Goal: Task Accomplishment & Management: Manage account settings

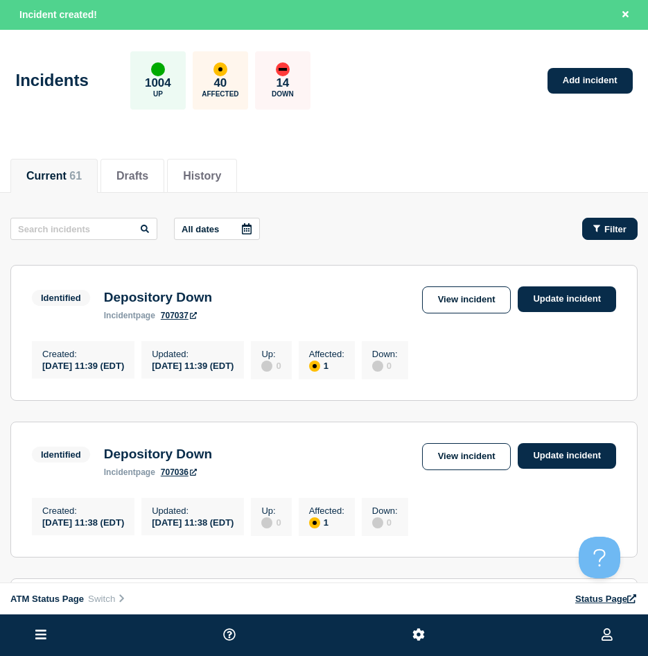
click at [588, 232] on button "Filter" at bounding box center [609, 229] width 55 height 22
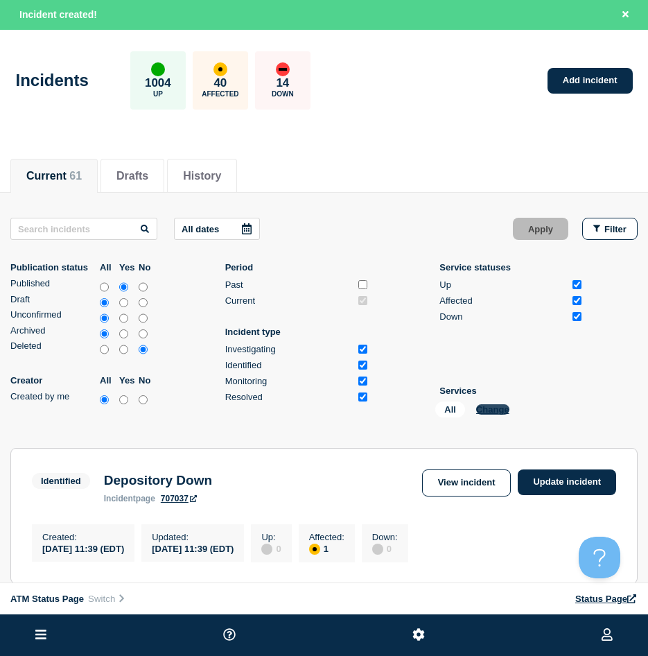
click at [490, 405] on button "Change" at bounding box center [492, 409] width 33 height 10
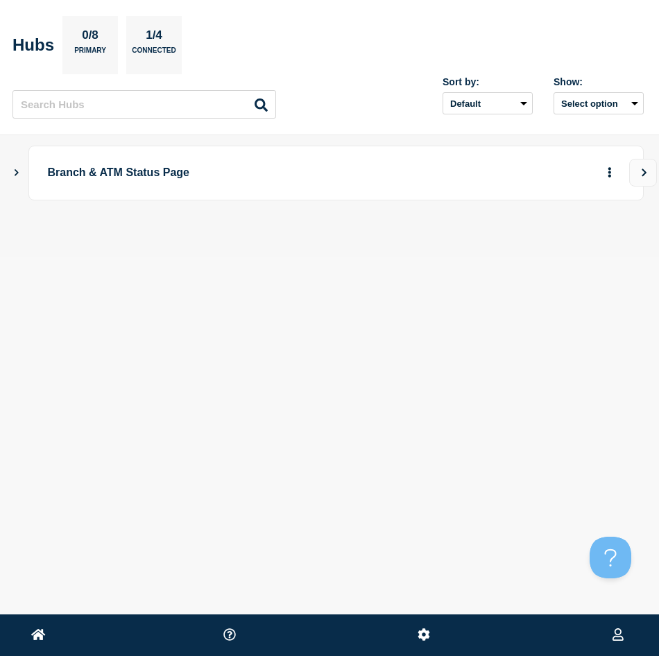
click at [18, 175] on icon "Show Connected Hubs" at bounding box center [16, 171] width 9 height 7
click at [571, 243] on div "ATM Status Page 1004 40 14 Create incident See overview" at bounding box center [345, 241] width 596 height 55
click at [583, 239] on icon "button" at bounding box center [587, 240] width 10 height 9
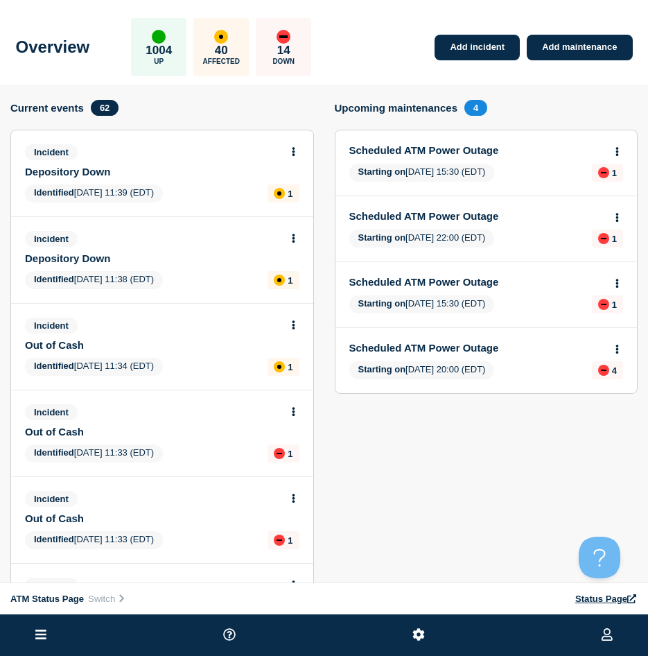
click at [27, 632] on ul at bounding box center [324, 635] width 648 height 42
click at [33, 635] on button at bounding box center [40, 635] width 19 height 17
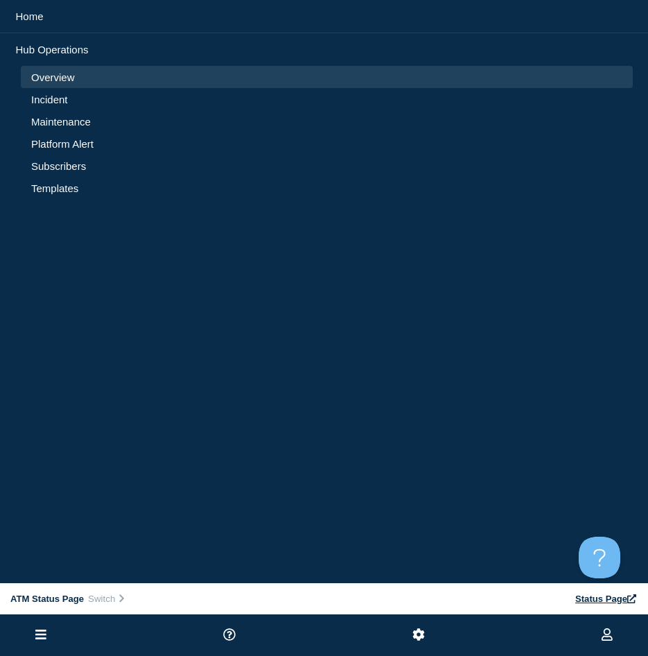
click at [73, 102] on link "Incident" at bounding box center [326, 100] width 591 height 12
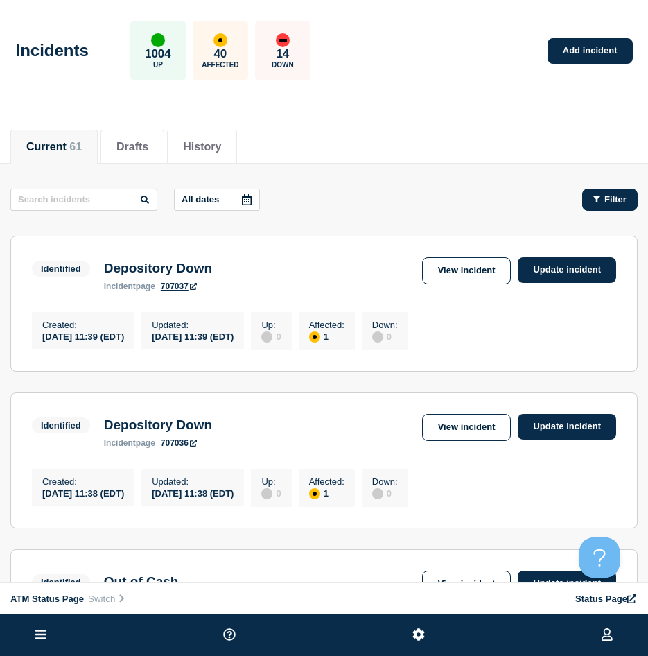
click at [595, 201] on icon "button" at bounding box center [597, 199] width 7 height 9
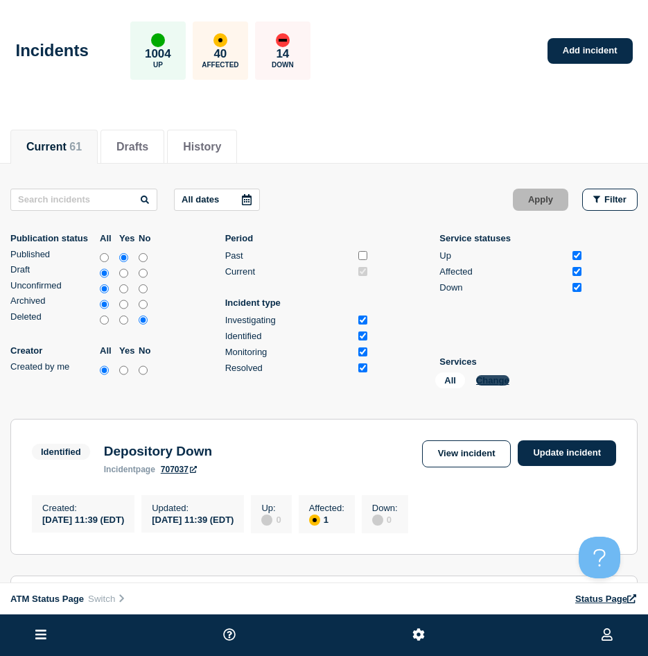
click at [483, 382] on button "Change" at bounding box center [492, 380] width 33 height 10
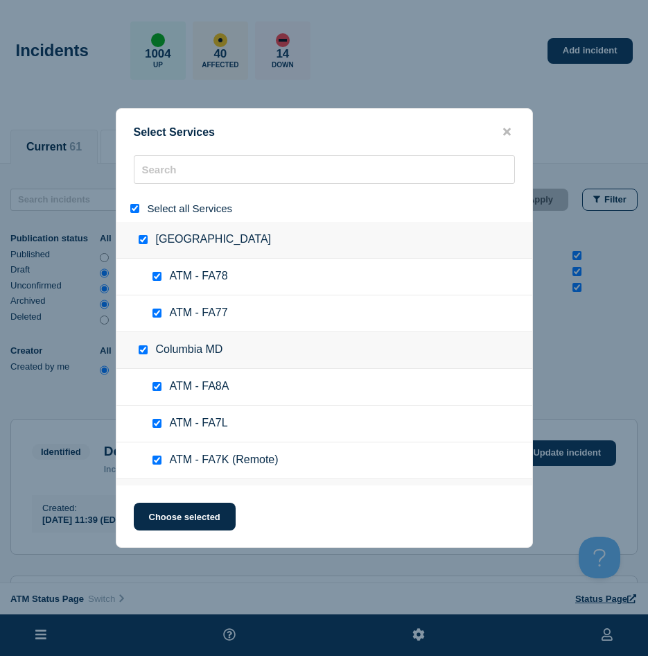
click at [135, 201] on div "Select all Services" at bounding box center [324, 208] width 416 height 27
click at [130, 207] on input "select all" at bounding box center [134, 208] width 9 height 9
checkbox input "false"
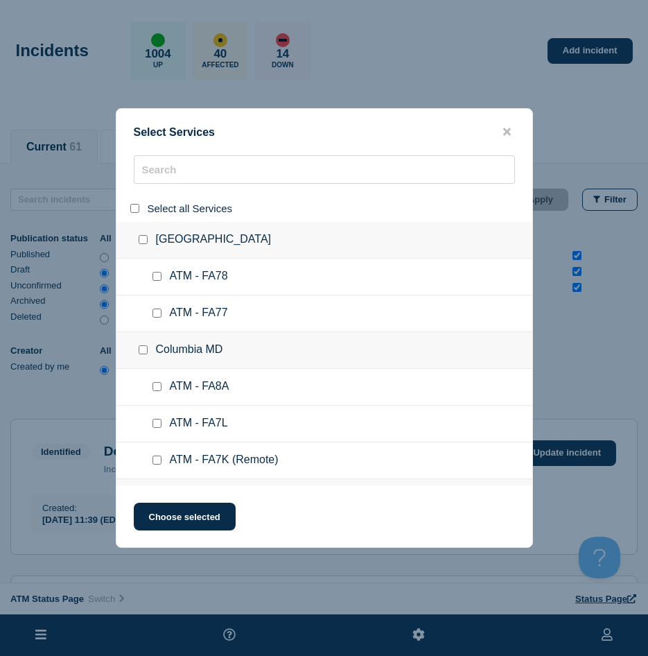
checkbox input "false"
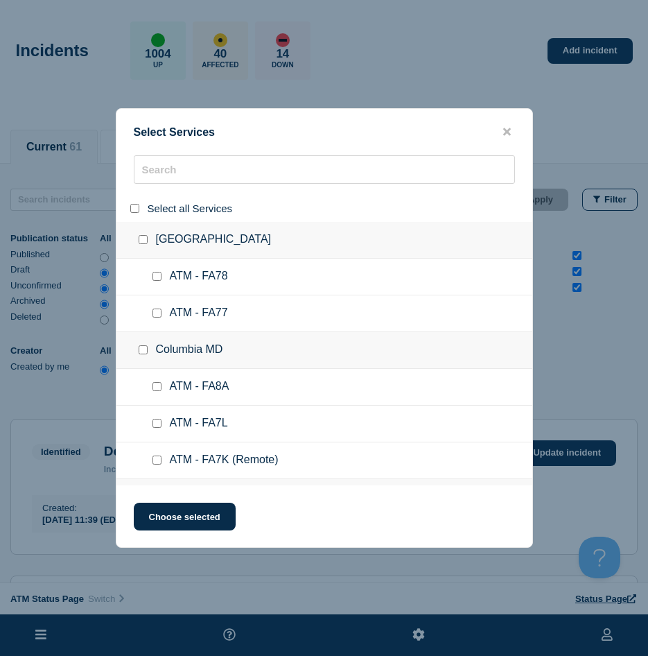
checkbox input "false"
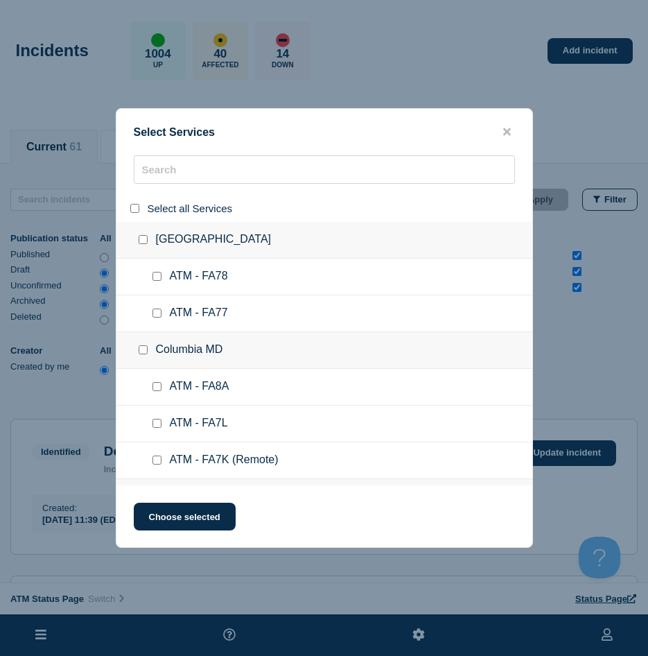
checkbox input "false"
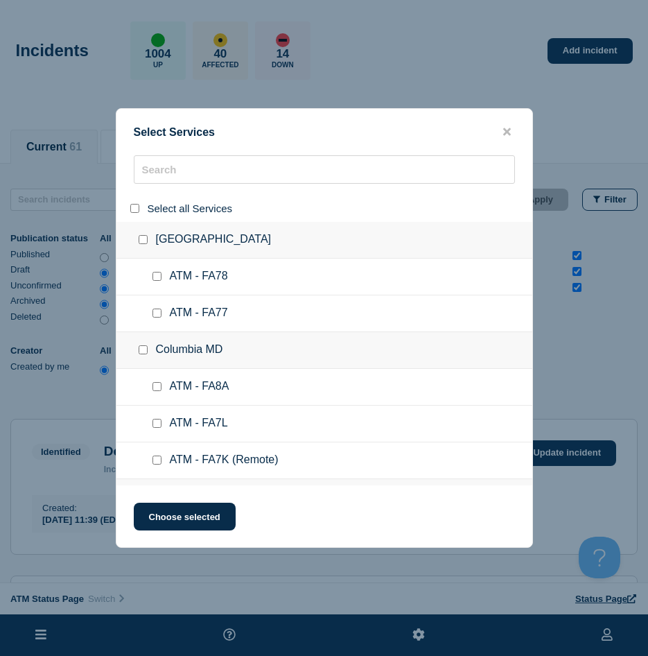
checkbox input "false"
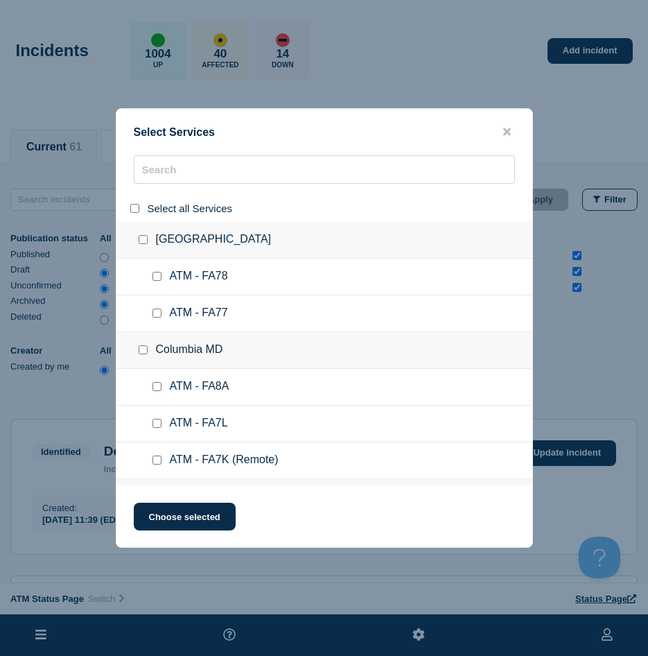
checkbox input "false"
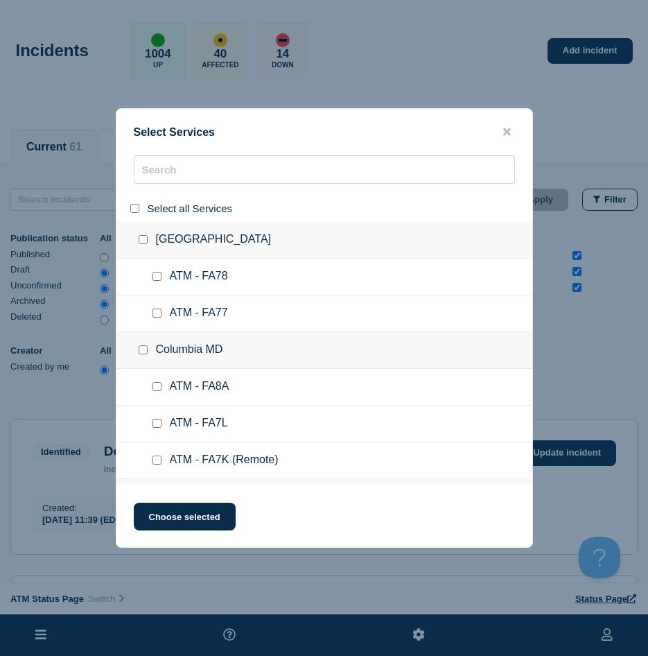
checkbox input "false"
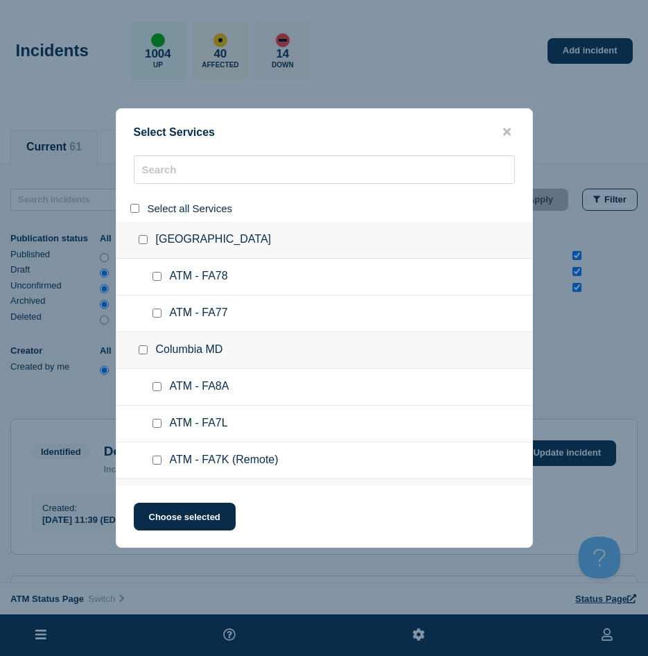
checkbox input "false"
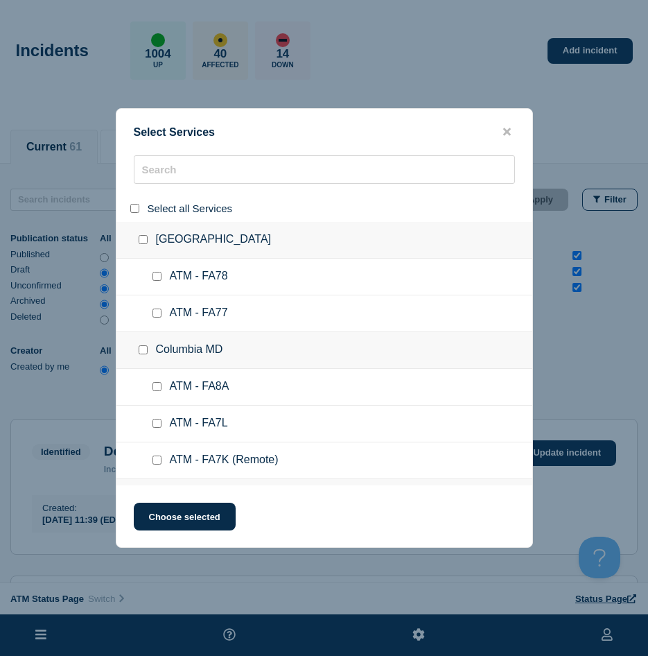
checkbox input "false"
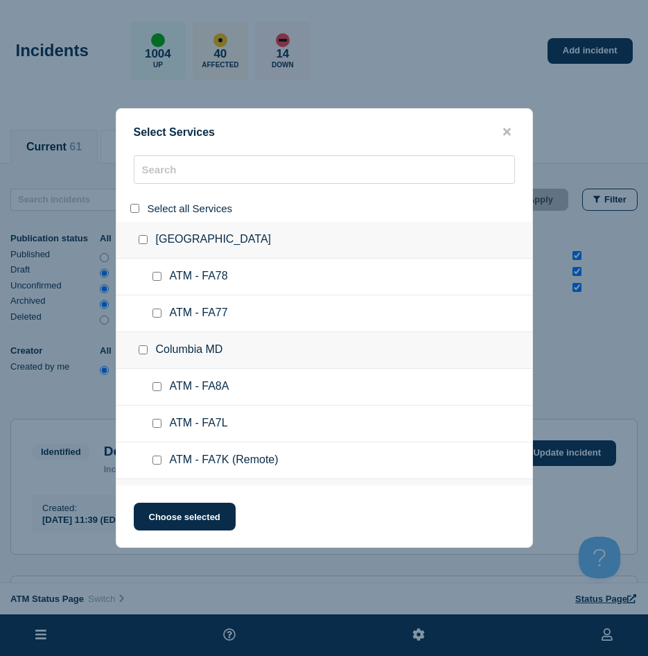
checkbox input "false"
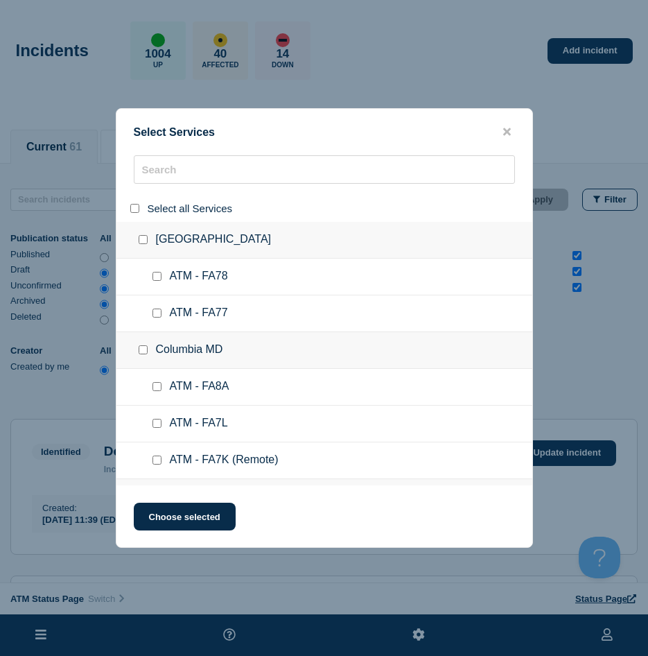
checkbox input "false"
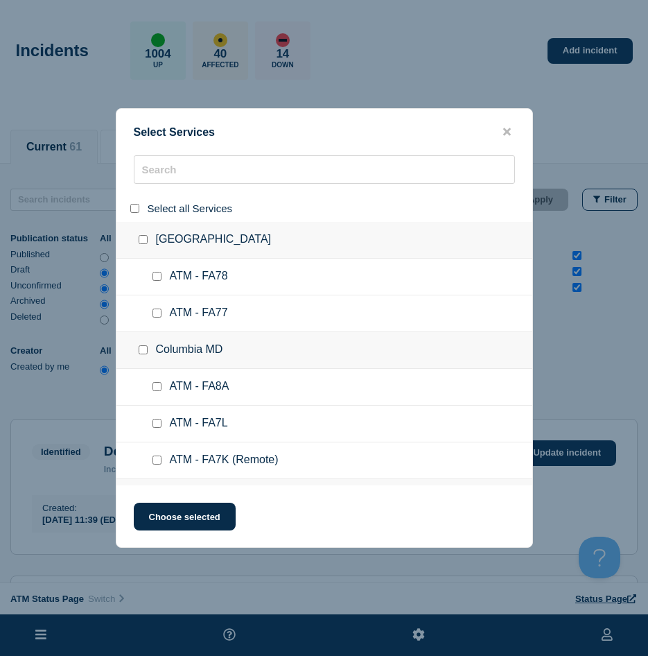
checkbox input "false"
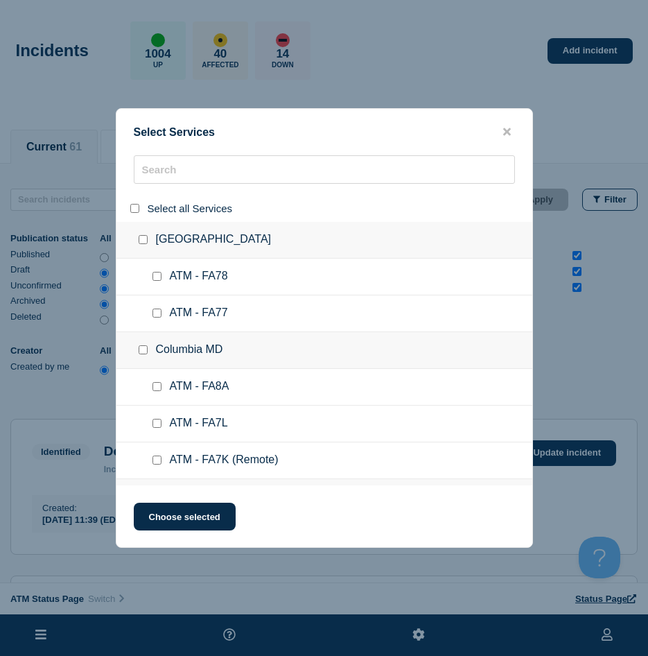
checkbox input "false"
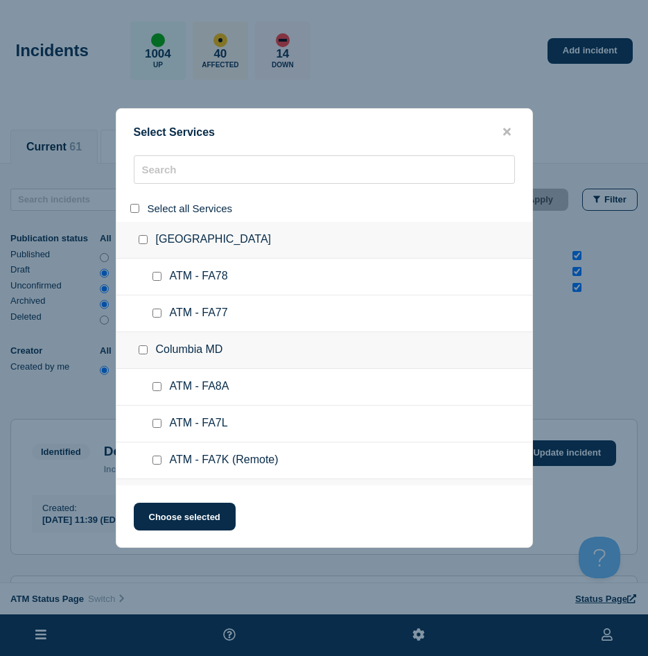
checkbox input "false"
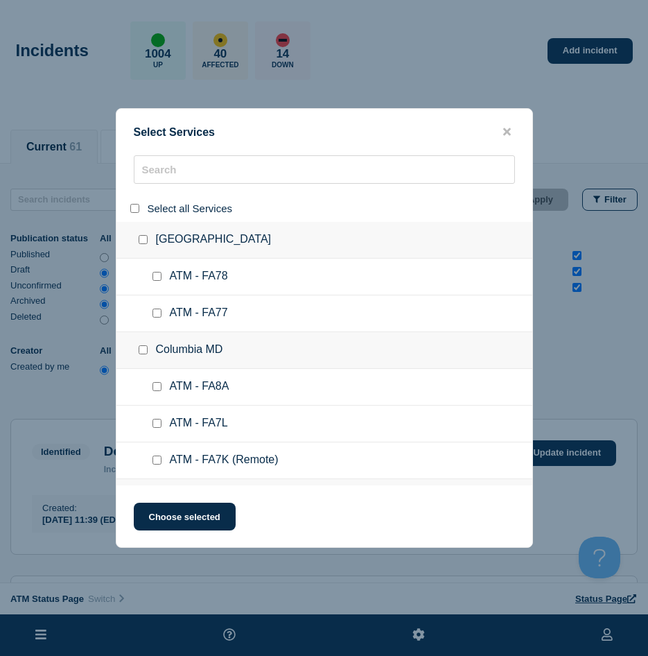
checkbox input "false"
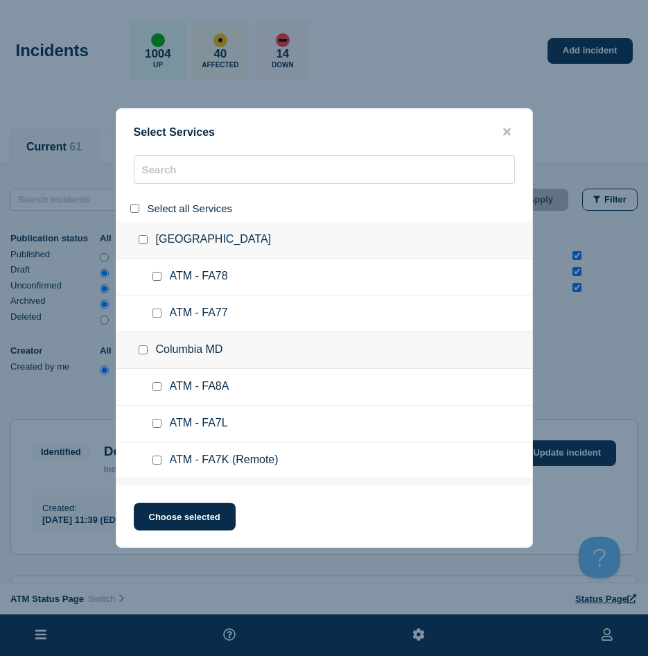
checkbox input "false"
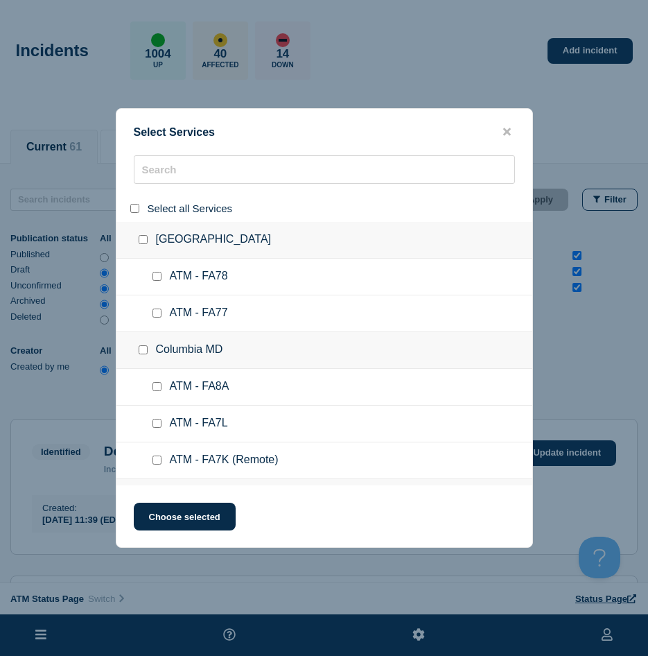
checkbox input "false"
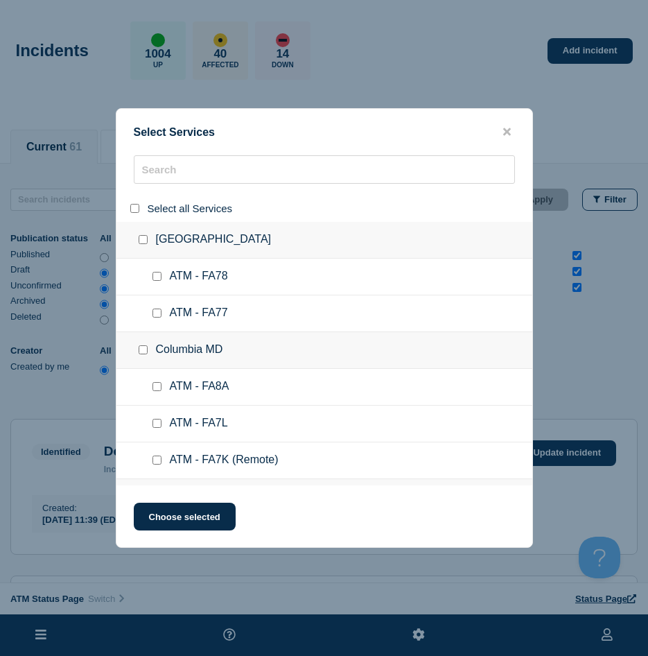
checkbox input "false"
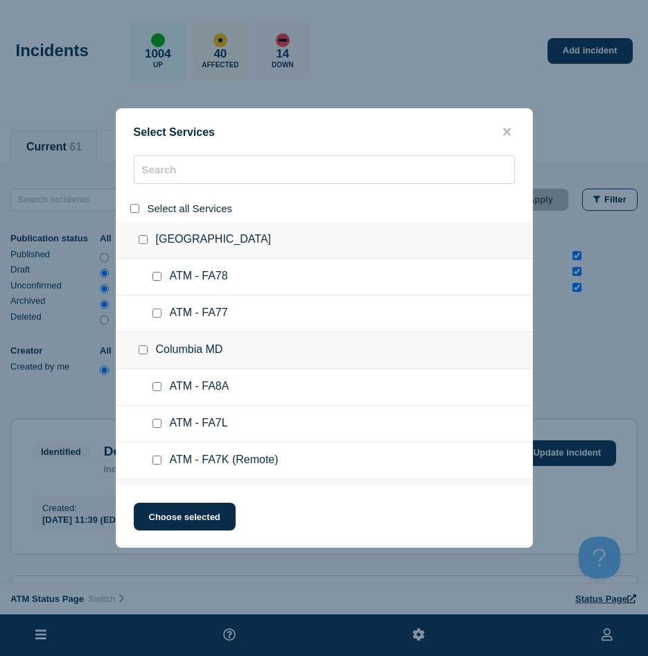
checkbox input "false"
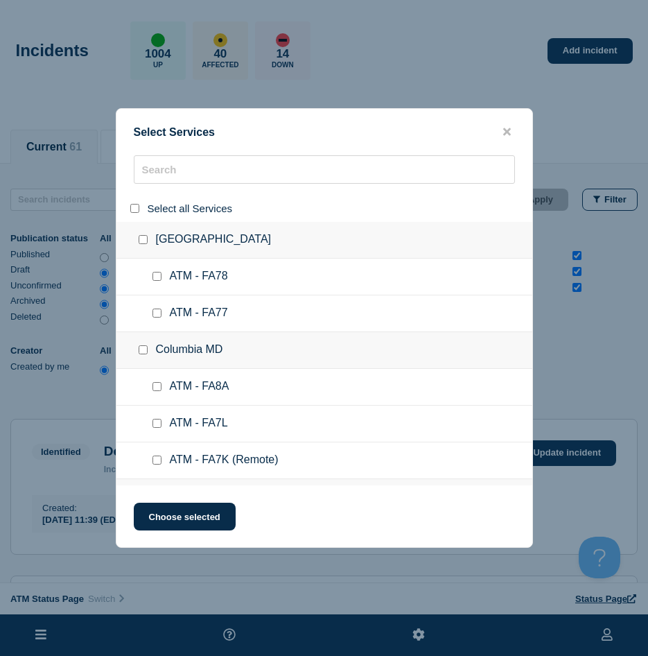
checkbox input "false"
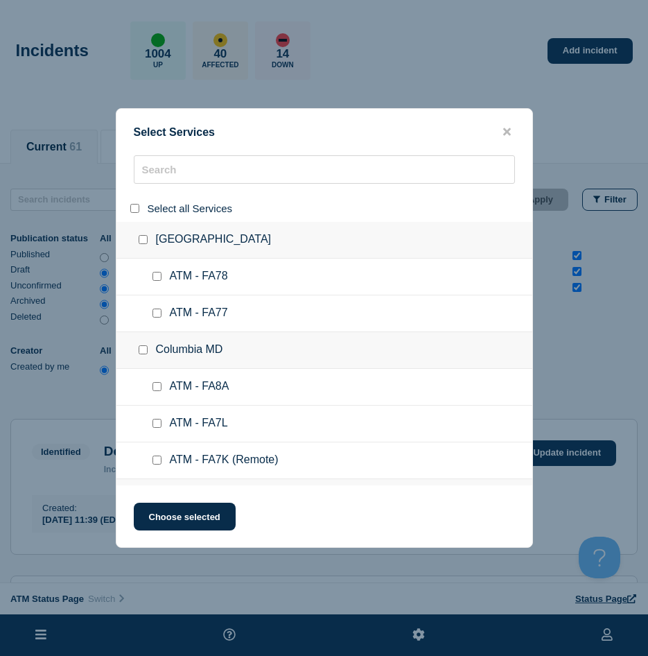
checkbox input "false"
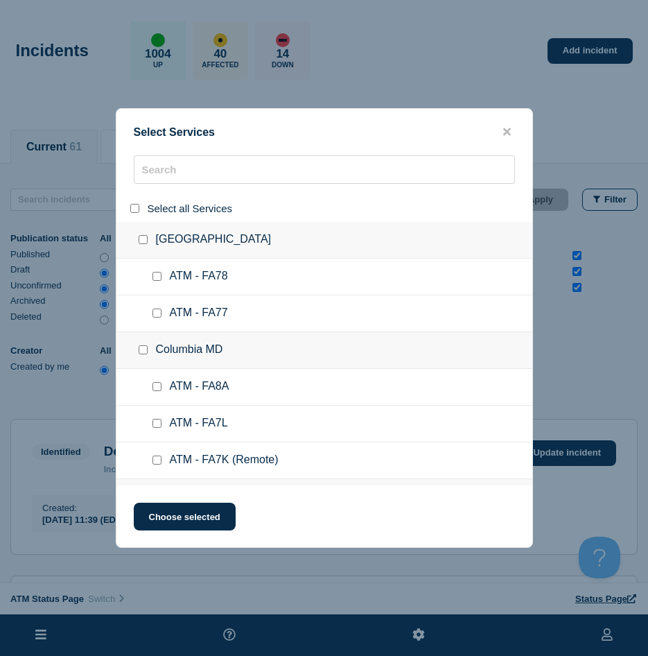
checkbox input "false"
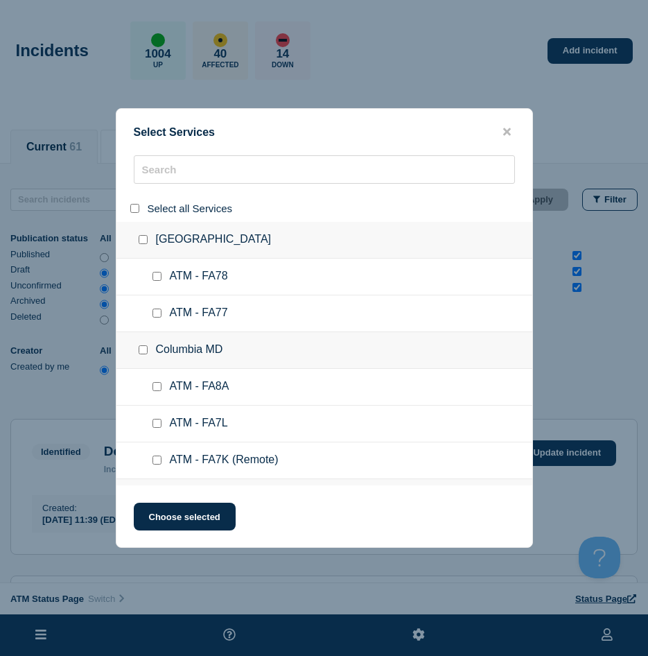
checkbox input "false"
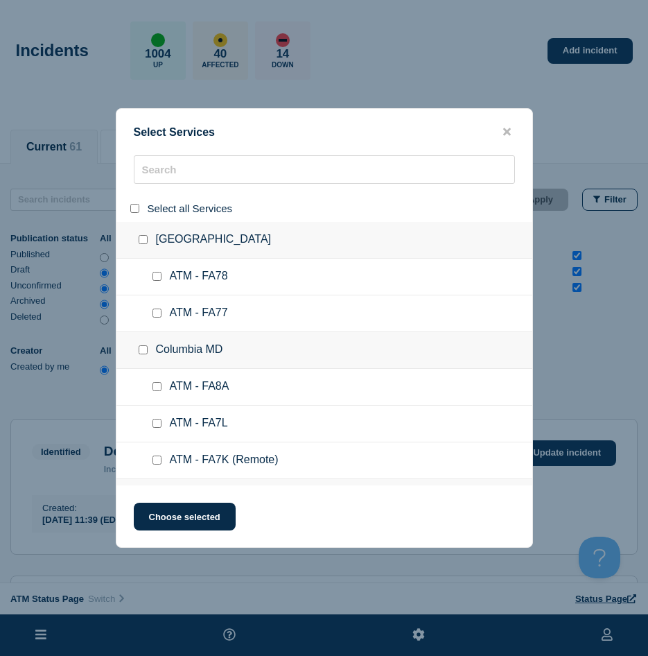
checkbox input "false"
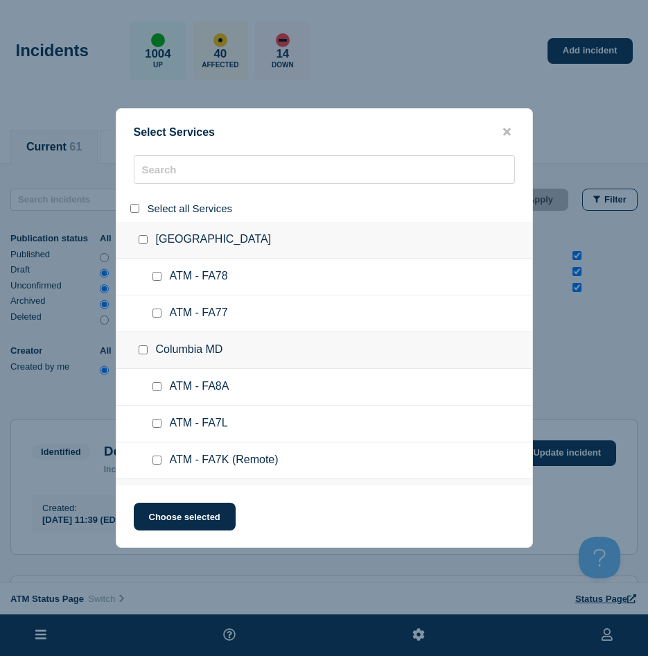
checkbox input "false"
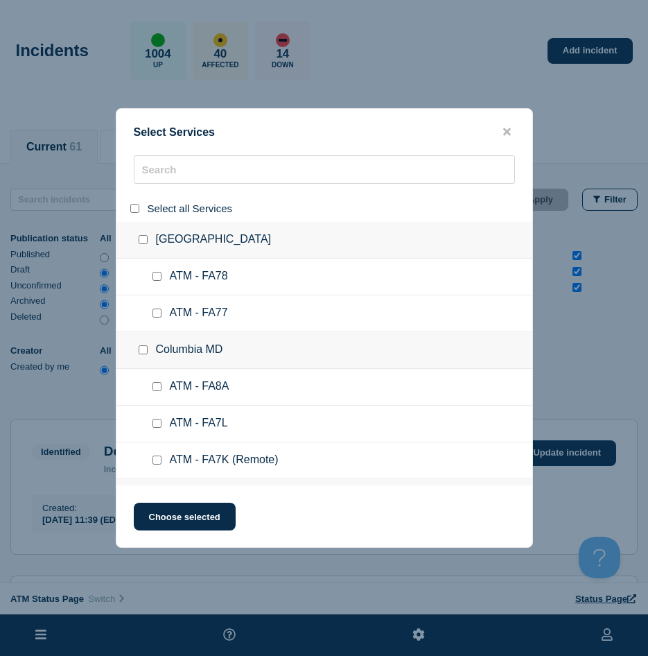
checkbox input "false"
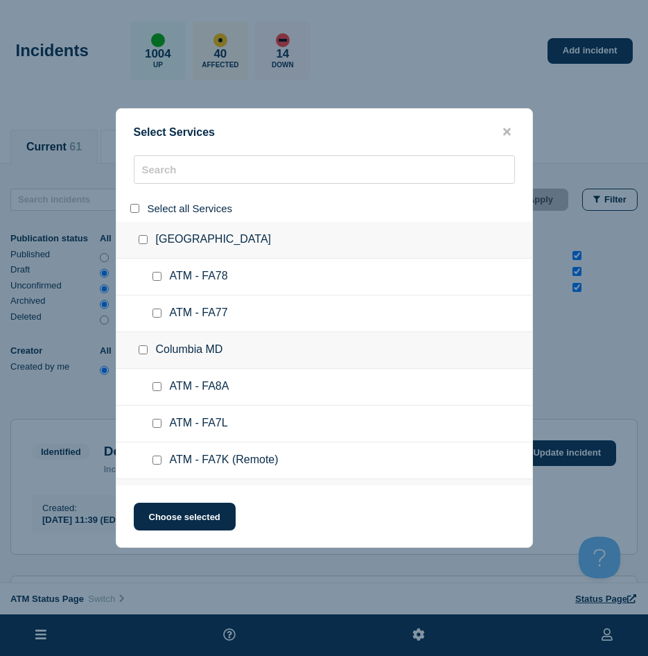
checkbox input "false"
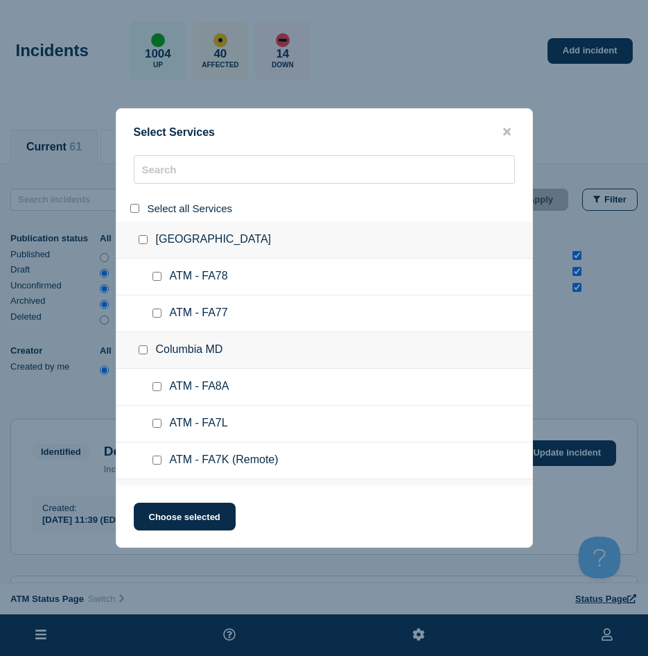
checkbox input "false"
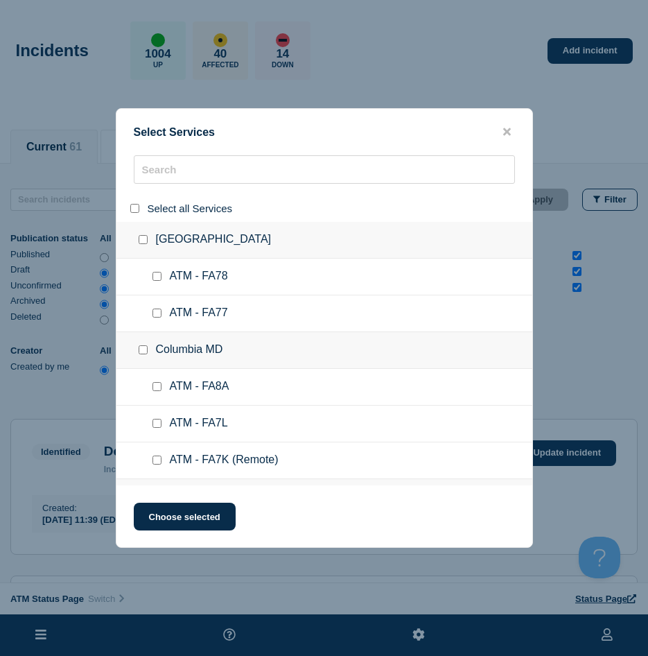
checkbox input "false"
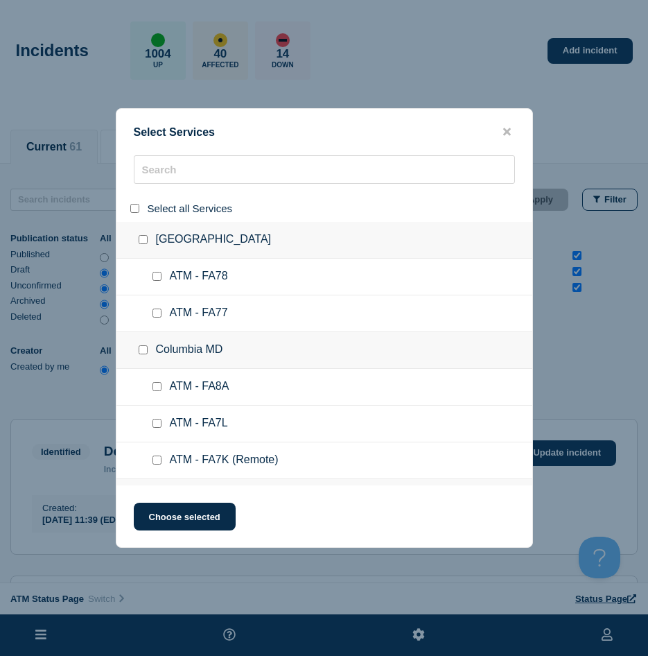
checkbox input "false"
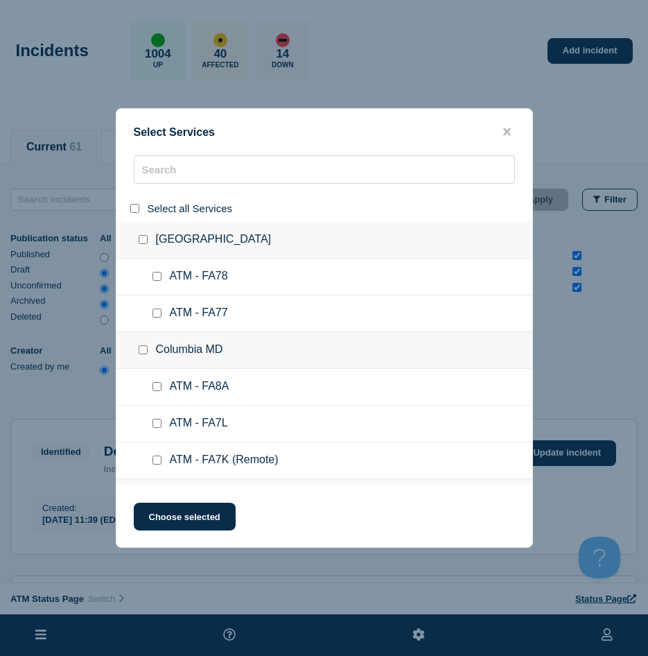
checkbox input "false"
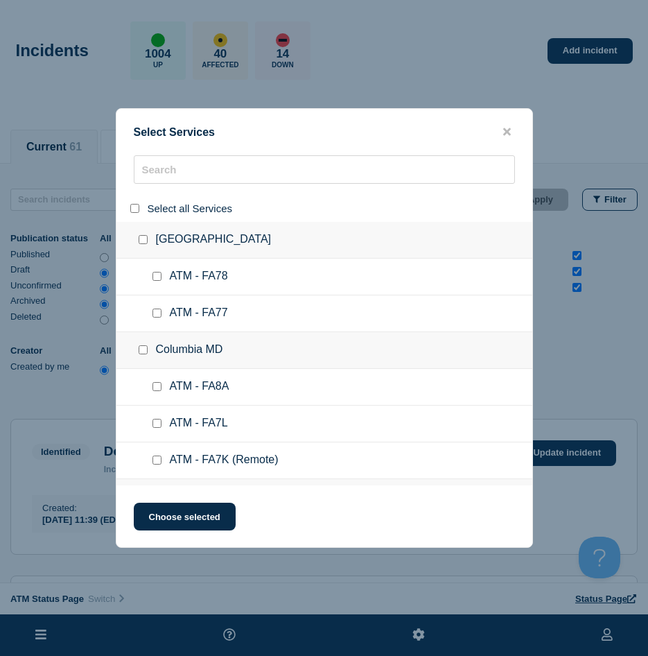
checkbox input "false"
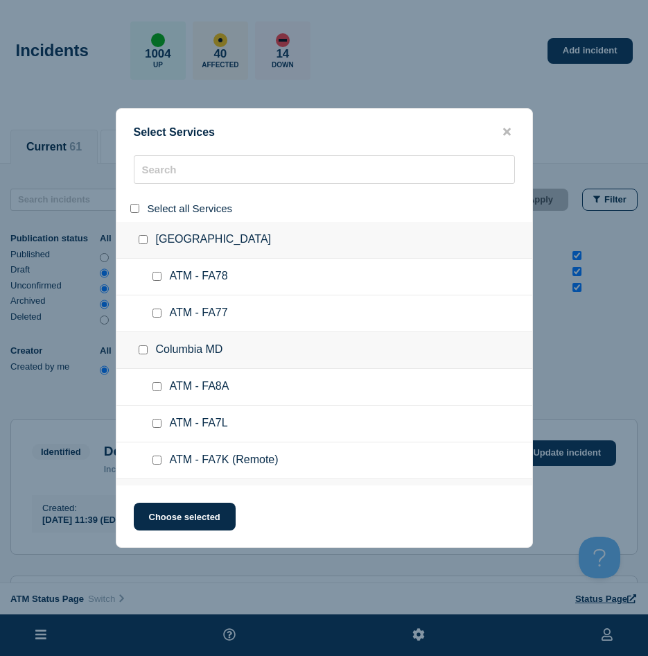
checkbox input "false"
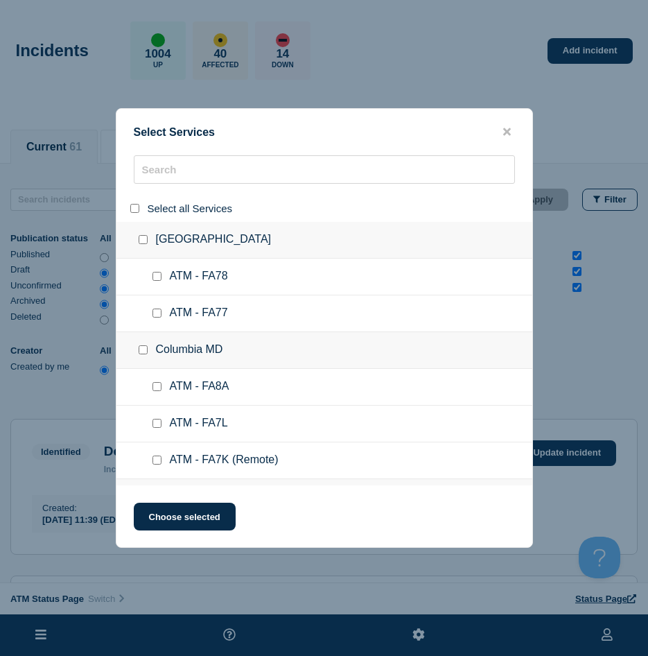
checkbox input "false"
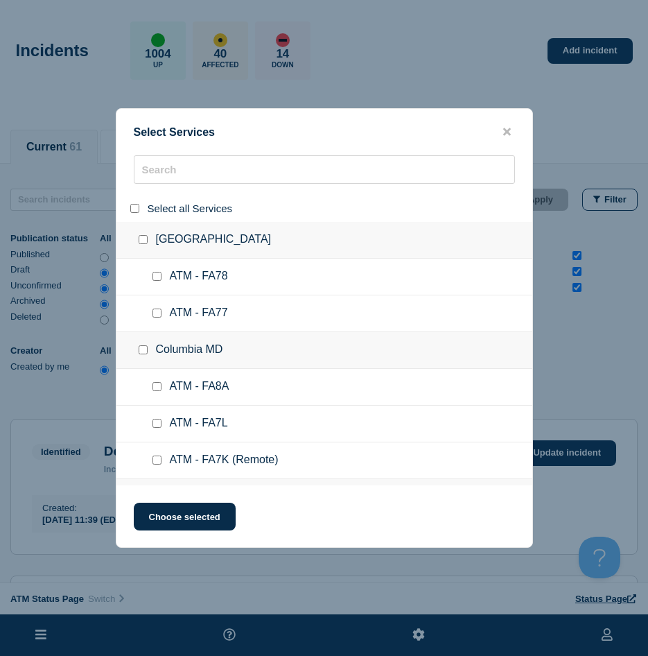
checkbox input "false"
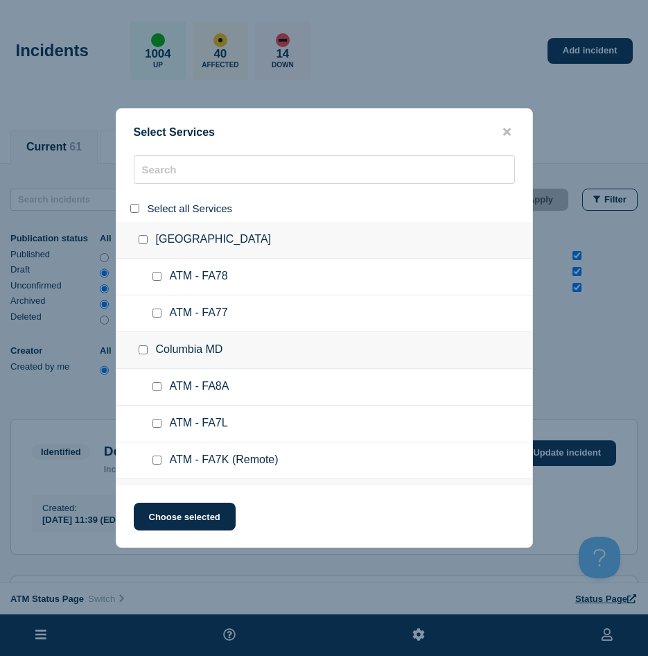
checkbox input "false"
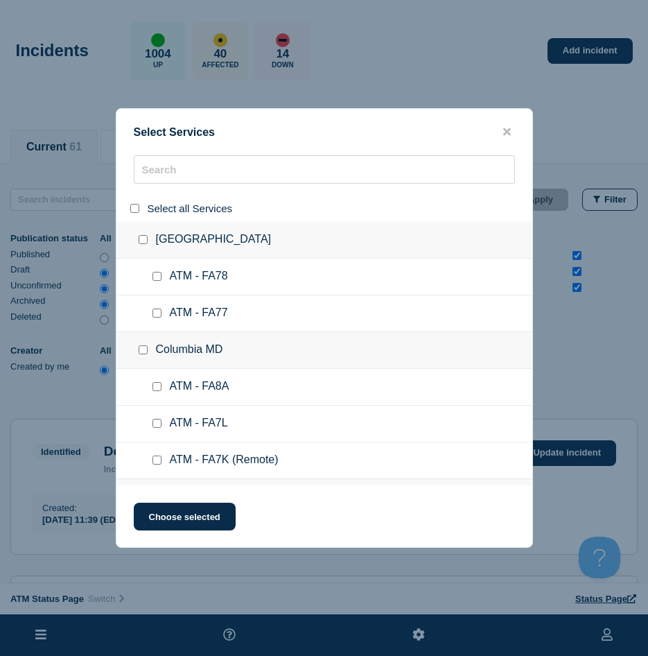
checkbox input "false"
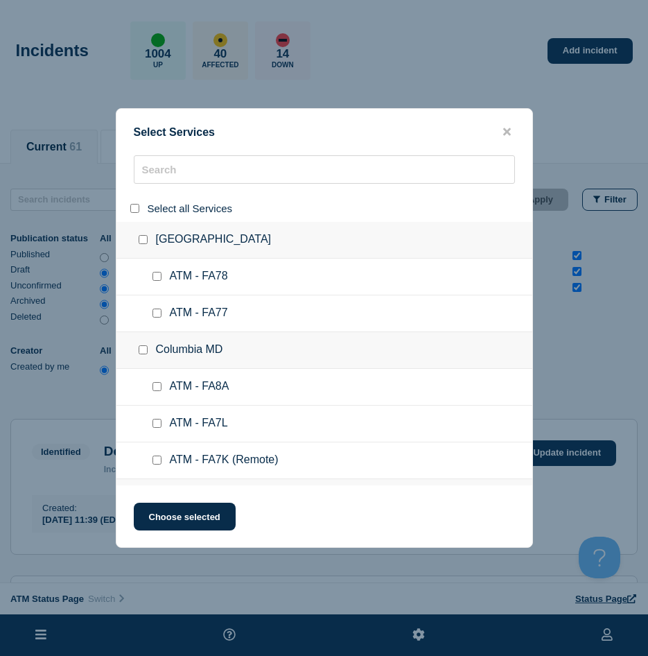
checkbox input "false"
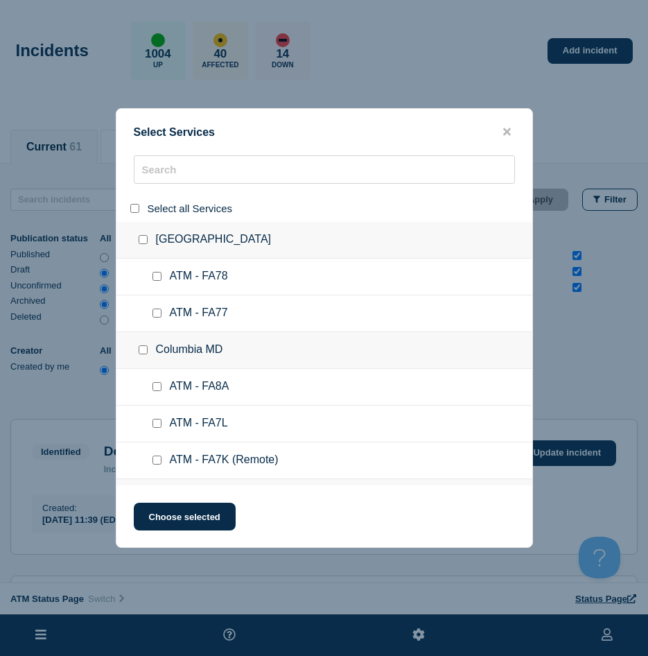
checkbox input "false"
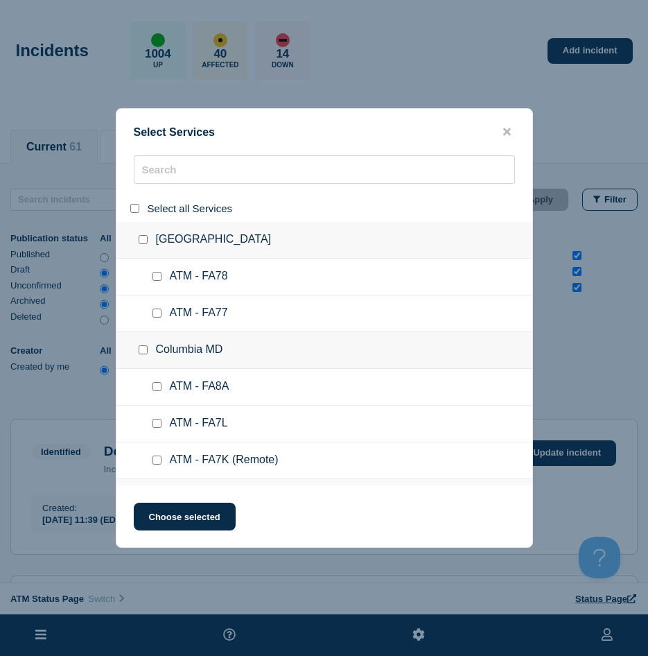
checkbox input "false"
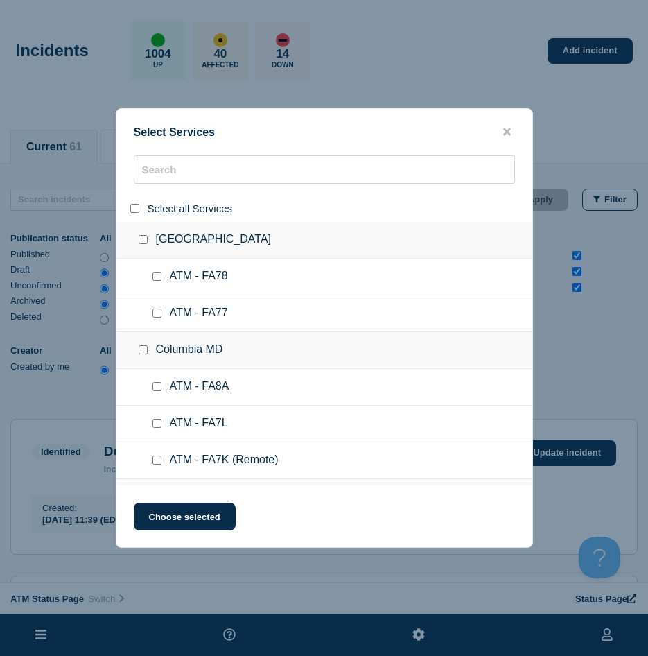
checkbox input "false"
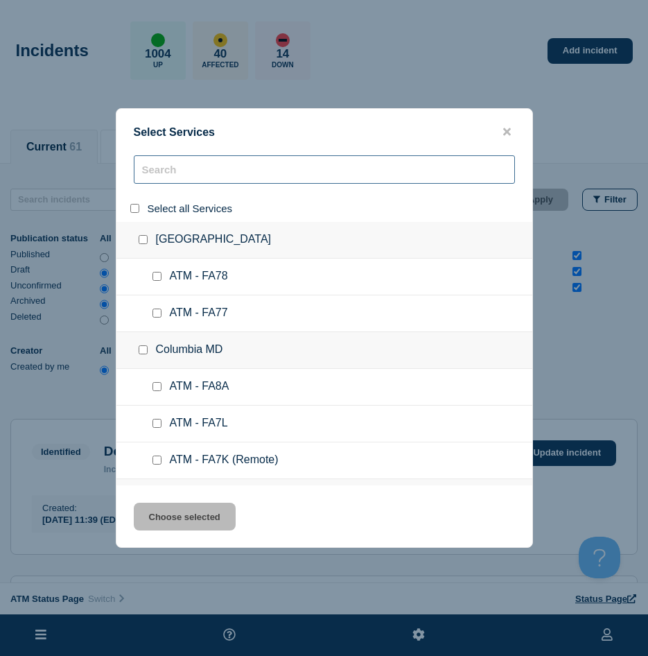
click at [147, 179] on input "search" at bounding box center [324, 169] width 381 height 28
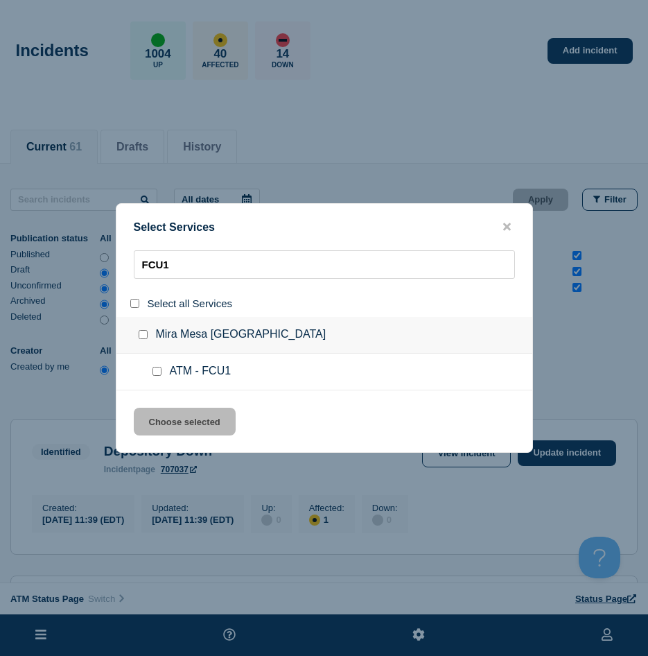
click at [155, 370] on input "service: ATM - FCU1" at bounding box center [157, 371] width 9 height 9
click at [155, 409] on button "Choose selected" at bounding box center [185, 422] width 102 height 28
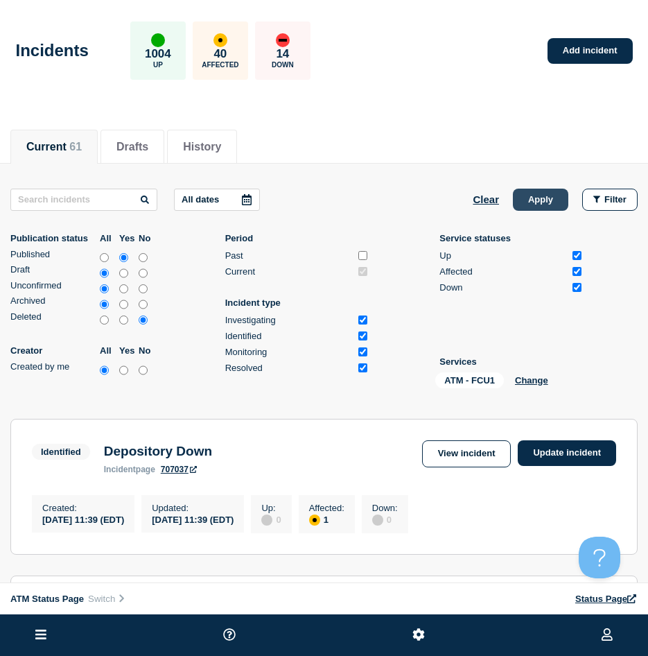
click at [531, 205] on button "Apply" at bounding box center [540, 200] width 55 height 22
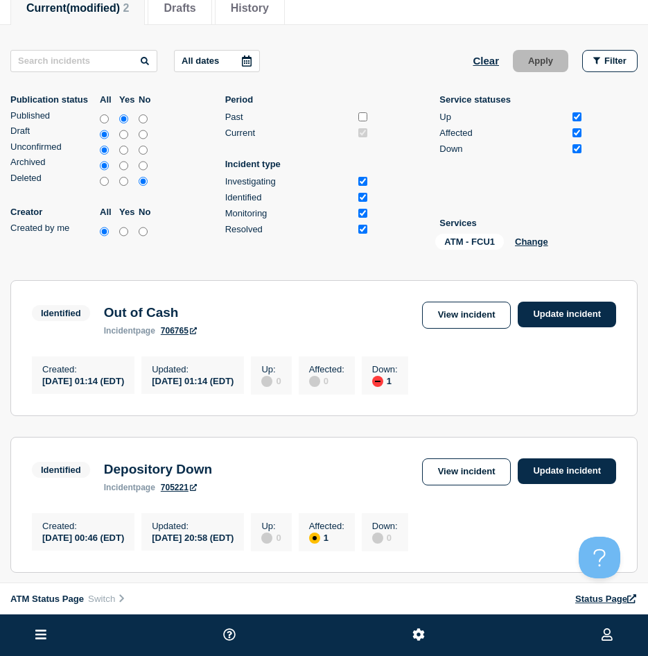
scroll to position [277, 0]
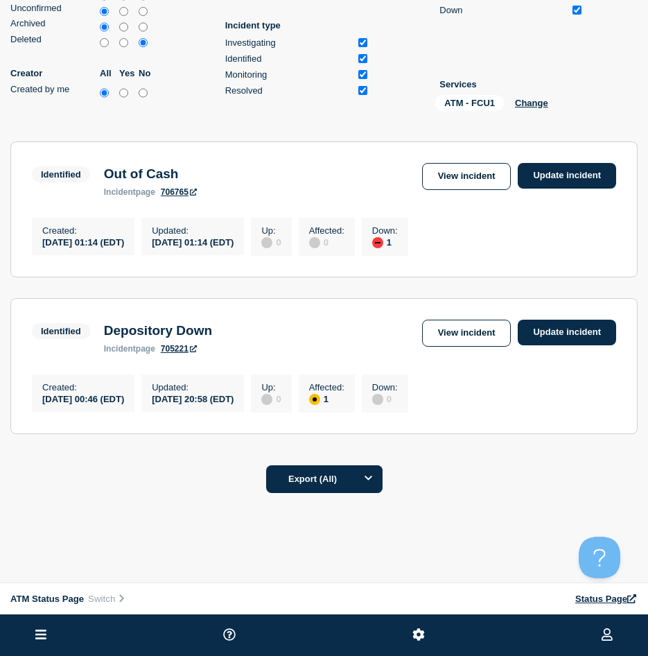
drag, startPoint x: 564, startPoint y: 163, endPoint x: 539, endPoint y: 227, distance: 68.2
click at [564, 163] on link "Update incident" at bounding box center [567, 176] width 98 height 26
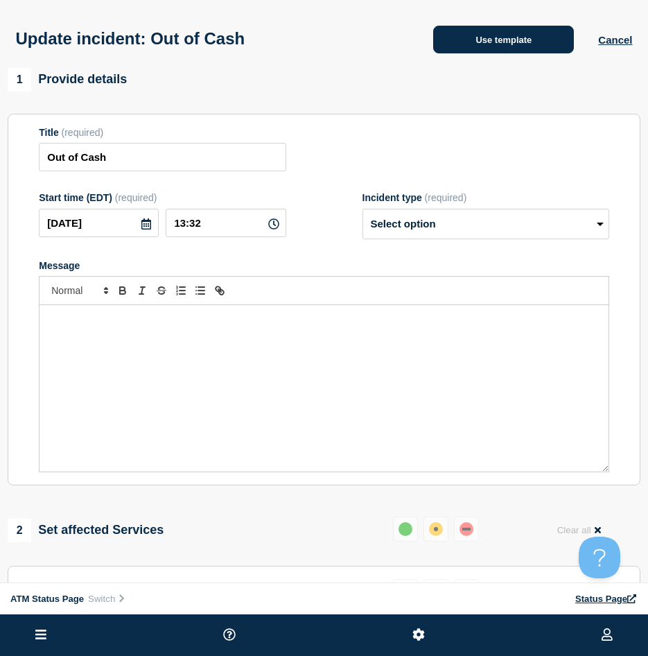
click at [480, 41] on button "Use template" at bounding box center [503, 40] width 141 height 28
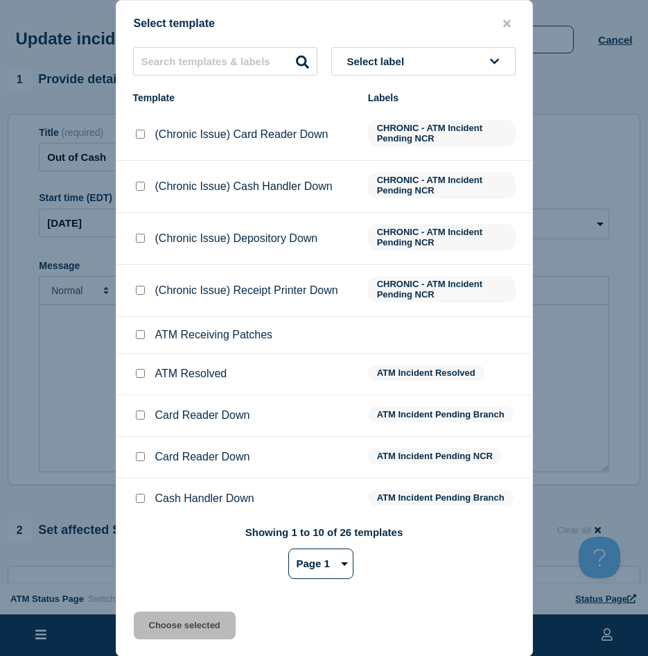
click at [138, 376] on input "ATM Resolved checkbox" at bounding box center [140, 373] width 9 height 9
click at [155, 626] on button "Choose selected" at bounding box center [185, 626] width 102 height 28
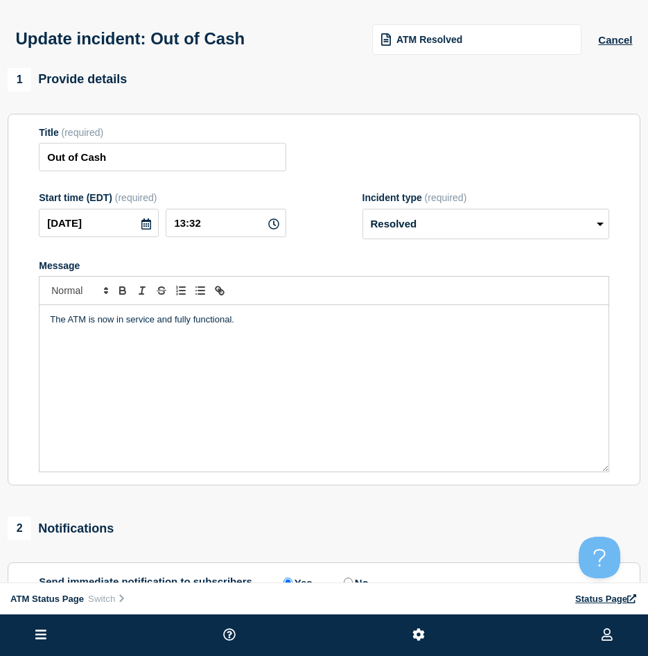
scroll to position [208, 0]
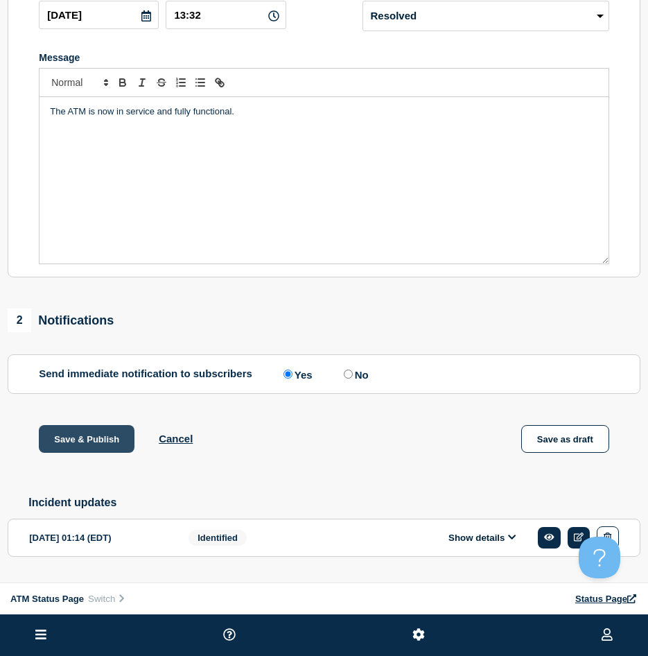
click at [112, 444] on button "Save & Publish" at bounding box center [87, 439] width 96 height 28
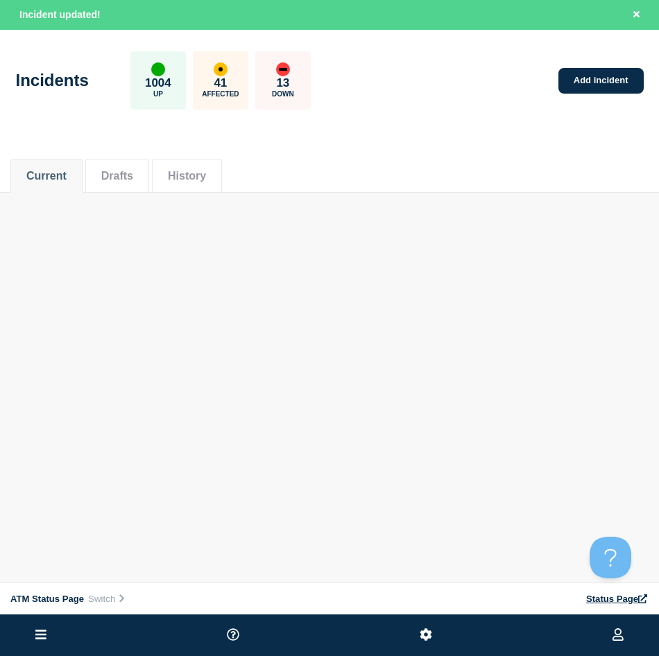
click at [607, 192] on div "Current Drafts History" at bounding box center [329, 169] width 659 height 48
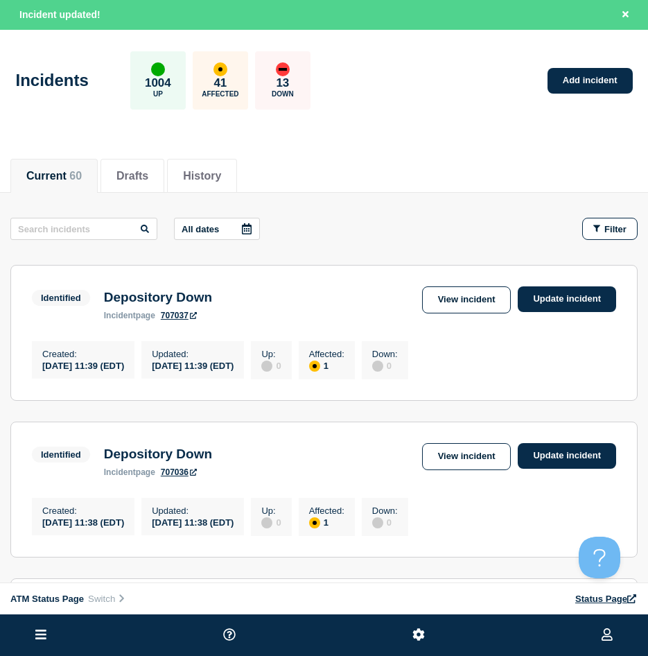
click at [612, 229] on span "Filter" at bounding box center [616, 229] width 22 height 10
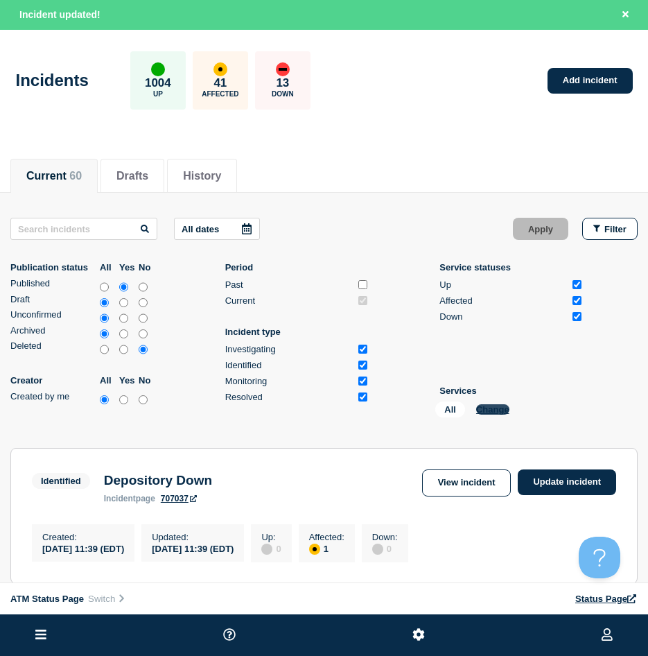
click at [492, 410] on button "Change" at bounding box center [492, 409] width 33 height 10
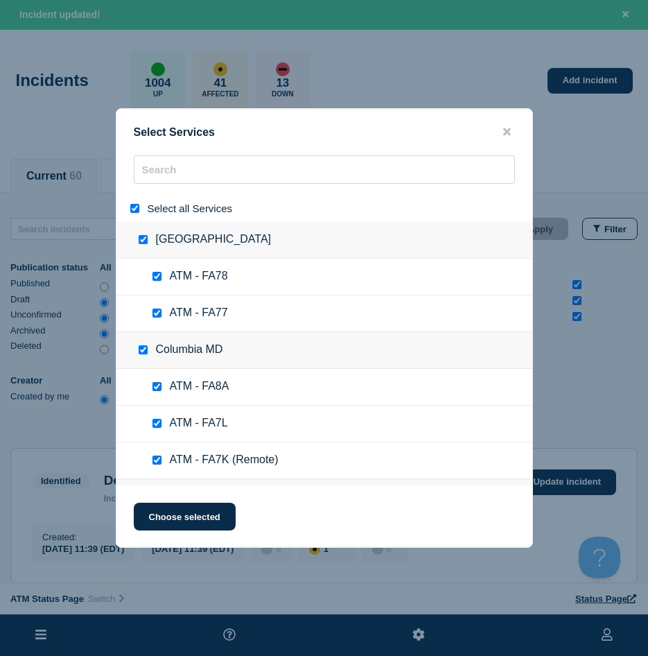
click at [135, 210] on input "select all" at bounding box center [134, 208] width 9 height 9
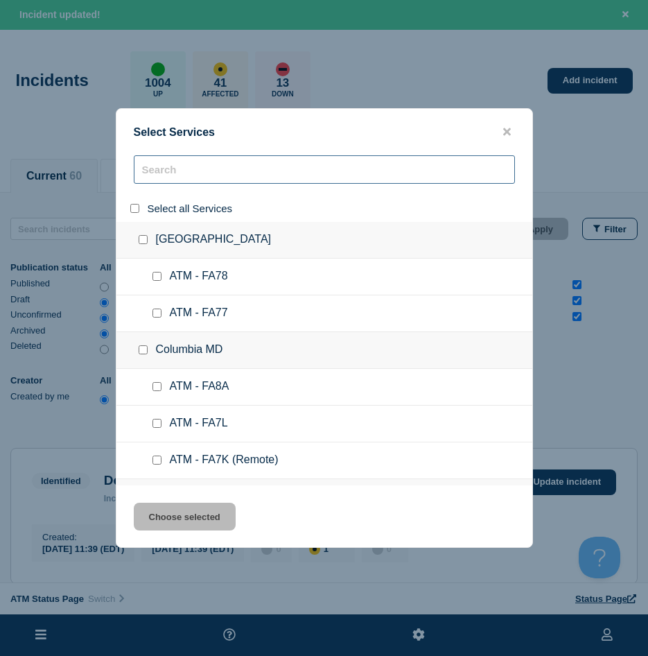
click at [152, 180] on input "search" at bounding box center [324, 169] width 381 height 28
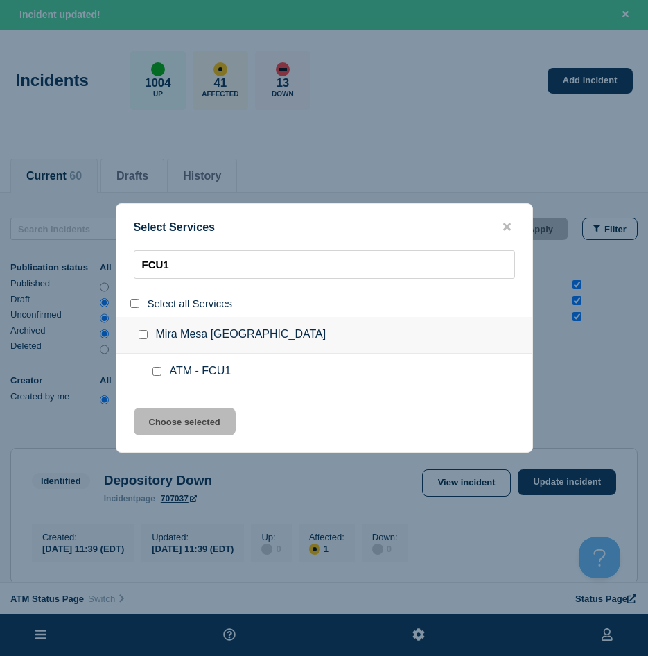
click at [155, 370] on input "service: ATM - FCU1" at bounding box center [157, 371] width 9 height 9
click at [153, 418] on button "Choose selected" at bounding box center [185, 422] width 102 height 28
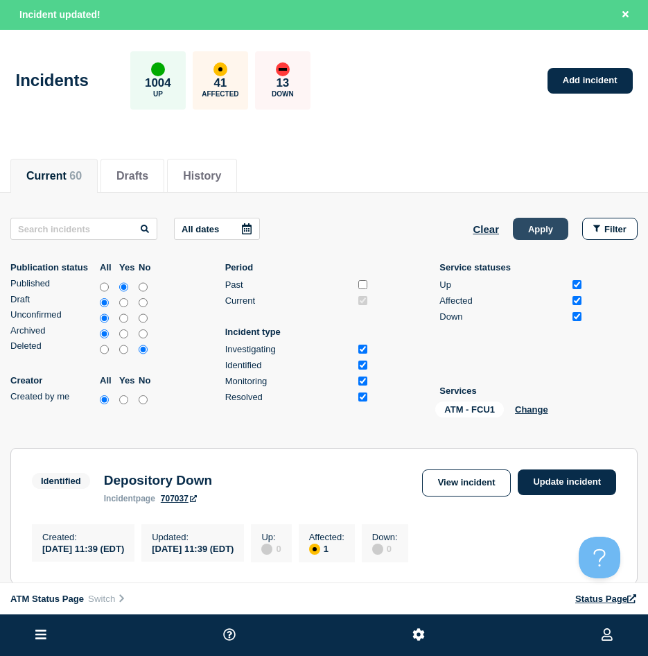
click at [525, 228] on button "Apply" at bounding box center [540, 229] width 55 height 22
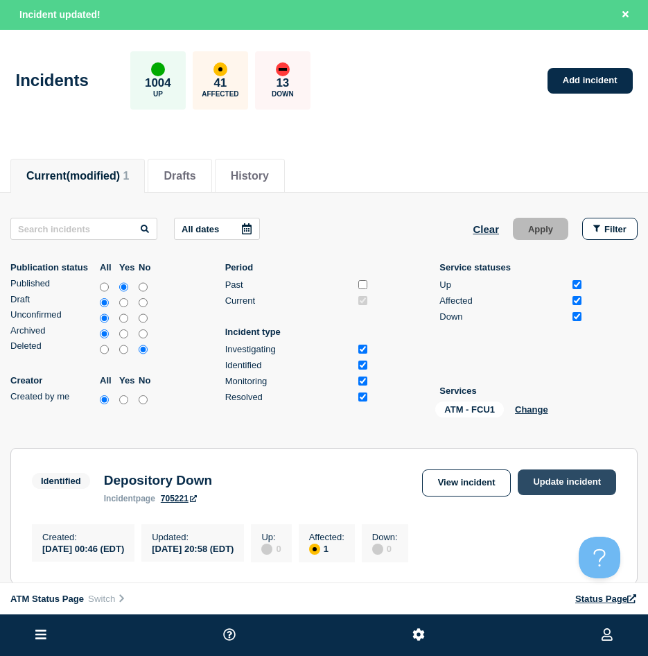
scroll to position [139, 0]
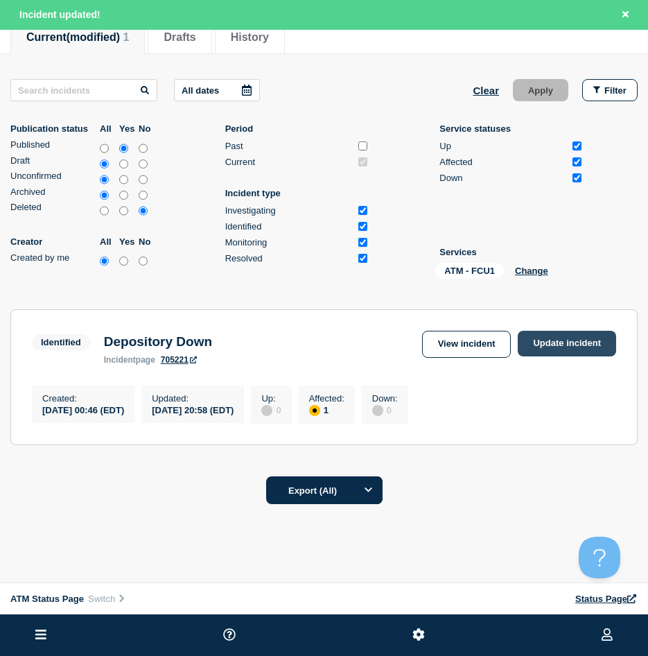
click at [537, 331] on link "Update incident" at bounding box center [567, 344] width 98 height 26
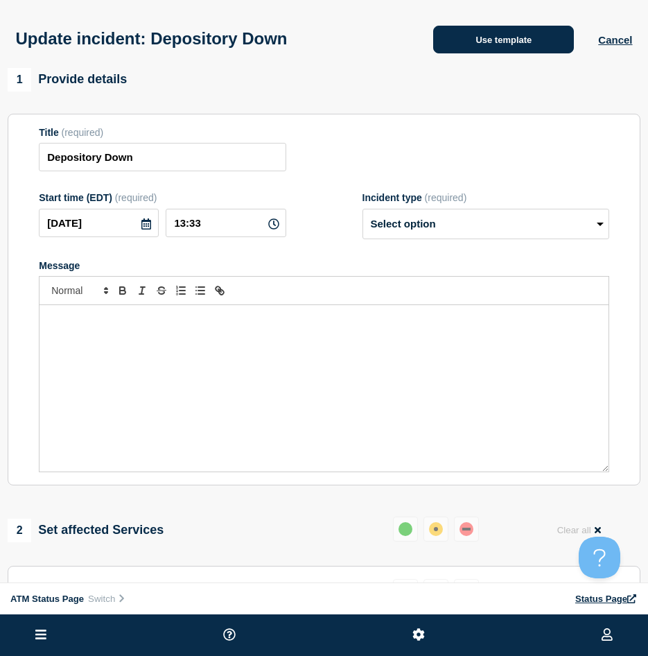
click at [489, 41] on button "Use template" at bounding box center [503, 40] width 141 height 28
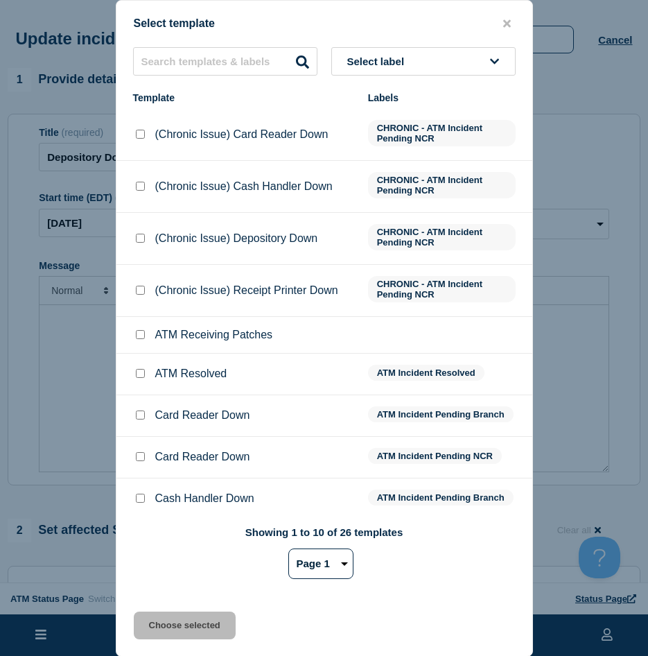
click at [142, 367] on li "ATM Resolved ATM Incident Resolved" at bounding box center [324, 375] width 416 height 42
click at [140, 370] on div at bounding box center [140, 374] width 14 height 14
click at [137, 374] on input "ATM Resolved checkbox" at bounding box center [140, 373] width 9 height 9
click at [150, 615] on button "Choose selected" at bounding box center [185, 626] width 102 height 28
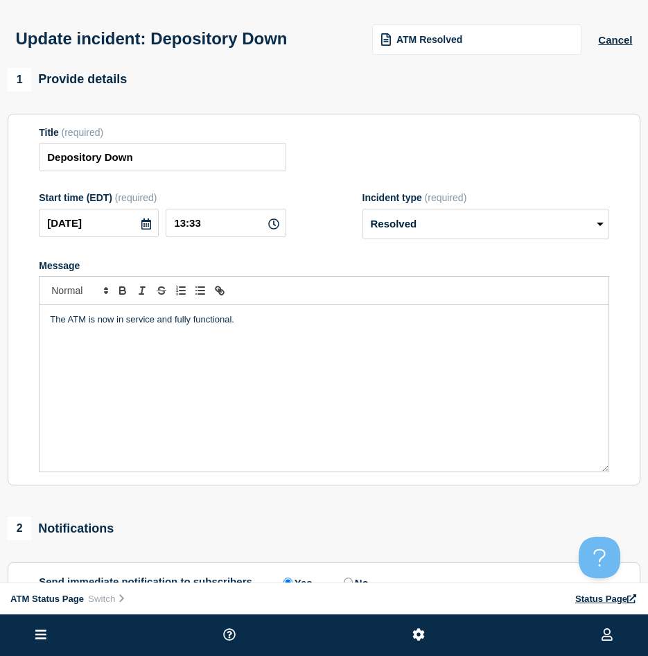
scroll to position [208, 0]
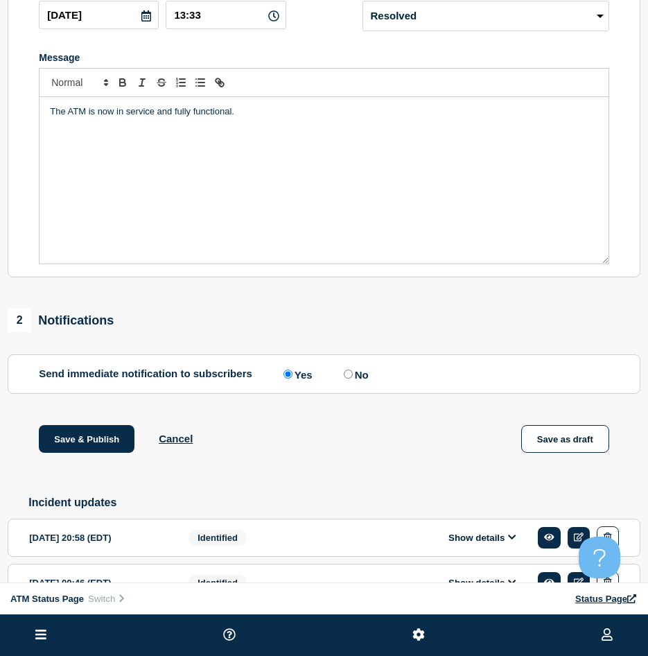
click at [92, 428] on div "1 Provide details Title (required) Depository Down Start time (EDT) (required) …" at bounding box center [324, 253] width 648 height 786
click at [90, 433] on button "Save & Publish" at bounding box center [87, 439] width 96 height 28
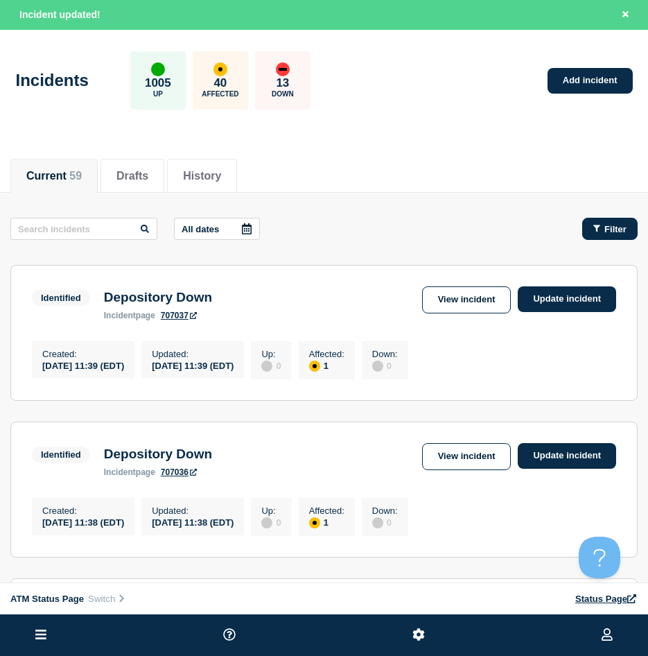
click at [627, 232] on button "Filter" at bounding box center [609, 229] width 55 height 22
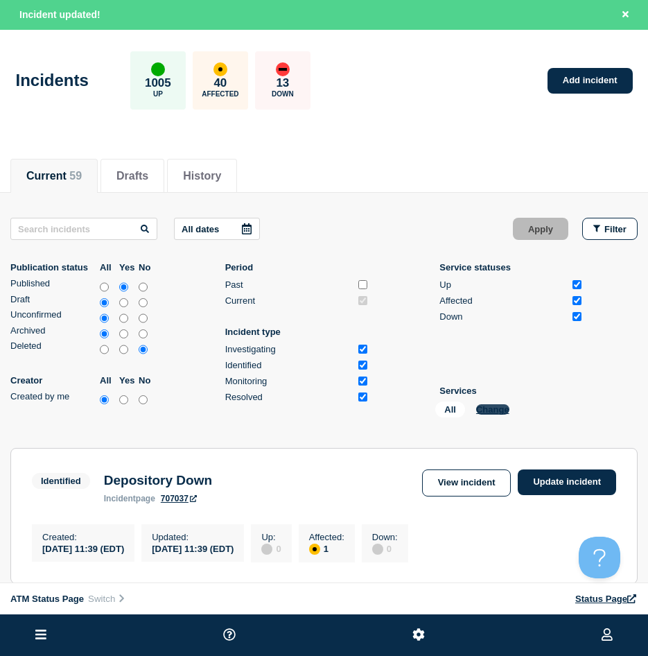
click at [495, 409] on button "Change" at bounding box center [492, 409] width 33 height 10
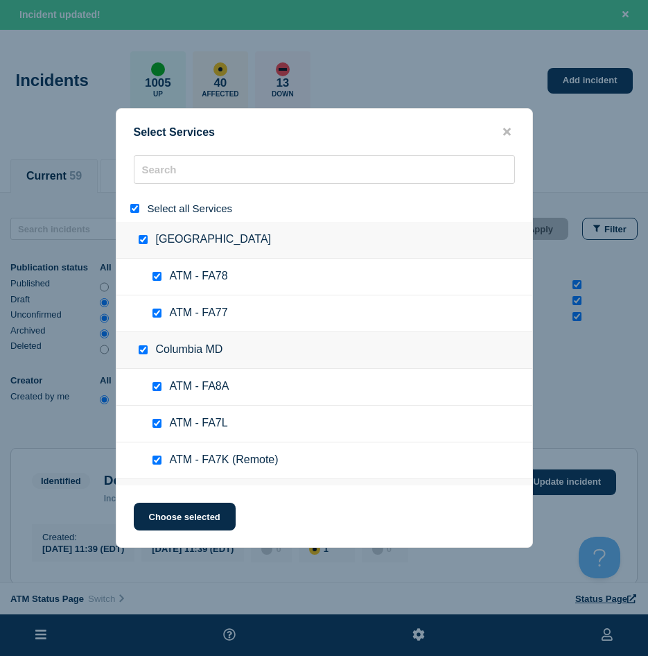
click at [137, 207] on input "select all" at bounding box center [134, 208] width 9 height 9
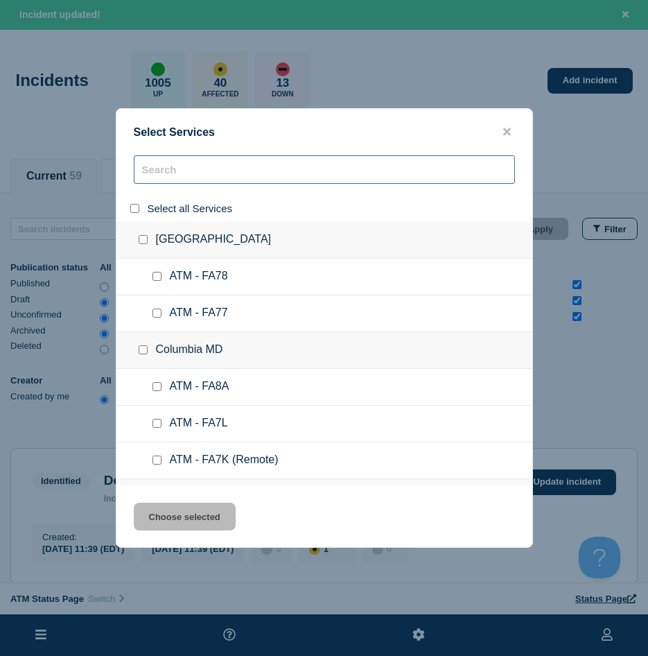
click at [219, 165] on input "search" at bounding box center [324, 169] width 381 height 28
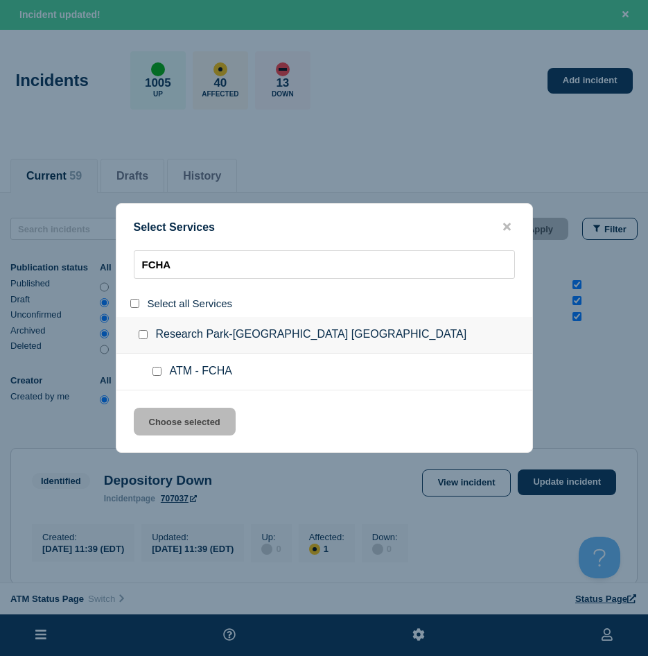
click at [153, 366] on div at bounding box center [160, 372] width 20 height 14
click at [153, 373] on input "service: ATM - FCHA" at bounding box center [157, 371] width 9 height 9
click at [169, 407] on div "Select Services FCHA Select all Services Research Park-Orlando FL ATM - FCHA Ch…" at bounding box center [324, 328] width 417 height 250
click at [157, 429] on button "Choose selected" at bounding box center [185, 422] width 102 height 28
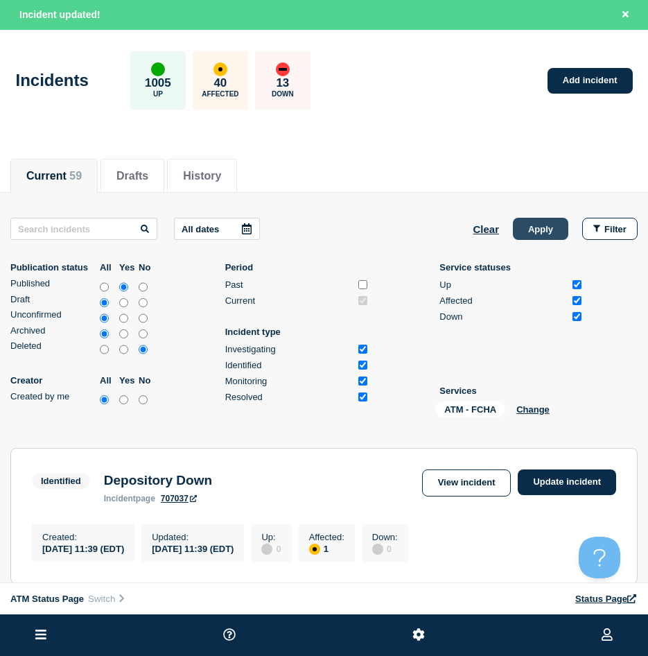
click at [537, 222] on button "Apply" at bounding box center [540, 229] width 55 height 22
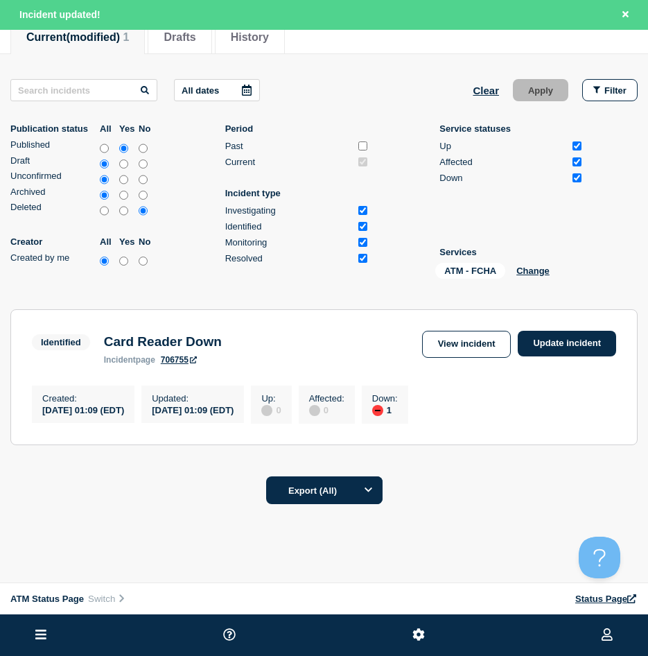
scroll to position [182, 0]
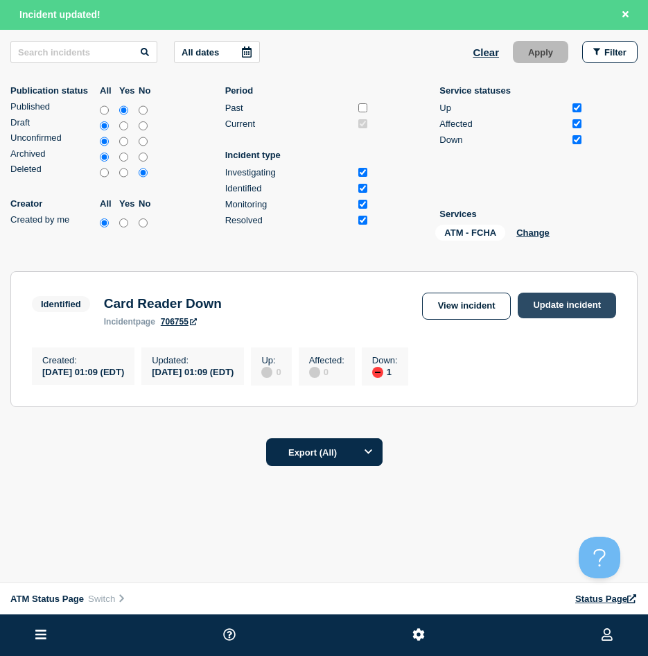
click at [580, 308] on link "Update incident" at bounding box center [567, 306] width 98 height 26
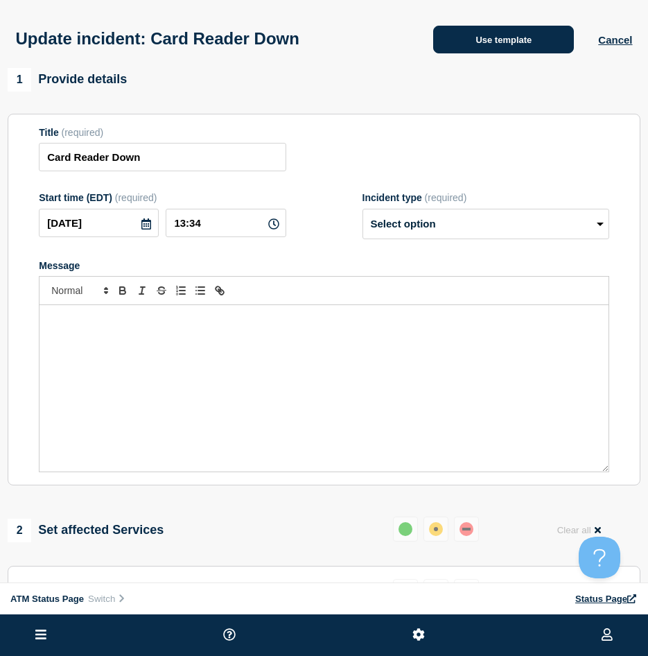
click at [474, 53] on button "Use template" at bounding box center [503, 40] width 141 height 28
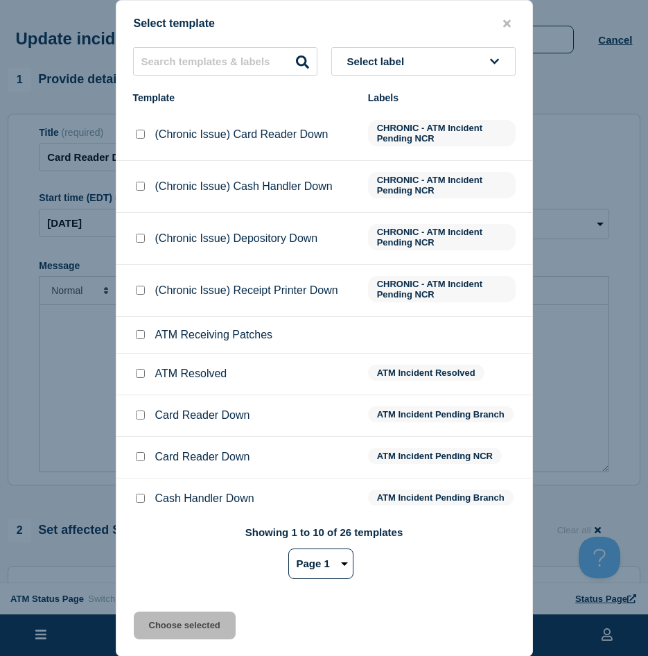
click at [139, 414] on input "Card Reader Down checkbox" at bounding box center [140, 414] width 9 height 9
click at [136, 378] on input "ATM Resolved checkbox" at bounding box center [140, 373] width 9 height 9
click at [158, 612] on div "Select template Select label Template Labels (Chronic Issue) Card Reader Down C…" at bounding box center [324, 328] width 417 height 657
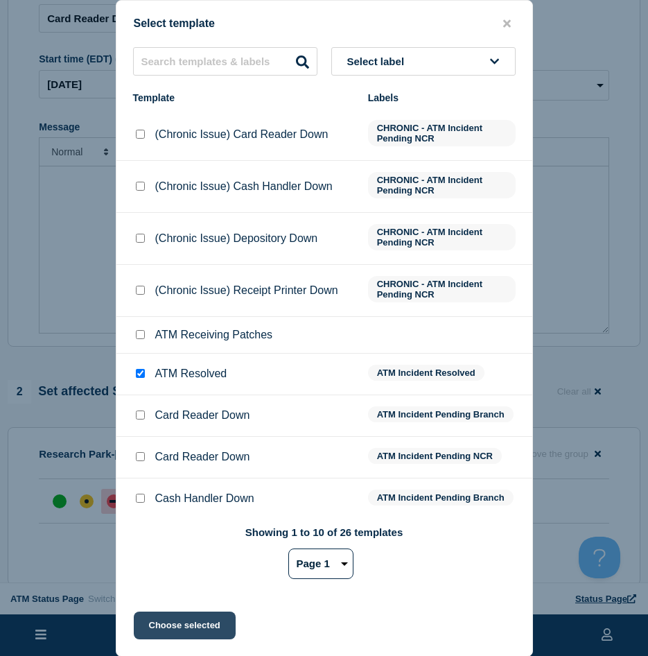
click at [180, 638] on button "Choose selected" at bounding box center [185, 626] width 102 height 28
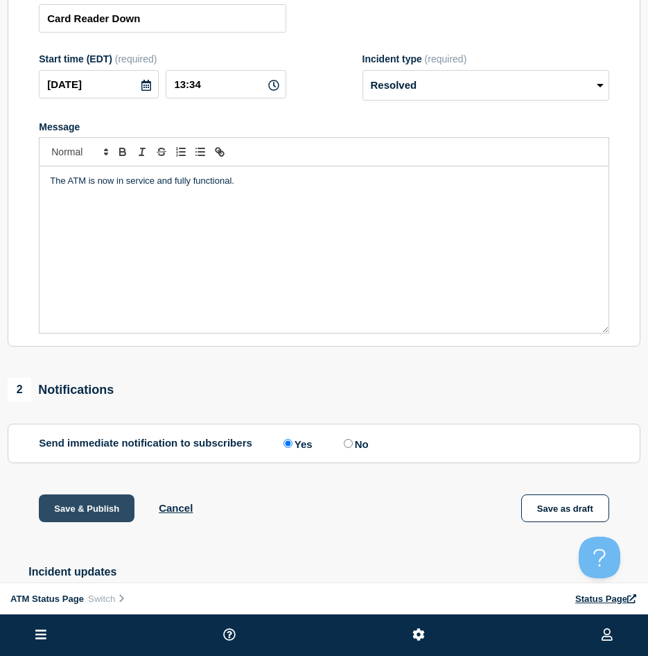
scroll to position [244, 0]
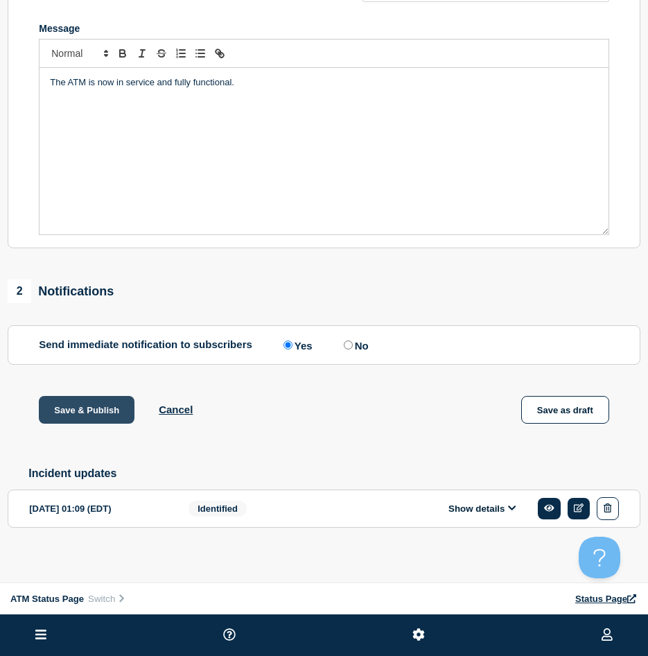
click at [87, 420] on button "Save & Publish" at bounding box center [87, 410] width 96 height 28
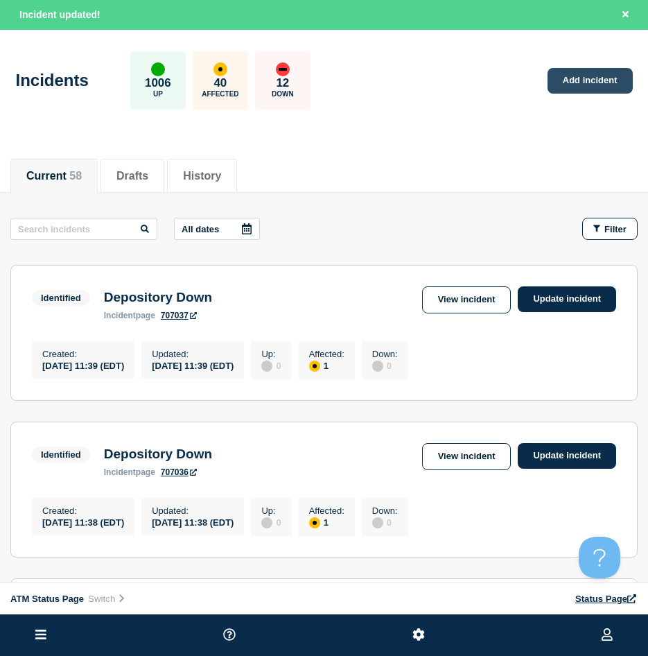
click at [575, 79] on link "Add incident" at bounding box center [590, 81] width 85 height 26
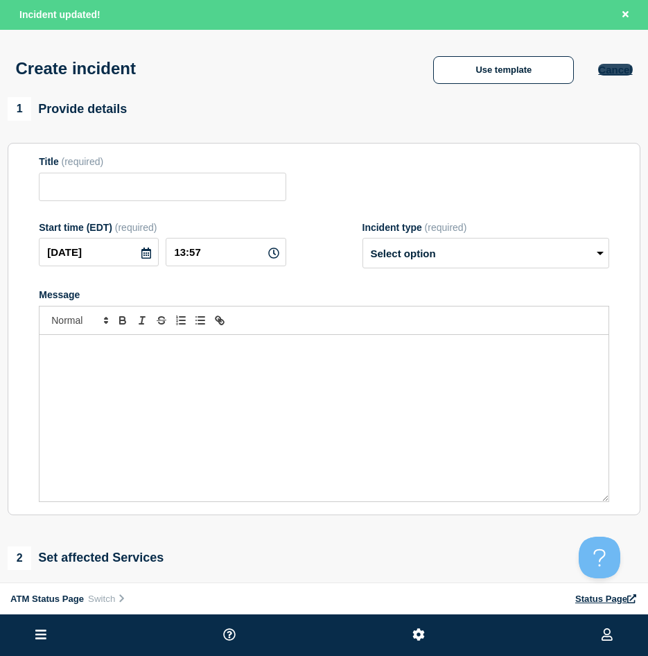
click at [625, 68] on button "Cancel" at bounding box center [615, 70] width 34 height 12
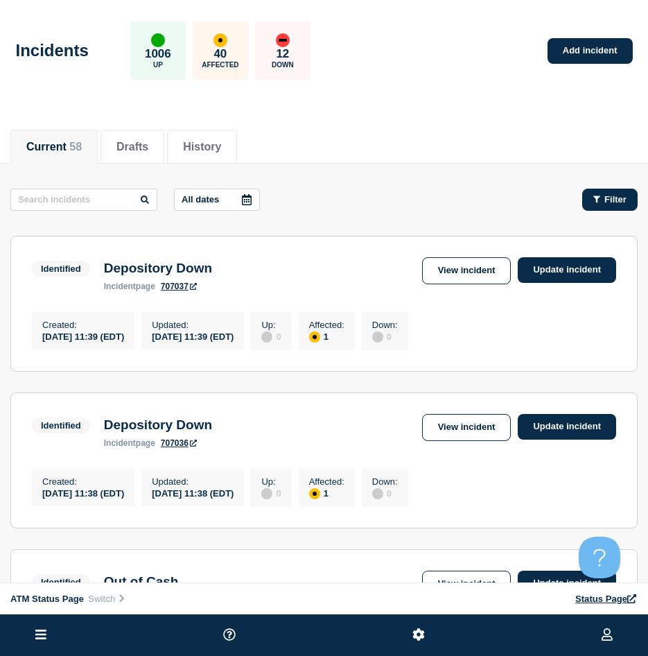
click at [619, 200] on span "Filter" at bounding box center [616, 199] width 22 height 10
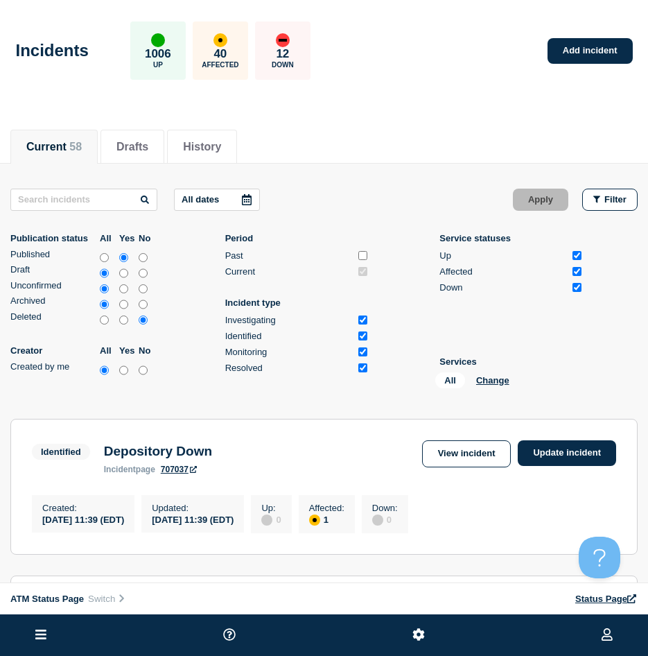
click at [508, 373] on div "All Change" at bounding box center [504, 382] width 139 height 21
click at [499, 376] on button "Change" at bounding box center [492, 380] width 33 height 10
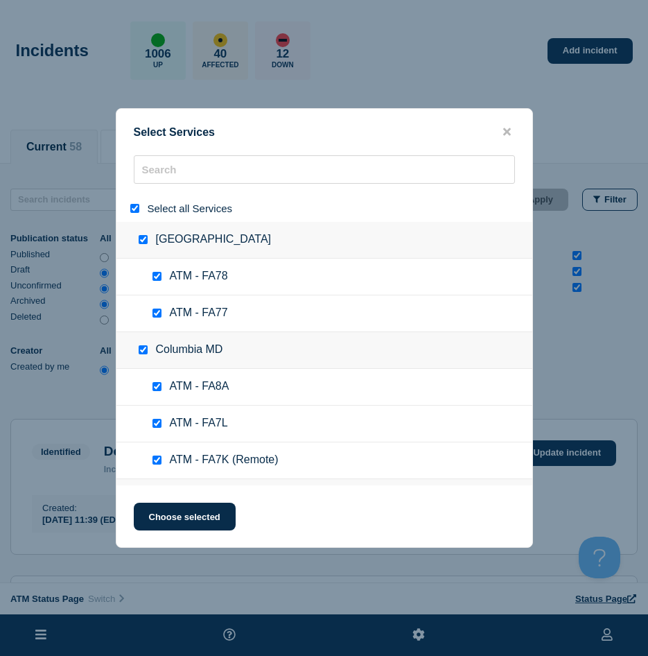
click at [133, 206] on input "select all" at bounding box center [134, 208] width 9 height 9
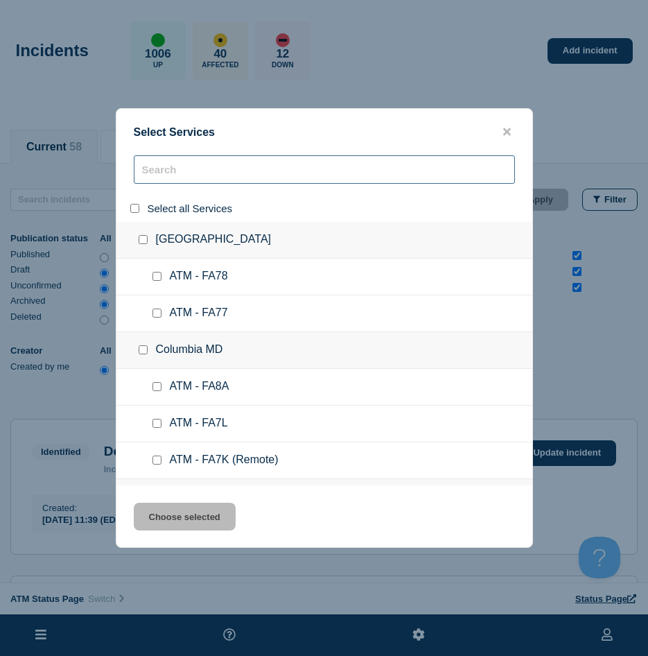
click at [162, 169] on input "search" at bounding box center [324, 169] width 381 height 28
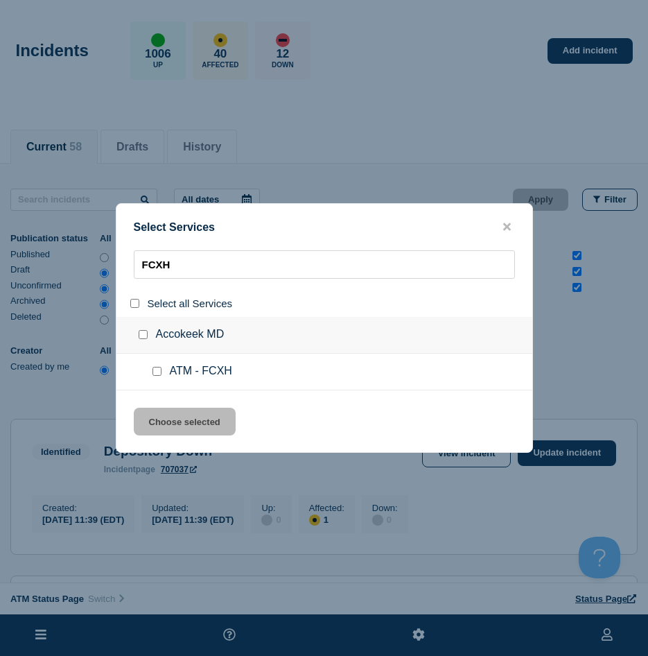
click at [153, 366] on div at bounding box center [160, 372] width 20 height 14
click at [157, 371] on input "service: ATM - FCXH" at bounding box center [157, 371] width 9 height 9
click at [174, 426] on button "Choose selected" at bounding box center [185, 422] width 102 height 28
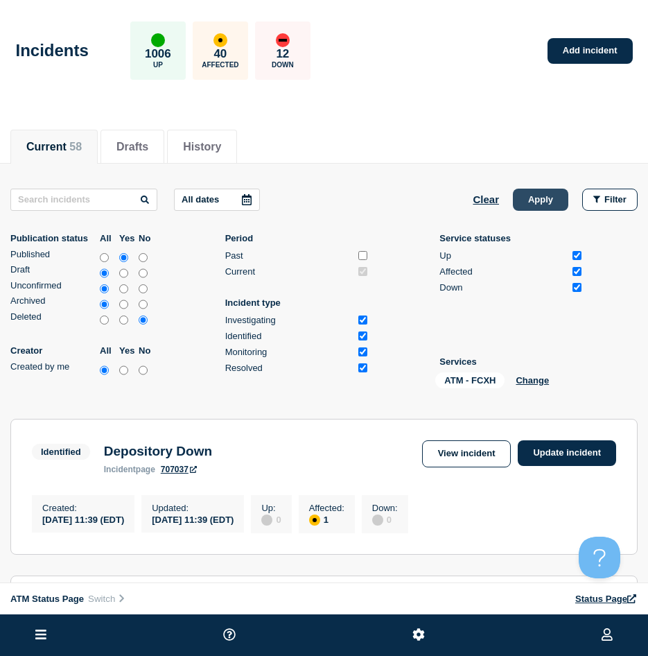
click at [546, 199] on button "Apply" at bounding box center [540, 200] width 55 height 22
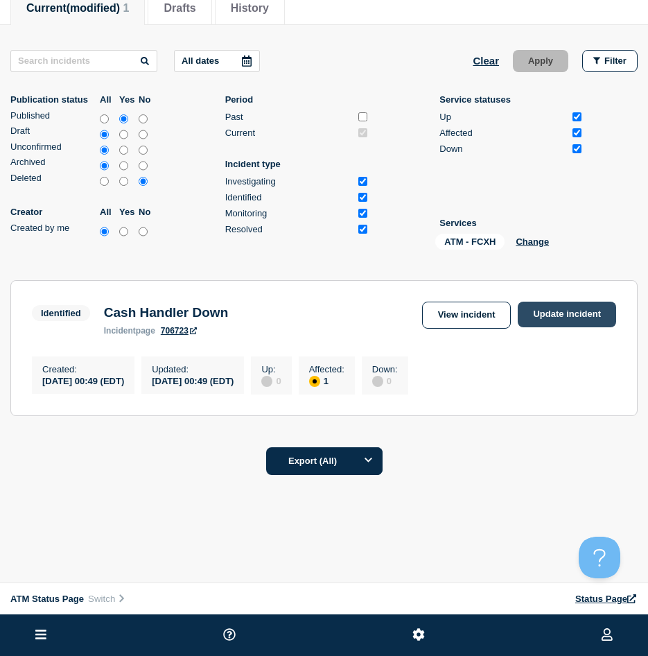
click at [551, 327] on link "Update incident" at bounding box center [567, 315] width 98 height 26
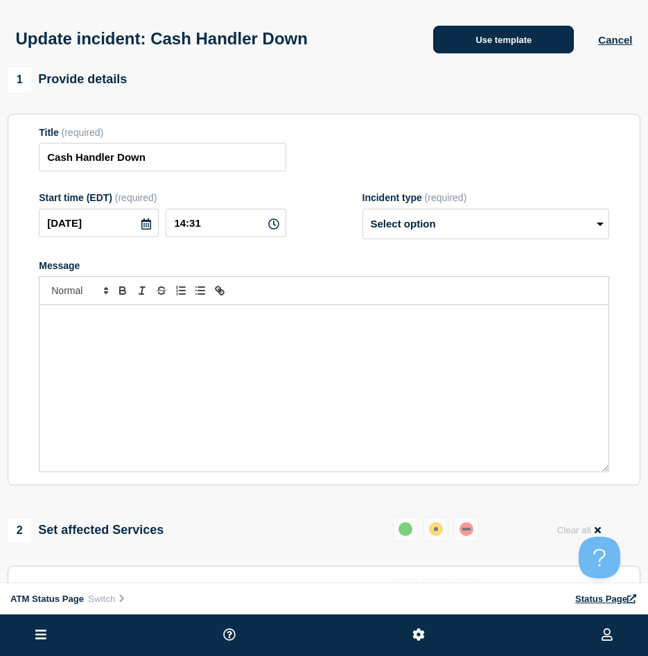
click at [488, 31] on button "Use template" at bounding box center [503, 40] width 141 height 28
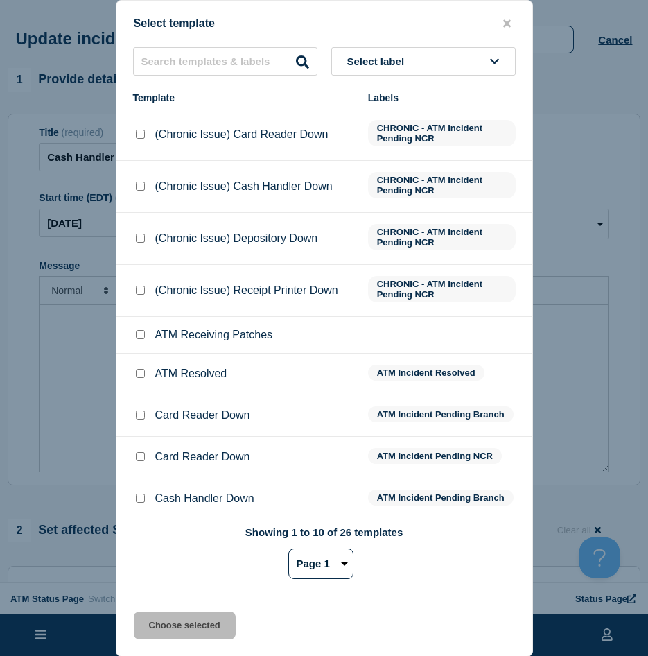
click at [144, 378] on input "ATM Resolved checkbox" at bounding box center [140, 373] width 9 height 9
click at [164, 631] on button "Choose selected" at bounding box center [185, 626] width 102 height 28
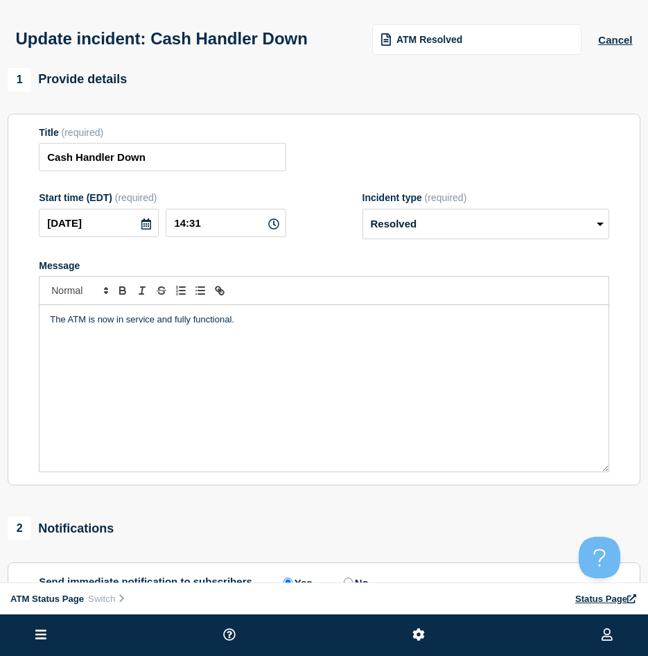
scroll to position [208, 0]
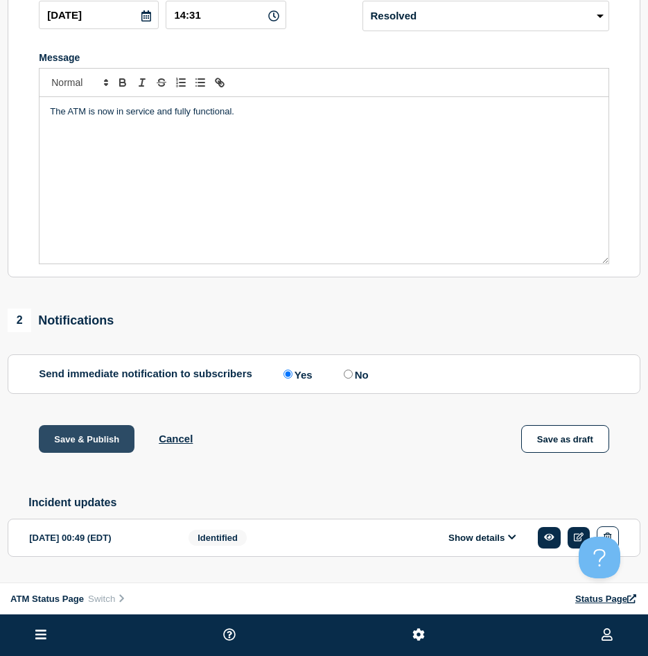
click at [131, 433] on button "Save & Publish" at bounding box center [87, 439] width 96 height 28
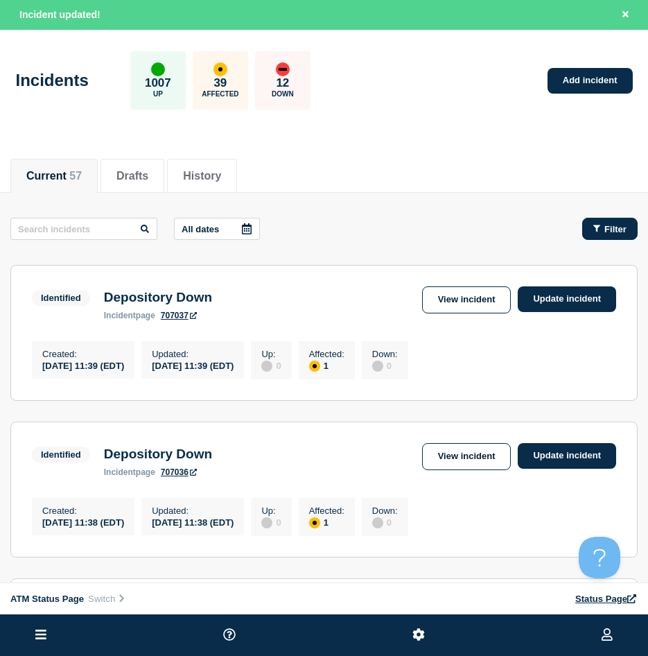
click at [596, 228] on icon "button" at bounding box center [597, 228] width 7 height 7
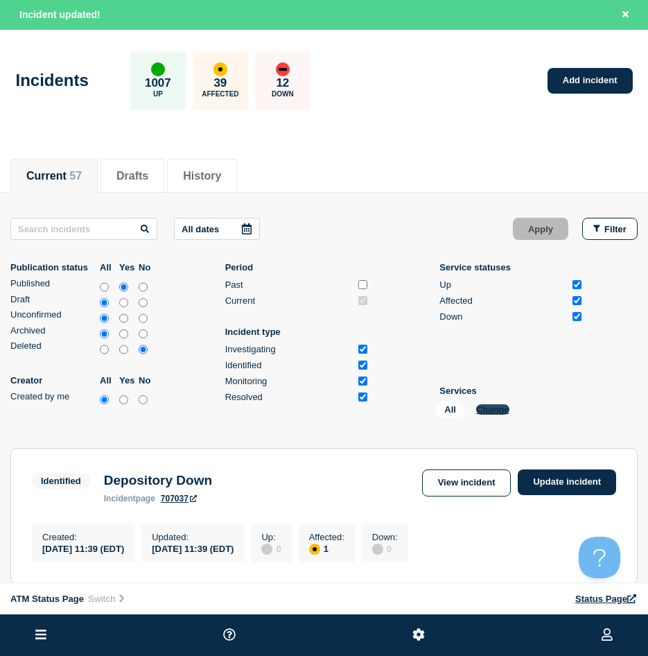
click at [496, 406] on button "Change" at bounding box center [492, 409] width 33 height 10
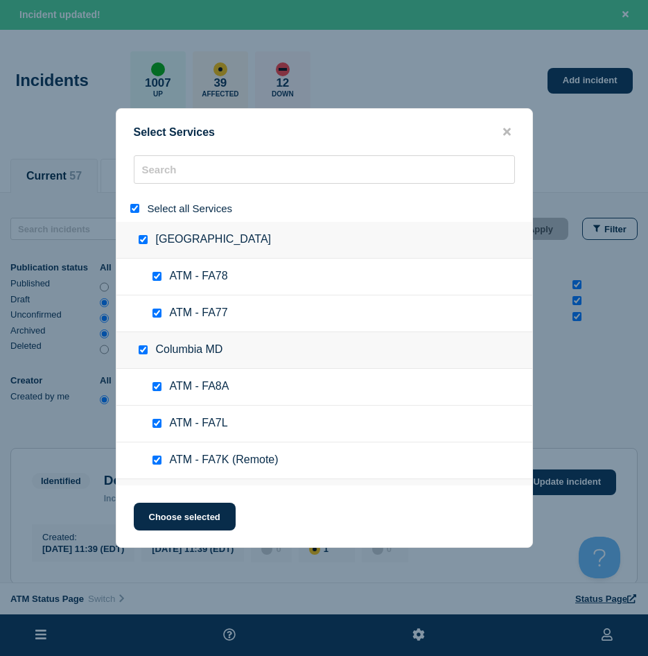
click at [130, 209] on input "select all" at bounding box center [134, 208] width 9 height 9
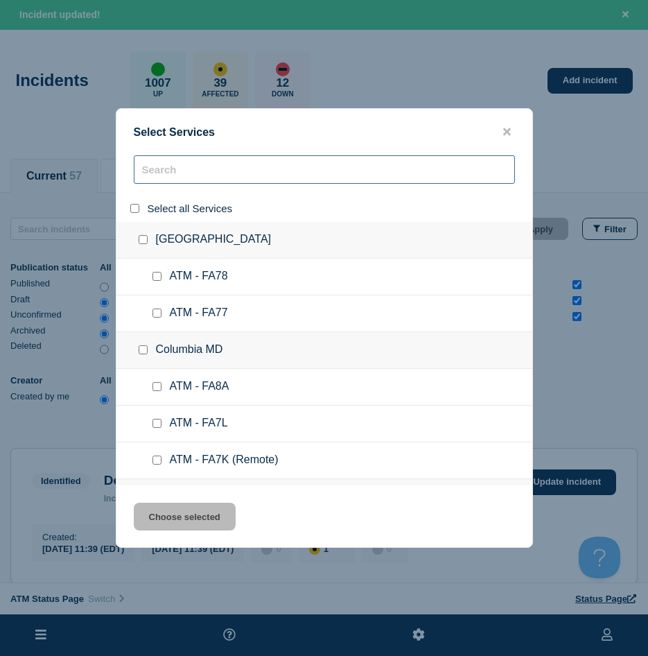
click at [180, 171] on input "search" at bounding box center [324, 169] width 381 height 28
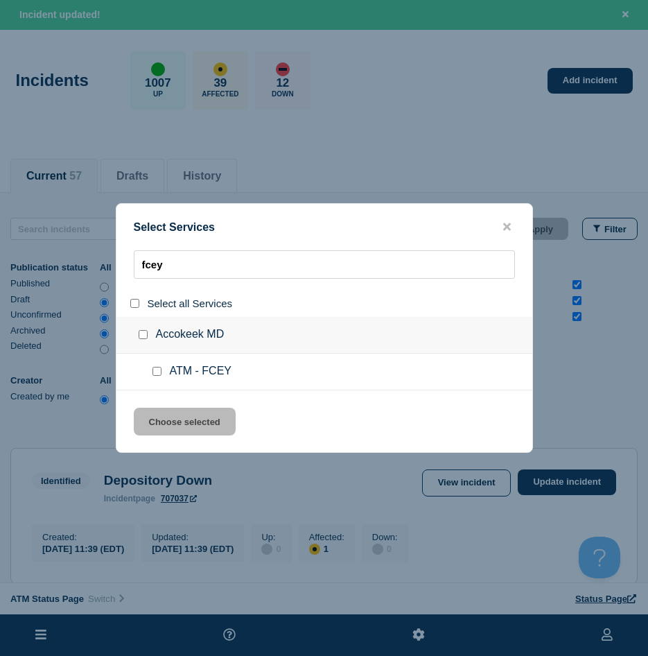
click at [153, 370] on input "service: ATM - FCEY" at bounding box center [157, 371] width 9 height 9
click at [162, 412] on button "Choose selected" at bounding box center [185, 422] width 102 height 28
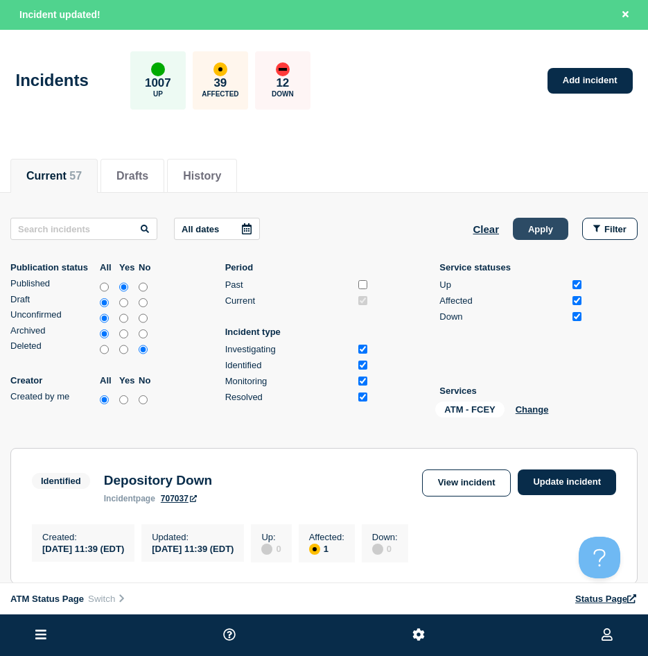
click at [518, 231] on button "Apply" at bounding box center [540, 229] width 55 height 22
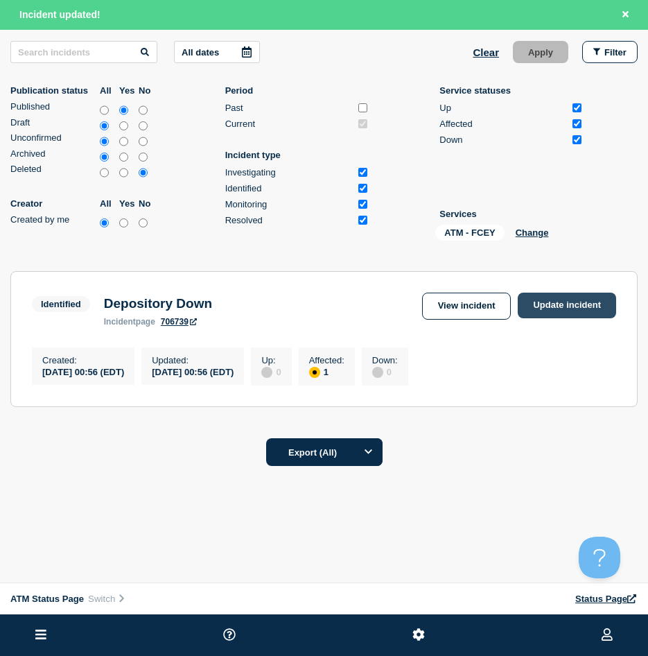
click at [556, 293] on link "Update incident" at bounding box center [567, 306] width 98 height 26
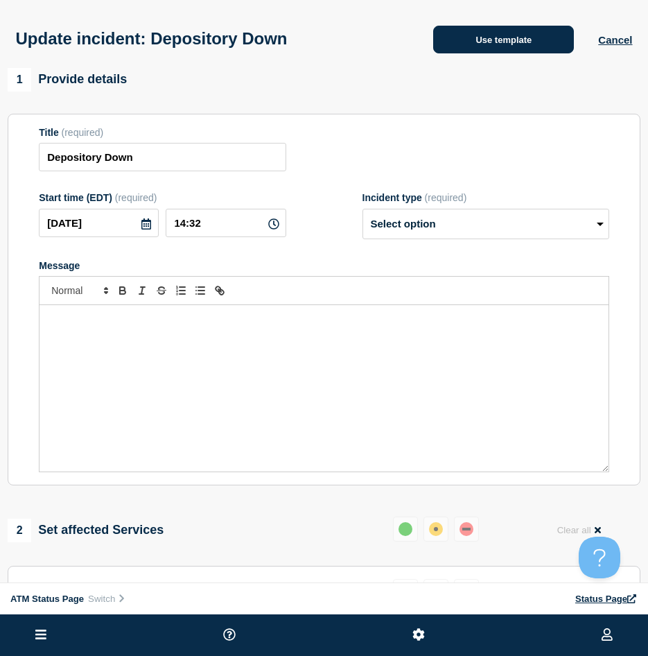
click at [503, 53] on button "Use template" at bounding box center [503, 40] width 141 height 28
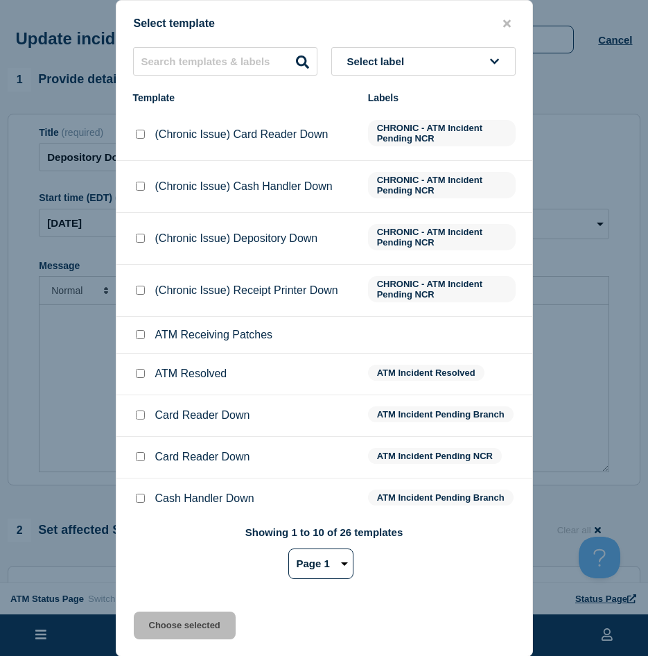
click at [141, 372] on input "ATM Resolved checkbox" at bounding box center [140, 373] width 9 height 9
click at [144, 620] on button "Choose selected" at bounding box center [185, 626] width 102 height 28
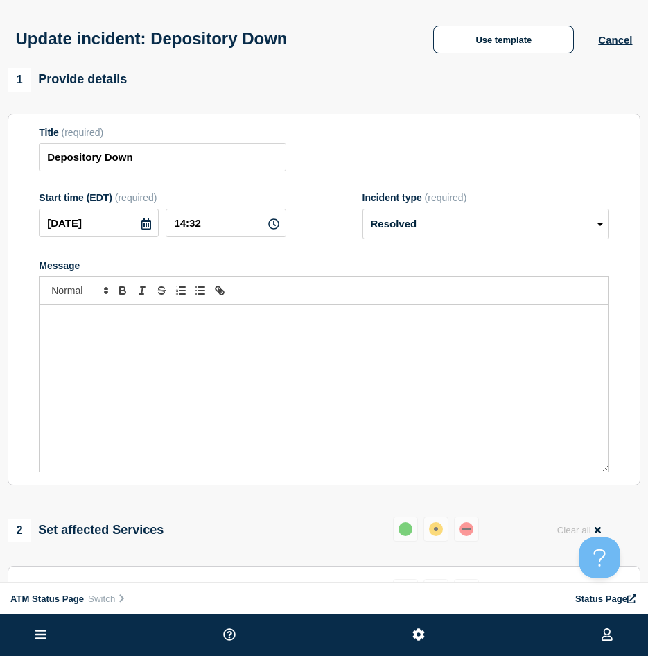
scroll to position [208, 0]
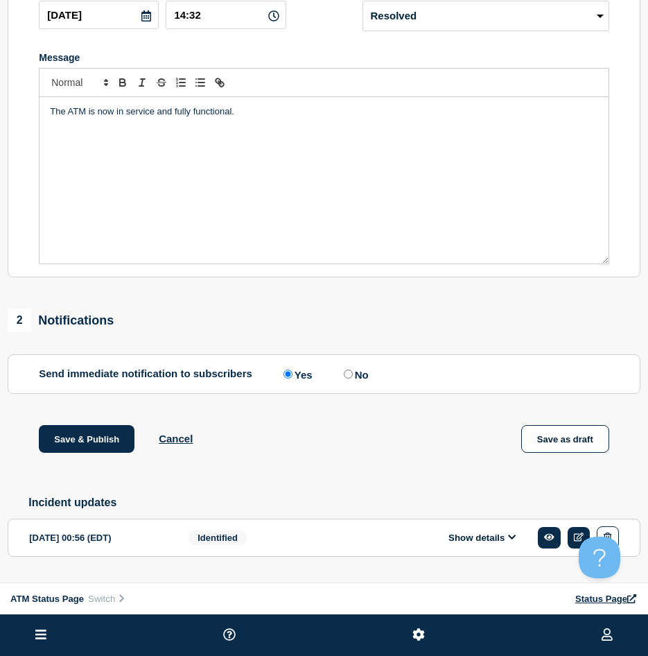
click at [96, 463] on div "Save & Publish Cancel Save as draft" at bounding box center [324, 456] width 633 height 62
click at [98, 453] on button "Save & Publish" at bounding box center [87, 439] width 96 height 28
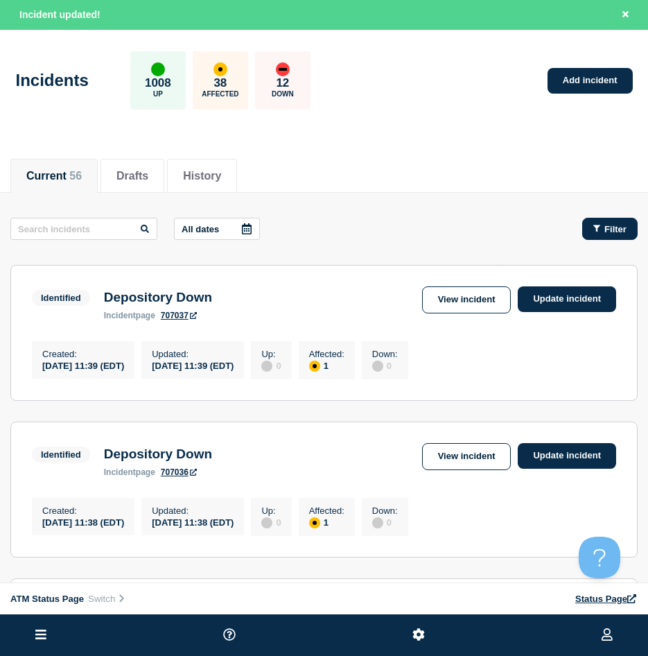
click at [591, 226] on button "Filter" at bounding box center [609, 229] width 55 height 22
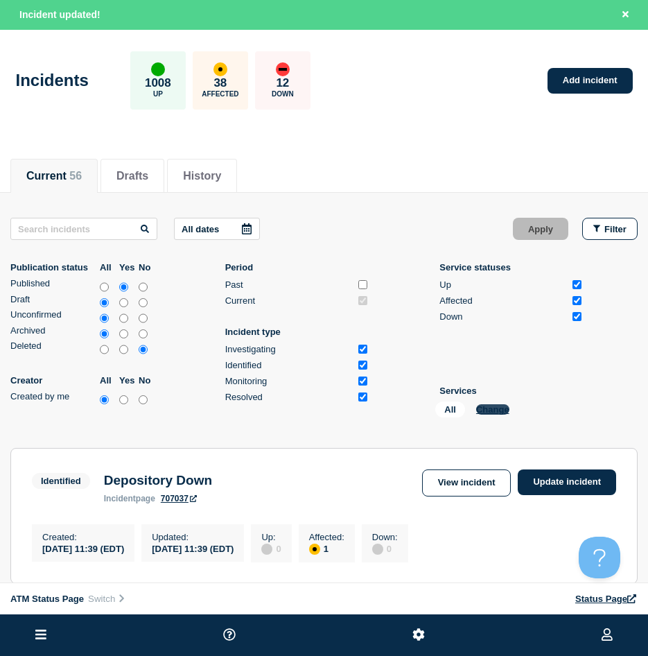
click at [482, 414] on button "Change" at bounding box center [492, 409] width 33 height 10
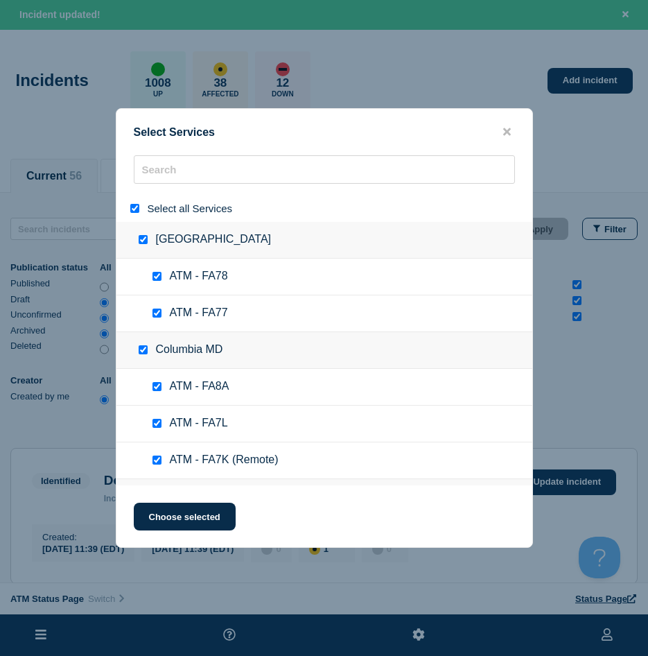
click at [129, 209] on div at bounding box center [138, 208] width 20 height 13
click at [137, 201] on div "Select all Services" at bounding box center [324, 208] width 416 height 27
click at [135, 202] on div "Select all Services" at bounding box center [324, 208] width 416 height 27
click at [137, 210] on input "select all" at bounding box center [134, 208] width 9 height 9
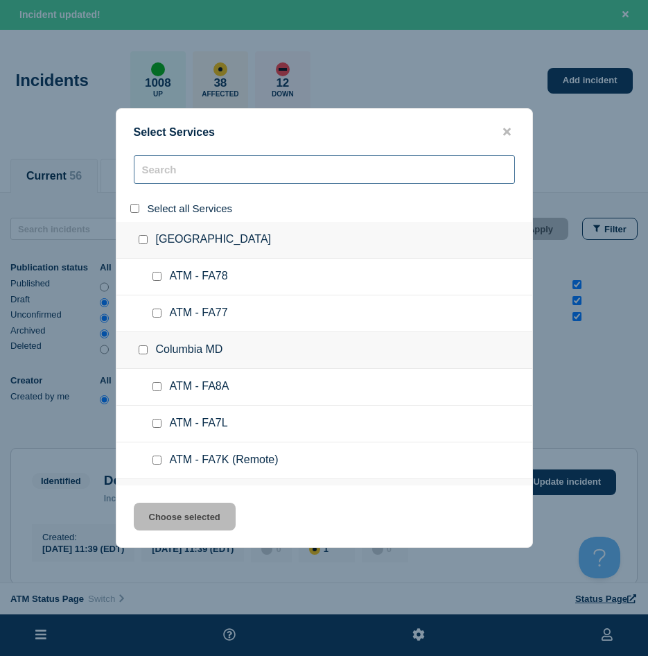
click at [168, 170] on input "search" at bounding box center [324, 169] width 381 height 28
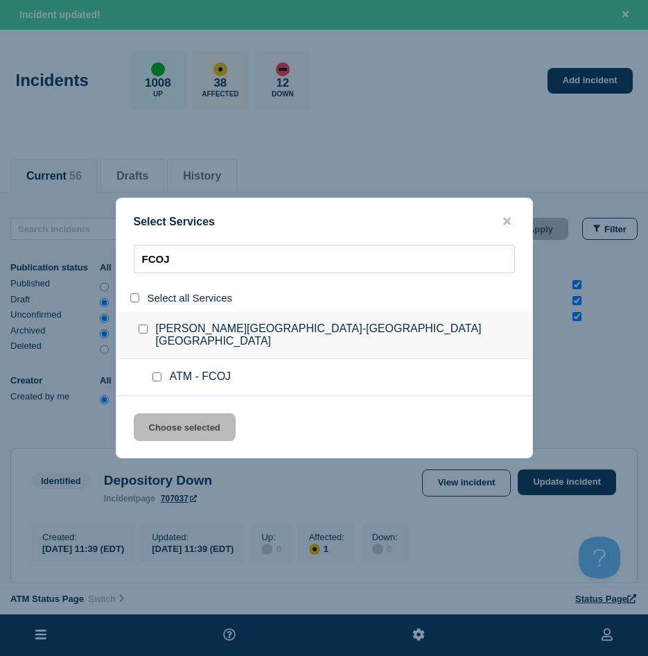
click at [153, 372] on input "service: ATM - FCOJ" at bounding box center [157, 376] width 9 height 9
click at [165, 413] on button "Choose selected" at bounding box center [185, 427] width 102 height 28
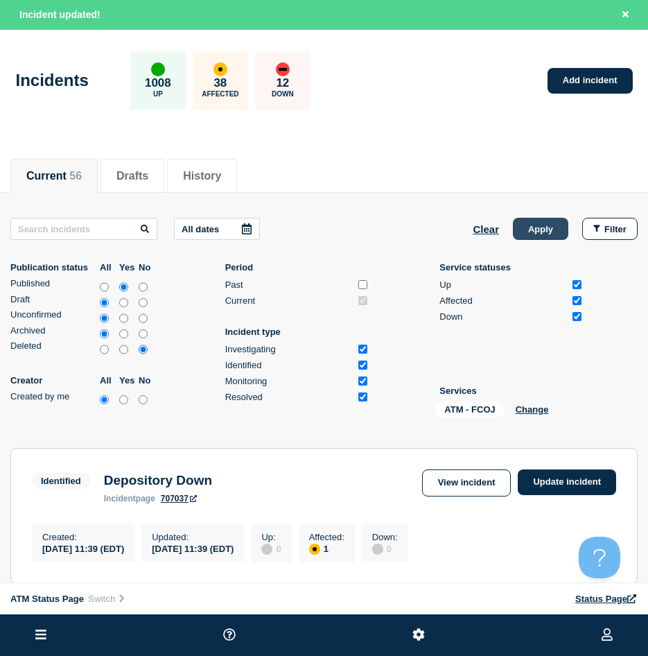
click at [532, 239] on button "Apply" at bounding box center [540, 229] width 55 height 22
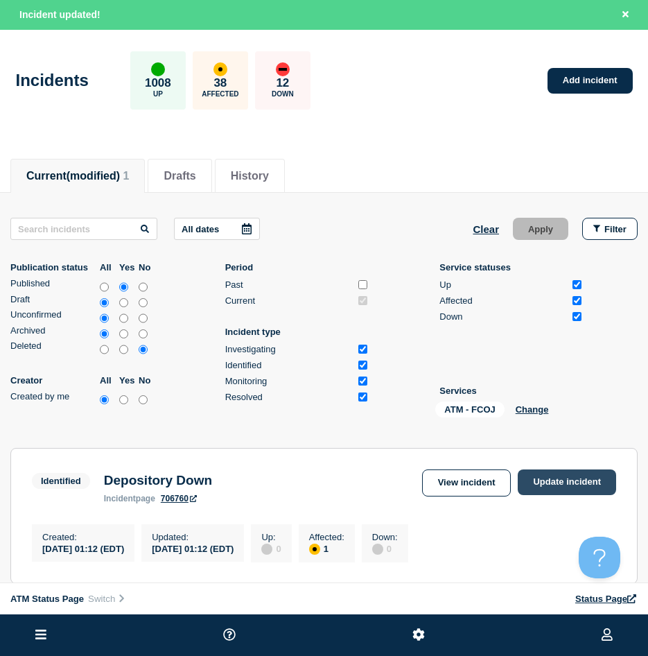
scroll to position [139, 0]
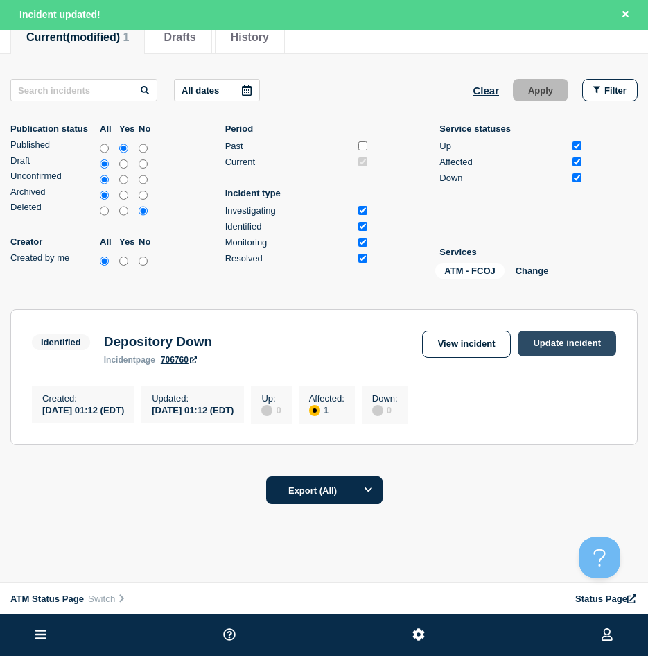
click at [545, 334] on link "Update incident" at bounding box center [567, 344] width 98 height 26
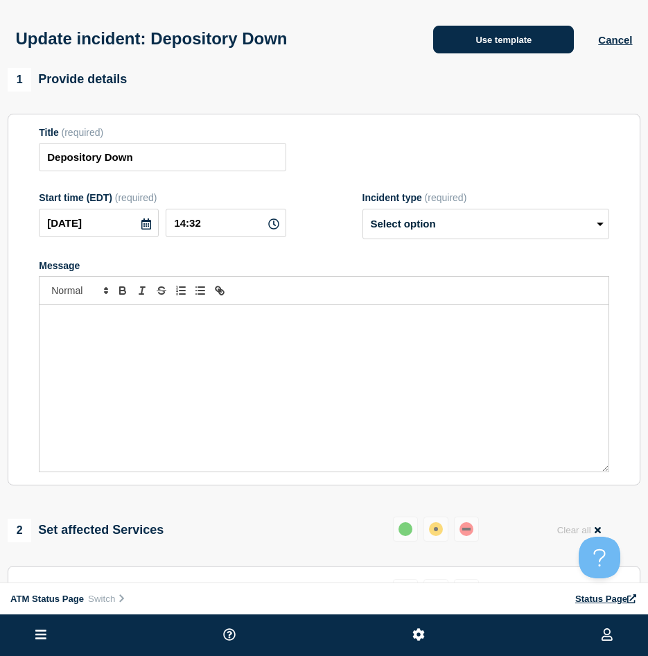
click at [512, 40] on button "Use template" at bounding box center [503, 40] width 141 height 28
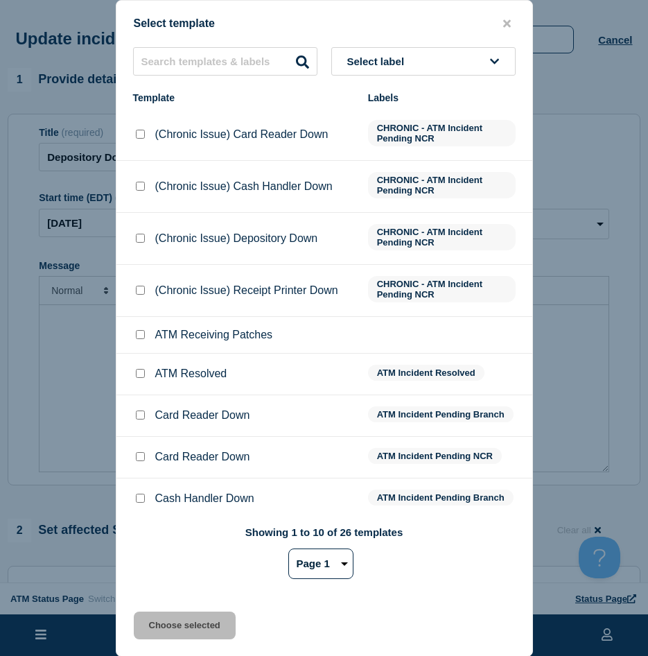
click at [141, 372] on input "ATM Resolved checkbox" at bounding box center [140, 373] width 9 height 9
click at [172, 617] on button "Choose selected" at bounding box center [185, 626] width 102 height 28
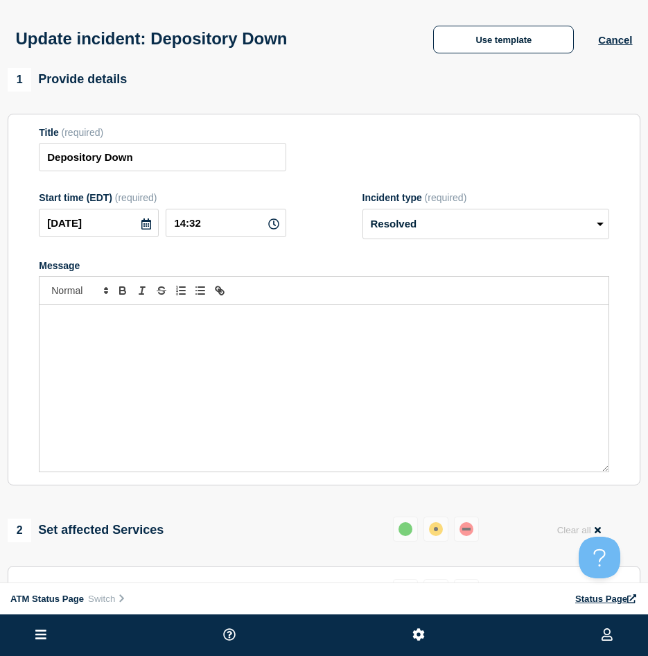
scroll to position [208, 0]
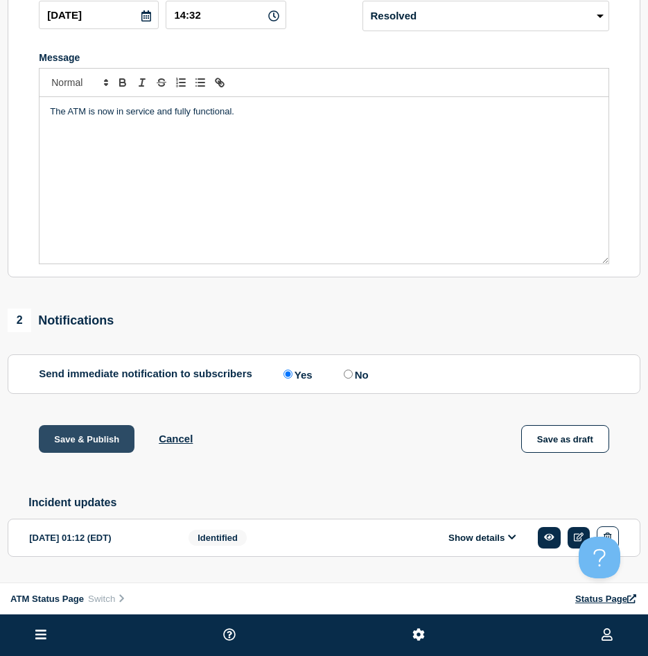
click at [100, 444] on button "Save & Publish" at bounding box center [87, 439] width 96 height 28
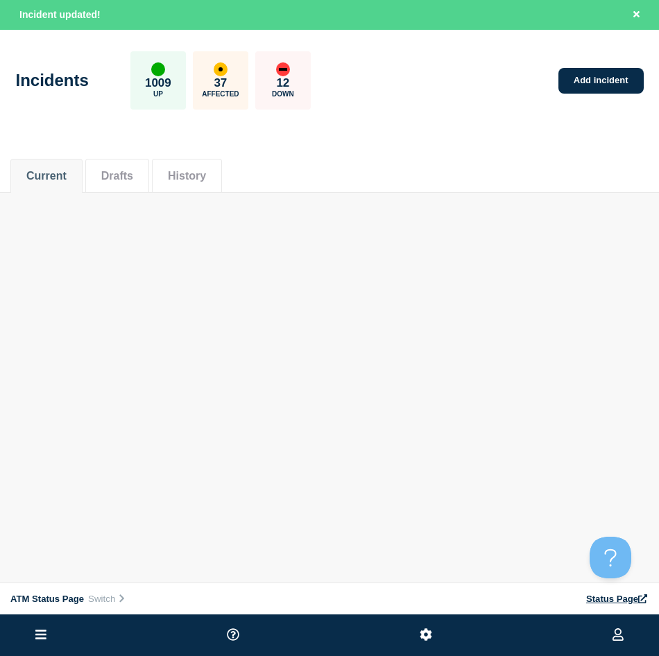
click at [431, 173] on div "Current Drafts History" at bounding box center [329, 168] width 638 height 47
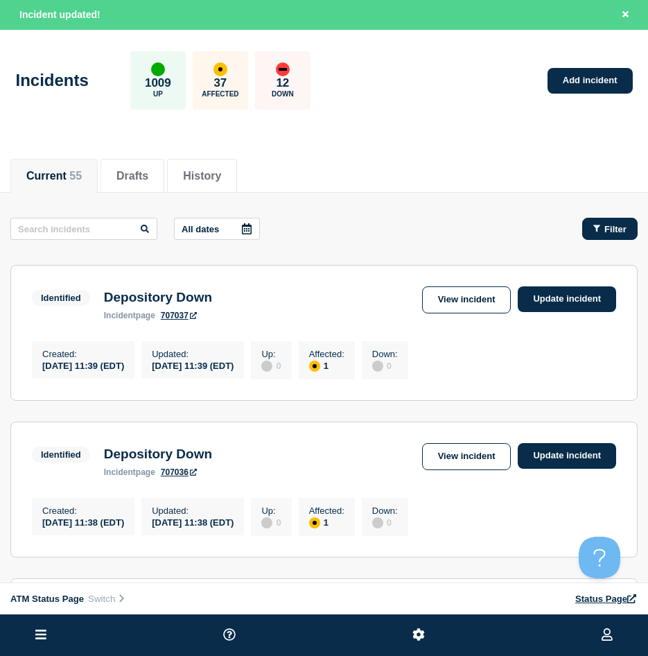
click at [601, 225] on div "Filter" at bounding box center [610, 229] width 33 height 10
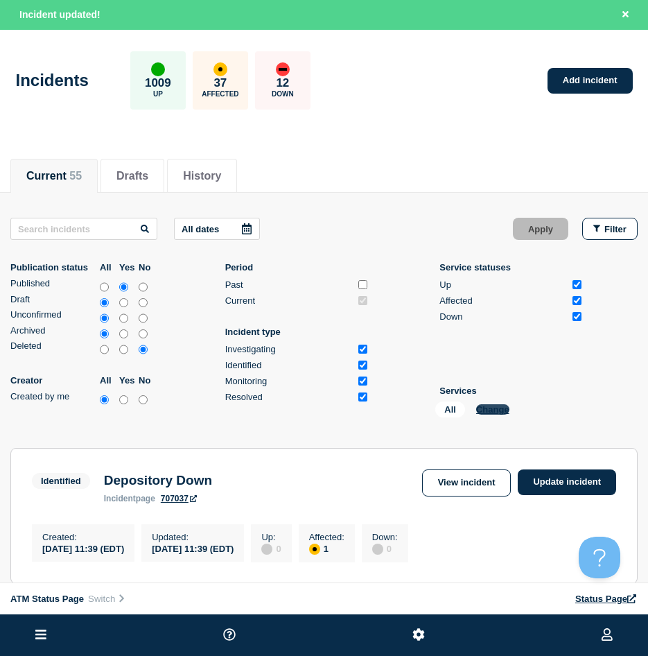
click at [508, 408] on button "Change" at bounding box center [492, 409] width 33 height 10
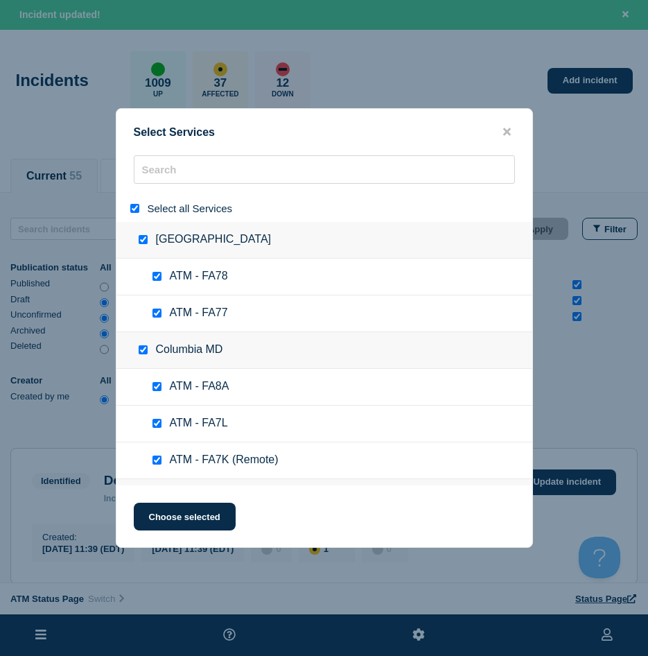
click at [134, 212] on input "select all" at bounding box center [134, 208] width 9 height 9
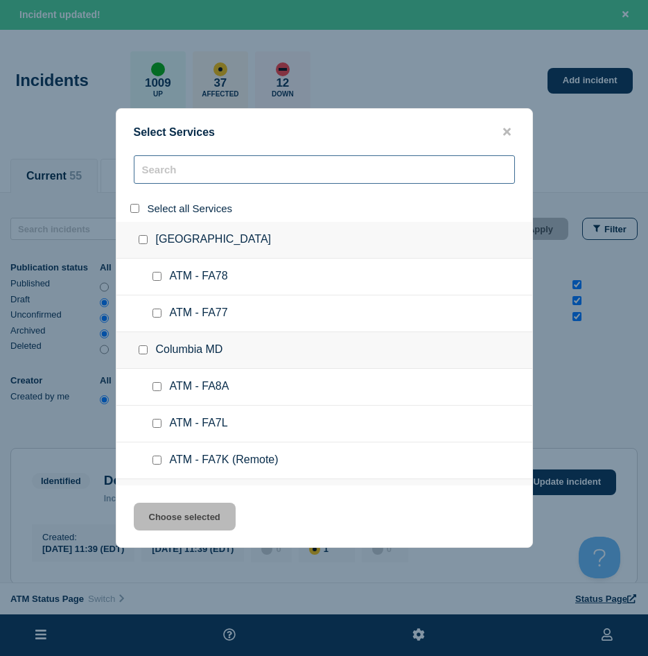
click at [178, 173] on input "search" at bounding box center [324, 169] width 381 height 28
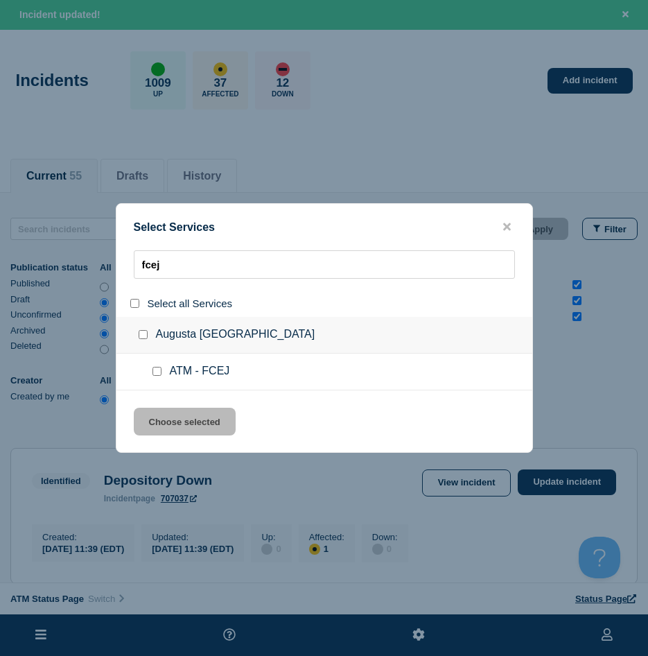
click at [157, 372] on input "service: ATM - FCEJ" at bounding box center [157, 371] width 9 height 9
click at [164, 411] on button "Choose selected" at bounding box center [185, 422] width 102 height 28
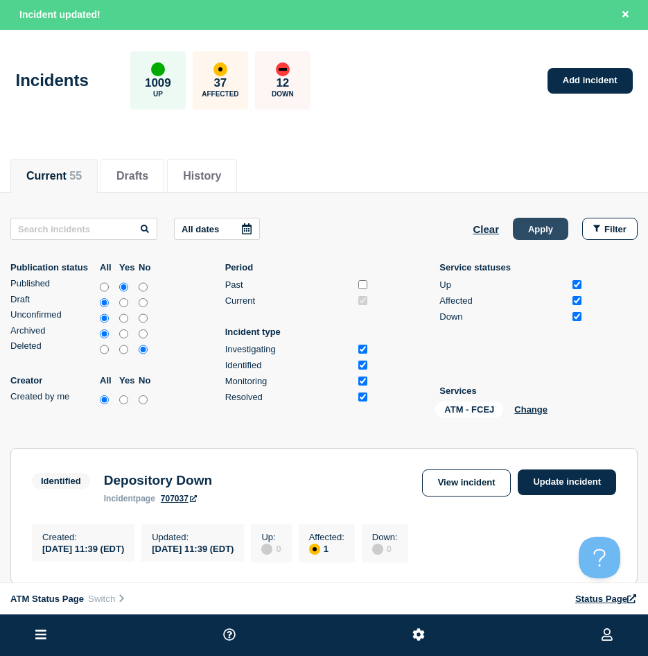
click at [526, 232] on button "Apply" at bounding box center [540, 229] width 55 height 22
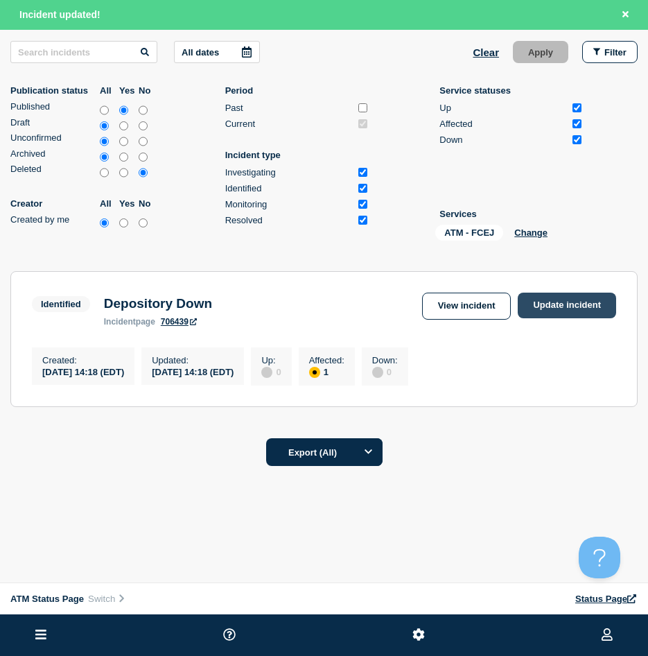
click at [572, 298] on link "Update incident" at bounding box center [567, 306] width 98 height 26
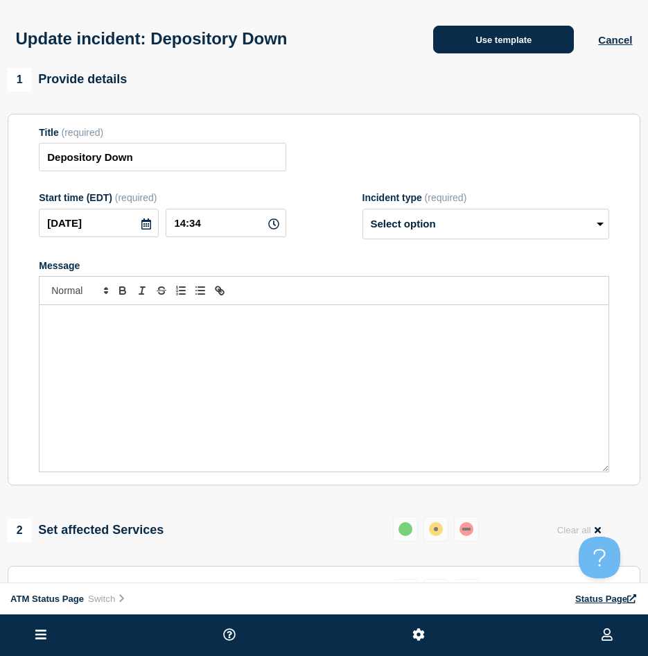
click at [501, 53] on button "Use template" at bounding box center [503, 40] width 141 height 28
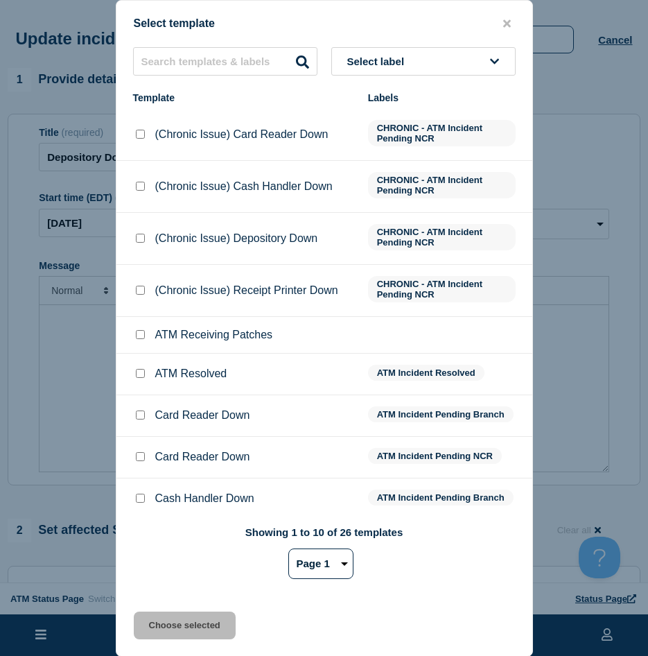
click at [138, 373] on input "ATM Resolved checkbox" at bounding box center [140, 373] width 9 height 9
click at [193, 614] on button "Choose selected" at bounding box center [185, 626] width 102 height 28
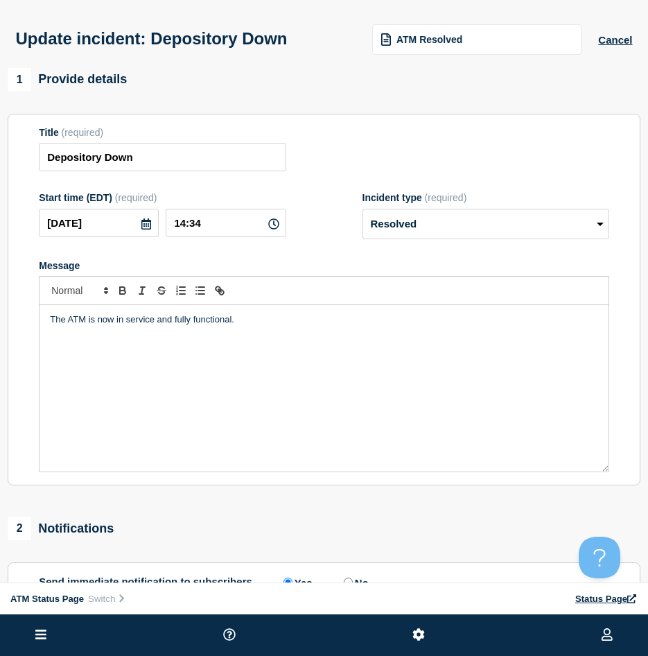
scroll to position [208, 0]
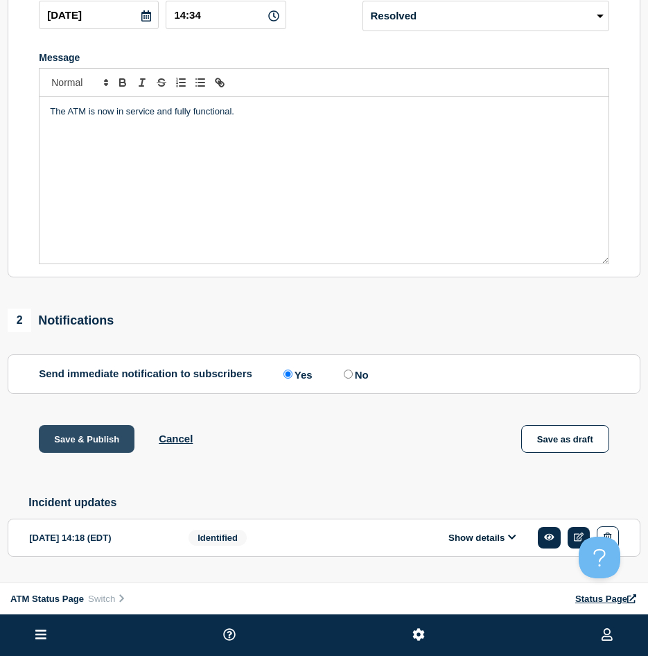
click at [116, 451] on button "Save & Publish" at bounding box center [87, 439] width 96 height 28
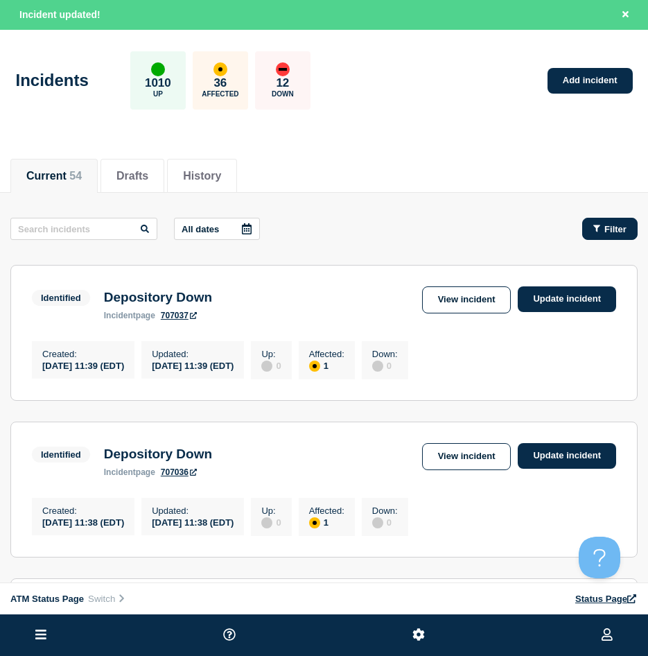
click at [603, 224] on div "Filter" at bounding box center [610, 229] width 33 height 10
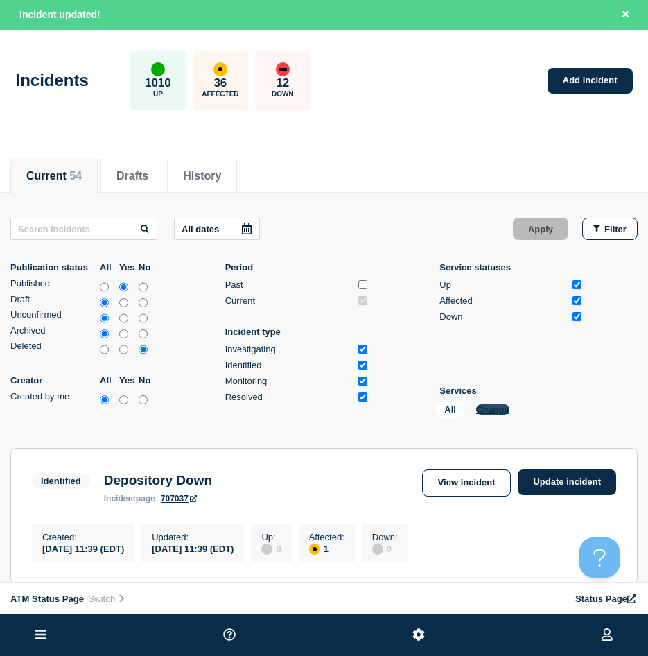
click at [480, 408] on button "Change" at bounding box center [492, 409] width 33 height 10
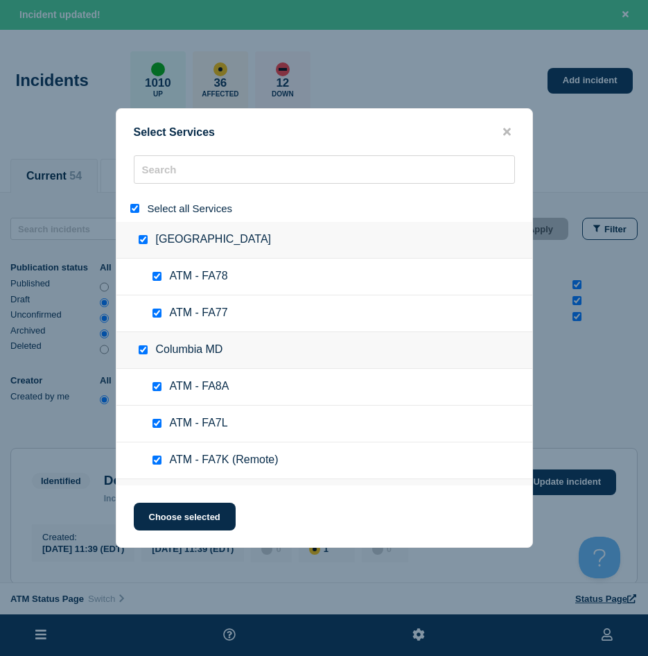
click at [137, 211] on input "select all" at bounding box center [134, 208] width 9 height 9
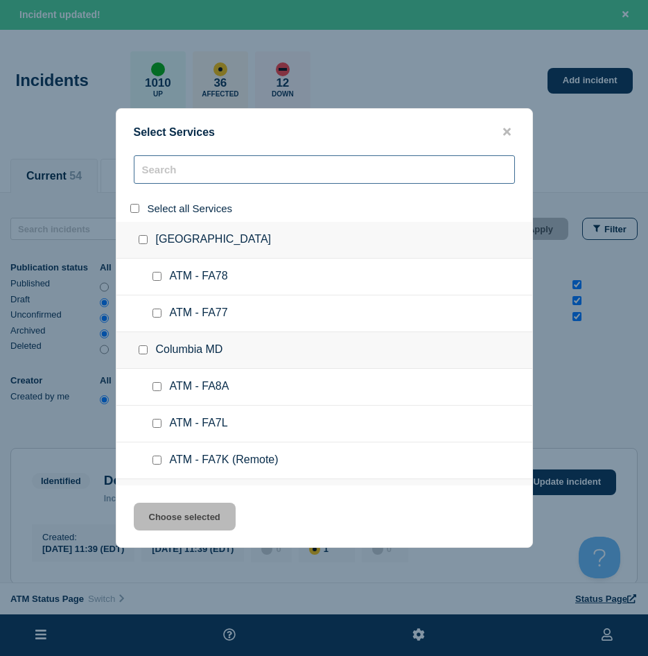
click at [153, 173] on input "search" at bounding box center [324, 169] width 381 height 28
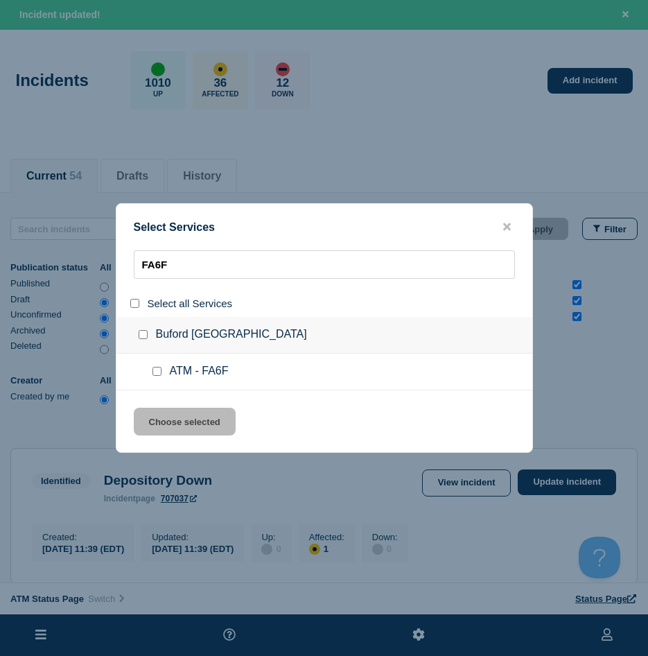
click at [155, 372] on input "service: ATM - FA6F" at bounding box center [157, 371] width 9 height 9
click at [164, 426] on button "Choose selected" at bounding box center [185, 422] width 102 height 28
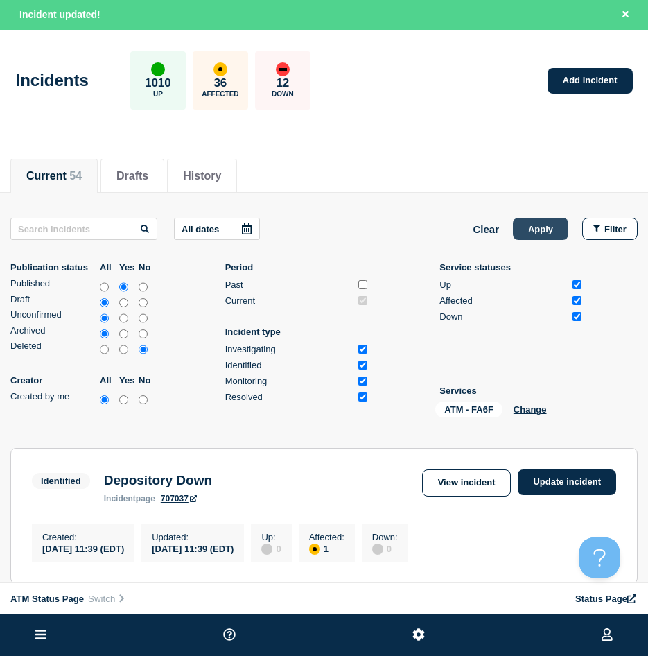
click at [536, 223] on button "Apply" at bounding box center [540, 229] width 55 height 22
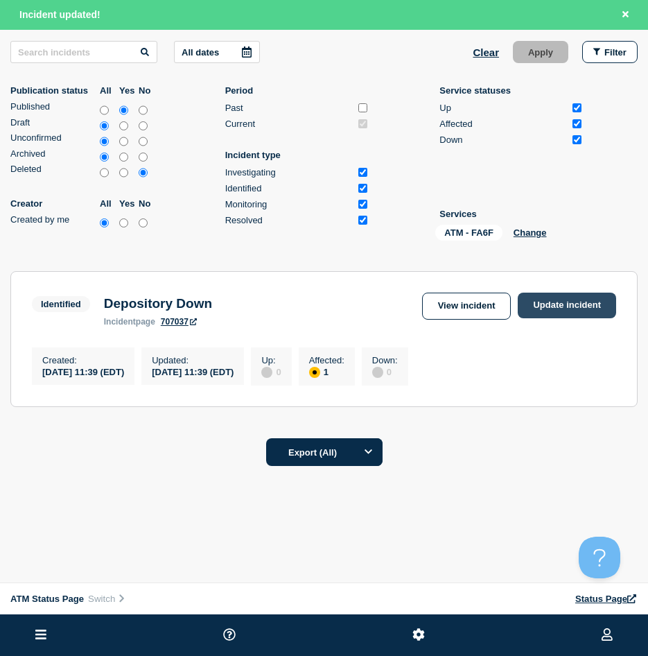
scroll to position [182, 0]
click at [544, 285] on section "Identified Depository Down incident page 707037 View incident Update incident C…" at bounding box center [323, 339] width 627 height 136
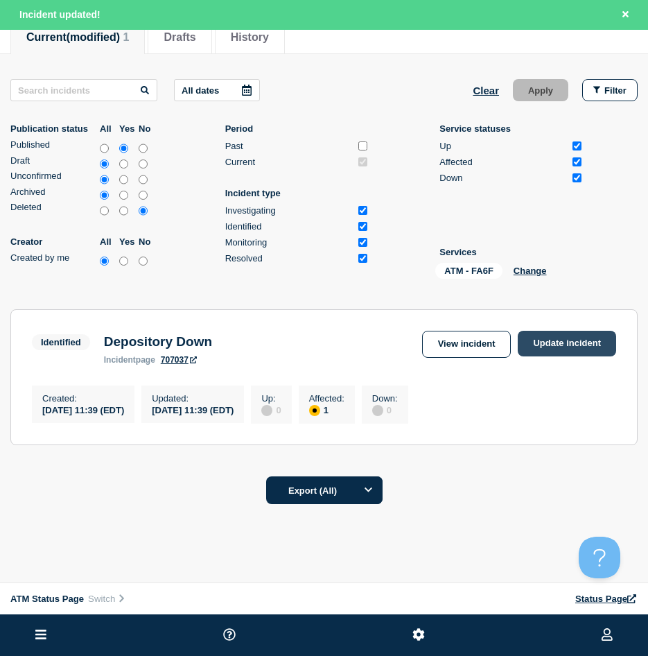
click at [570, 349] on link "Update incident" at bounding box center [567, 344] width 98 height 26
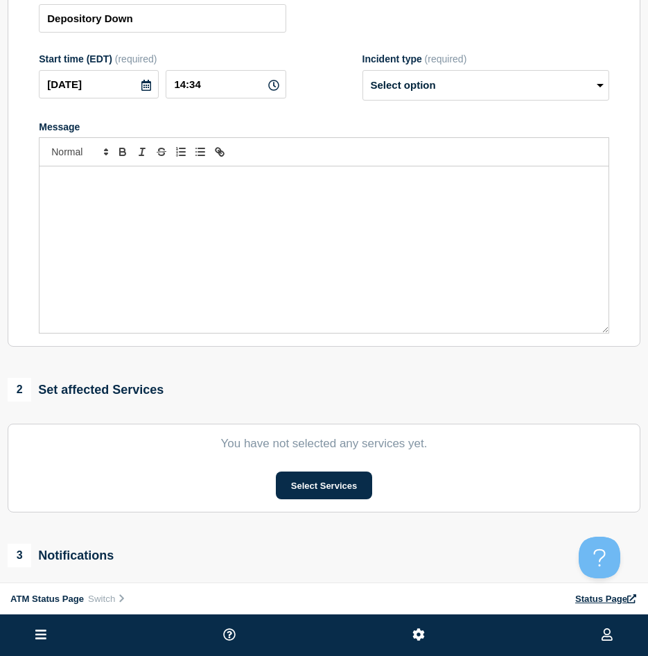
scroll to position [30, 0]
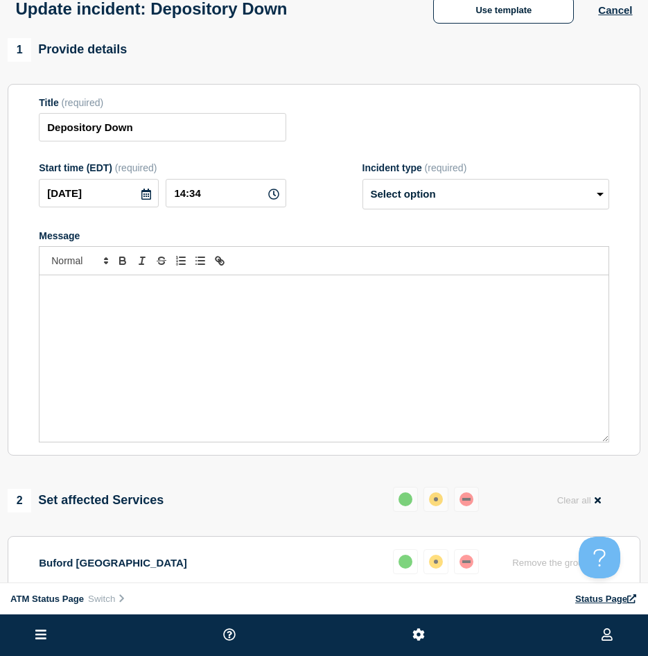
click at [497, 26] on div "Update incident: Depository Down Use template Cancel" at bounding box center [324, 4] width 648 height 68
click at [497, 21] on button "Use template" at bounding box center [503, 10] width 141 height 28
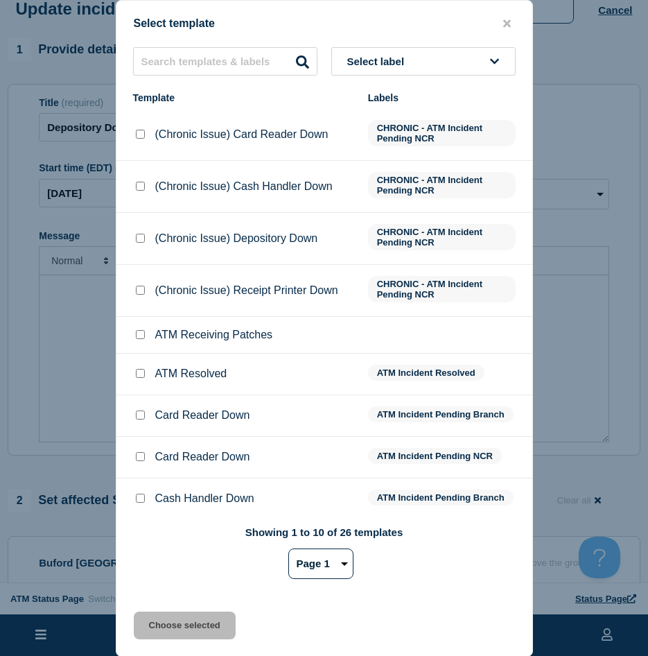
click at [136, 376] on input "ATM Resolved checkbox" at bounding box center [140, 373] width 9 height 9
click at [137, 611] on div "Select template Select label Template Labels (Chronic Issue) Card Reader Down C…" at bounding box center [324, 328] width 417 height 657
drag, startPoint x: 137, startPoint y: 611, endPoint x: 148, endPoint y: 616, distance: 12.4
click at [148, 616] on button "Choose selected" at bounding box center [185, 626] width 102 height 28
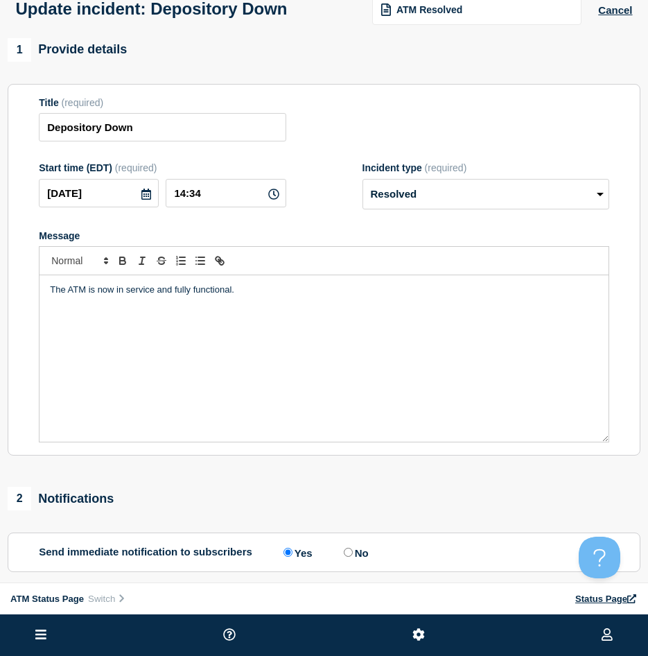
scroll to position [168, 0]
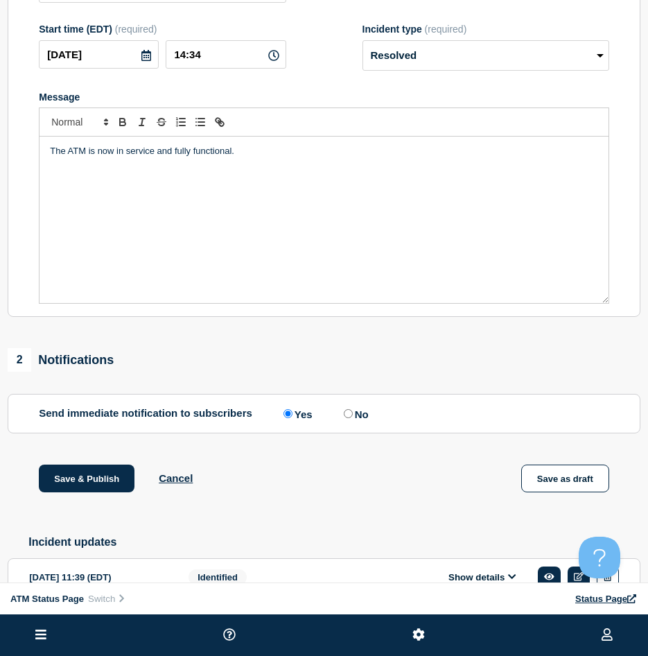
click at [98, 459] on div "1 Provide details Title (required) Depository Down Start time (EDT) (required) …" at bounding box center [324, 269] width 648 height 740
click at [98, 475] on button "Save & Publish" at bounding box center [87, 479] width 96 height 28
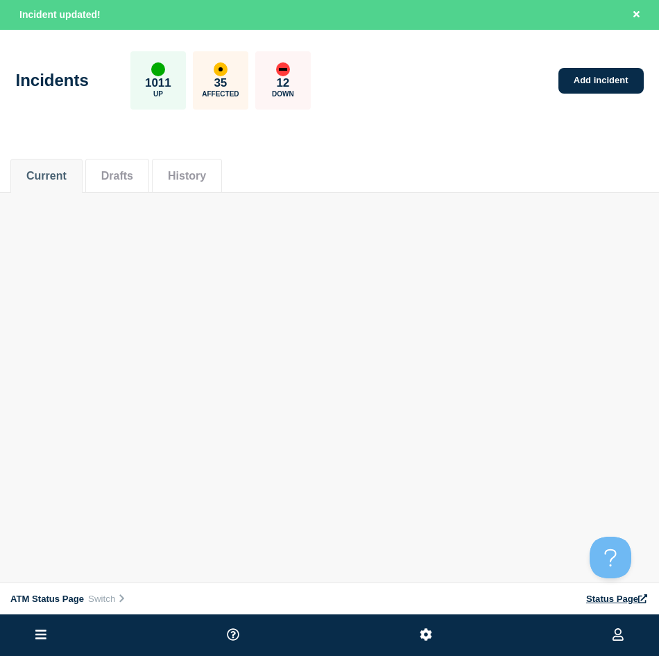
click at [537, 146] on div "Current Drafts History" at bounding box center [329, 168] width 638 height 47
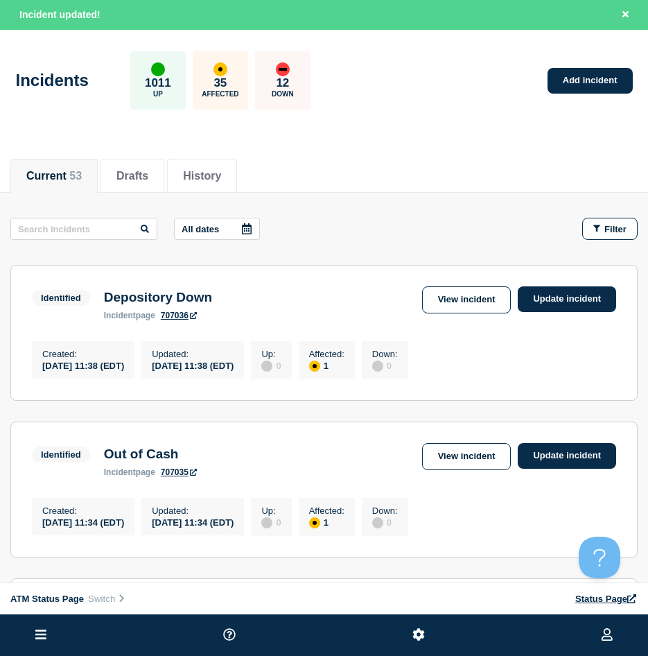
click at [639, 175] on div "Current 53 Drafts History" at bounding box center [324, 169] width 648 height 48
click at [633, 222] on button "Filter" at bounding box center [609, 229] width 55 height 22
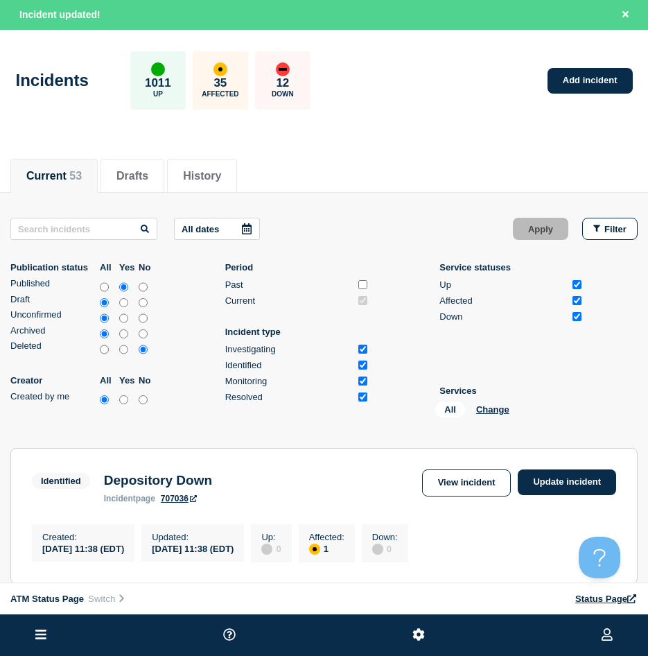
click at [499, 402] on div "All Change" at bounding box center [504, 411] width 139 height 21
click at [495, 407] on button "Change" at bounding box center [492, 409] width 33 height 10
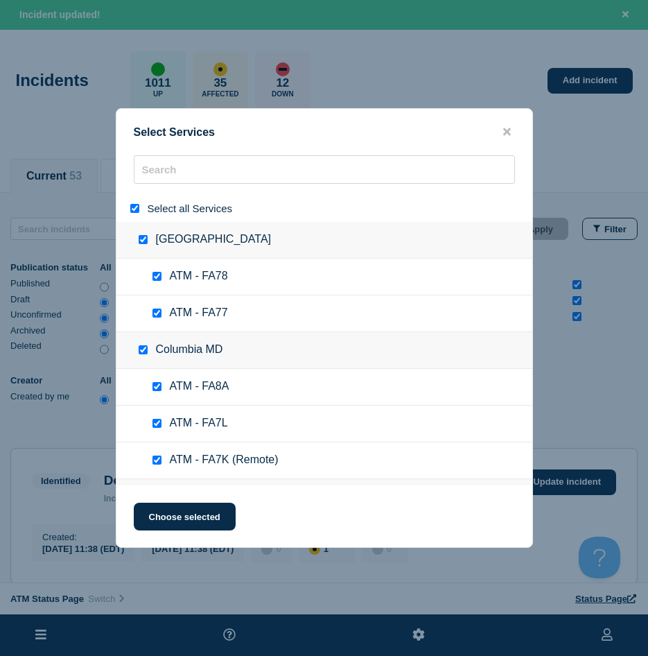
click at [135, 204] on div at bounding box center [138, 208] width 20 height 13
click at [137, 209] on input "select all" at bounding box center [134, 208] width 9 height 9
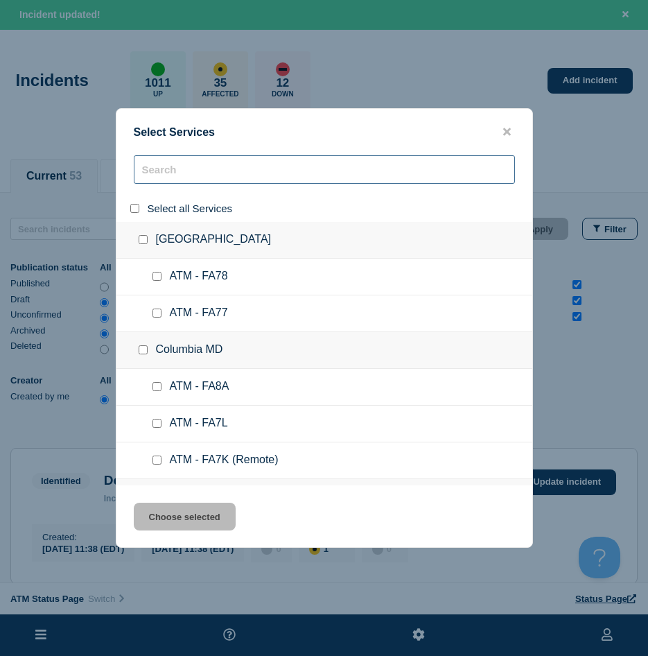
click at [173, 162] on input "search" at bounding box center [324, 169] width 381 height 28
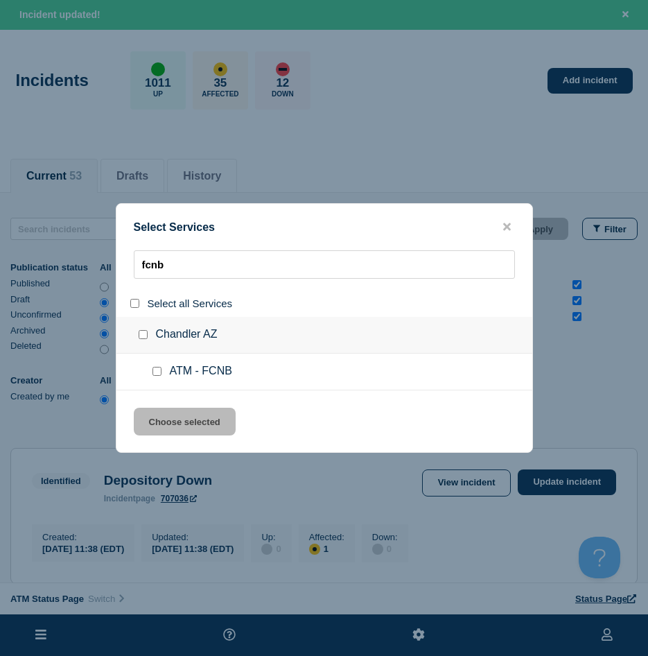
click at [155, 365] on ul "ATM - FCNB" at bounding box center [324, 372] width 416 height 37
click at [156, 374] on input "service: ATM - FCNB" at bounding box center [157, 371] width 9 height 9
click at [164, 408] on div "Select Services fcnb Select all Services Chandler AZ ATM - FCNB Choose selected" at bounding box center [324, 328] width 417 height 250
drag, startPoint x: 196, startPoint y: 405, endPoint x: 198, endPoint y: 413, distance: 8.1
click at [196, 408] on div "Select Services fcnb Select all Services Chandler AZ ATM - FCNB Choose selected" at bounding box center [324, 328] width 417 height 250
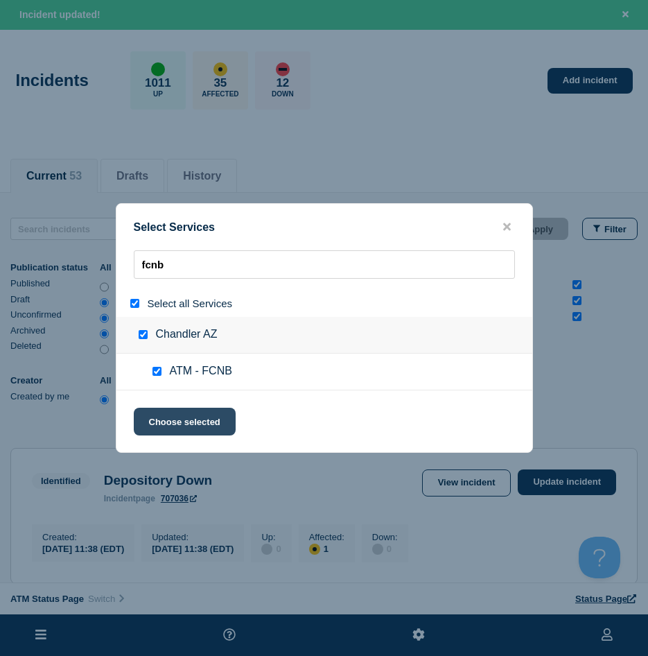
click at [198, 413] on button "Choose selected" at bounding box center [185, 422] width 102 height 28
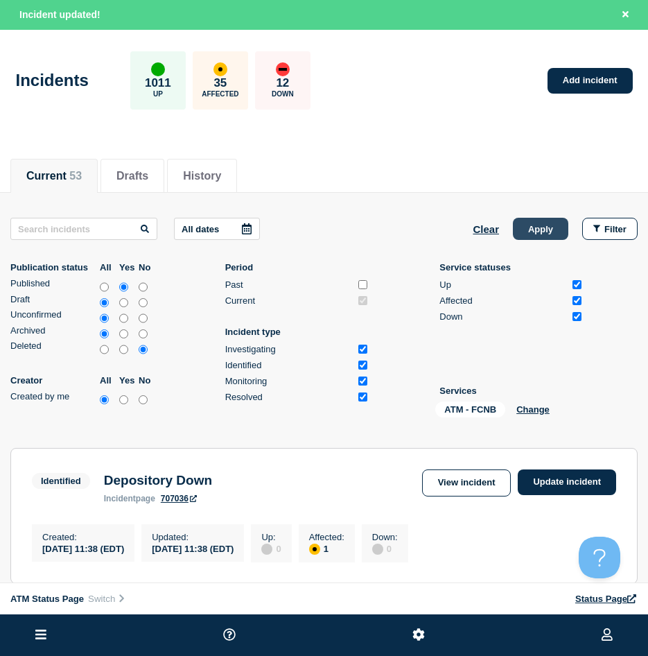
click at [556, 237] on button "Apply" at bounding box center [540, 229] width 55 height 22
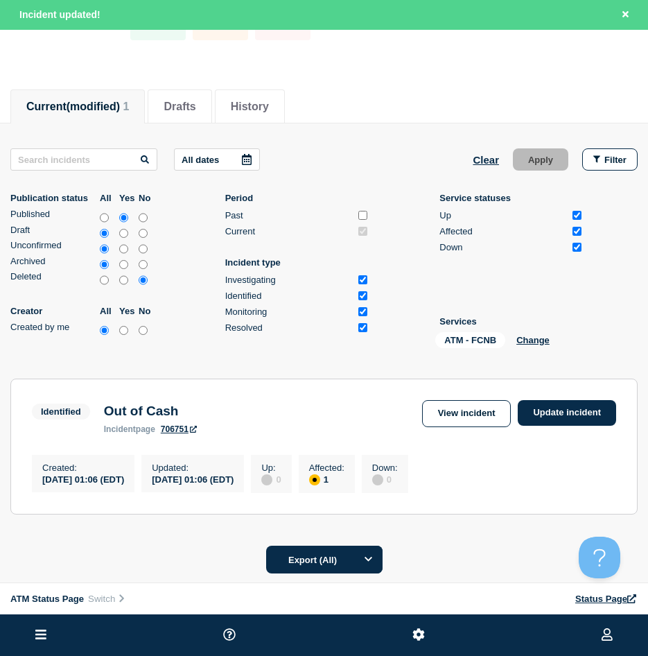
scroll to position [182, 0]
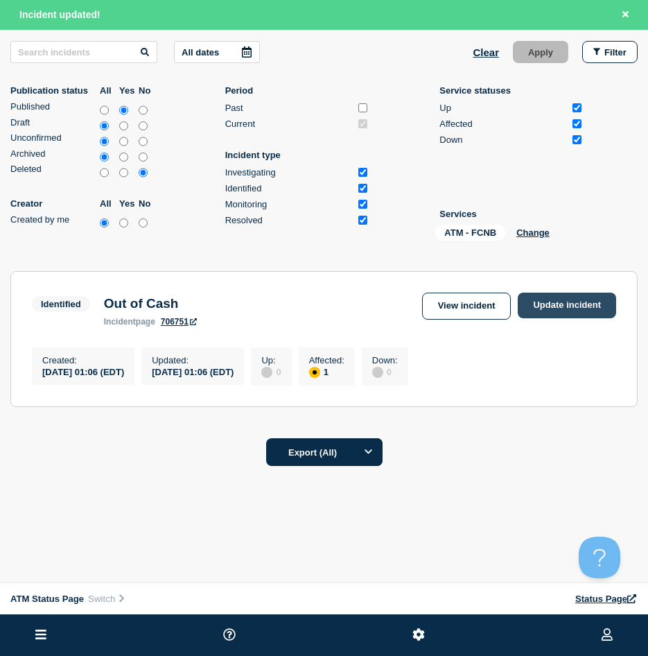
click at [546, 300] on link "Update incident" at bounding box center [567, 306] width 98 height 26
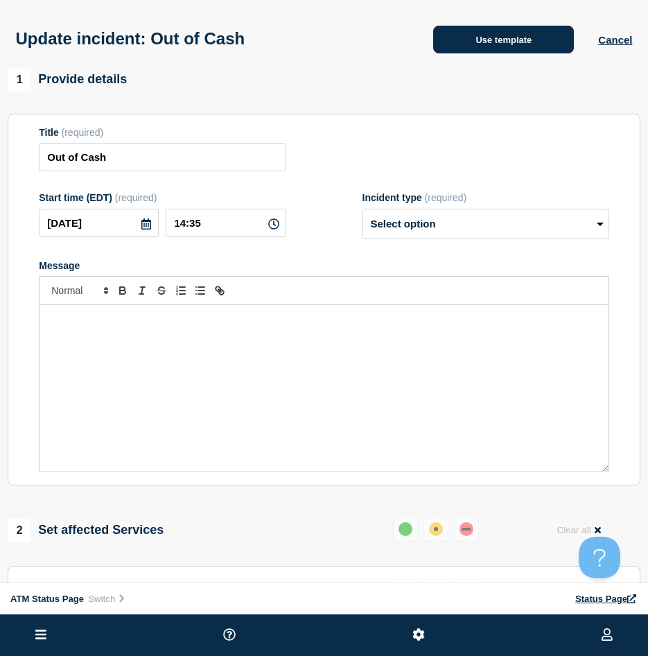
click at [456, 50] on button "Use template" at bounding box center [503, 40] width 141 height 28
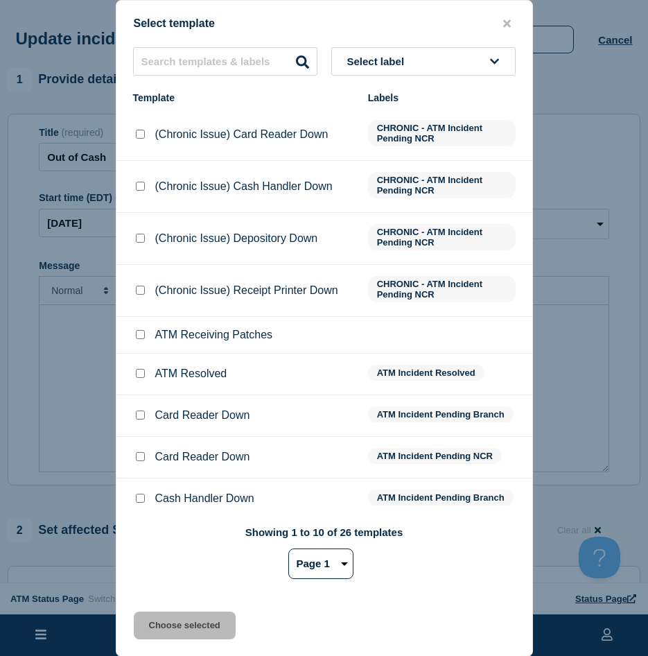
click at [140, 376] on input "ATM Resolved checkbox" at bounding box center [140, 373] width 9 height 9
click at [147, 611] on div "Select template Select label Template Labels (Chronic Issue) Card Reader Down C…" at bounding box center [324, 328] width 417 height 657
click at [150, 616] on button "Choose selected" at bounding box center [185, 626] width 102 height 28
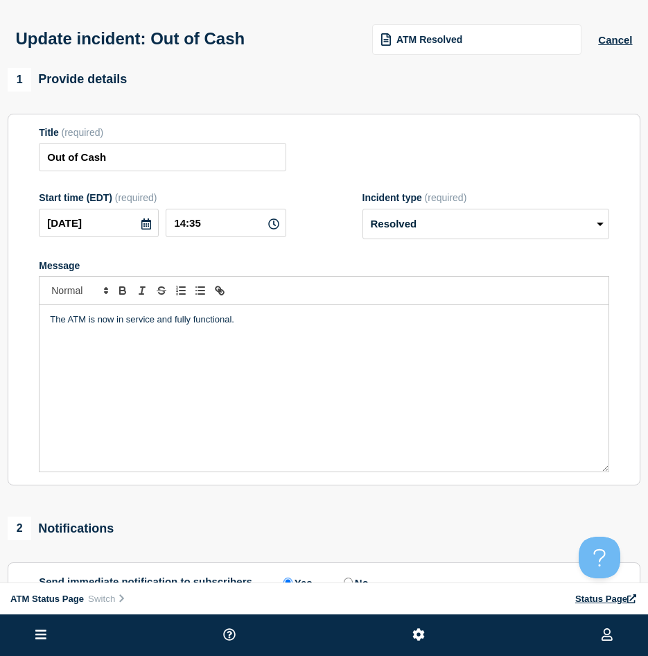
scroll to position [208, 0]
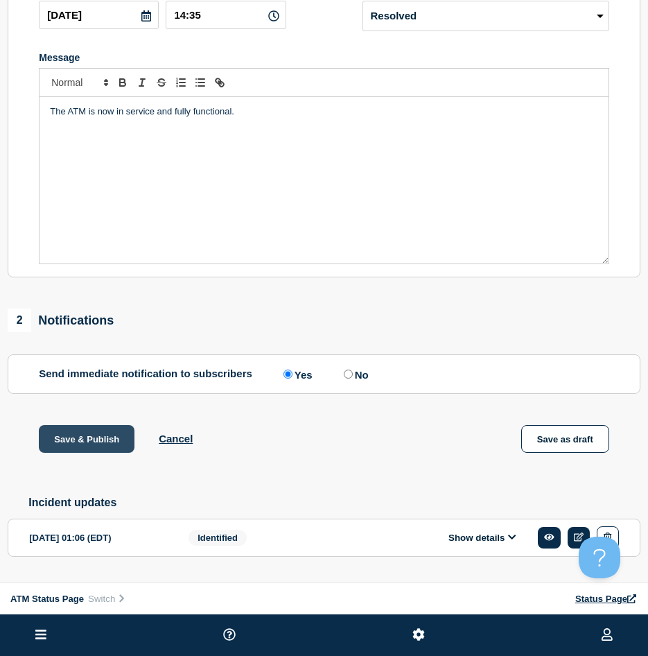
click at [85, 453] on button "Save & Publish" at bounding box center [87, 439] width 96 height 28
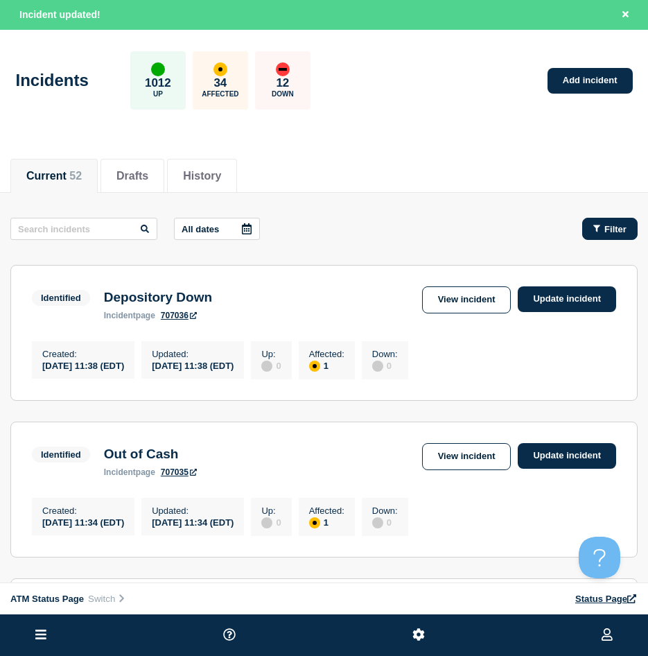
click at [590, 221] on button "Filter" at bounding box center [609, 229] width 55 height 22
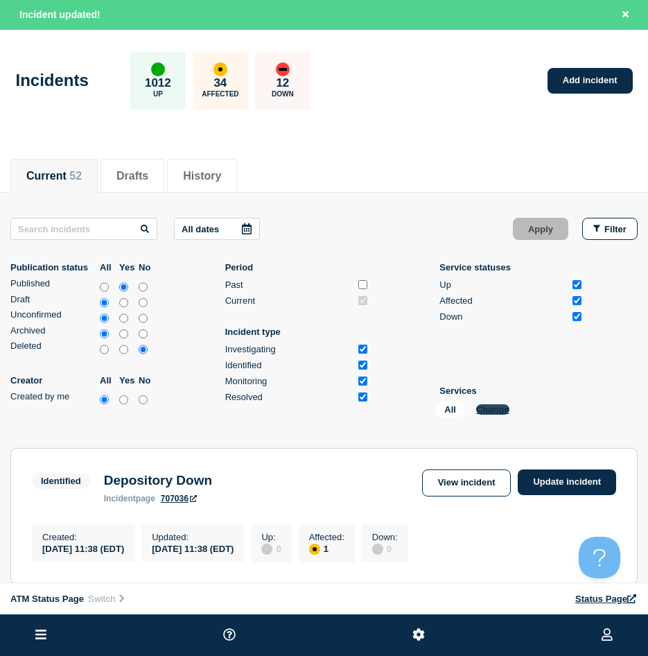
click at [499, 411] on button "Change" at bounding box center [492, 409] width 33 height 10
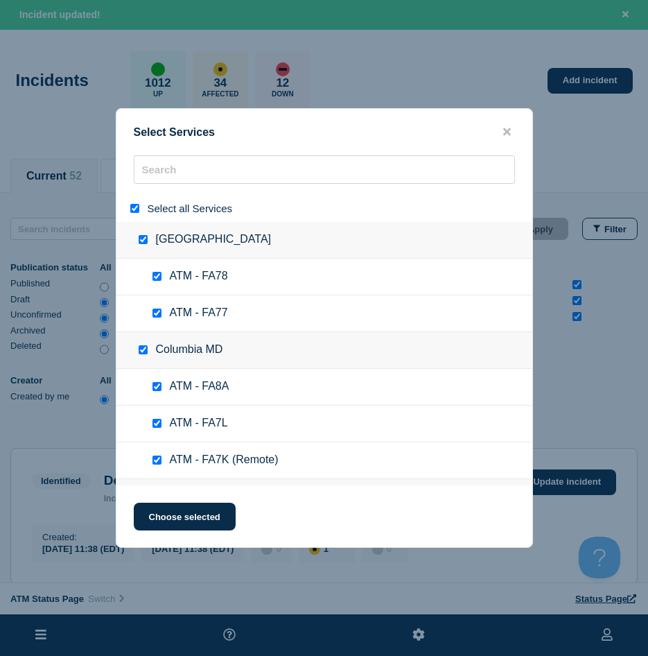
click at [135, 202] on div "Select all Services" at bounding box center [324, 208] width 416 height 27
click at [133, 209] on input "select all" at bounding box center [134, 208] width 9 height 9
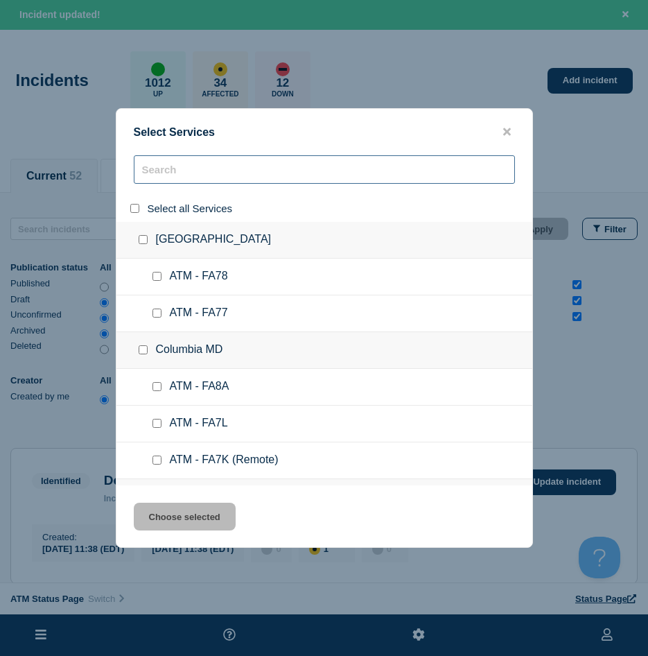
click at [181, 184] on input "search" at bounding box center [324, 169] width 381 height 28
click at [181, 177] on input "search" at bounding box center [324, 169] width 381 height 28
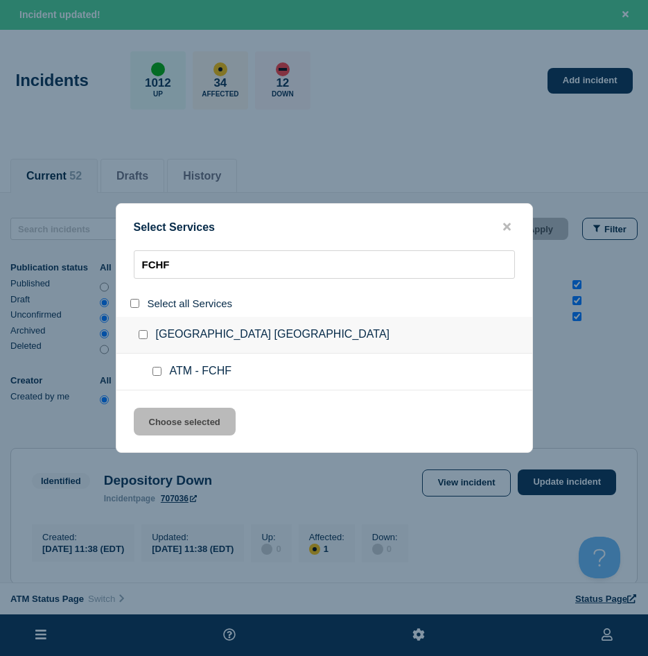
click at [158, 370] on input "service: ATM - FCHF" at bounding box center [157, 371] width 9 height 9
drag, startPoint x: 159, startPoint y: 398, endPoint x: 160, endPoint y: 407, distance: 9.0
click at [160, 405] on div "Select Services FCHF Select all Services Copperas Cove TX ATM - FCHF Choose sel…" at bounding box center [324, 328] width 417 height 250
click at [159, 413] on button "Choose selected" at bounding box center [185, 422] width 102 height 28
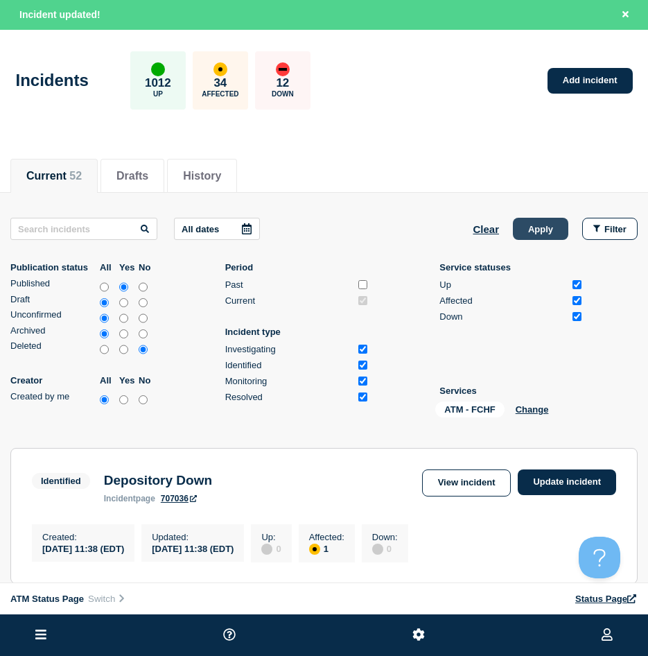
click at [521, 239] on button "Apply" at bounding box center [540, 229] width 55 height 22
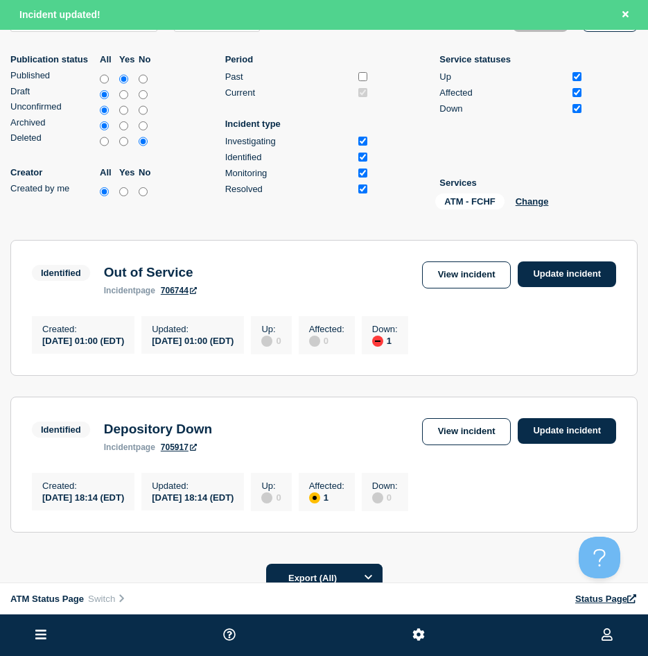
scroll to position [343, 0]
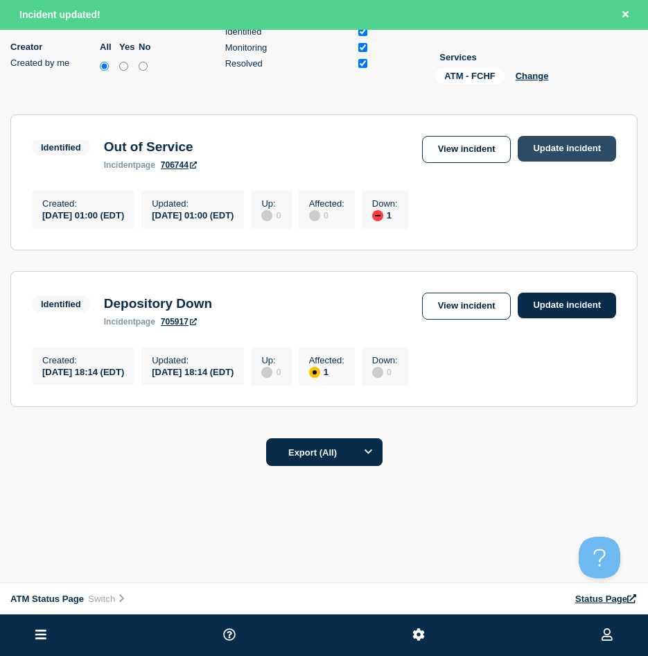
click at [556, 141] on link "Update incident" at bounding box center [567, 149] width 98 height 26
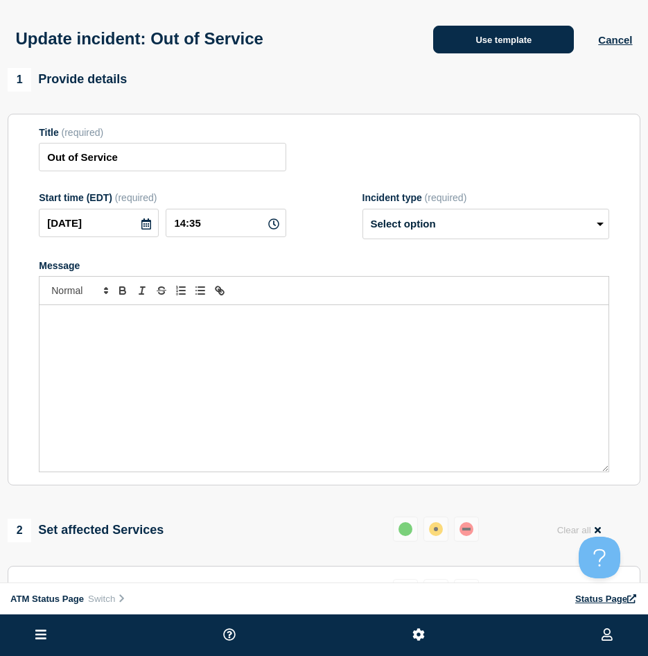
click at [505, 51] on button "Use template" at bounding box center [503, 40] width 141 height 28
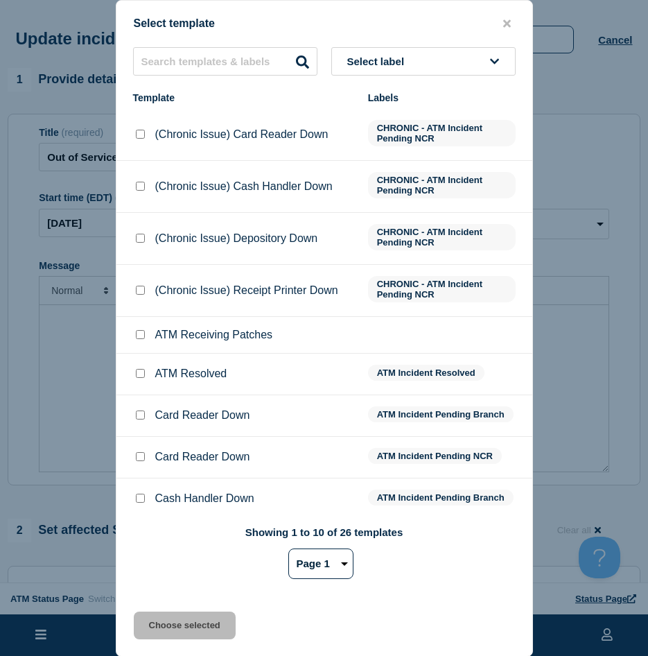
click at [139, 378] on input "ATM Resolved checkbox" at bounding box center [140, 373] width 9 height 9
click at [166, 632] on button "Choose selected" at bounding box center [185, 626] width 102 height 28
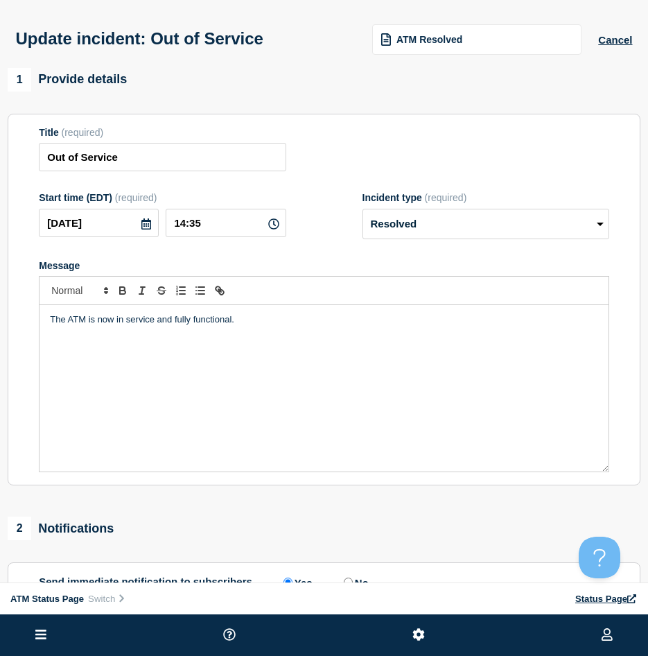
scroll to position [244, 0]
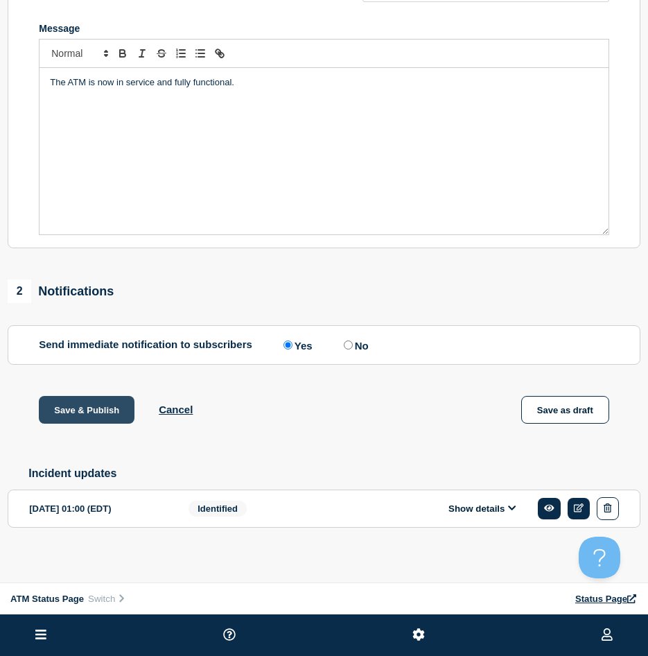
click at [116, 416] on button "Save & Publish" at bounding box center [87, 410] width 96 height 28
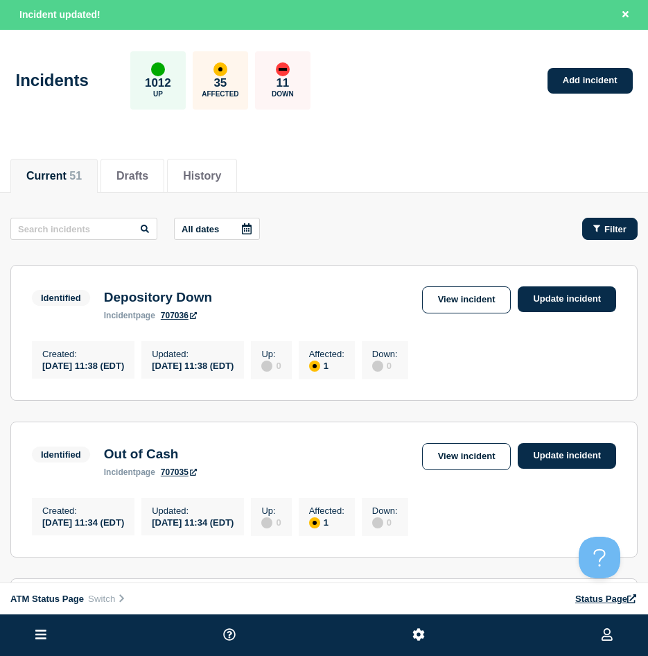
click at [627, 220] on button "Filter" at bounding box center [609, 229] width 55 height 22
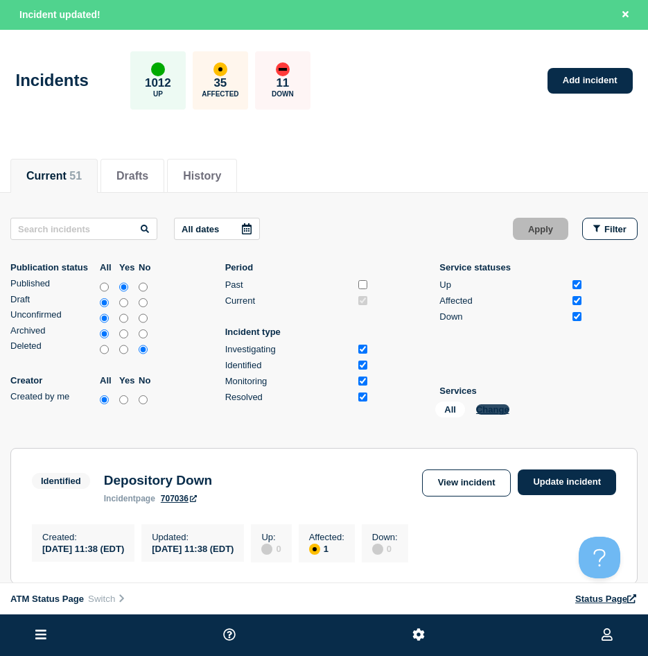
click at [508, 408] on button "Change" at bounding box center [492, 409] width 33 height 10
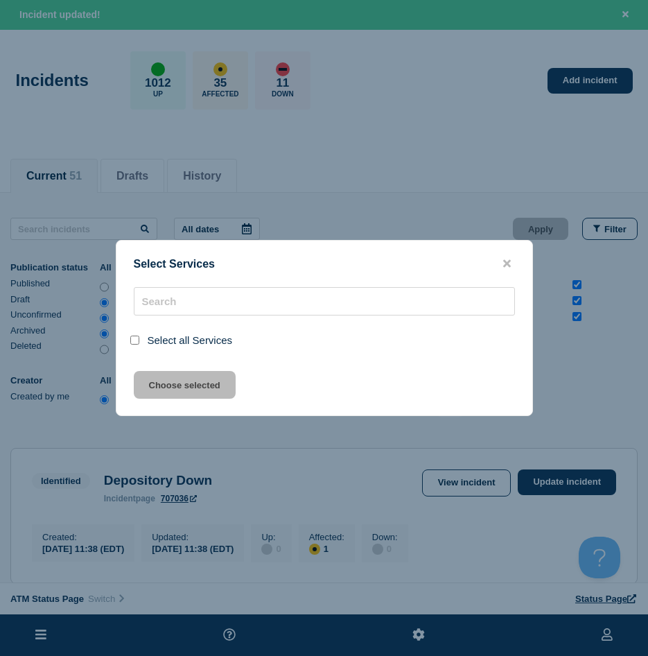
click at [505, 408] on div "Select Services Select all Services Choose selected" at bounding box center [324, 328] width 417 height 176
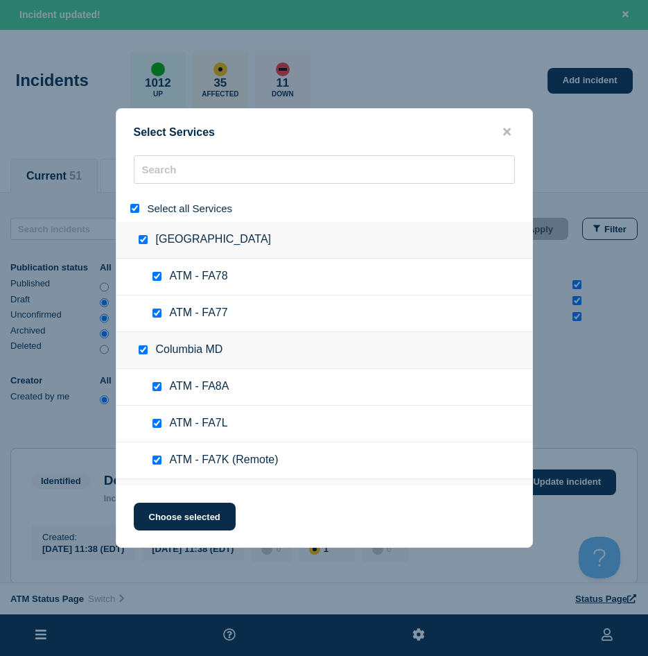
drag, startPoint x: 126, startPoint y: 206, endPoint x: 136, endPoint y: 208, distance: 9.9
click at [128, 206] on div "Select all Services" at bounding box center [324, 208] width 416 height 27
click at [136, 208] on input "select all" at bounding box center [134, 208] width 9 height 9
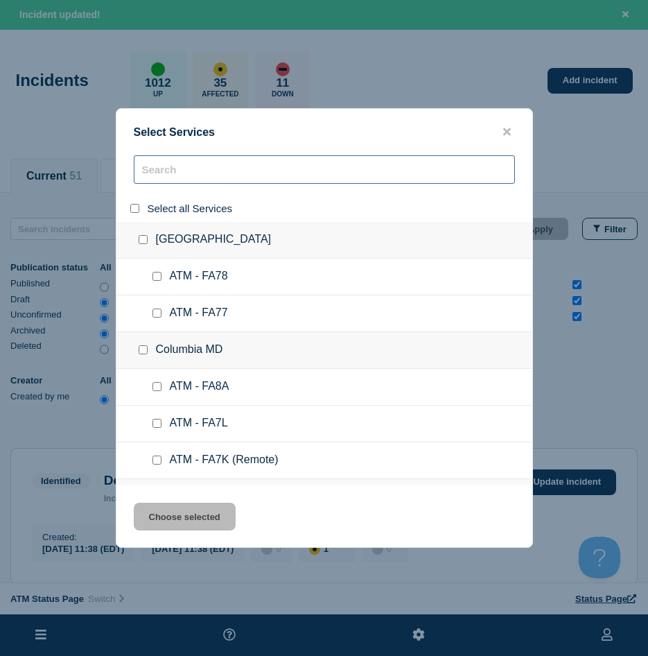
click at [165, 167] on input "search" at bounding box center [324, 169] width 381 height 28
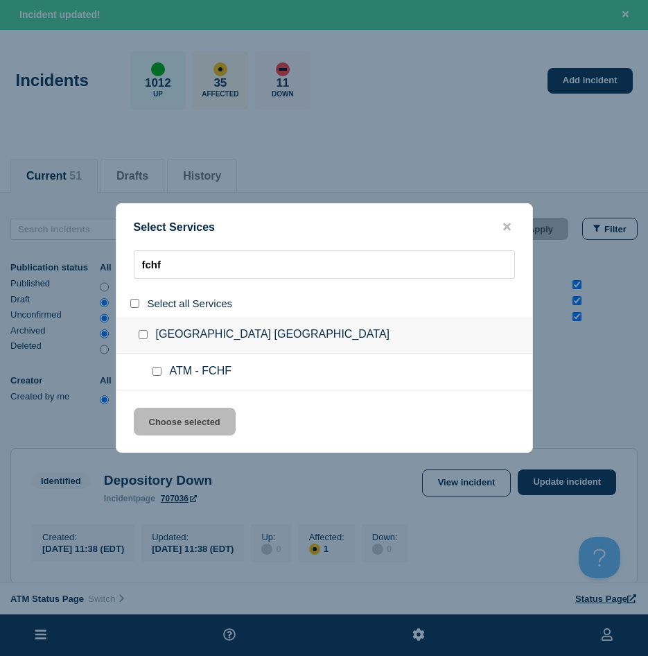
click at [158, 371] on input "service: ATM - FCHF" at bounding box center [157, 371] width 9 height 9
drag, startPoint x: 162, startPoint y: 424, endPoint x: 202, endPoint y: 410, distance: 43.2
click at [161, 424] on button "Choose selected" at bounding box center [185, 422] width 102 height 28
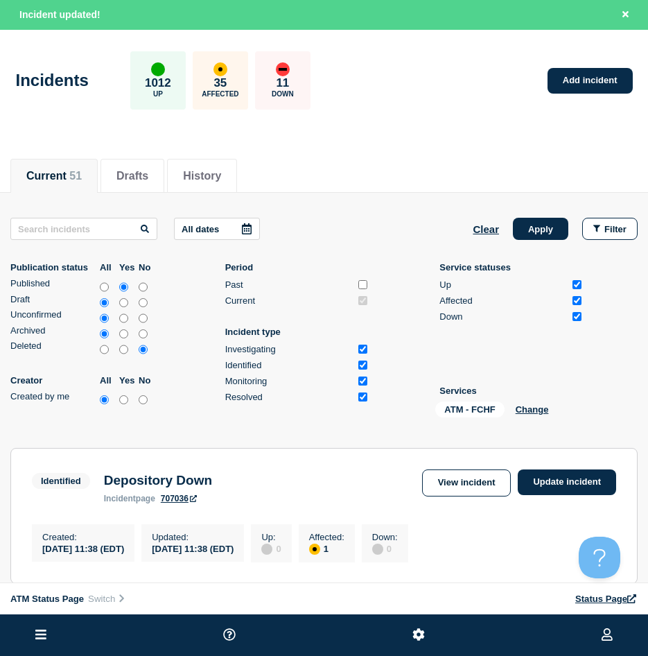
click at [555, 229] on button "Apply" at bounding box center [540, 229] width 55 height 22
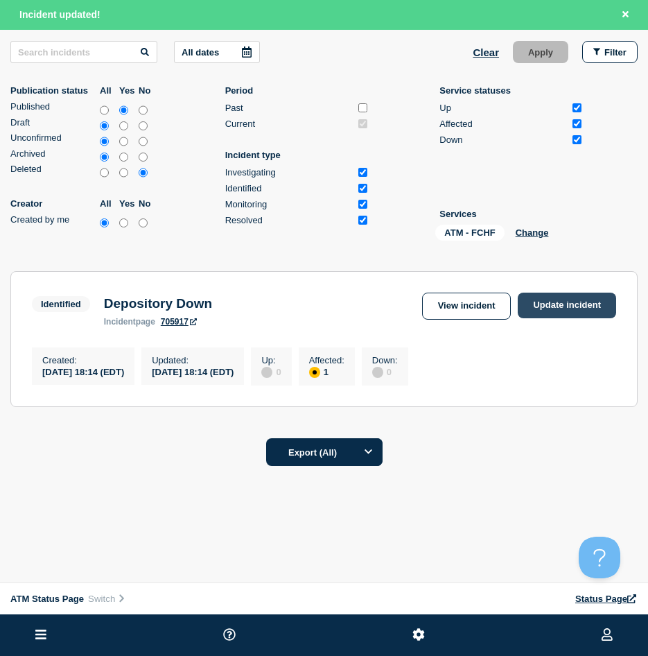
click at [535, 304] on link "Update incident" at bounding box center [567, 306] width 98 height 26
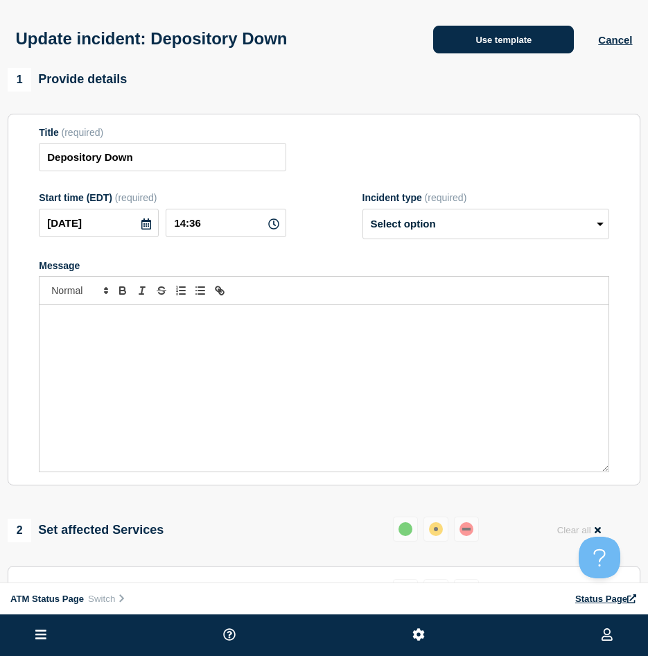
click at [492, 27] on button "Use template" at bounding box center [503, 40] width 141 height 28
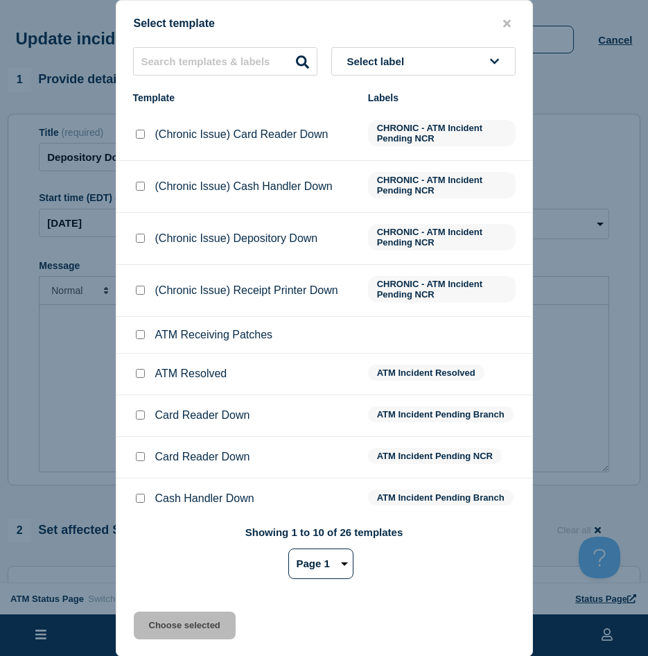
click at [141, 378] on input "ATM Resolved checkbox" at bounding box center [140, 373] width 9 height 9
click at [171, 636] on button "Choose selected" at bounding box center [185, 626] width 102 height 28
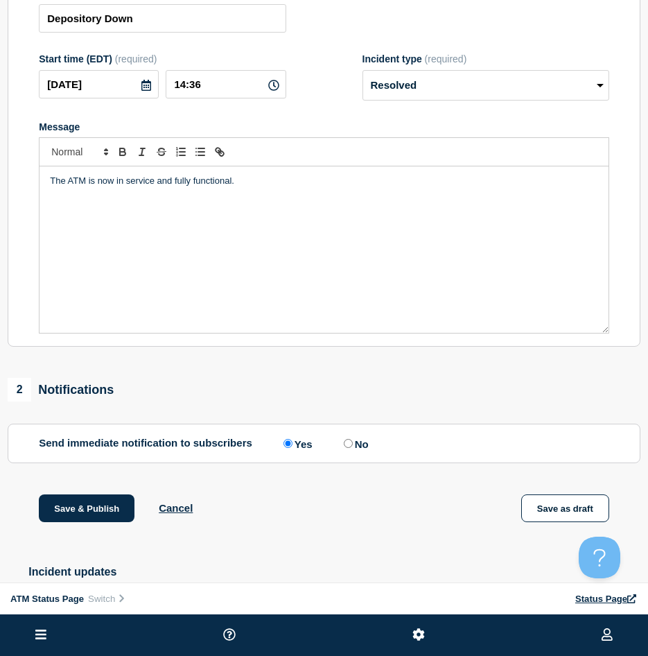
scroll to position [208, 0]
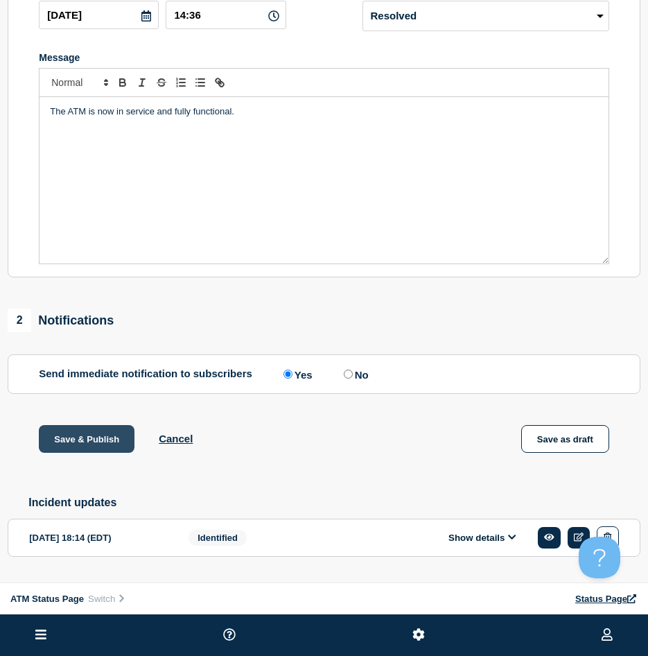
click at [101, 442] on button "Save & Publish" at bounding box center [87, 439] width 96 height 28
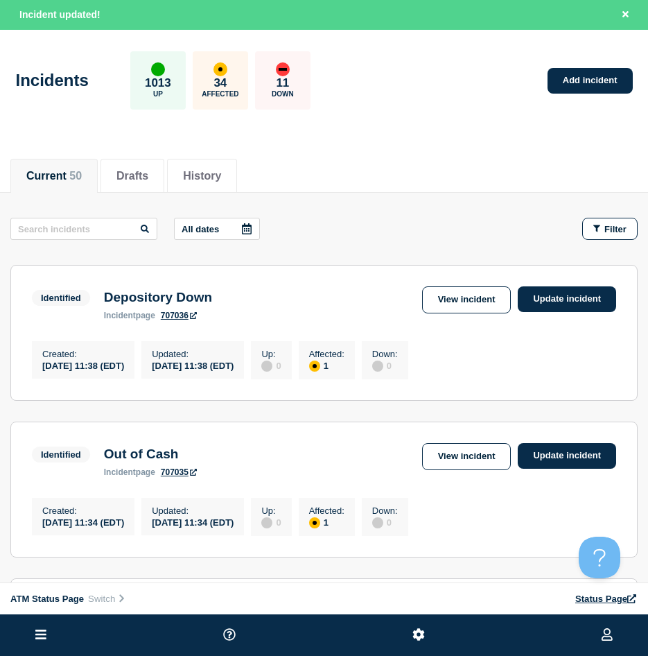
click at [609, 236] on button "Filter" at bounding box center [609, 229] width 55 height 22
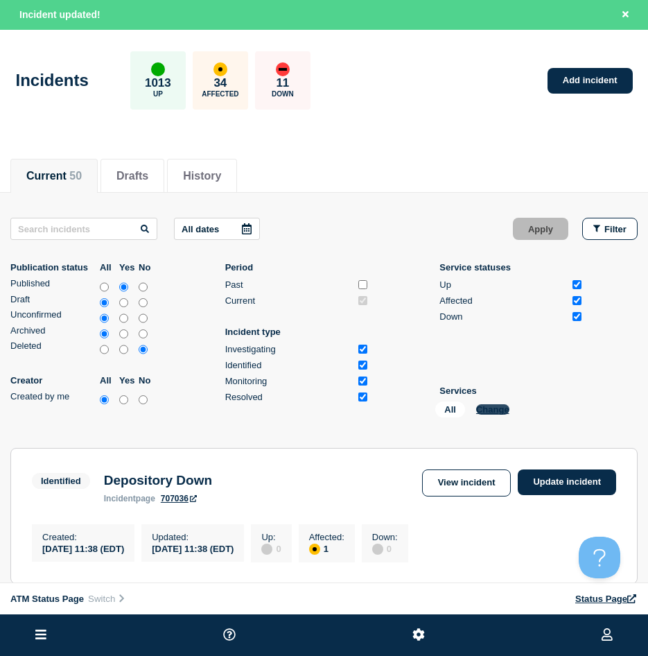
click at [490, 413] on button "Change" at bounding box center [492, 409] width 33 height 10
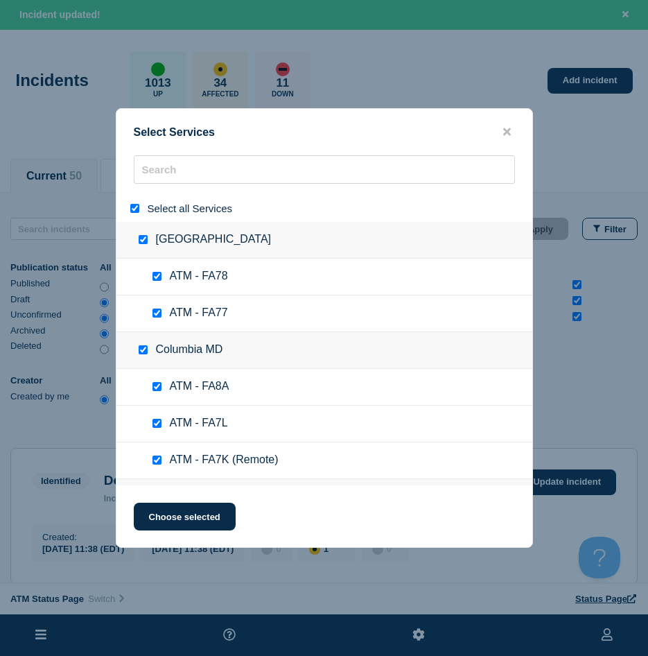
click at [137, 205] on input "select all" at bounding box center [134, 208] width 9 height 9
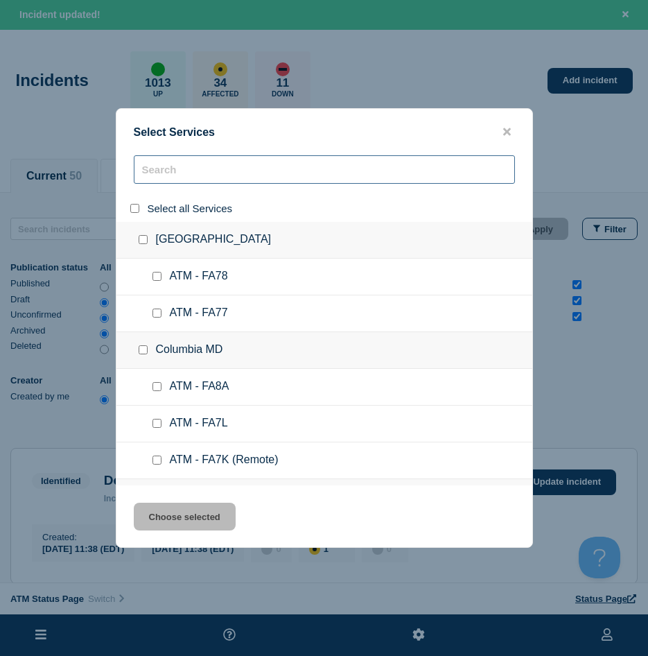
click at [160, 181] on input "search" at bounding box center [324, 169] width 381 height 28
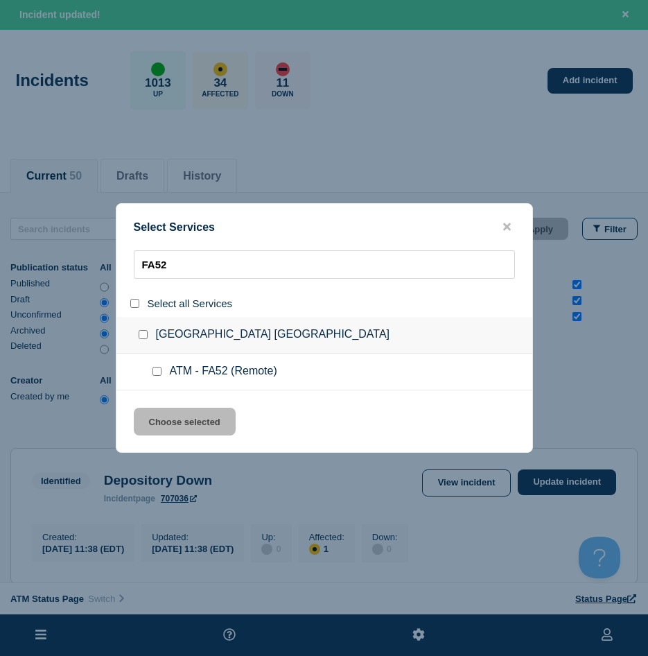
click at [159, 370] on input "service: ATM - FA52 (Remote)" at bounding box center [157, 371] width 9 height 9
click at [164, 404] on div "Select Services FA52 Select all Services Fredericksburg VA ATM - FA52 (Remote) …" at bounding box center [324, 328] width 417 height 250
click at [167, 417] on button "Choose selected" at bounding box center [185, 422] width 102 height 28
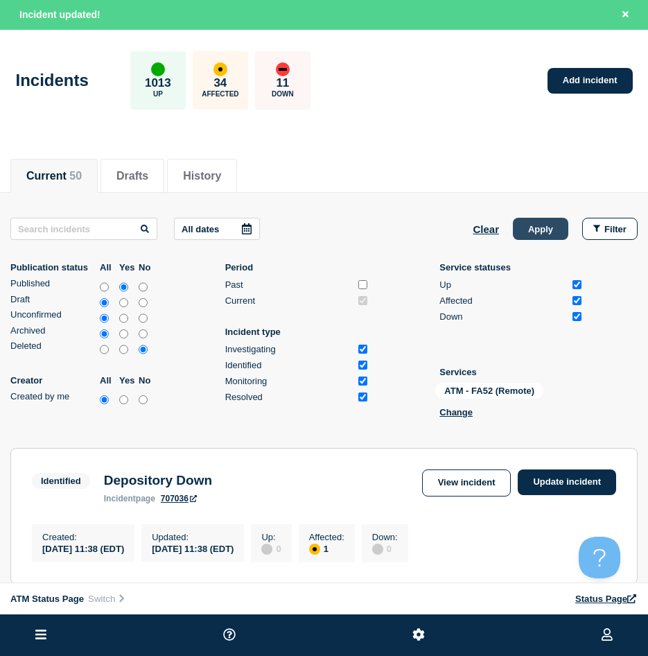
click at [542, 236] on button "Apply" at bounding box center [540, 229] width 55 height 22
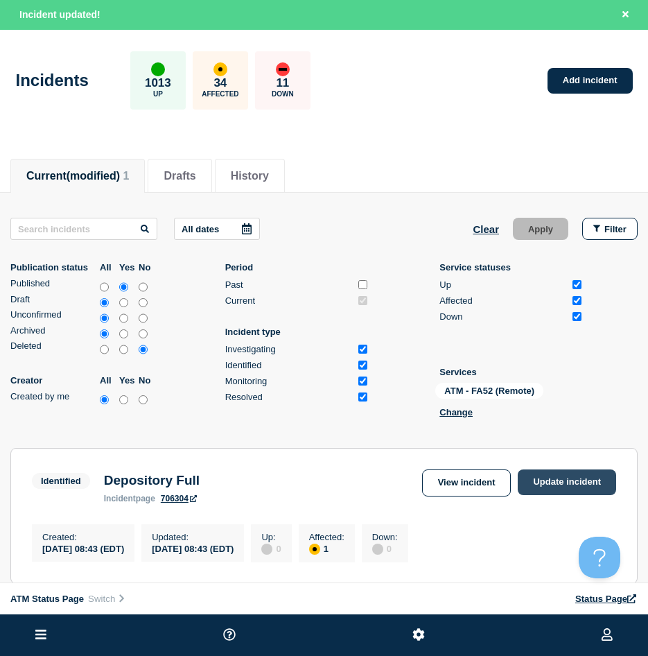
click at [574, 482] on link "Update incident" at bounding box center [567, 482] width 98 height 26
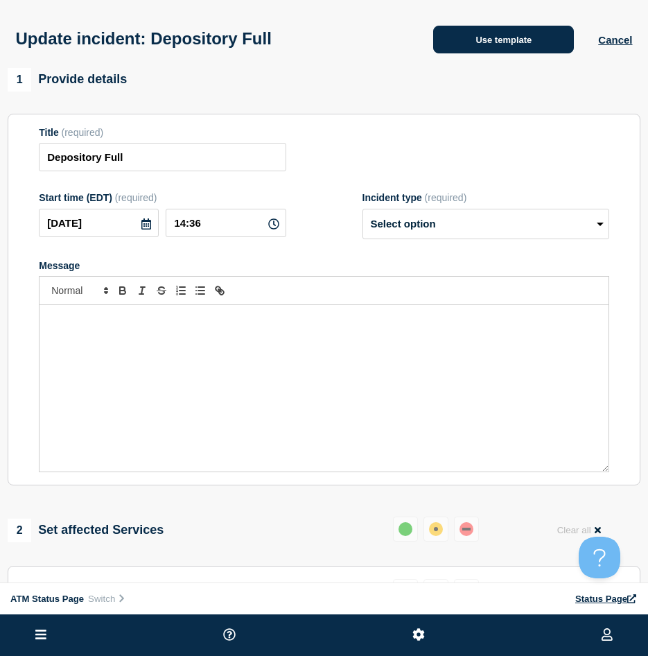
click at [471, 49] on button "Use template" at bounding box center [503, 40] width 141 height 28
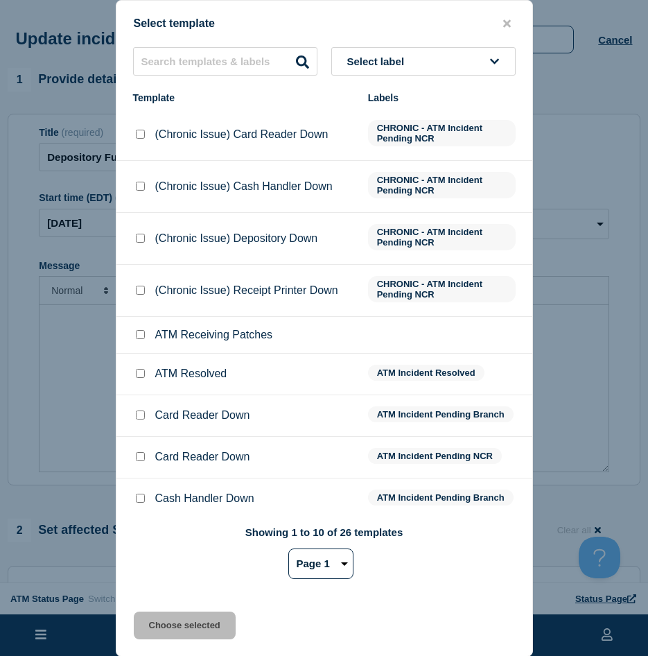
click at [131, 381] on li "ATM Resolved ATM Incident Resolved" at bounding box center [324, 375] width 416 height 42
click at [141, 372] on input "ATM Resolved checkbox" at bounding box center [140, 373] width 9 height 9
click at [175, 609] on div "Select template Select label Template Labels (Chronic Issue) Card Reader Down C…" at bounding box center [324, 328] width 417 height 657
click at [173, 623] on button "Choose selected" at bounding box center [185, 626] width 102 height 28
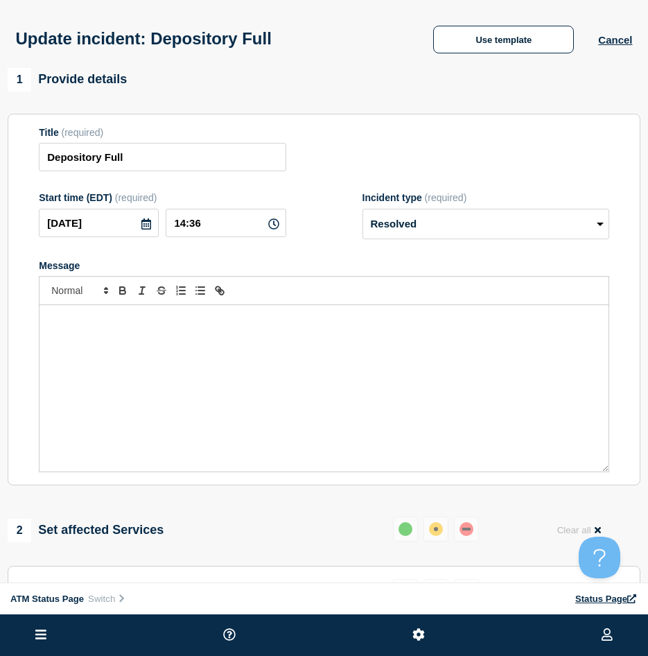
scroll to position [139, 0]
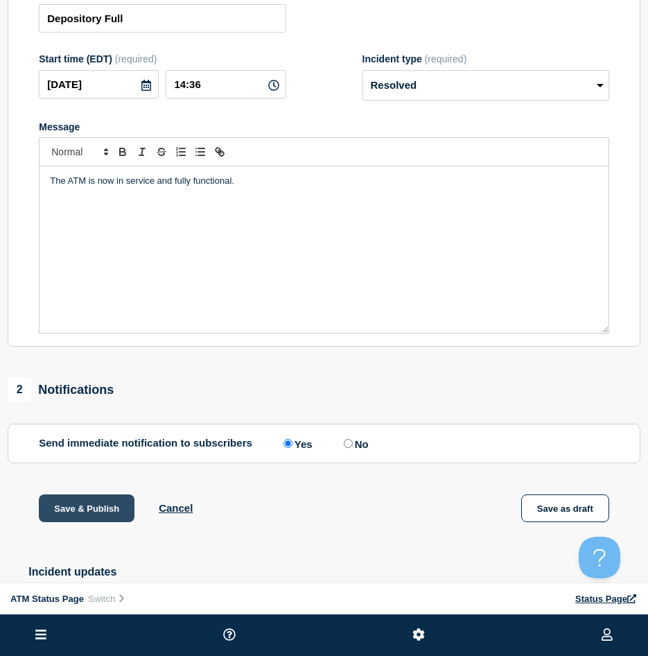
click at [110, 512] on button "Save & Publish" at bounding box center [87, 508] width 96 height 28
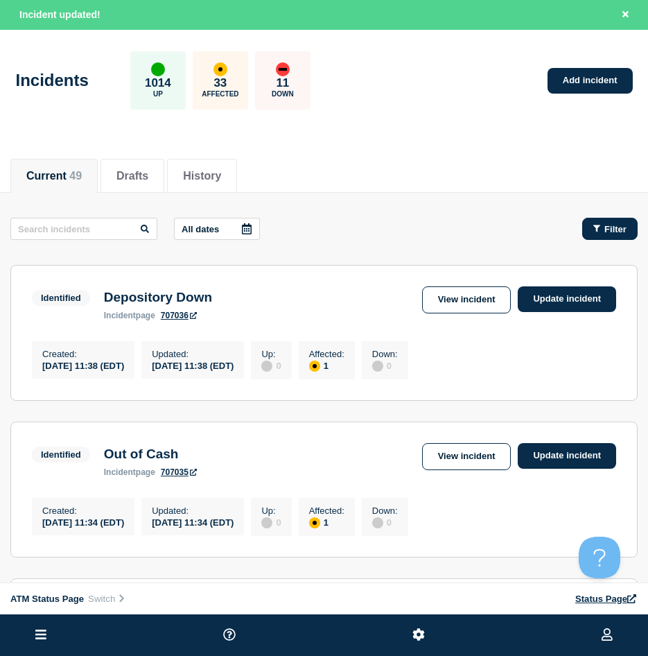
click at [610, 233] on span "Filter" at bounding box center [616, 229] width 22 height 10
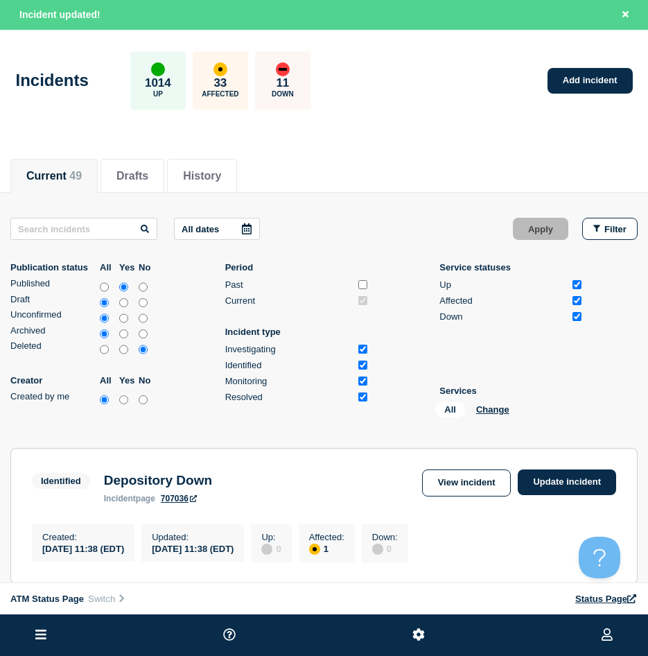
click at [503, 400] on li "Services All Change" at bounding box center [512, 403] width 144 height 37
click at [500, 402] on div "All Change" at bounding box center [504, 411] width 139 height 21
click at [496, 406] on button "Change" at bounding box center [492, 409] width 33 height 10
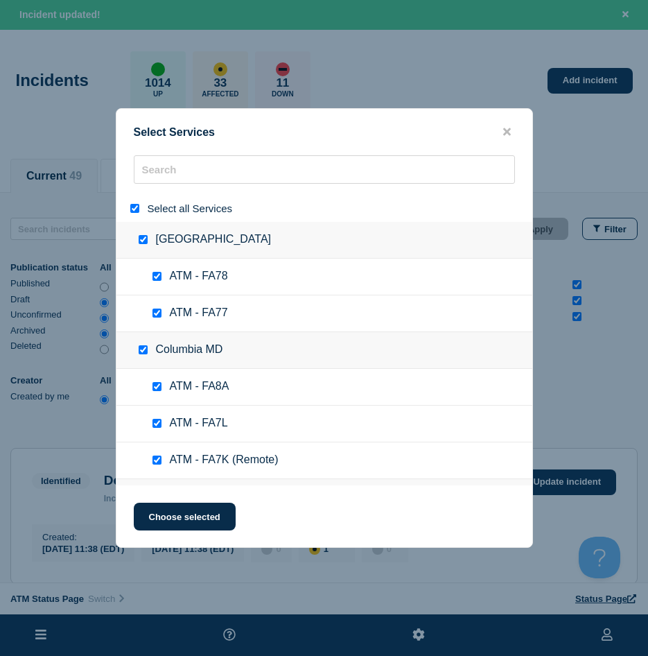
click at [137, 213] on input "select all" at bounding box center [134, 208] width 9 height 9
drag, startPoint x: 134, startPoint y: 208, endPoint x: 144, endPoint y: 191, distance: 19.6
click at [135, 208] on input "select all" at bounding box center [134, 208] width 9 height 9
click at [134, 208] on input "select all" at bounding box center [134, 208] width 9 height 9
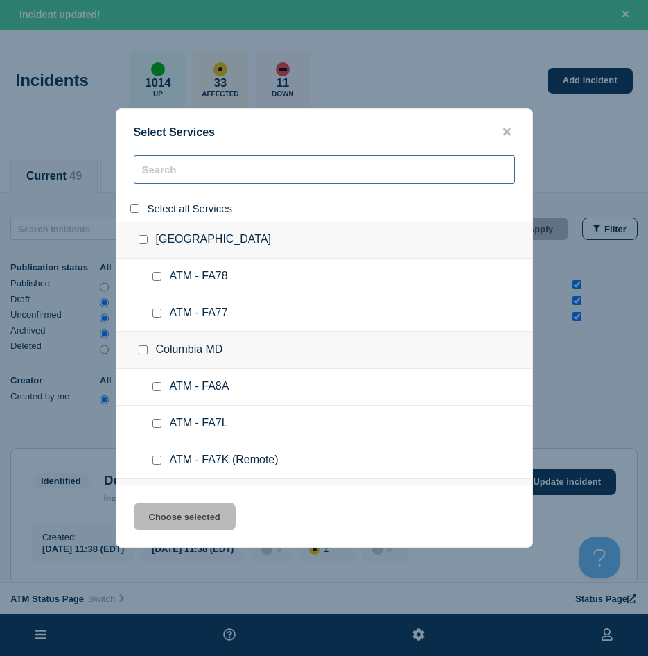
click at [188, 164] on input "search" at bounding box center [324, 169] width 381 height 28
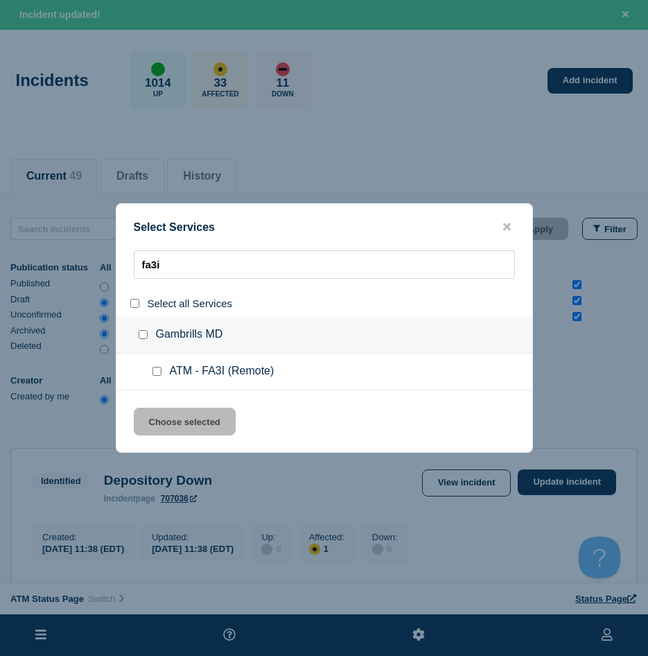
click at [150, 362] on ul "ATM - FA3I (Remote)" at bounding box center [324, 372] width 416 height 37
click at [155, 371] on input "service: ATM - FA3I (Remote)" at bounding box center [157, 371] width 9 height 9
click at [153, 419] on button "Choose selected" at bounding box center [185, 422] width 102 height 28
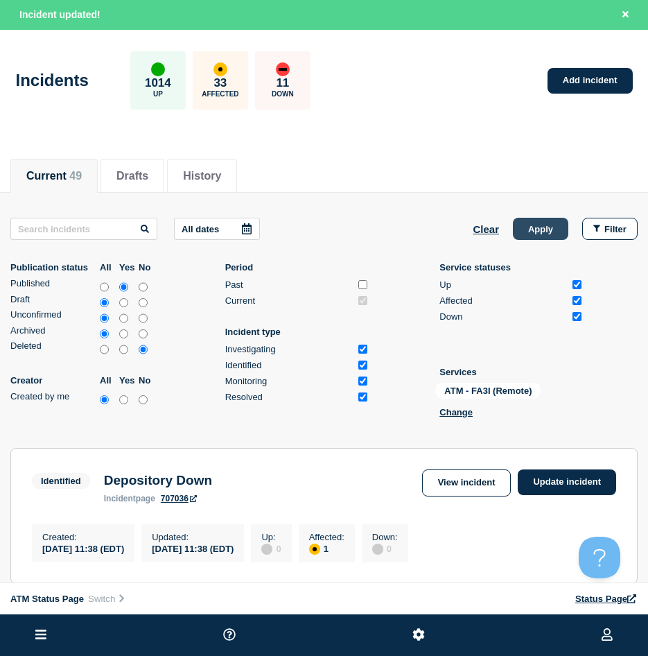
click at [542, 229] on button "Apply" at bounding box center [540, 229] width 55 height 22
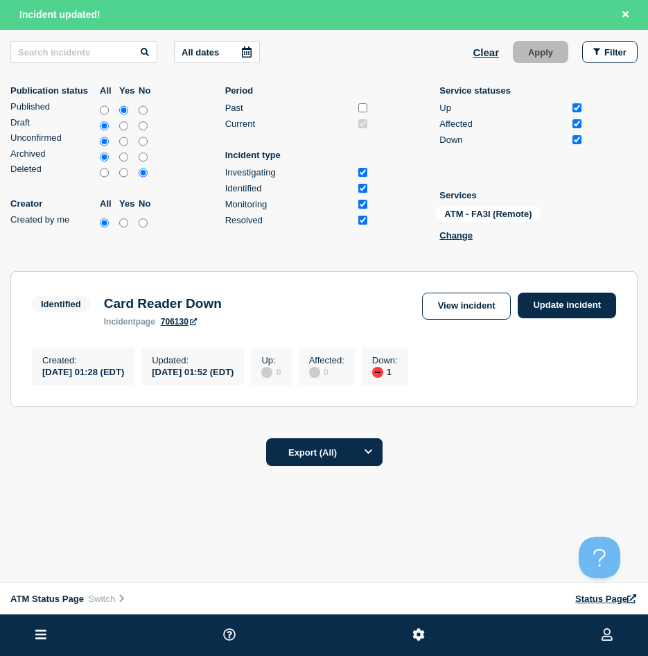
scroll to position [182, 0]
click at [546, 296] on link "Update incident" at bounding box center [567, 306] width 98 height 26
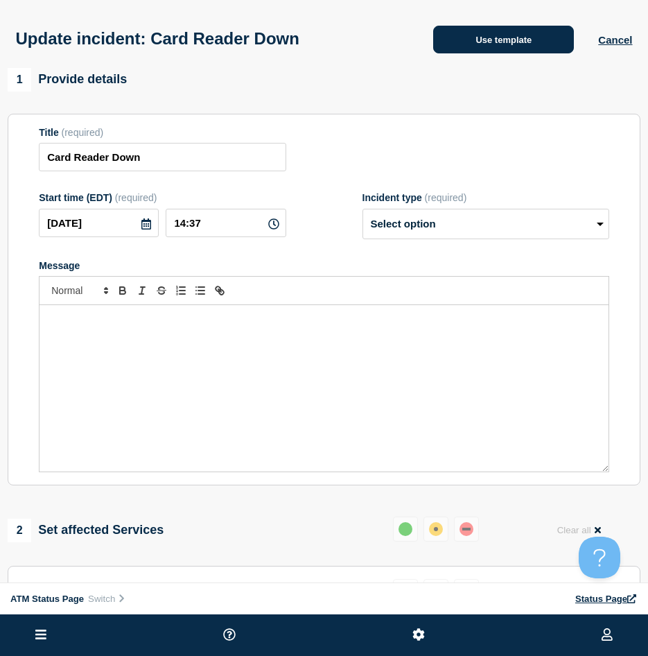
click at [490, 51] on button "Use template" at bounding box center [503, 40] width 141 height 28
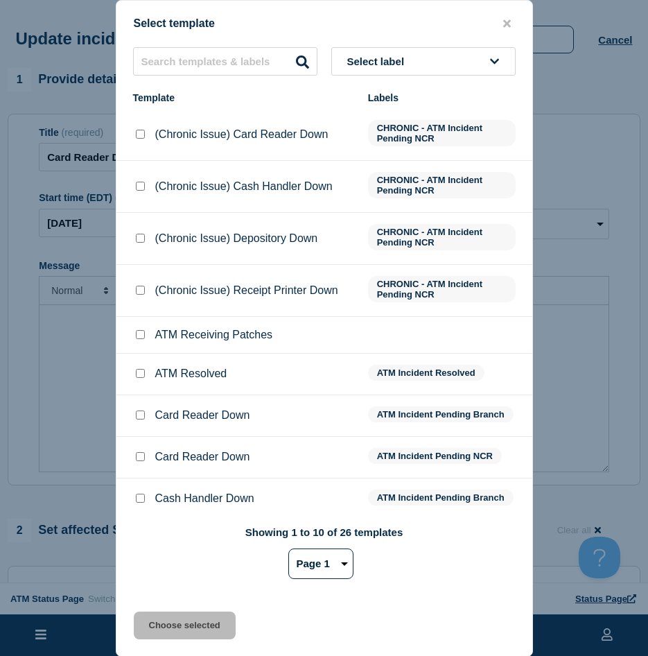
click at [137, 375] on input "ATM Resolved checkbox" at bounding box center [140, 373] width 9 height 9
click at [154, 618] on button "Choose selected" at bounding box center [185, 626] width 102 height 28
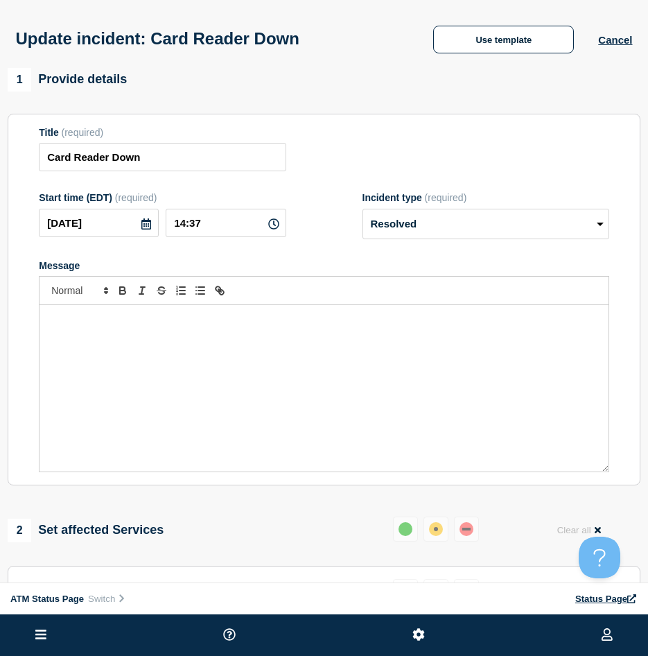
scroll to position [208, 0]
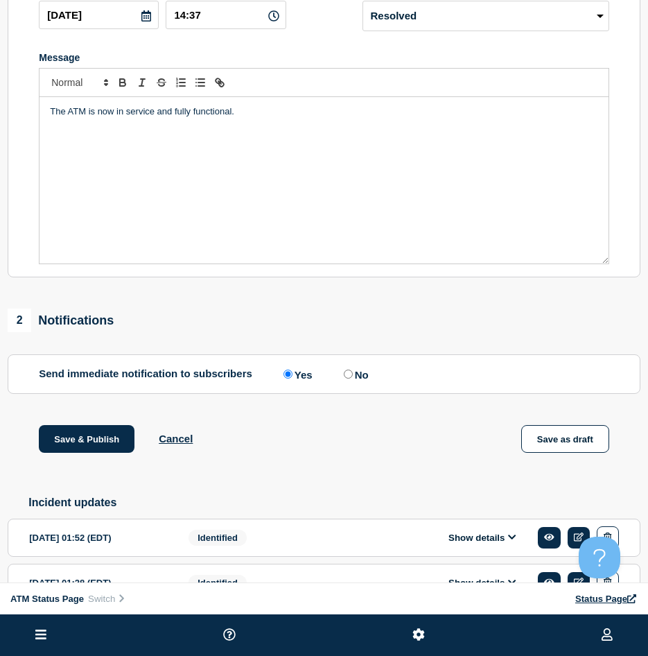
click at [115, 459] on div "Save & Publish Cancel Save as draft" at bounding box center [324, 456] width 633 height 62
click at [103, 440] on button "Save & Publish" at bounding box center [87, 439] width 96 height 28
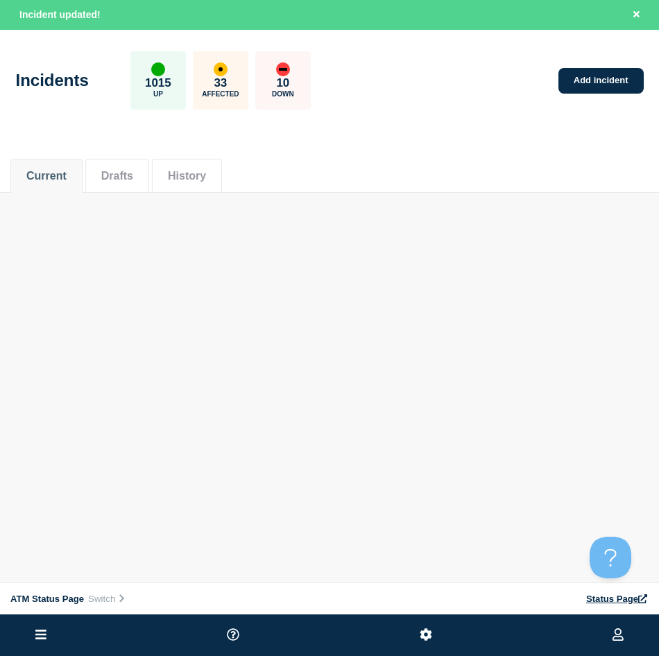
click at [472, 232] on div "ATM Status Page Connected Hub View Status Page NFCU Ryan Daguiso Incident updat…" at bounding box center [329, 138] width 659 height 277
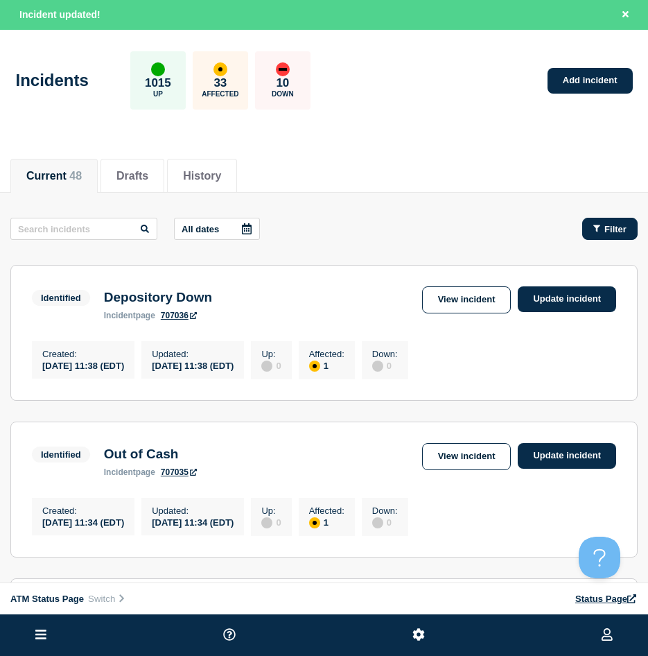
click at [594, 230] on icon "button" at bounding box center [597, 228] width 7 height 9
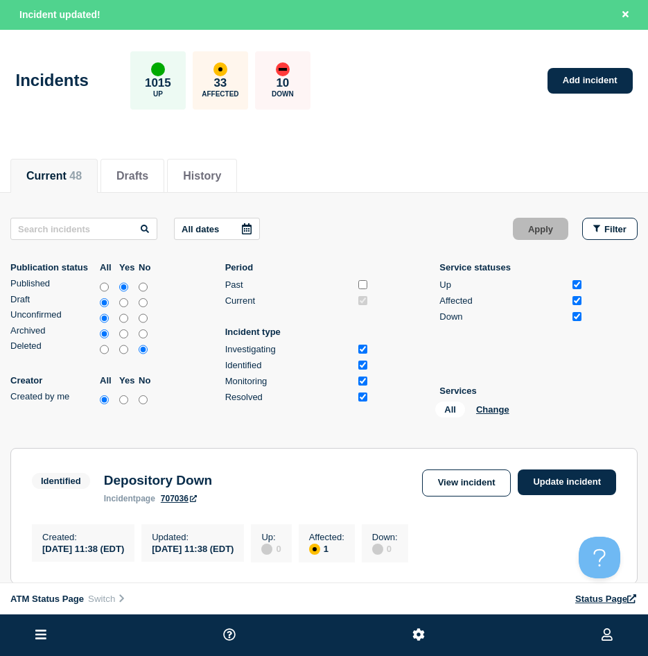
click at [483, 402] on div "All Change" at bounding box center [504, 411] width 139 height 21
click at [487, 408] on button "Change" at bounding box center [492, 409] width 33 height 10
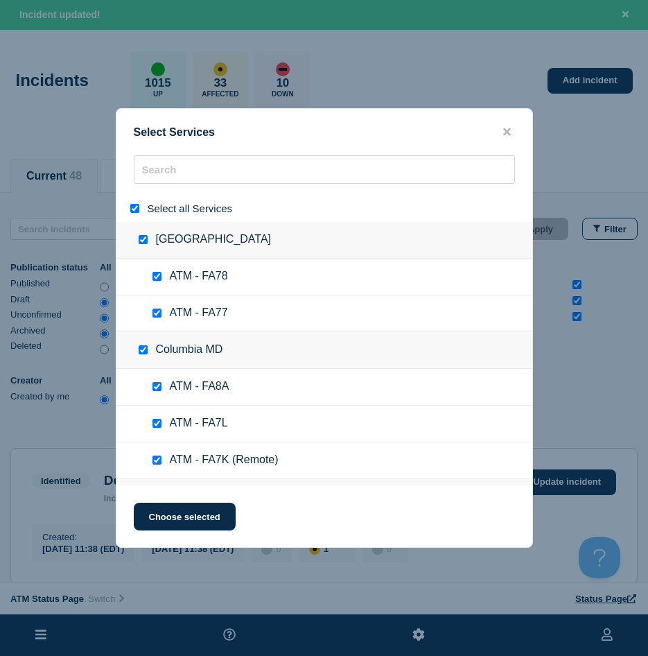
click at [139, 201] on div "Select all Services" at bounding box center [324, 208] width 416 height 27
click at [132, 206] on input "select all" at bounding box center [134, 208] width 9 height 9
click at [195, 150] on div "Select Services Select all Services [GEOGRAPHIC_DATA] [GEOGRAPHIC_DATA] ATM - F…" at bounding box center [324, 328] width 417 height 440
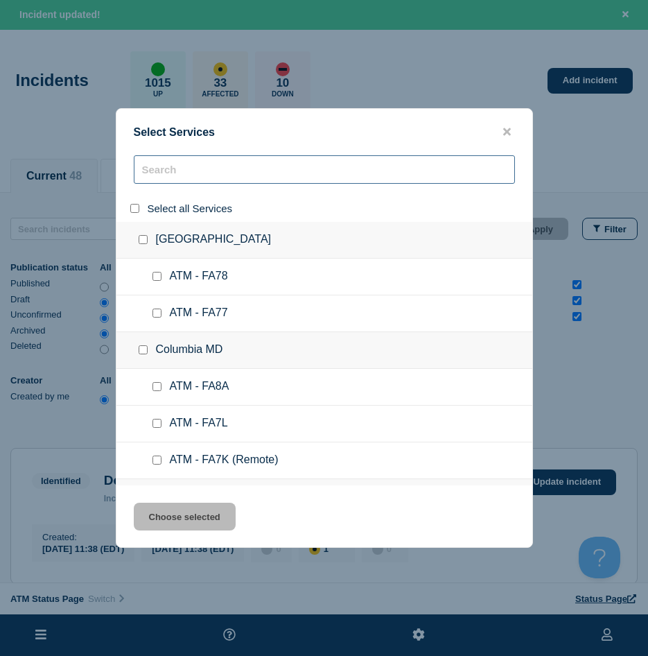
click at [189, 160] on input "search" at bounding box center [324, 169] width 381 height 28
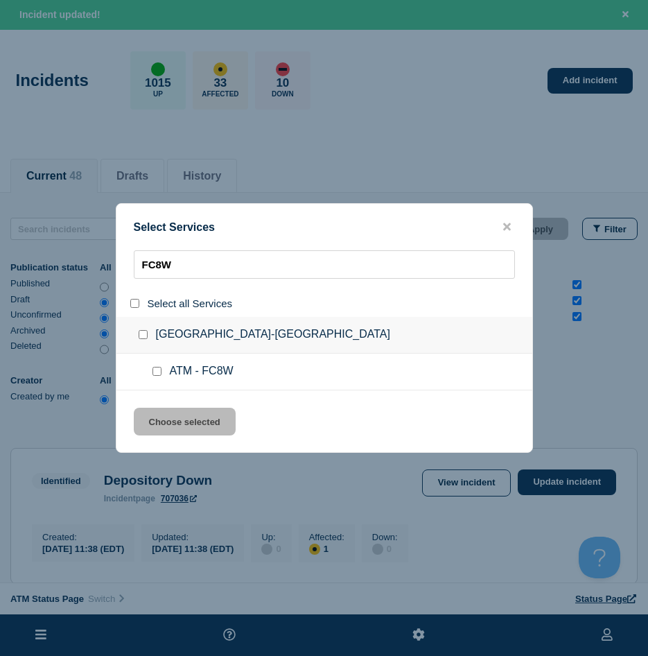
click at [153, 373] on input "service: ATM - FC8W" at bounding box center [157, 371] width 9 height 9
click at [165, 409] on button "Choose selected" at bounding box center [185, 422] width 102 height 28
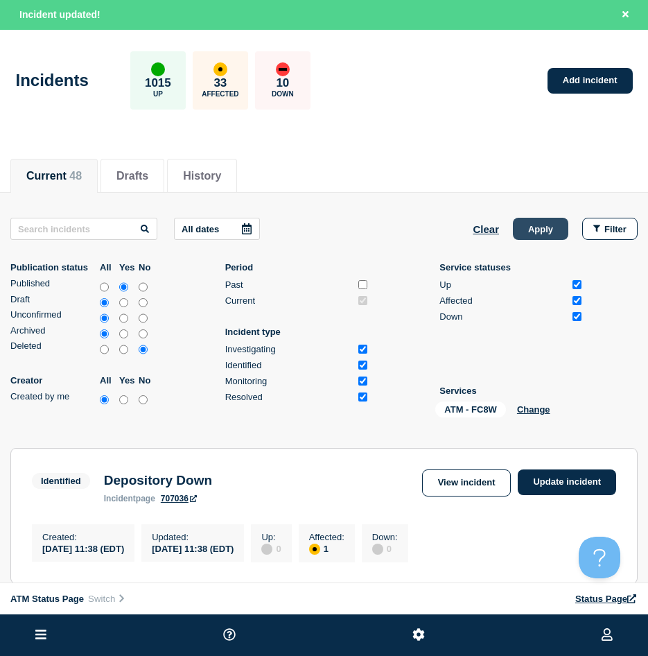
click at [544, 239] on button "Apply" at bounding box center [540, 229] width 55 height 22
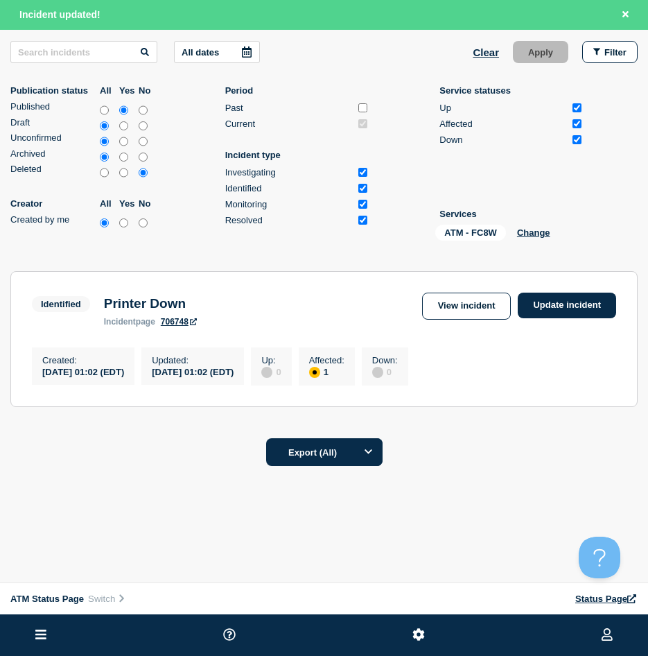
click at [549, 284] on section "Identified Printer Down incident page 706748 View incident Update incident Crea…" at bounding box center [323, 339] width 627 height 136
click at [550, 296] on link "Update incident" at bounding box center [567, 306] width 98 height 26
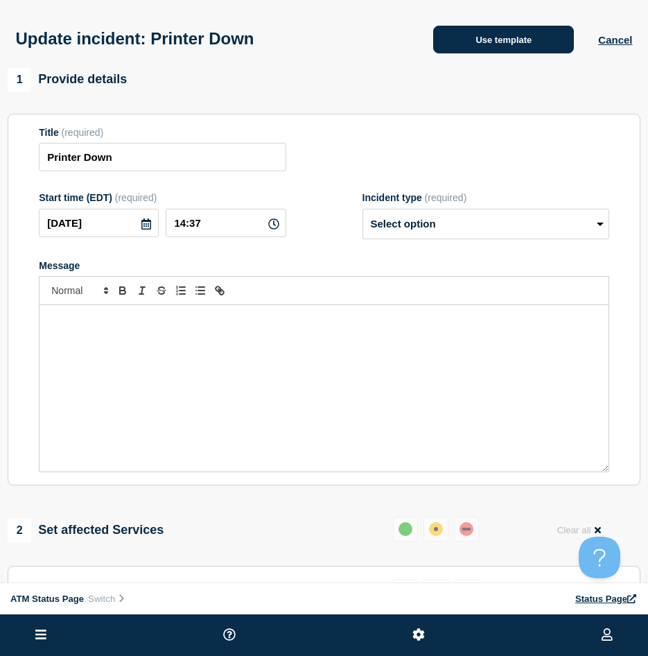
click at [501, 49] on button "Use template" at bounding box center [503, 40] width 141 height 28
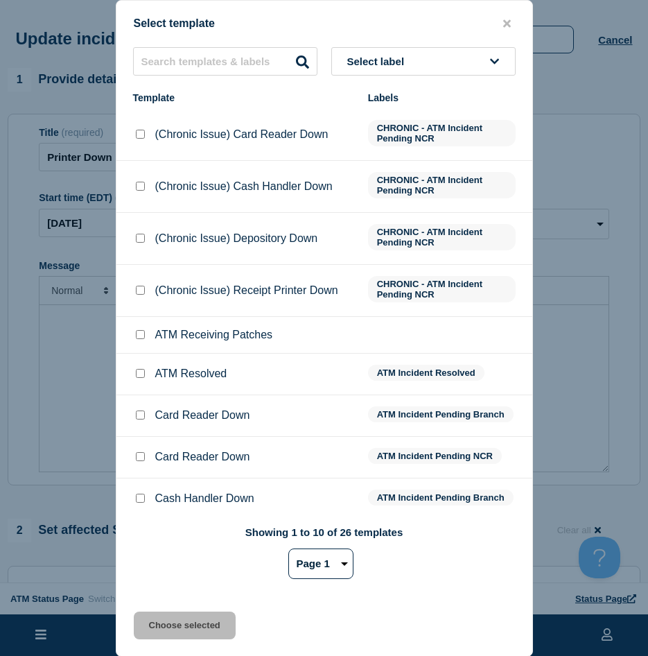
click at [139, 378] on input "ATM Resolved checkbox" at bounding box center [140, 373] width 9 height 9
click at [159, 619] on button "Choose selected" at bounding box center [185, 626] width 102 height 28
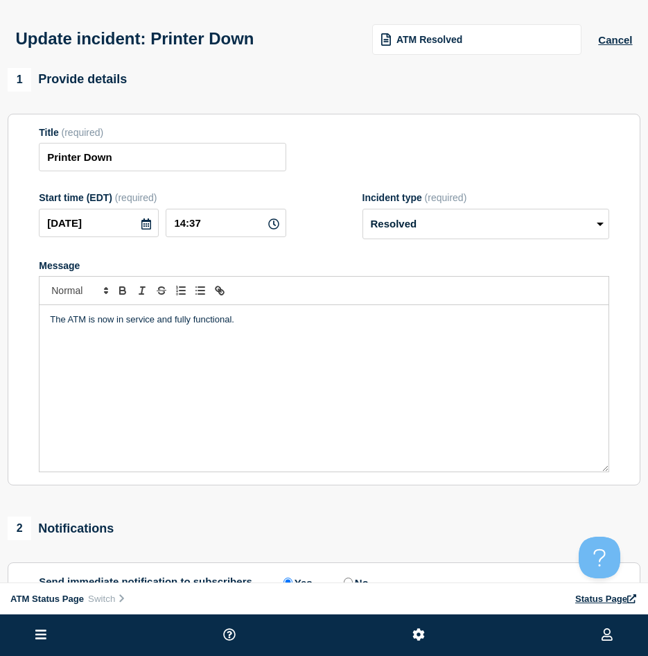
scroll to position [208, 0]
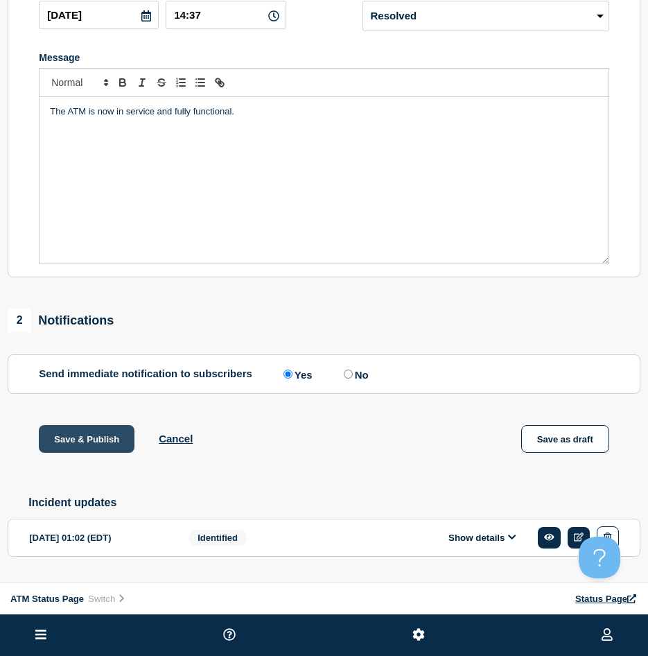
click at [90, 446] on button "Save & Publish" at bounding box center [87, 439] width 96 height 28
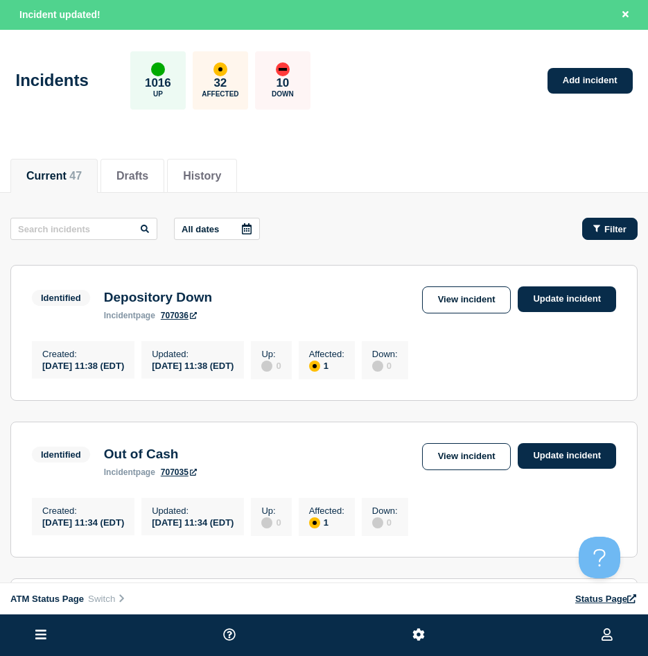
click at [605, 226] on span "Filter" at bounding box center [616, 229] width 22 height 10
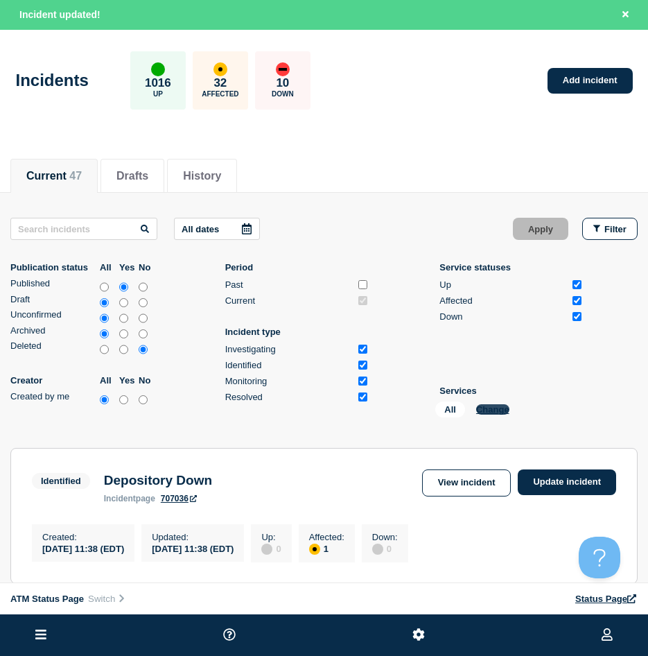
click at [494, 404] on button "Change" at bounding box center [492, 409] width 33 height 10
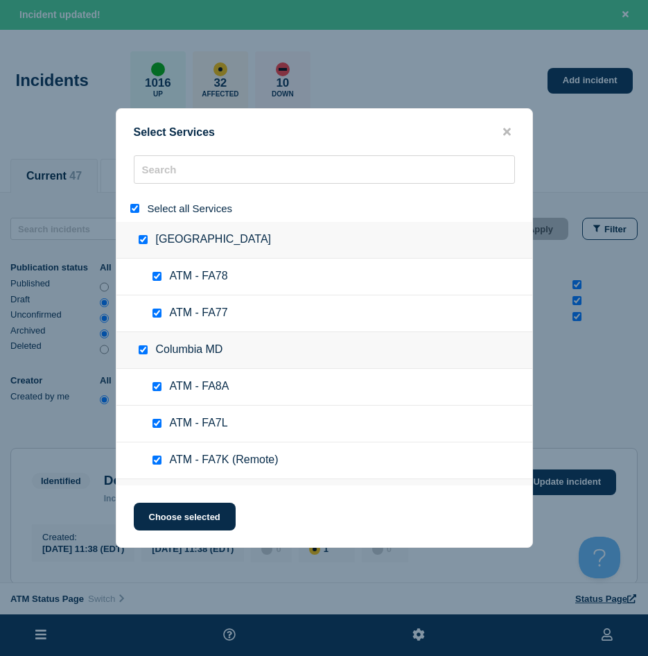
click at [137, 207] on input "select all" at bounding box center [134, 208] width 9 height 9
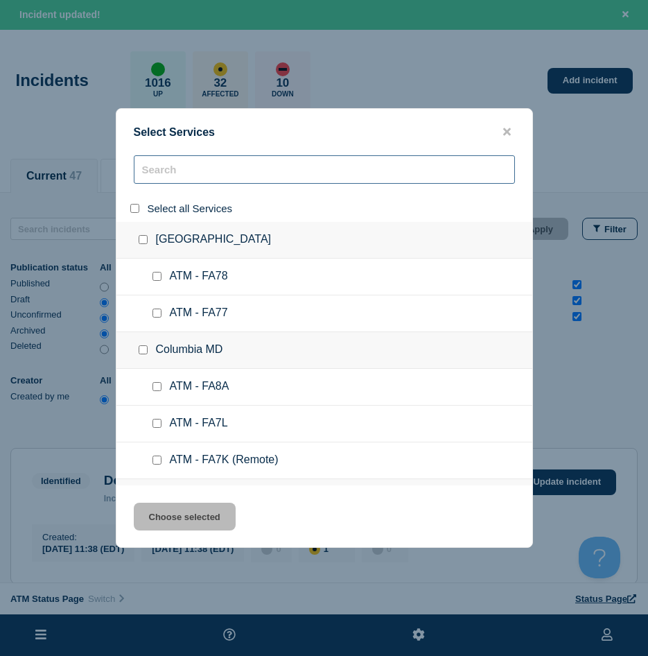
click at [168, 169] on input "search" at bounding box center [324, 169] width 381 height 28
click at [207, 163] on input "search" at bounding box center [324, 169] width 381 height 28
click at [210, 175] on input "search" at bounding box center [324, 169] width 381 height 28
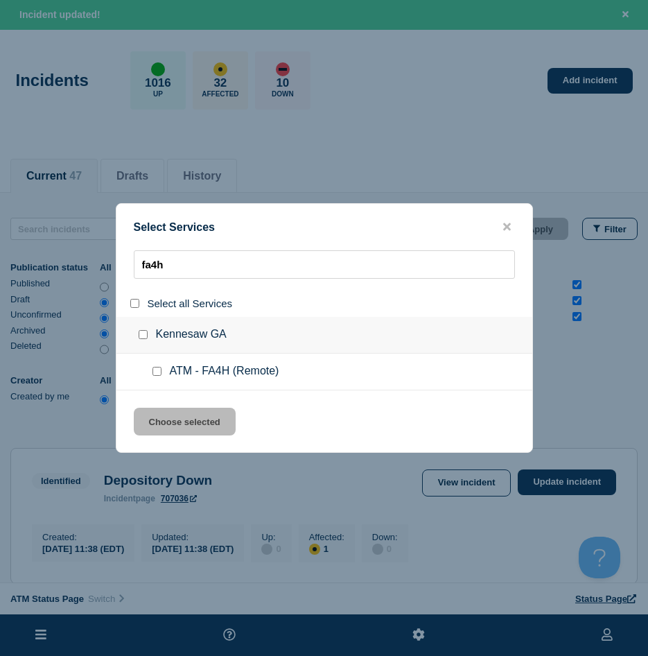
click at [155, 370] on input "service: ATM - FA4H (Remote)" at bounding box center [157, 371] width 9 height 9
click at [157, 418] on button "Choose selected" at bounding box center [185, 422] width 102 height 28
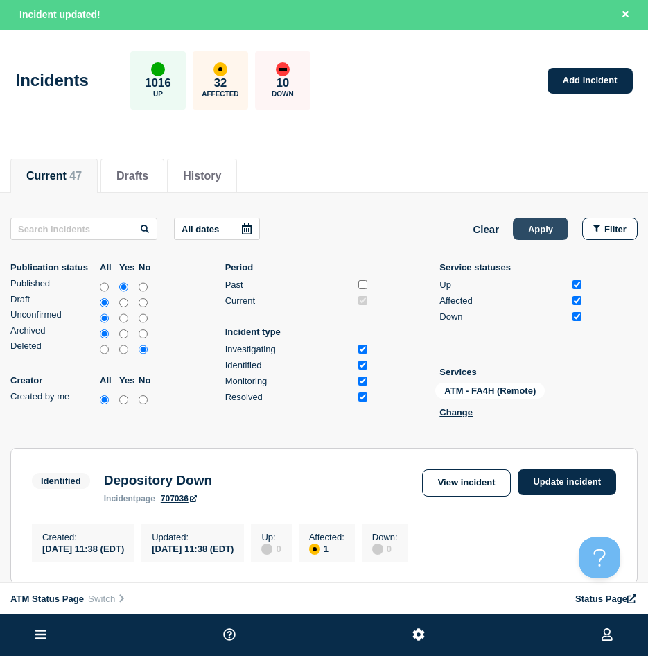
click at [542, 233] on button "Apply" at bounding box center [540, 229] width 55 height 22
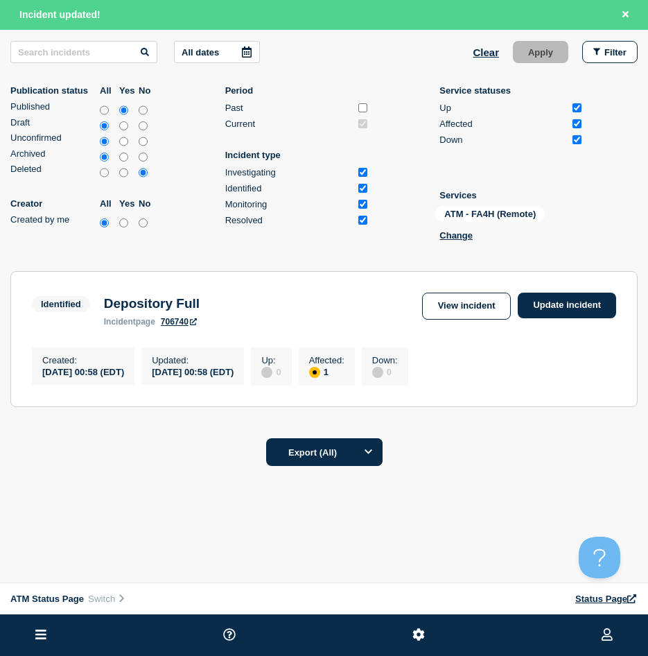
click at [583, 314] on div "View incident Update incident" at bounding box center [519, 306] width 194 height 27
click at [586, 297] on link "Update incident" at bounding box center [567, 306] width 98 height 26
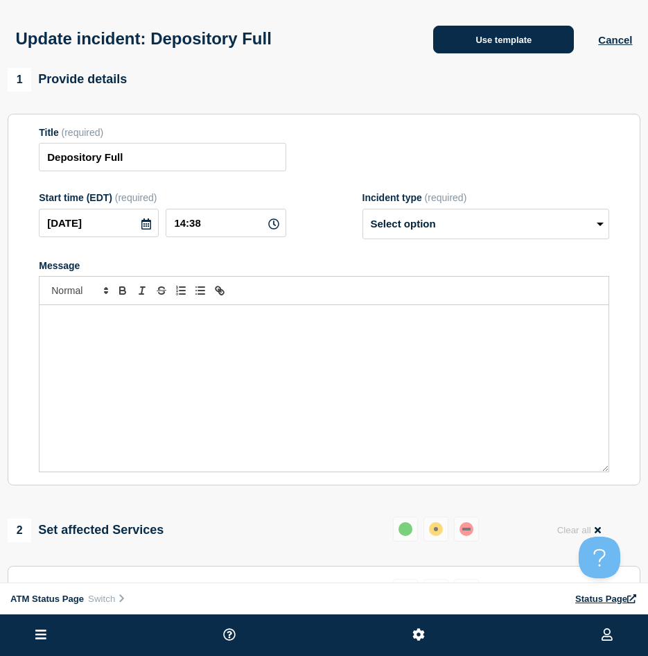
click at [501, 53] on button "Use template" at bounding box center [503, 40] width 141 height 28
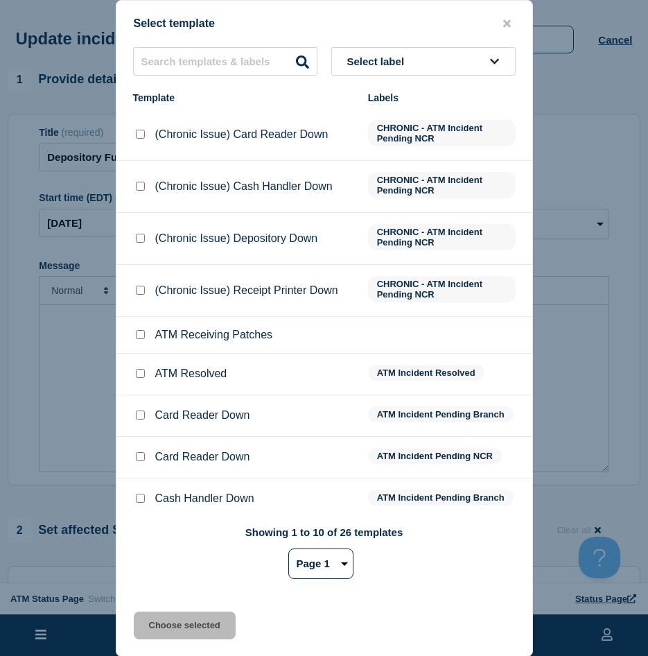
click at [142, 372] on input "ATM Resolved checkbox" at bounding box center [140, 373] width 9 height 9
click at [182, 609] on div "Select template Select label Template Labels (Chronic Issue) Card Reader Down C…" at bounding box center [324, 328] width 417 height 657
click at [183, 616] on button "Choose selected" at bounding box center [185, 626] width 102 height 28
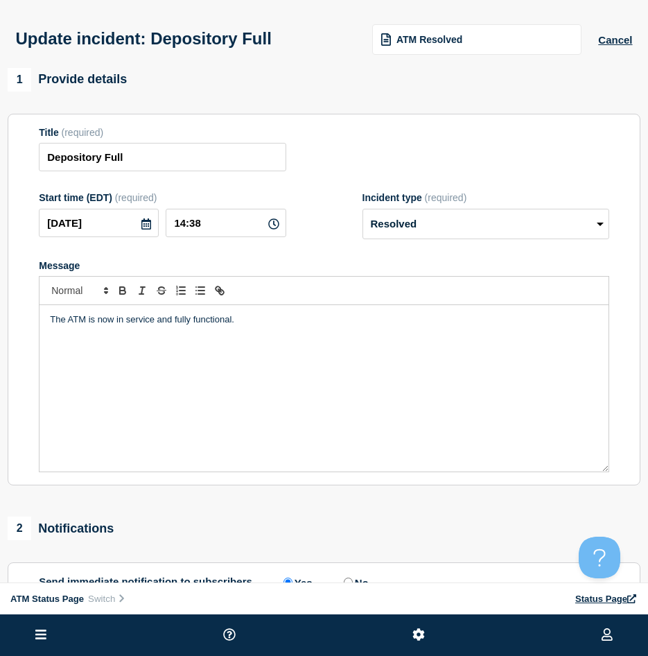
scroll to position [139, 0]
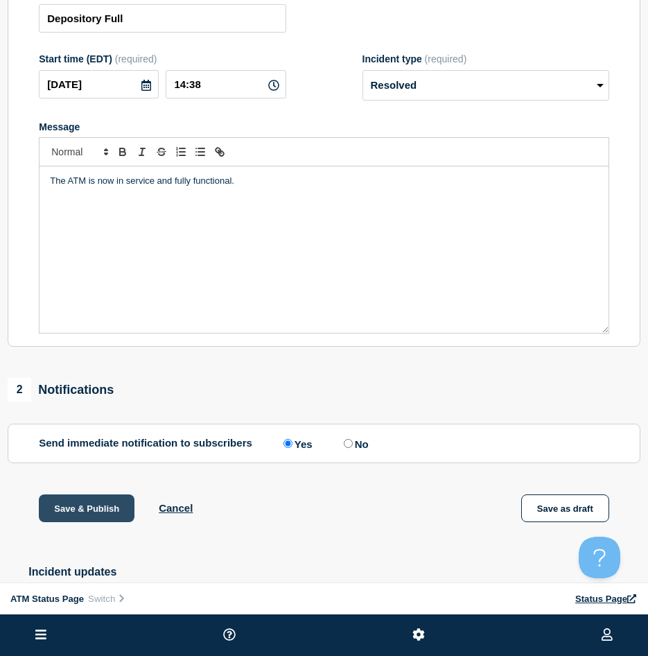
click at [78, 505] on button "Save & Publish" at bounding box center [87, 508] width 96 height 28
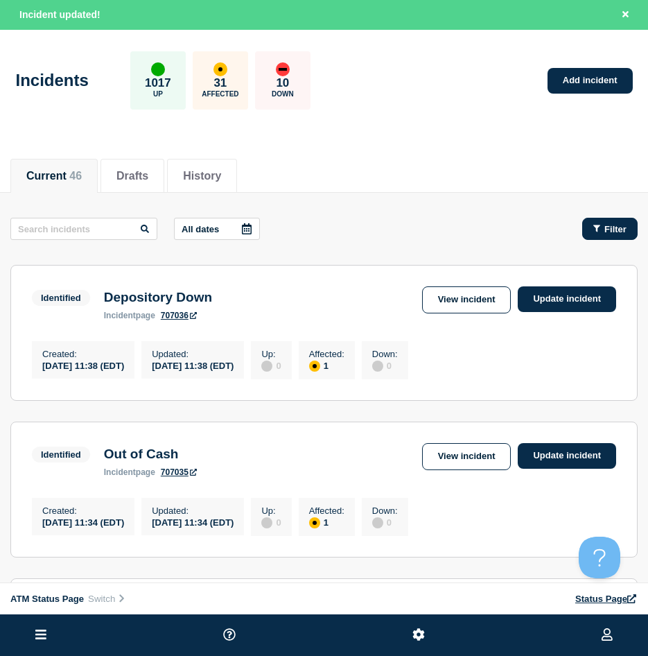
click at [596, 225] on button "Filter" at bounding box center [609, 229] width 55 height 22
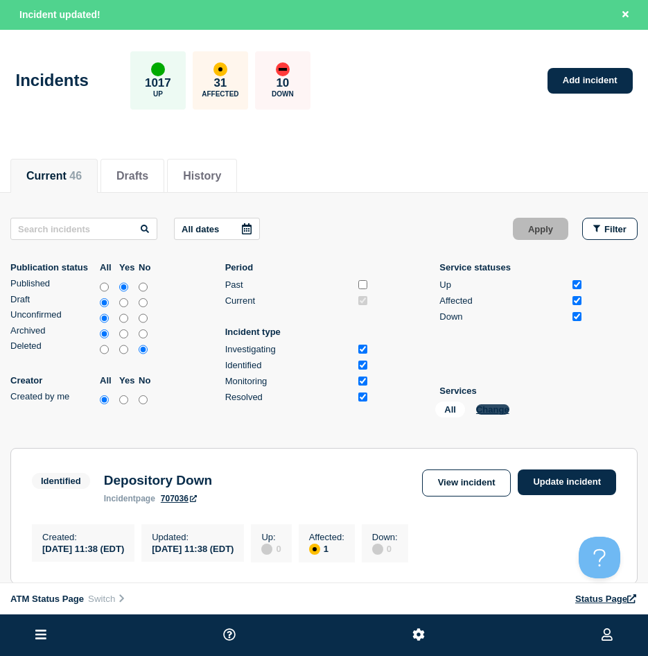
click at [485, 406] on button "Change" at bounding box center [492, 409] width 33 height 10
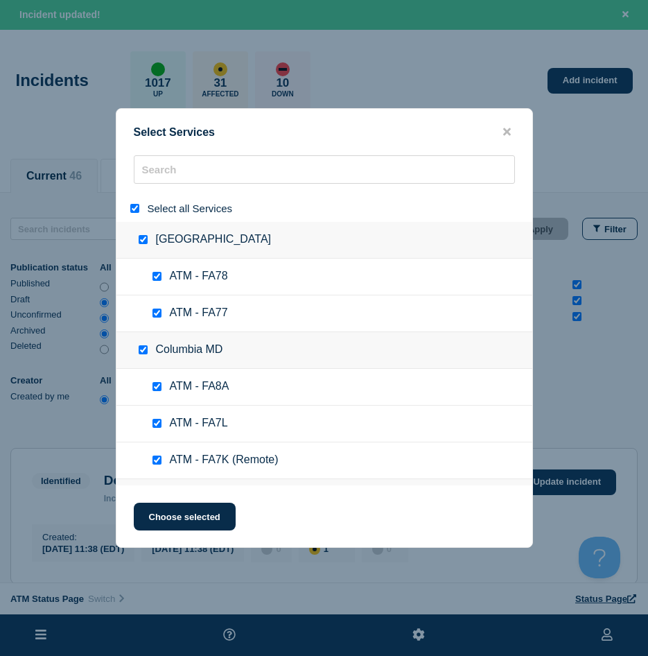
click at [135, 206] on input "select all" at bounding box center [134, 208] width 9 height 9
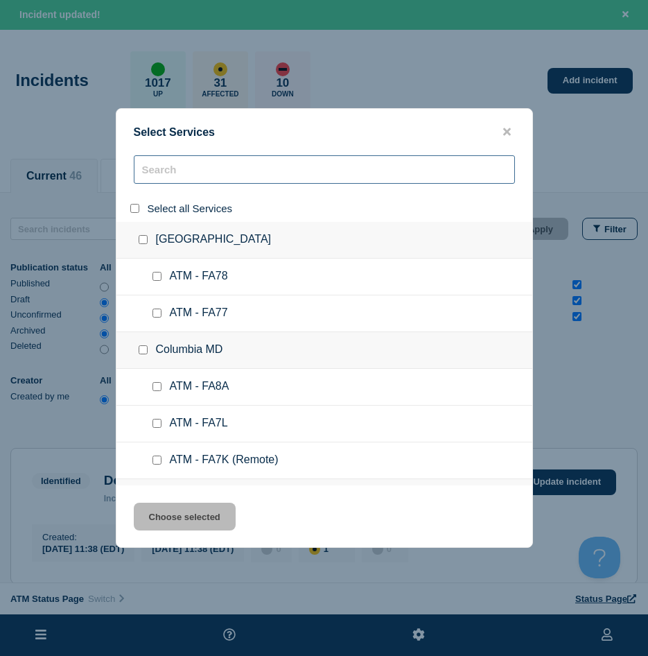
click at [159, 167] on input "search" at bounding box center [324, 169] width 381 height 28
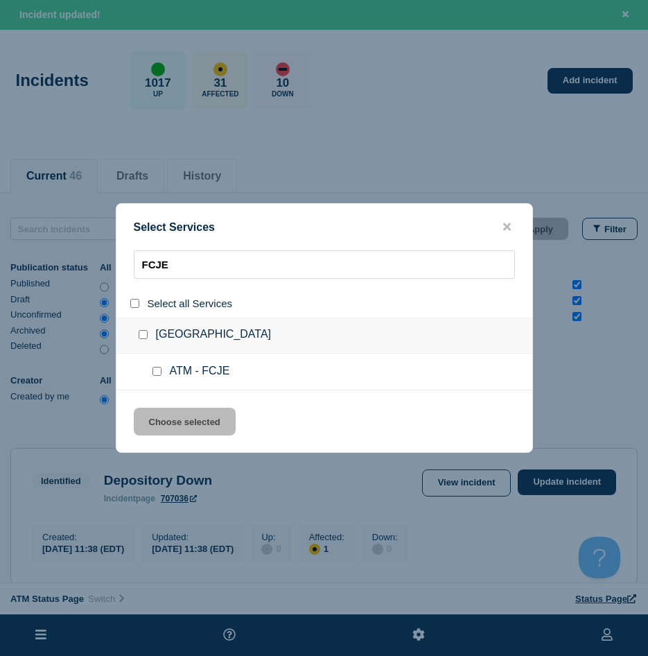
click at [158, 374] on input "service: ATM - FCJE" at bounding box center [157, 371] width 9 height 9
click at [170, 408] on div "Select Services FCJE Select all Services La Mesa CA ATM - FCJE Choose selected" at bounding box center [324, 328] width 417 height 250
click at [225, 417] on button "Choose selected" at bounding box center [185, 422] width 102 height 28
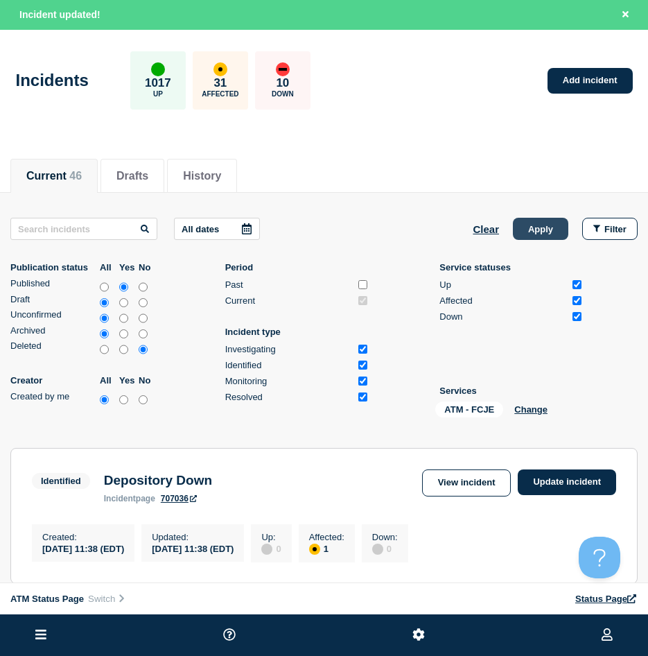
click at [526, 232] on button "Apply" at bounding box center [540, 229] width 55 height 22
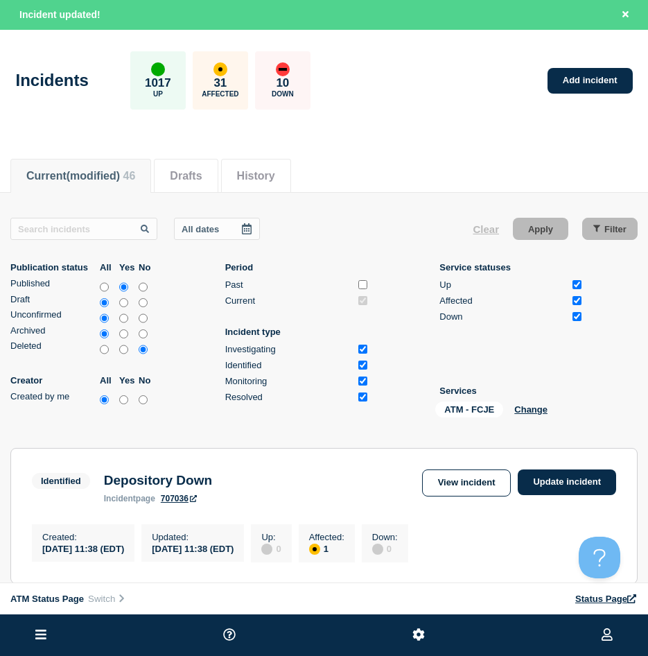
scroll to position [139, 0]
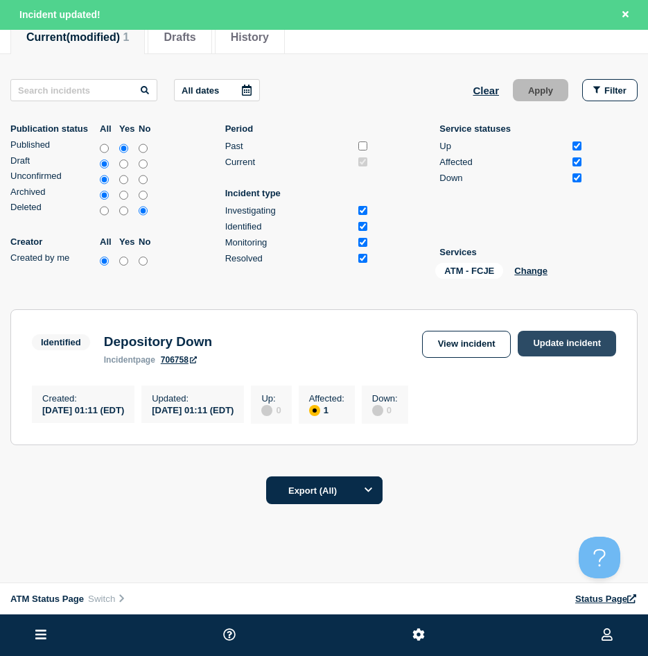
click at [605, 338] on link "Update incident" at bounding box center [567, 344] width 98 height 26
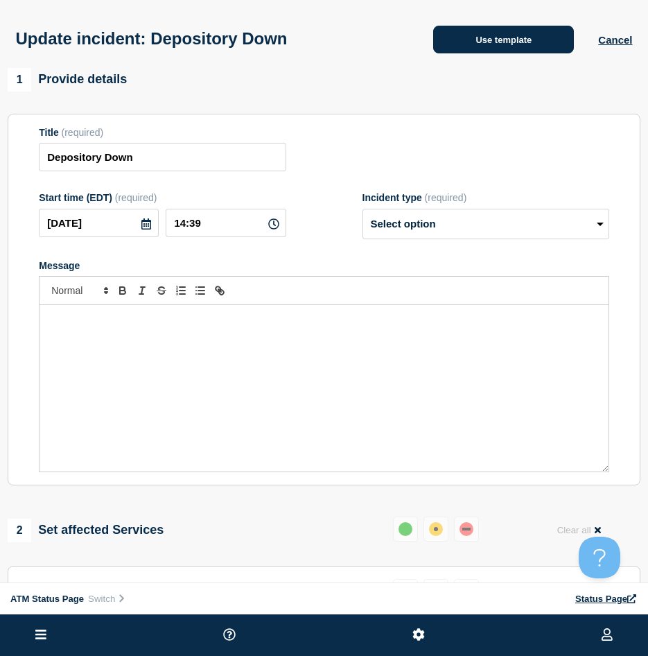
click at [480, 33] on button "Use template" at bounding box center [503, 40] width 141 height 28
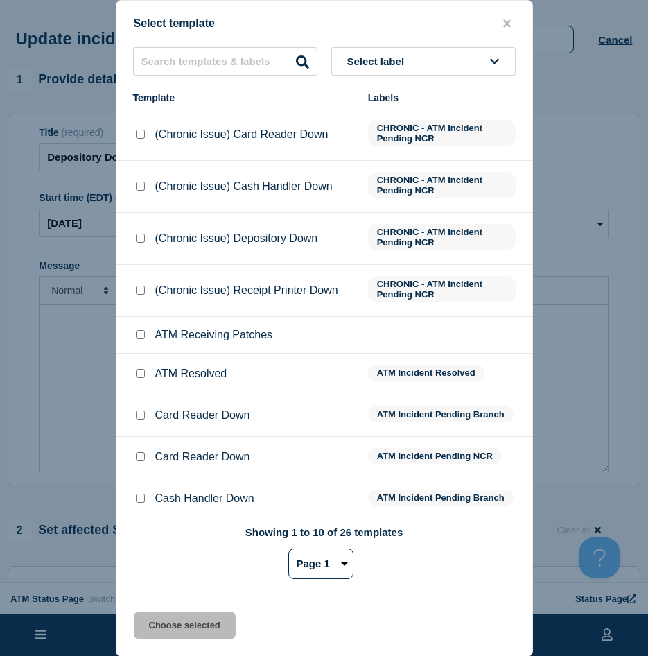
click at [142, 372] on input "ATM Resolved checkbox" at bounding box center [140, 373] width 9 height 9
click at [172, 610] on div "Select template Select label Template Labels (Chronic Issue) Card Reader Down C…" at bounding box center [324, 328] width 417 height 657
click at [164, 622] on button "Choose selected" at bounding box center [185, 626] width 102 height 28
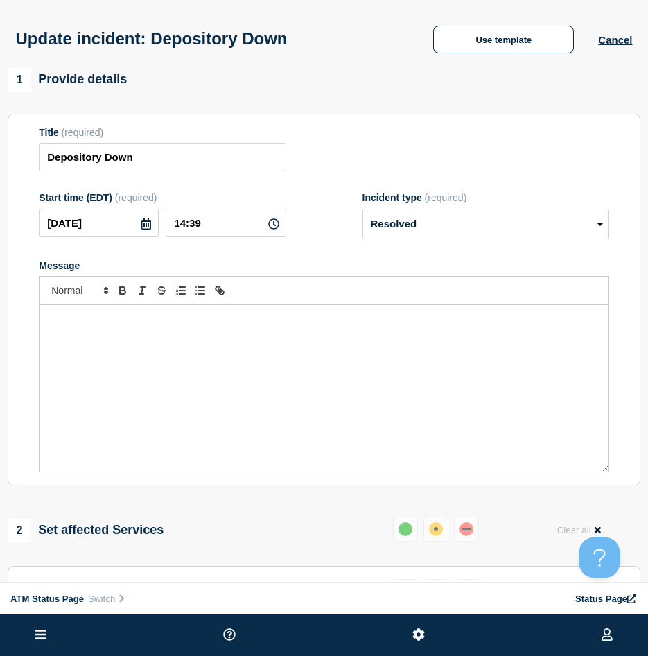
scroll to position [69, 0]
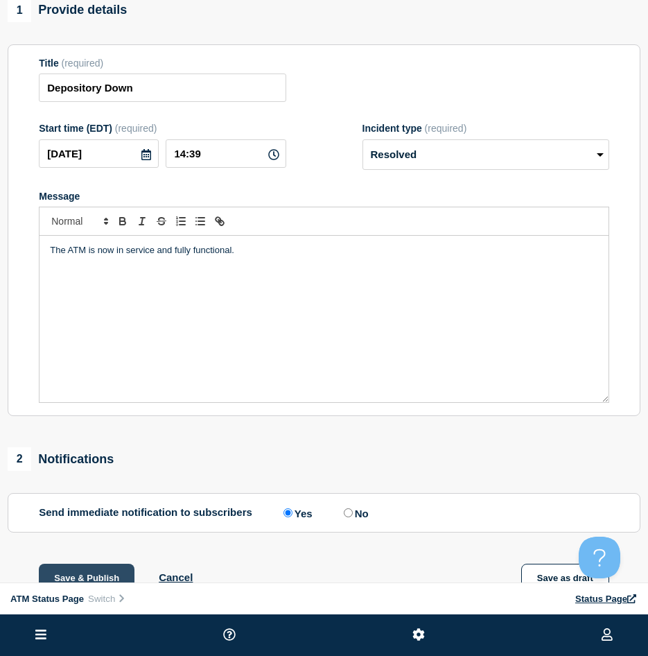
click at [85, 571] on button "Save & Publish" at bounding box center [87, 578] width 96 height 28
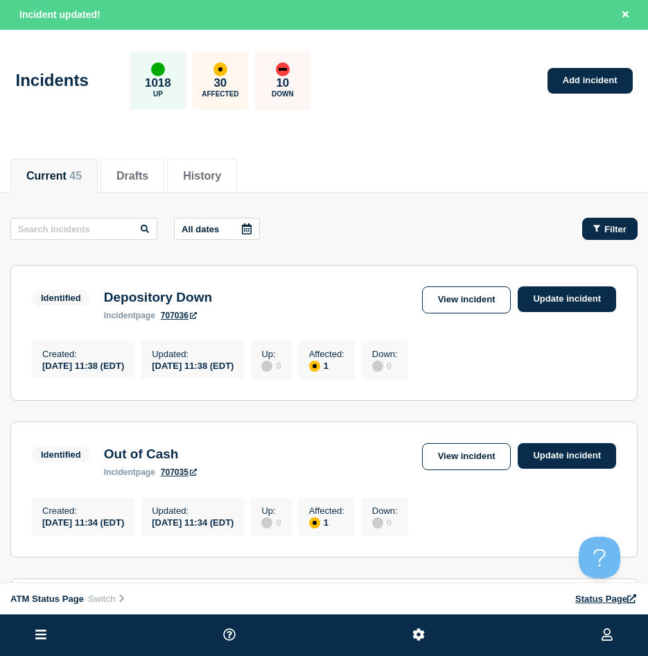
click at [607, 231] on span "Filter" at bounding box center [616, 229] width 22 height 10
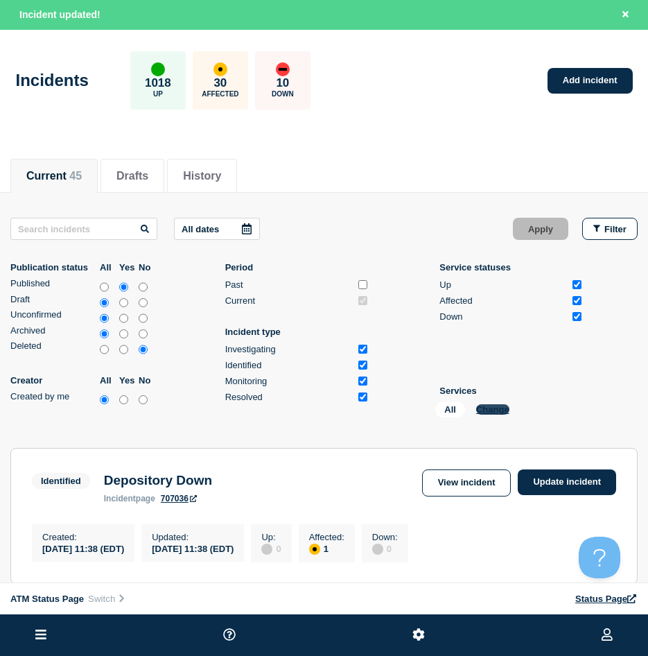
click at [490, 406] on button "Change" at bounding box center [492, 409] width 33 height 10
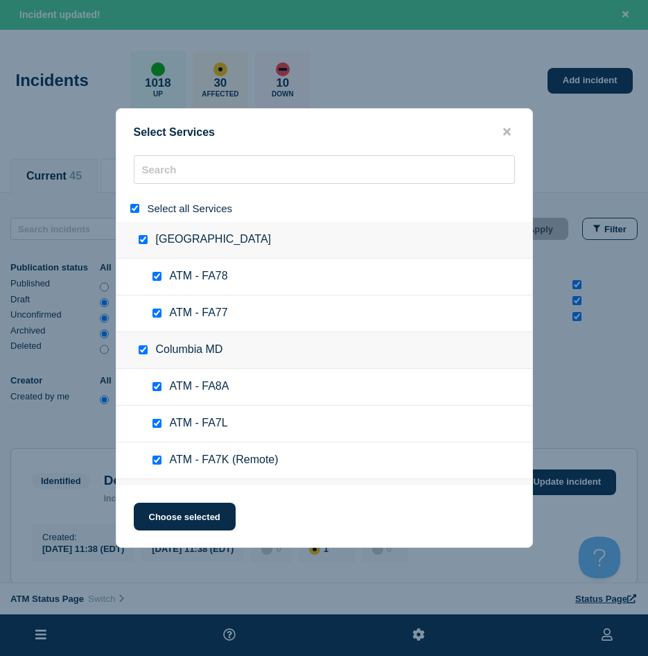
click at [135, 206] on input "select all" at bounding box center [134, 208] width 9 height 9
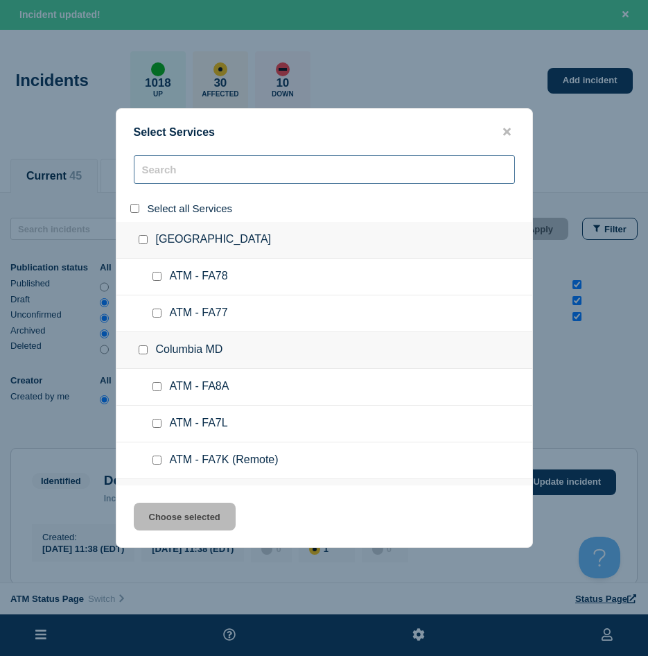
click at [202, 180] on input "search" at bounding box center [324, 169] width 381 height 28
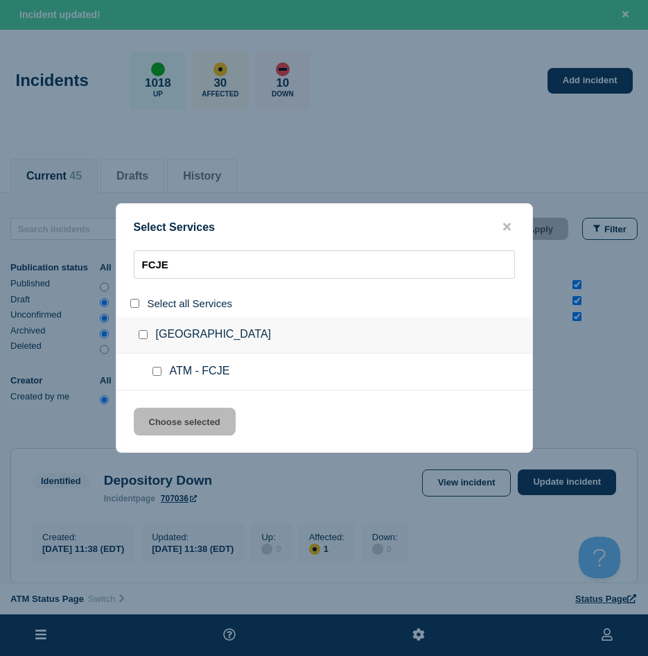
click at [153, 369] on input "service: ATM - FCJE" at bounding box center [157, 371] width 9 height 9
click at [164, 406] on div "Select Services FCJE Select all Services La Mesa CA ATM - FCJE Choose selected" at bounding box center [324, 328] width 417 height 250
click at [205, 412] on button "Choose selected" at bounding box center [185, 422] width 102 height 28
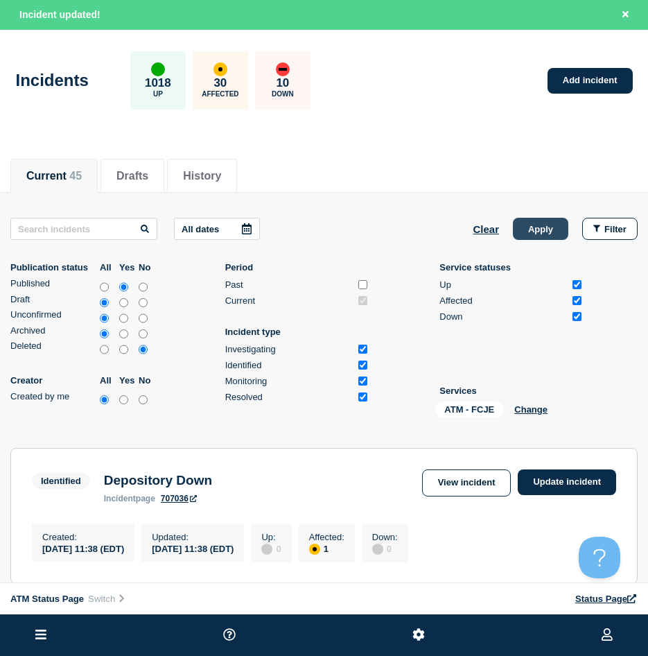
click at [544, 223] on button "Apply" at bounding box center [540, 229] width 55 height 22
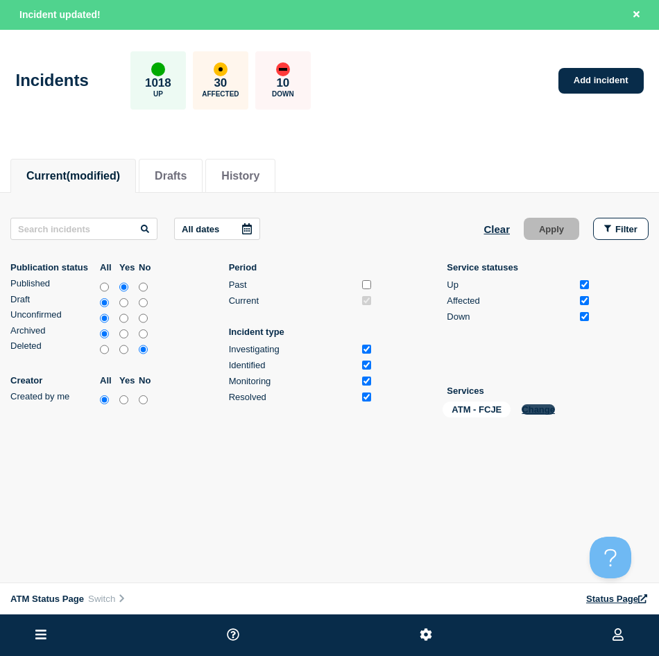
click at [545, 408] on button "Change" at bounding box center [537, 409] width 33 height 10
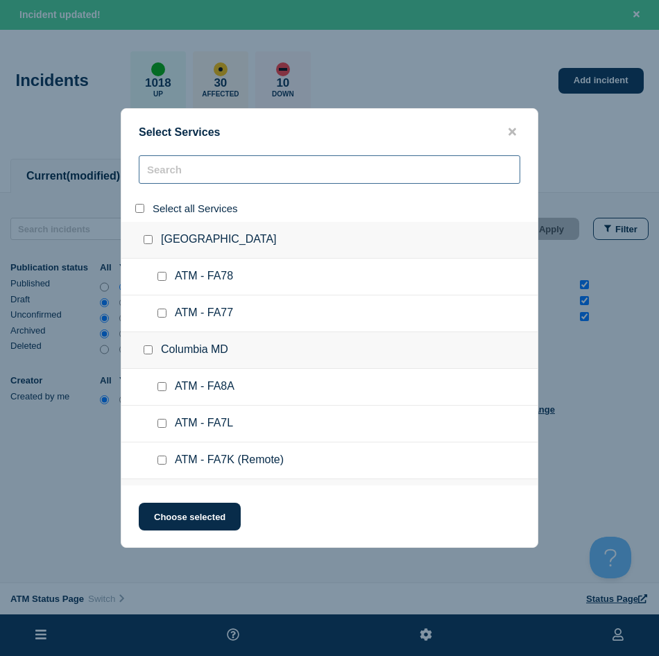
click at [173, 159] on input "search" at bounding box center [329, 169] width 381 height 28
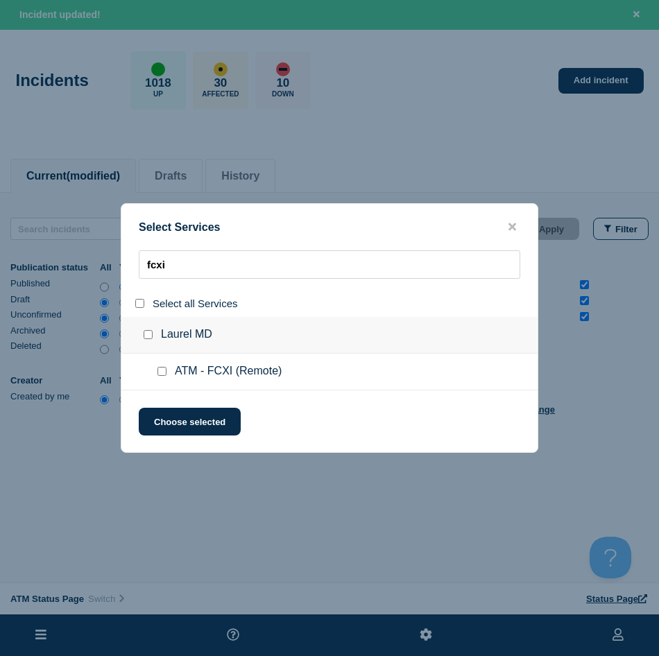
click at [160, 372] on input "service: ATM - FCXI (Remote)" at bounding box center [161, 371] width 9 height 9
click at [159, 414] on button "Choose selected" at bounding box center [190, 422] width 102 height 28
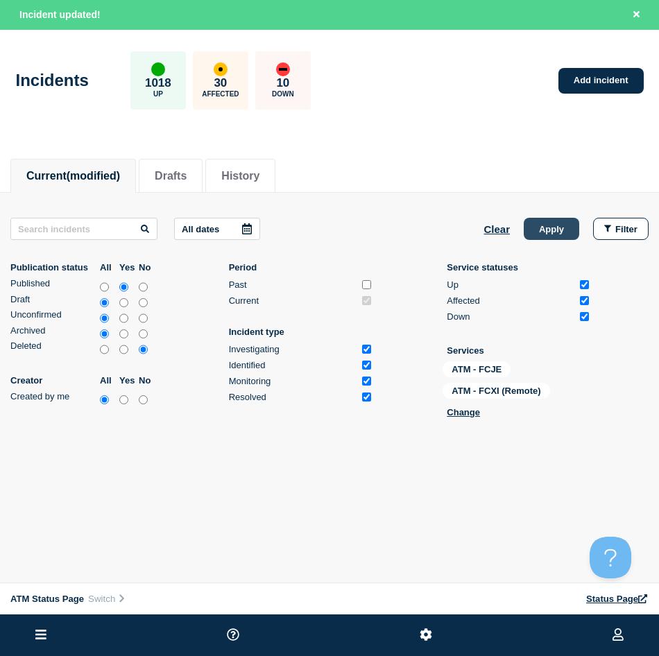
click at [535, 239] on button "Apply" at bounding box center [550, 229] width 55 height 22
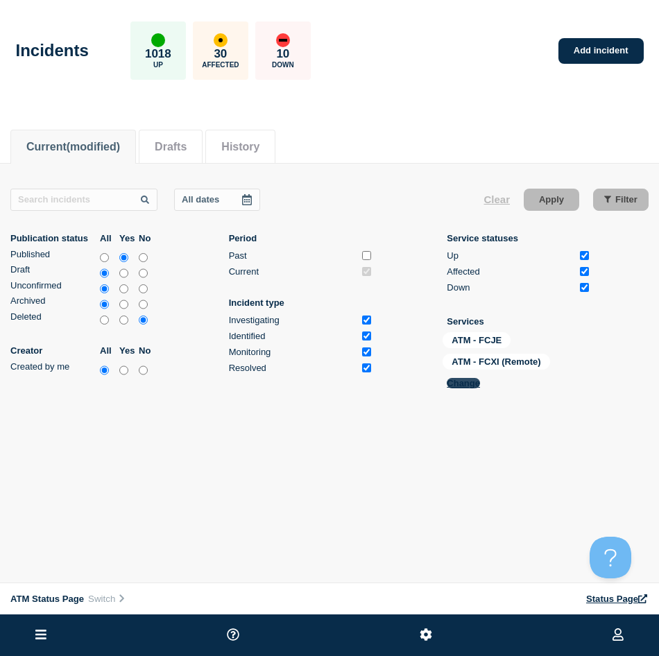
click at [456, 384] on button "Change" at bounding box center [463, 383] width 33 height 10
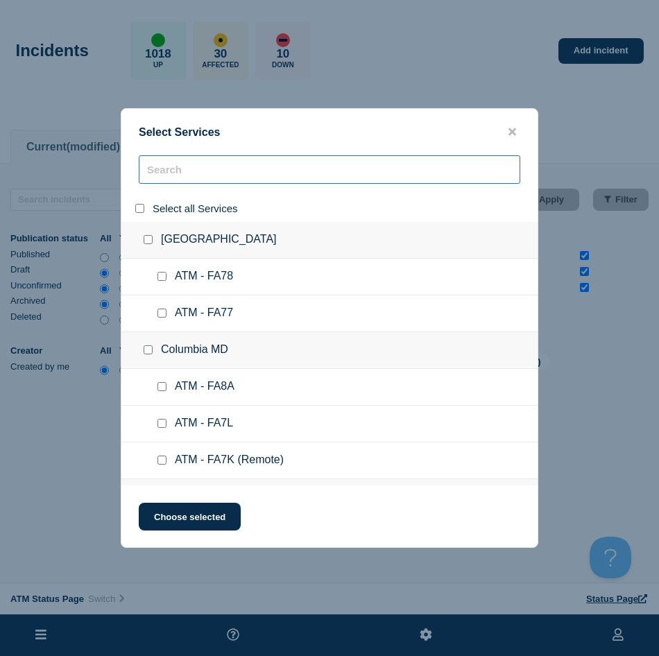
click at [168, 176] on input "search" at bounding box center [329, 169] width 381 height 28
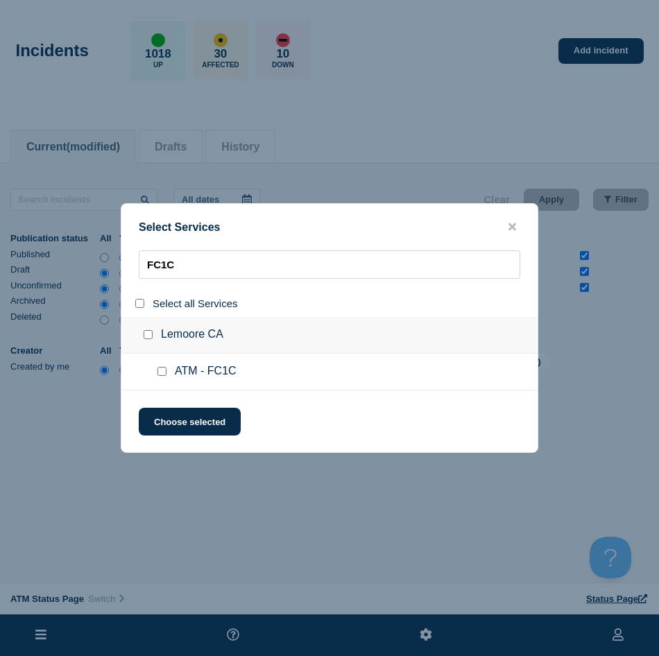
click at [159, 372] on input "service: ATM - FC1C" at bounding box center [161, 371] width 9 height 9
click at [171, 413] on button "Choose selected" at bounding box center [190, 422] width 102 height 28
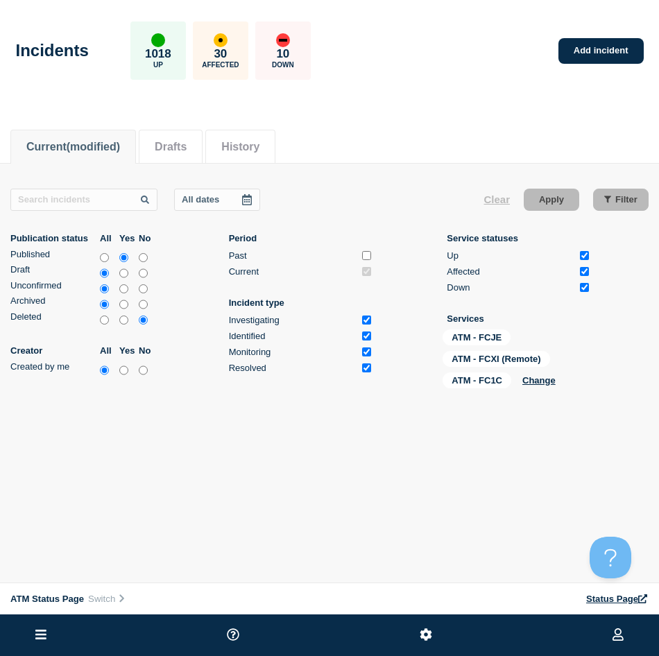
click at [87, 155] on li "Current (modified)" at bounding box center [72, 147] width 125 height 34
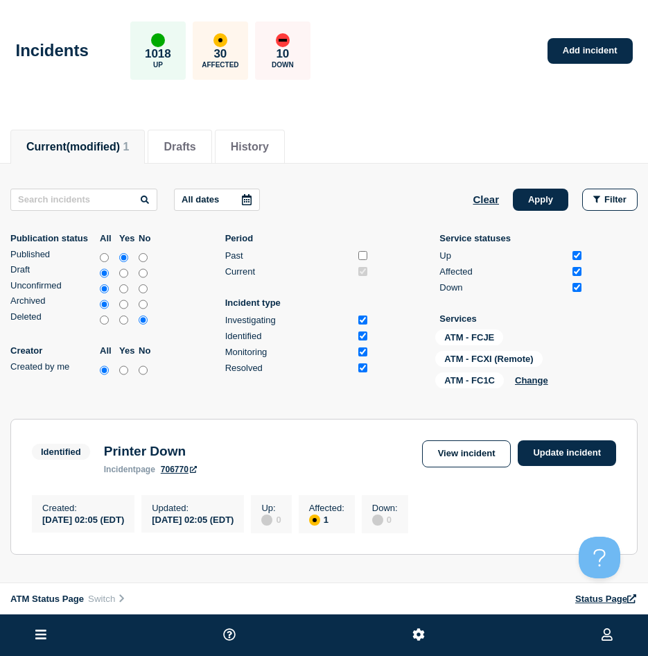
scroll to position [153, 0]
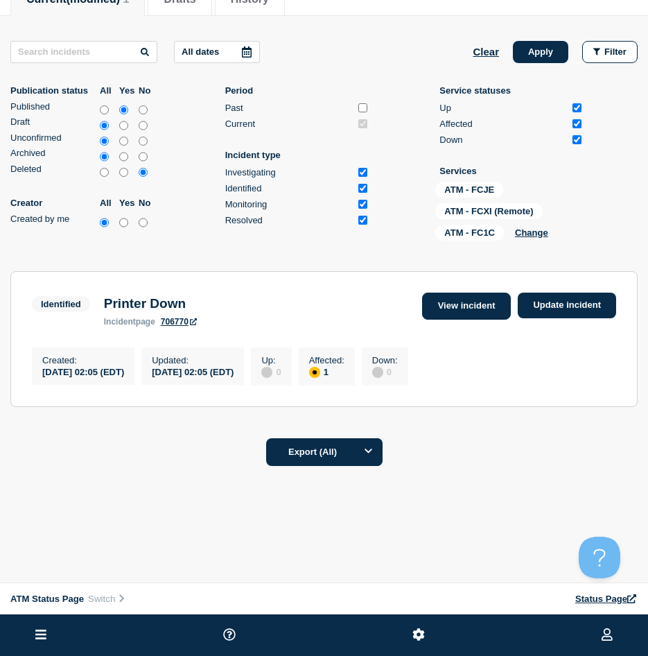
click at [474, 306] on link "View incident" at bounding box center [466, 306] width 89 height 27
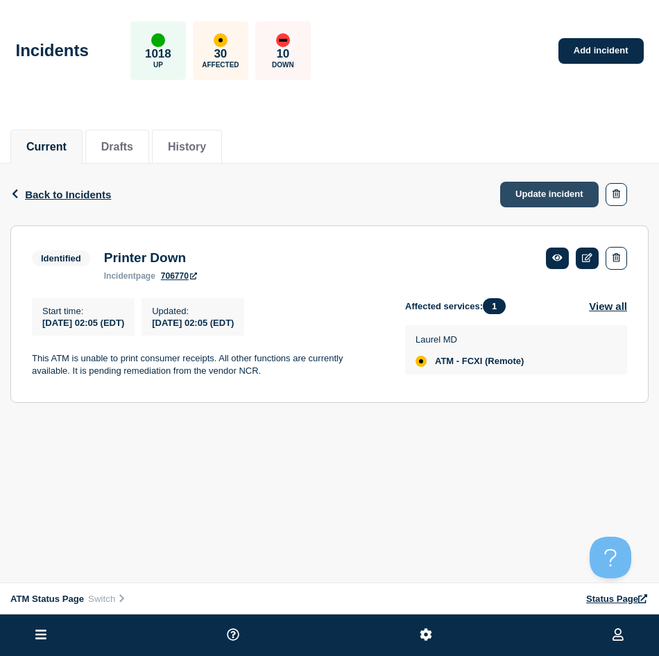
click at [534, 199] on link "Update incident" at bounding box center [549, 195] width 98 height 26
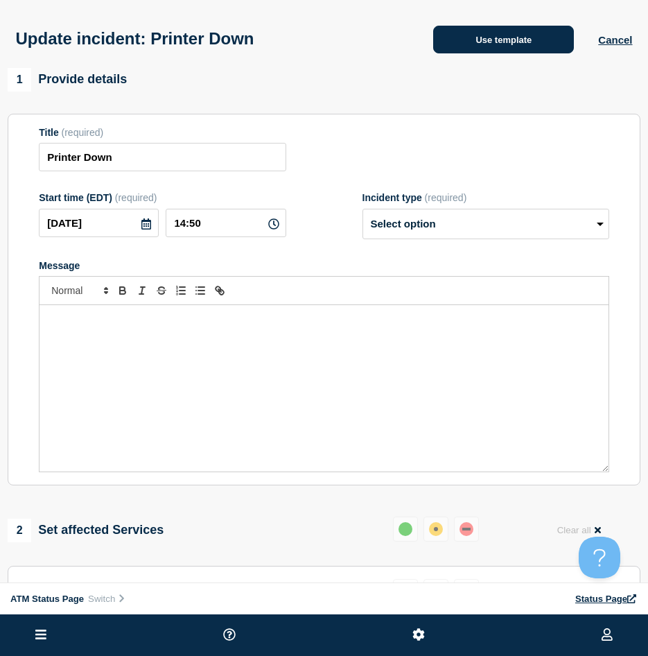
click at [458, 44] on button "Use template" at bounding box center [503, 40] width 141 height 28
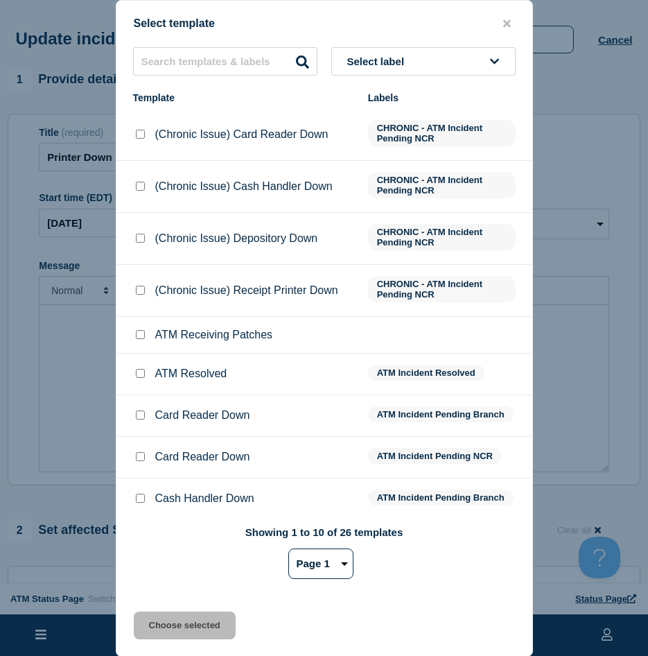
click at [144, 378] on input "ATM Resolved checkbox" at bounding box center [140, 373] width 9 height 9
click at [177, 614] on button "Choose selected" at bounding box center [185, 626] width 102 height 28
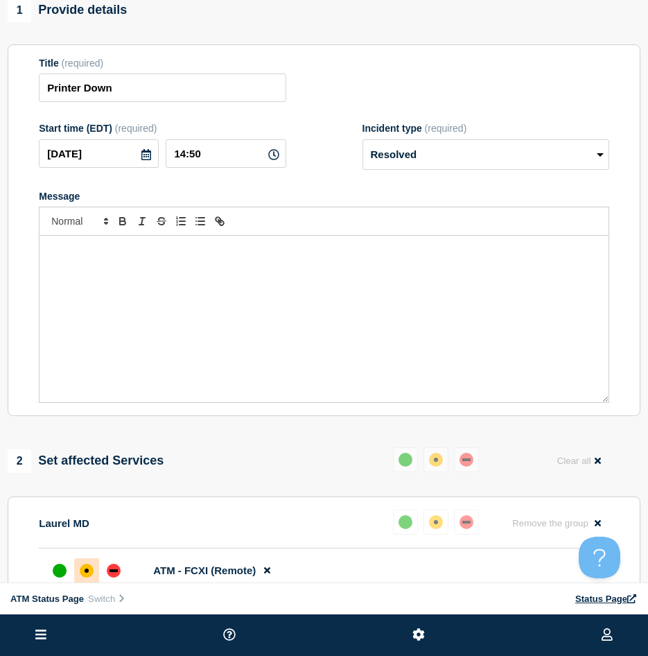
scroll to position [139, 0]
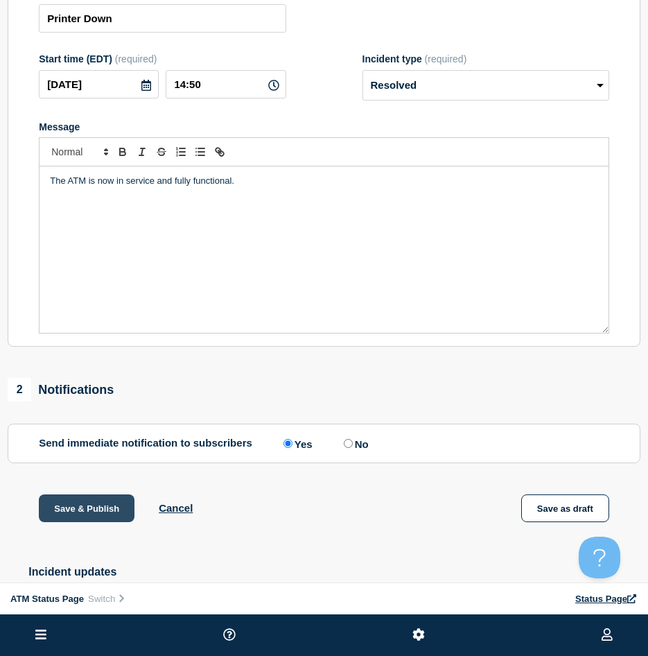
click at [90, 510] on button "Save & Publish" at bounding box center [87, 508] width 96 height 28
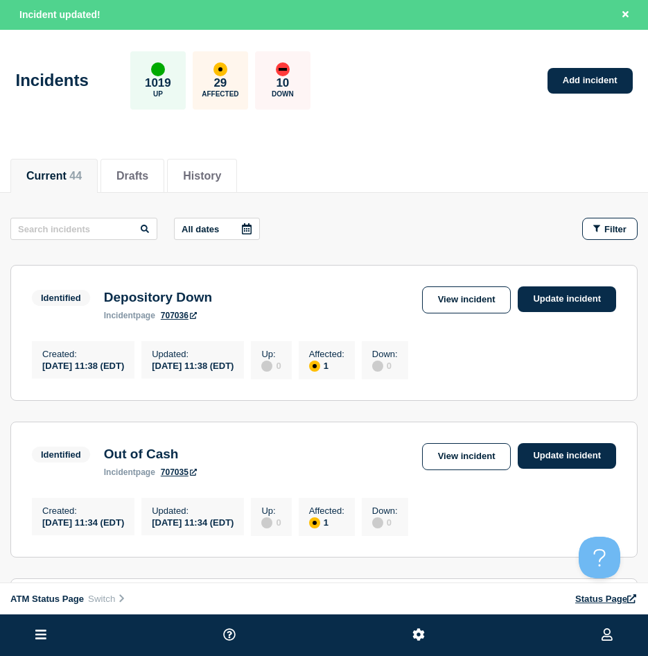
drag, startPoint x: 600, startPoint y: 229, endPoint x: 597, endPoint y: 254, distance: 24.4
click at [600, 229] on icon "button" at bounding box center [597, 228] width 7 height 9
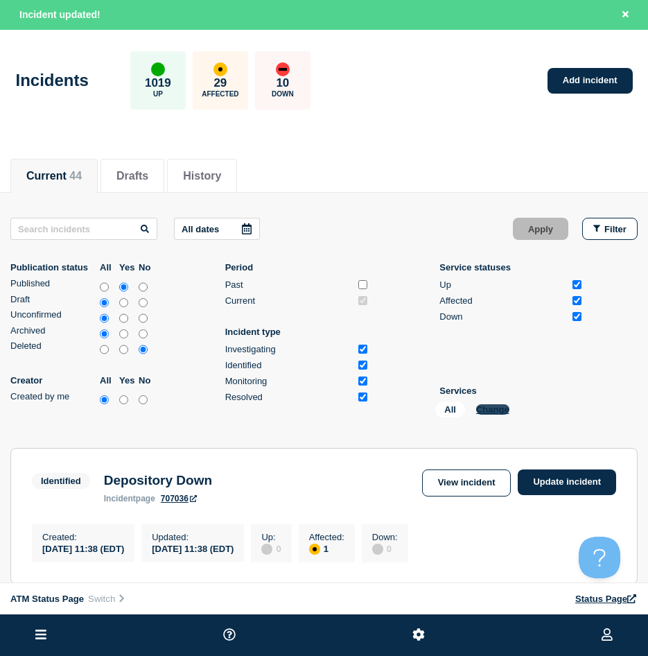
click at [494, 405] on button "Change" at bounding box center [492, 409] width 33 height 10
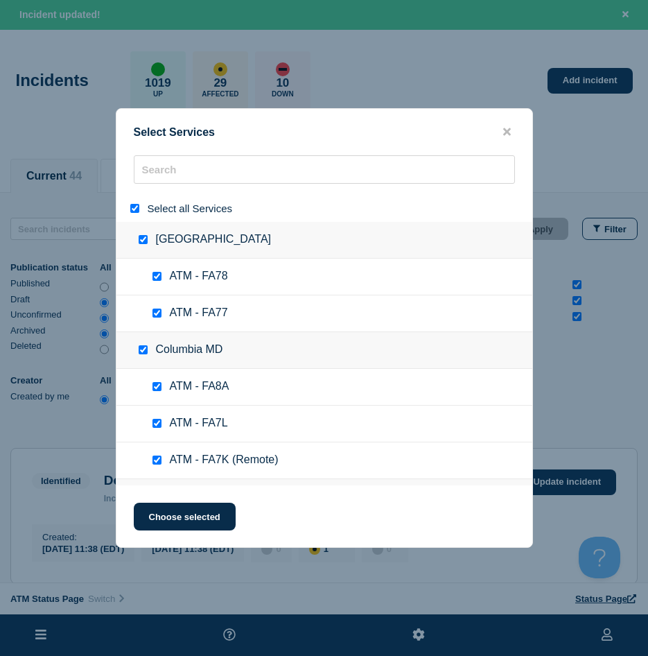
click at [134, 207] on input "select all" at bounding box center [134, 208] width 9 height 9
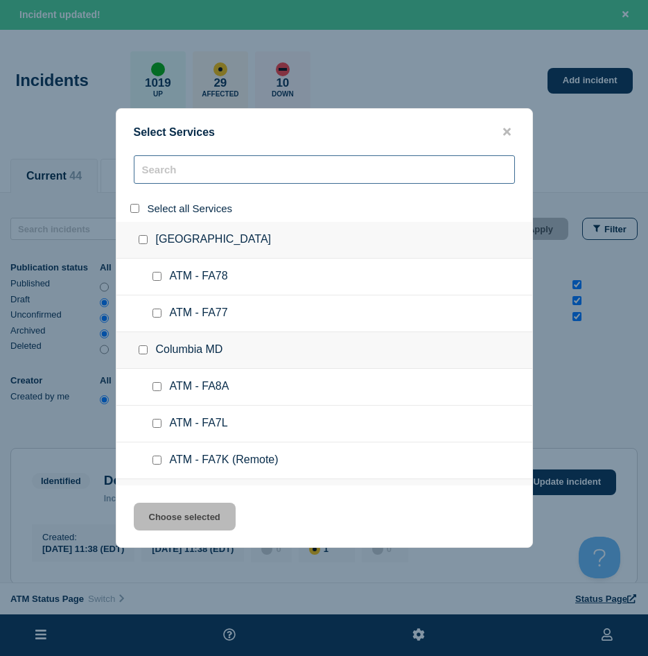
click at [159, 179] on input "search" at bounding box center [324, 169] width 381 height 28
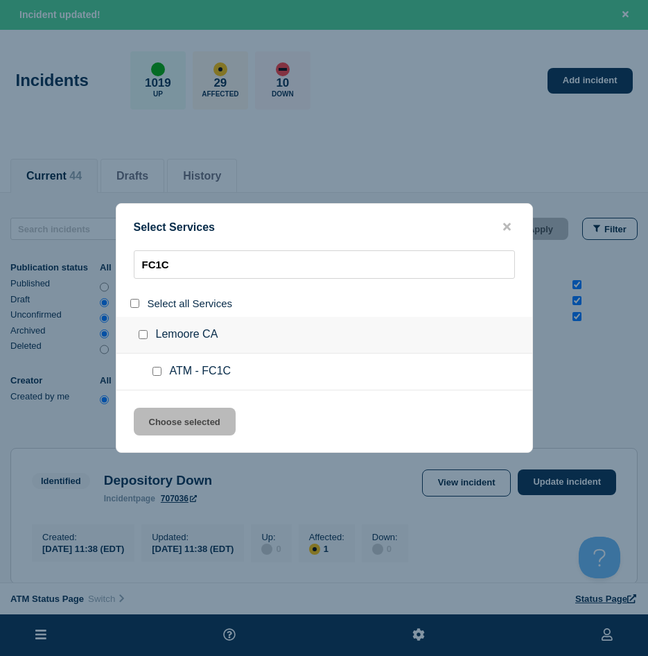
click at [158, 368] on input "service: ATM - FC1C" at bounding box center [157, 371] width 9 height 9
click at [170, 404] on div "Select Services FC1C Select all Services Lemoore CA ATM - FC1C Choose selected" at bounding box center [324, 328] width 417 height 250
click at [170, 406] on div "Select Services FC1C Select all Services Lemoore CA ATM - FC1C Choose selected" at bounding box center [324, 328] width 417 height 250
click at [198, 424] on button "Choose selected" at bounding box center [185, 422] width 102 height 28
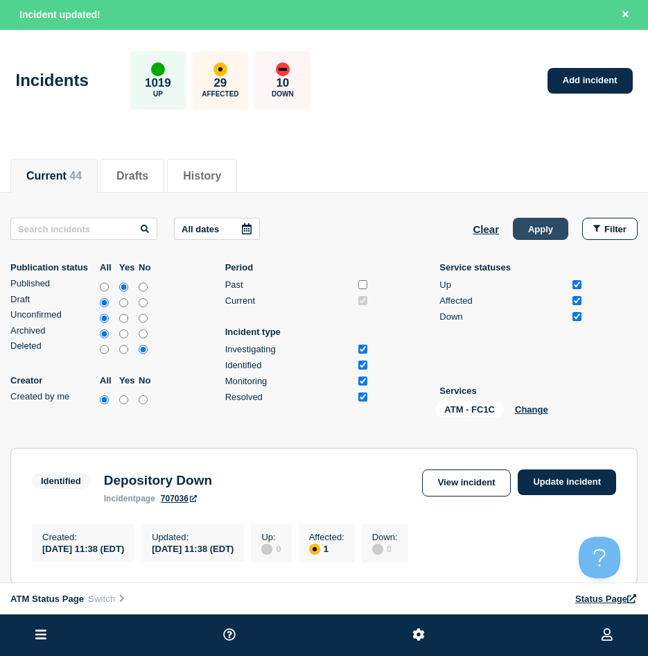
click at [526, 236] on button "Apply" at bounding box center [540, 229] width 55 height 22
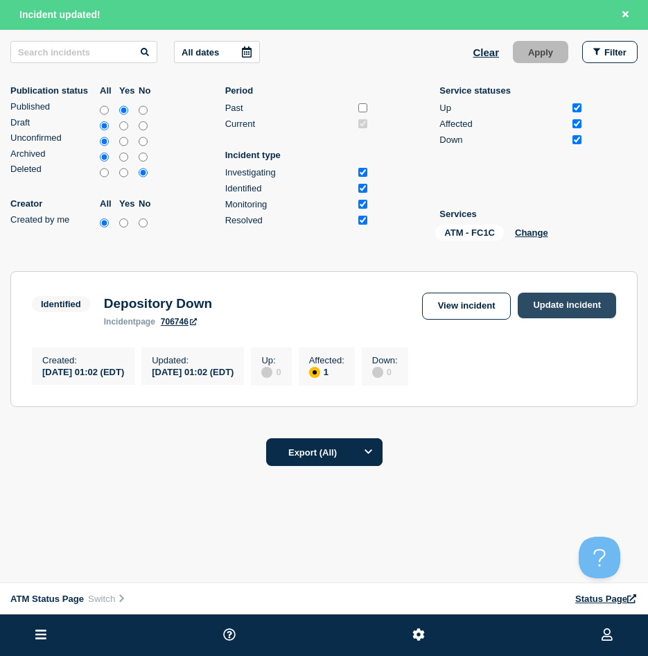
click at [529, 298] on link "Update incident" at bounding box center [567, 306] width 98 height 26
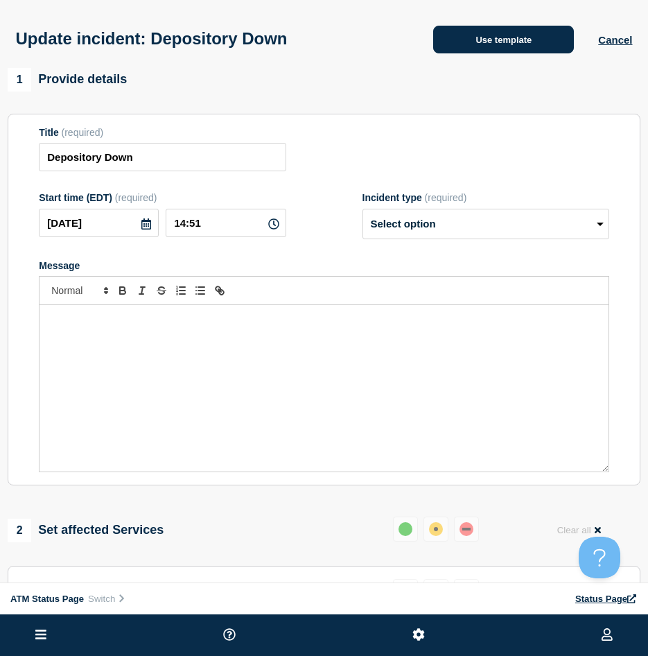
click at [488, 28] on button "Use template" at bounding box center [503, 40] width 141 height 28
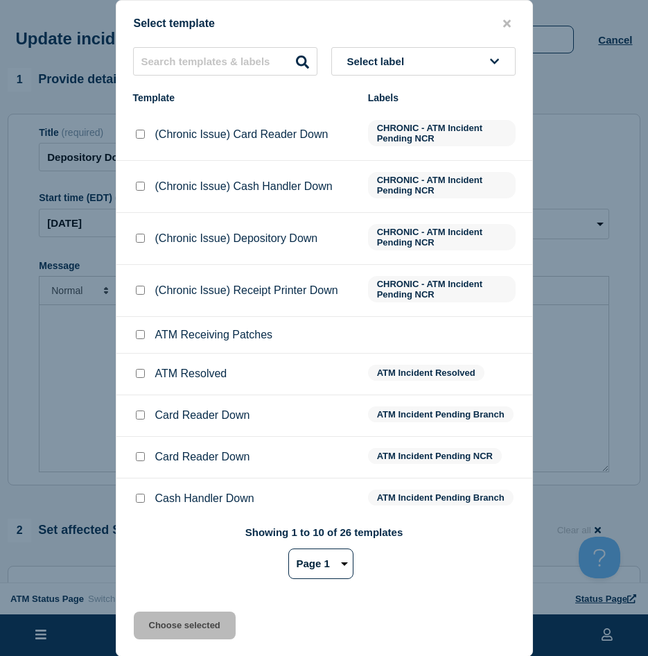
click at [137, 376] on input "ATM Resolved checkbox" at bounding box center [140, 373] width 9 height 9
click at [159, 620] on button "Choose selected" at bounding box center [185, 626] width 102 height 28
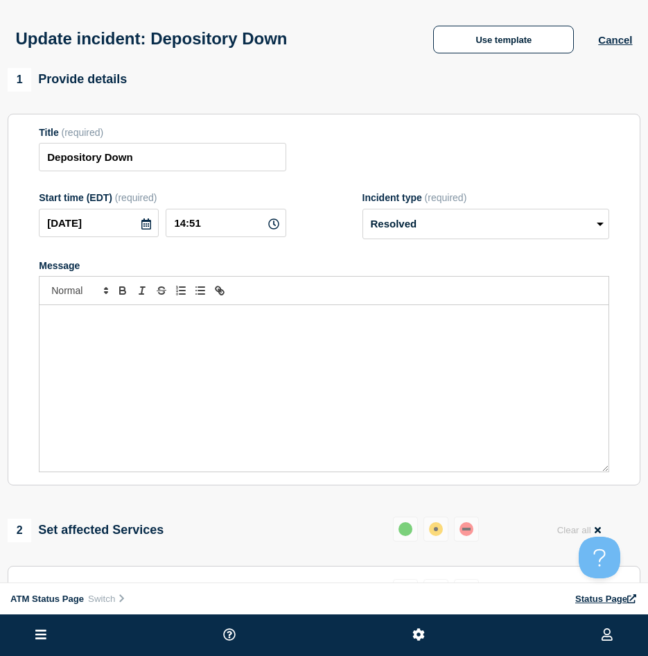
scroll to position [208, 0]
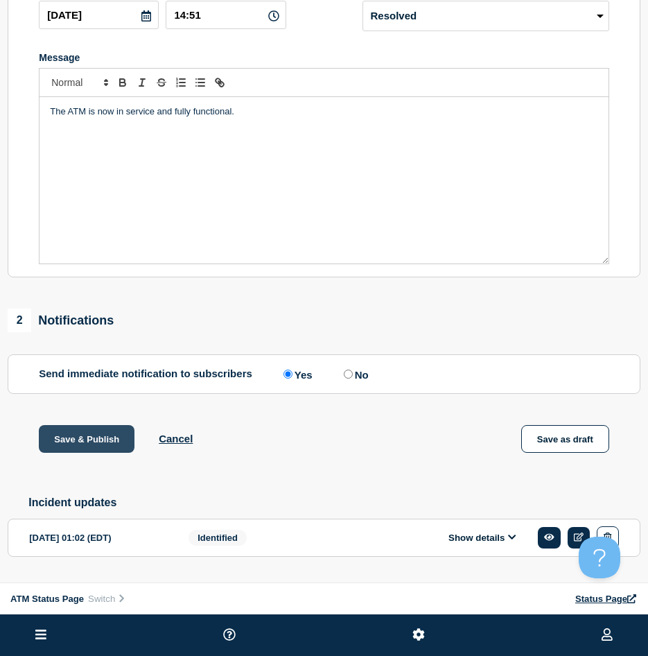
click at [103, 453] on button "Save & Publish" at bounding box center [87, 439] width 96 height 28
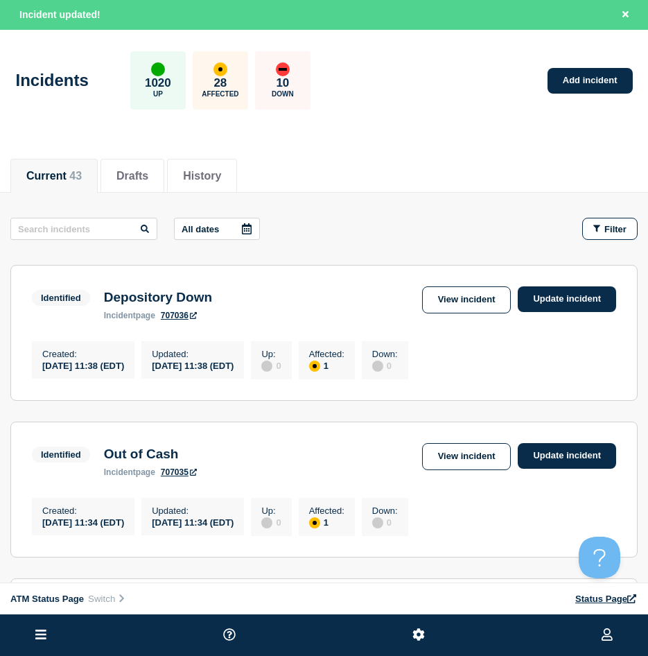
click at [580, 232] on div "Filter" at bounding box center [603, 229] width 69 height 22
click at [587, 227] on button "Filter" at bounding box center [609, 229] width 55 height 22
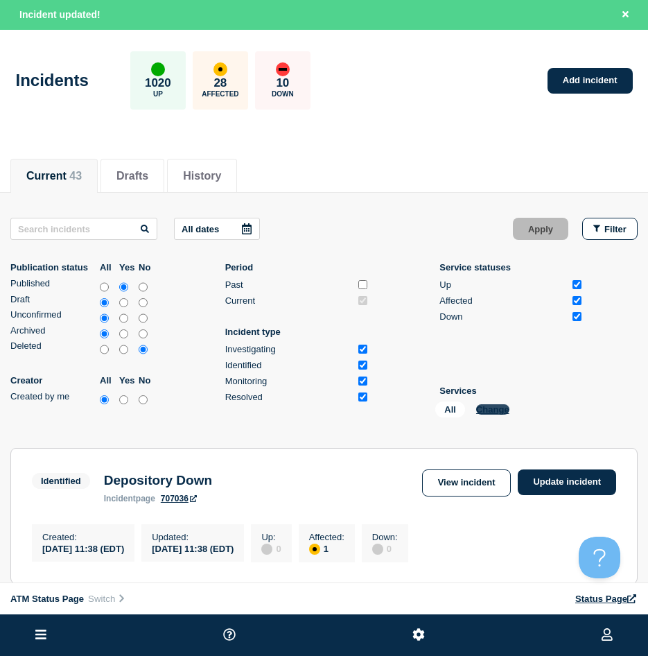
click at [498, 411] on button "Change" at bounding box center [492, 409] width 33 height 10
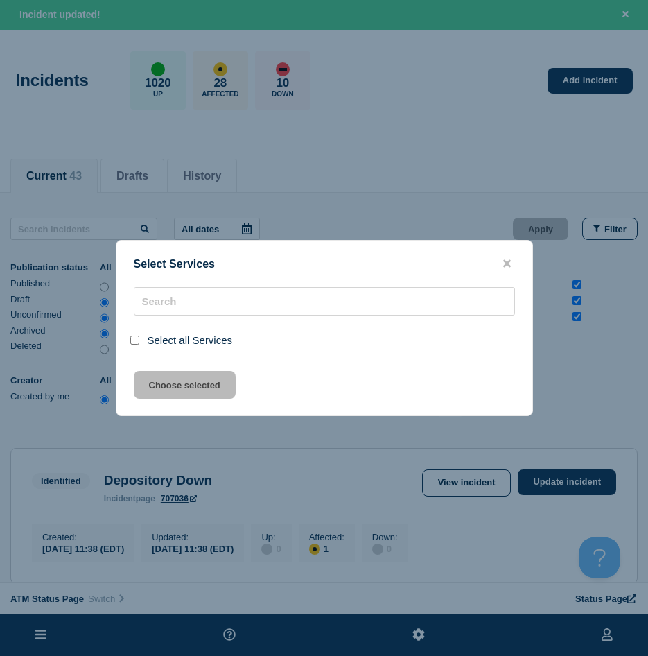
click at [494, 408] on div "Select Services Select all Services Choose selected" at bounding box center [324, 328] width 417 height 176
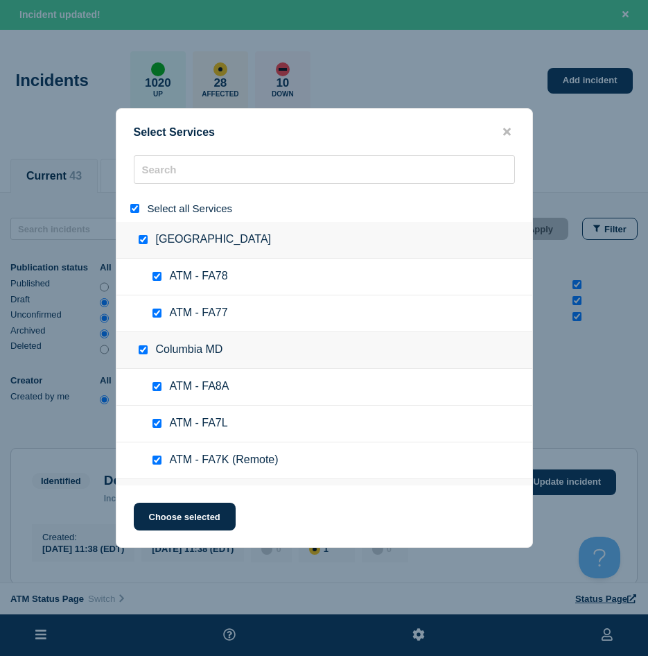
click at [133, 211] on input "select all" at bounding box center [134, 208] width 9 height 9
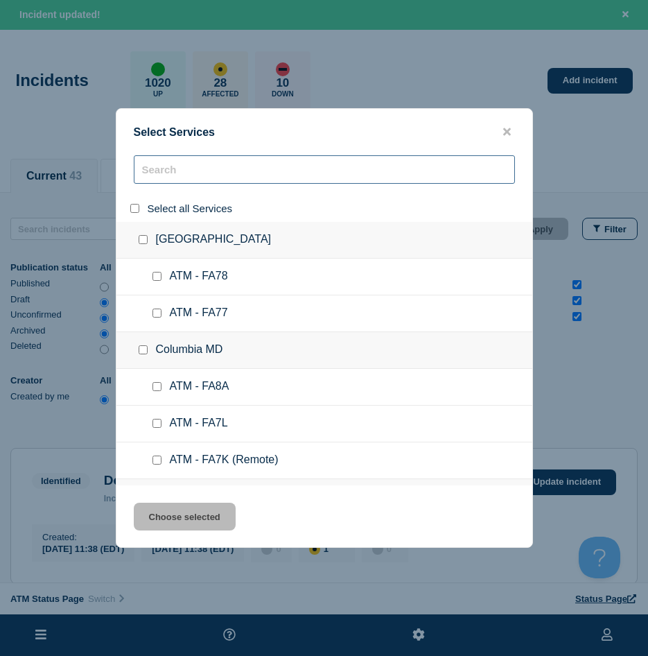
click at [166, 181] on input "search" at bounding box center [324, 169] width 381 height 28
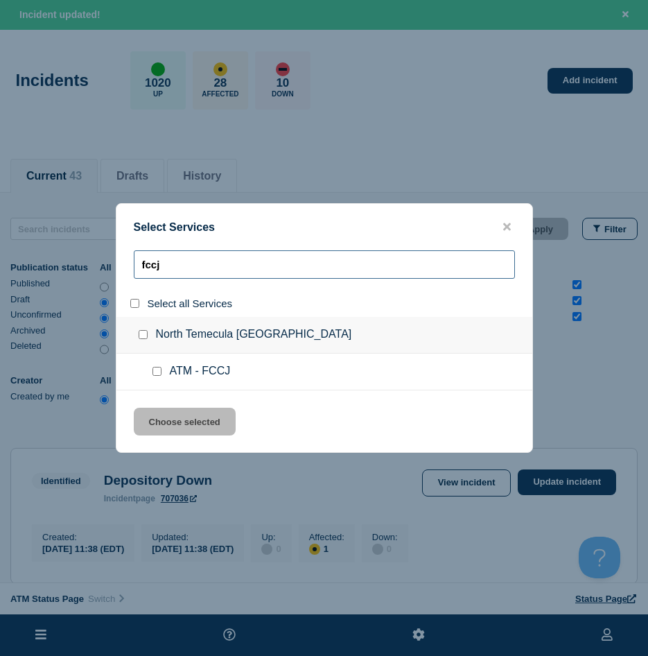
click at [380, 266] on input "fccj" at bounding box center [324, 264] width 381 height 28
click at [379, 266] on input "fccj" at bounding box center [324, 264] width 381 height 28
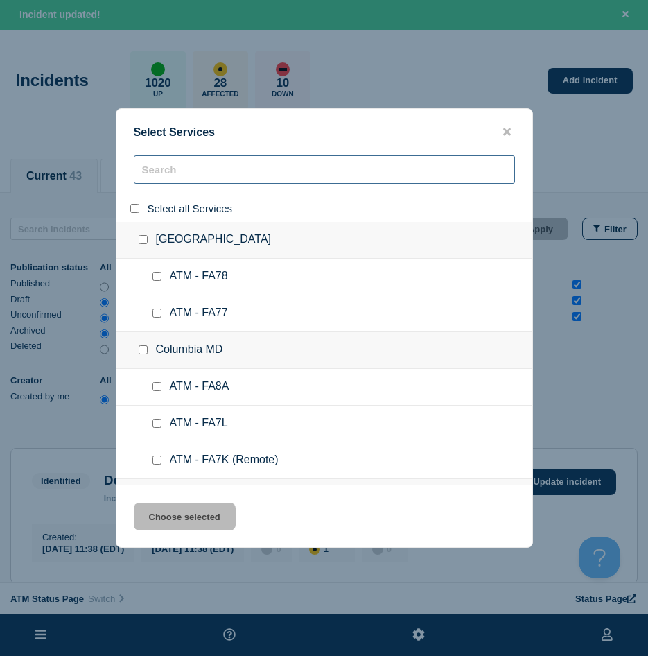
click at [195, 180] on input "search" at bounding box center [324, 169] width 381 height 28
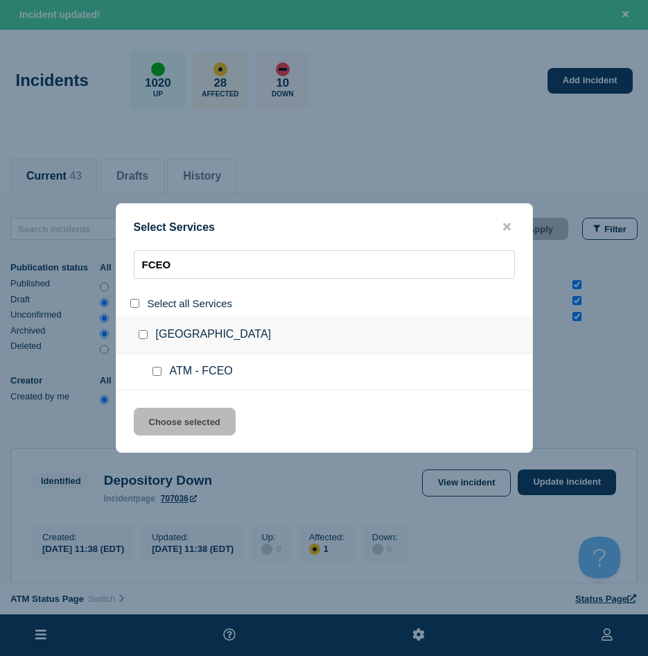
click at [160, 372] on input "service: ATM - FCEO" at bounding box center [157, 371] width 9 height 9
click at [186, 423] on button "Choose selected" at bounding box center [185, 422] width 102 height 28
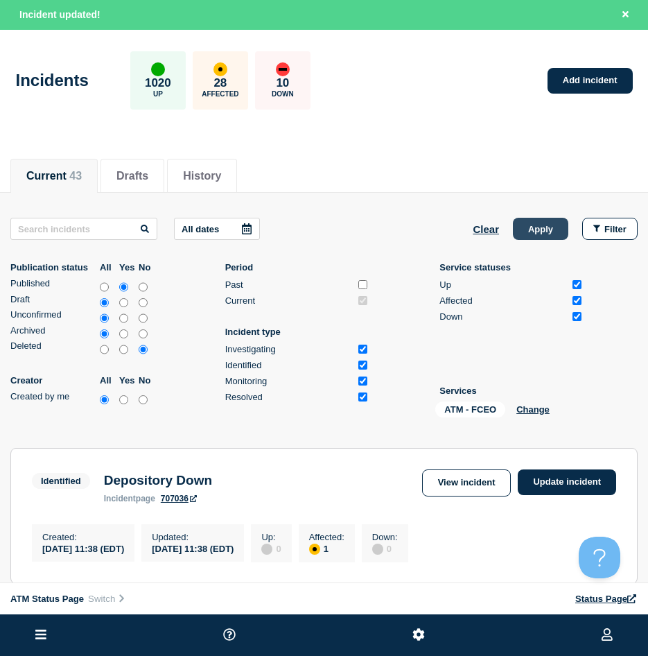
click at [549, 234] on button "Apply" at bounding box center [540, 229] width 55 height 22
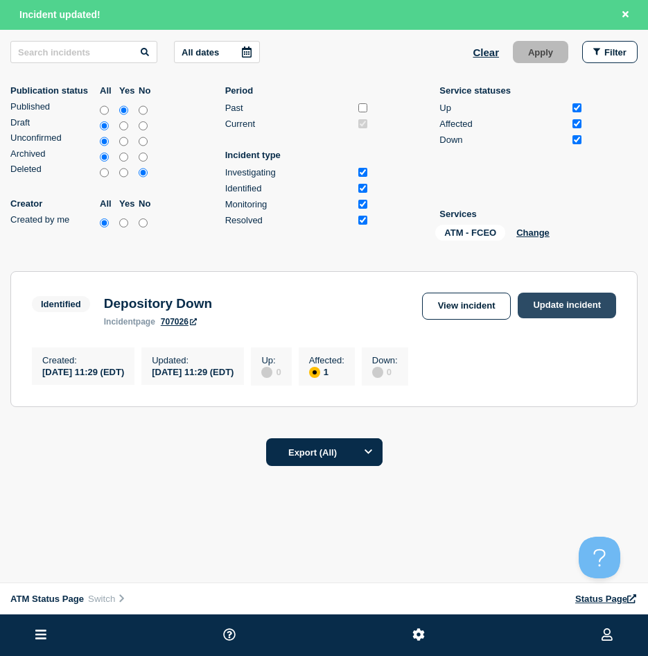
click at [555, 302] on link "Update incident" at bounding box center [567, 306] width 98 height 26
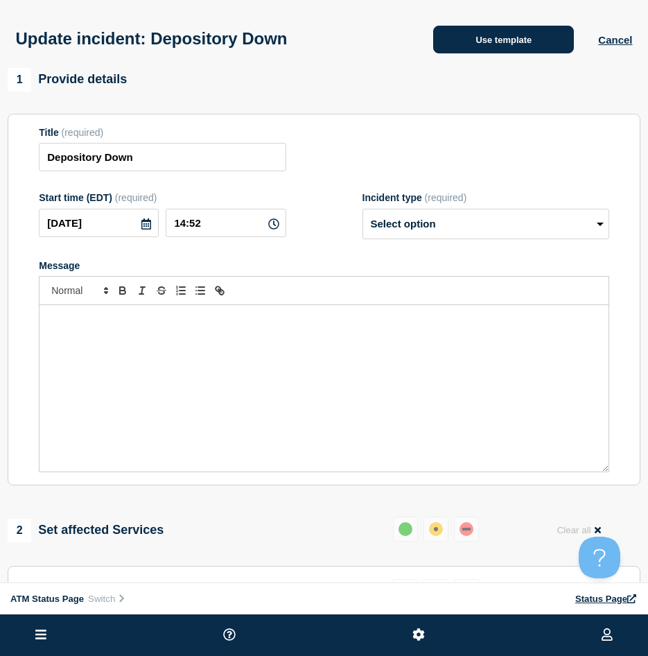
click at [493, 51] on button "Use template" at bounding box center [503, 40] width 141 height 28
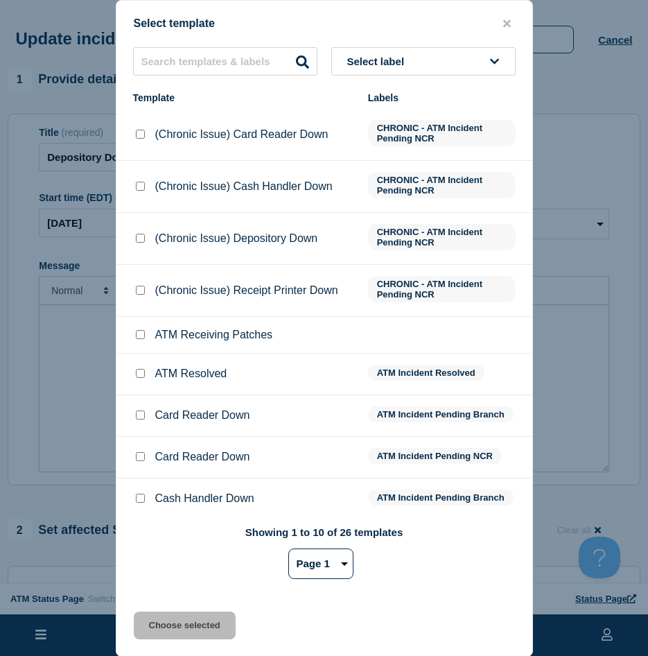
click at [139, 373] on input "ATM Resolved checkbox" at bounding box center [140, 373] width 9 height 9
click at [159, 616] on button "Choose selected" at bounding box center [185, 626] width 102 height 28
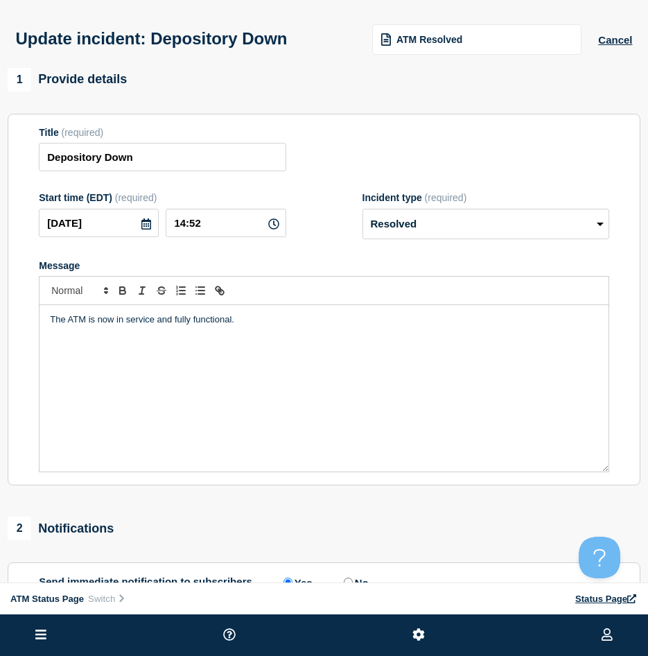
scroll to position [139, 0]
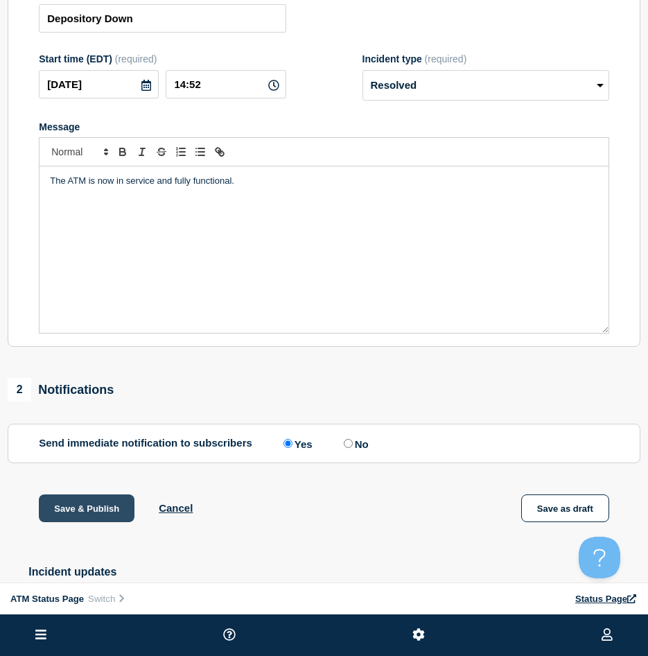
click at [60, 517] on button "Save & Publish" at bounding box center [87, 508] width 96 height 28
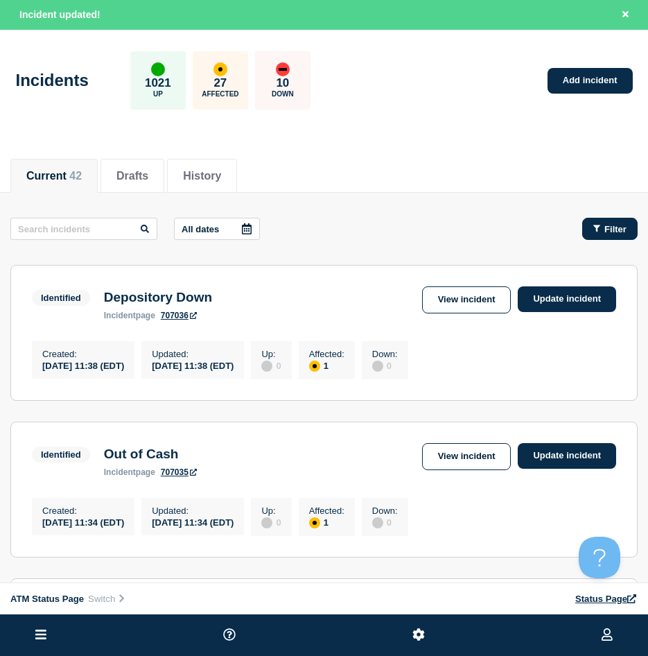
click at [590, 222] on button "Filter" at bounding box center [609, 229] width 55 height 22
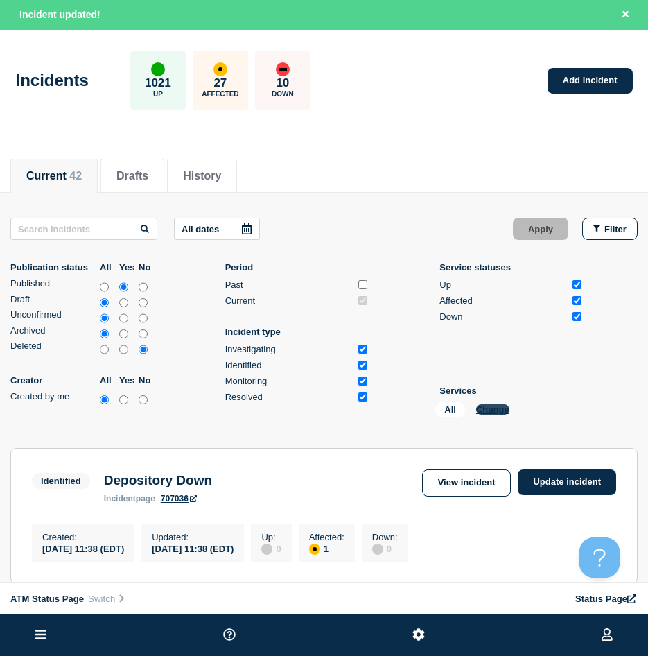
click at [502, 406] on button "Change" at bounding box center [492, 409] width 33 height 10
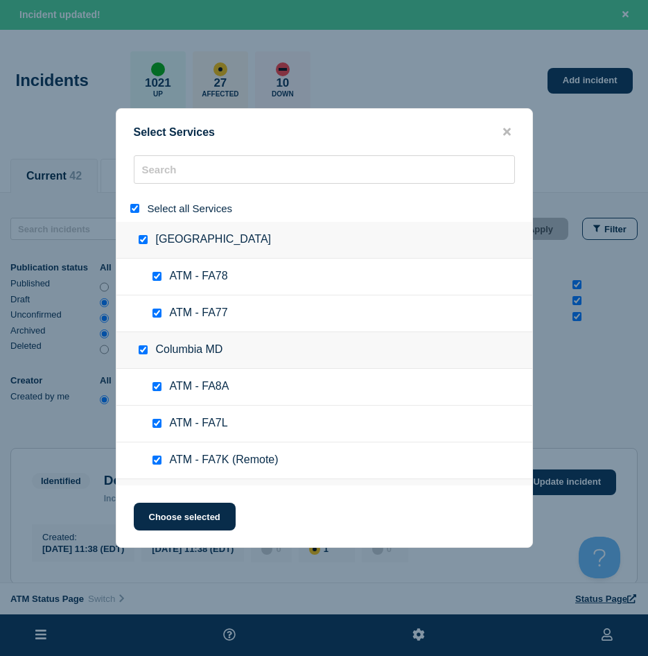
click at [144, 205] on div at bounding box center [138, 208] width 20 height 13
click at [136, 205] on input "select all" at bounding box center [134, 208] width 9 height 9
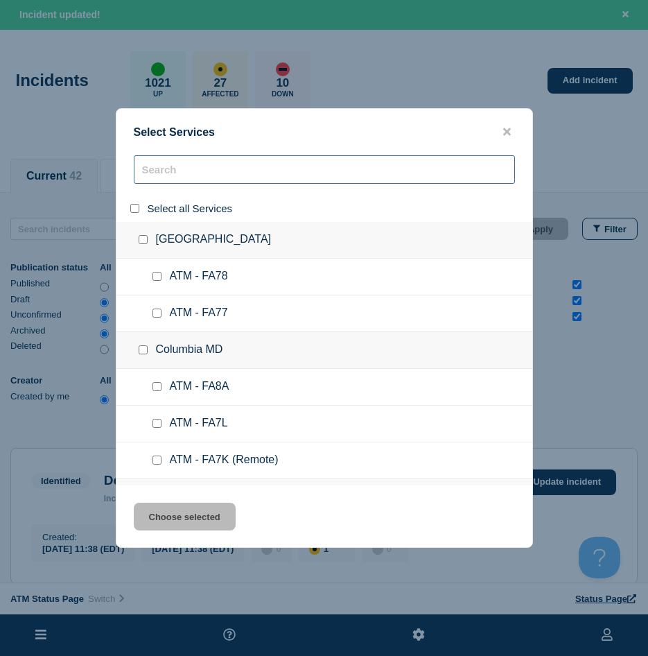
click at [155, 175] on input "search" at bounding box center [324, 169] width 381 height 28
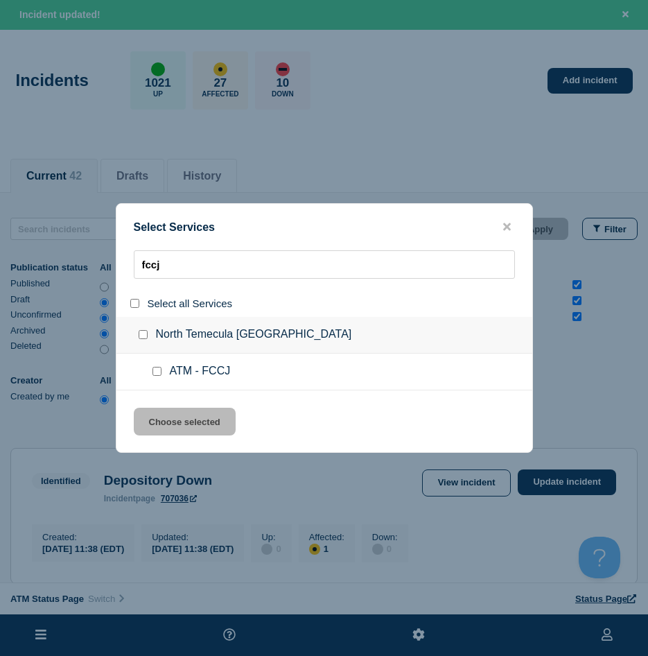
click at [155, 365] on ul "ATM - FCCJ" at bounding box center [324, 372] width 416 height 37
click at [199, 267] on input "fccj" at bounding box center [324, 264] width 381 height 28
click at [155, 368] on input "service: ATM - FCC2" at bounding box center [157, 371] width 9 height 9
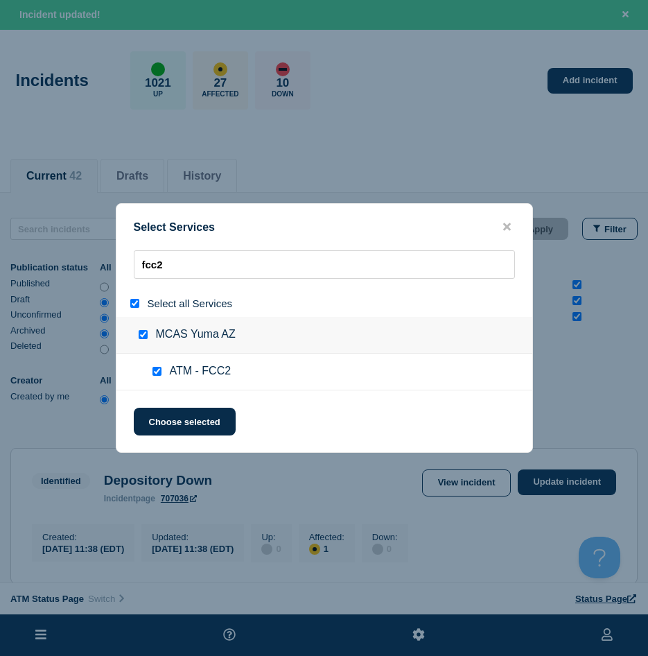
click at [166, 408] on div "Select Services fcc2 Select all Services MCAS Yuma AZ ATM - FCC2 Choose selected" at bounding box center [324, 328] width 417 height 250
click at [203, 418] on button "Choose selected" at bounding box center [185, 422] width 102 height 28
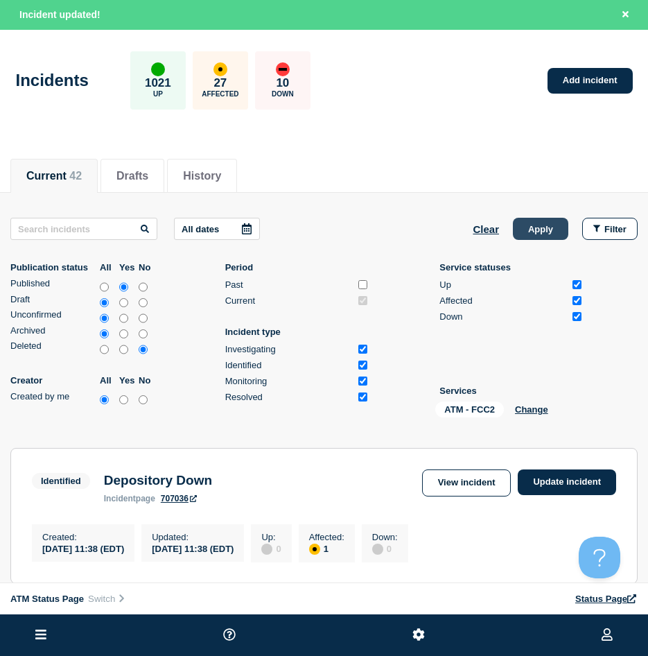
click at [519, 232] on button "Apply" at bounding box center [540, 229] width 55 height 22
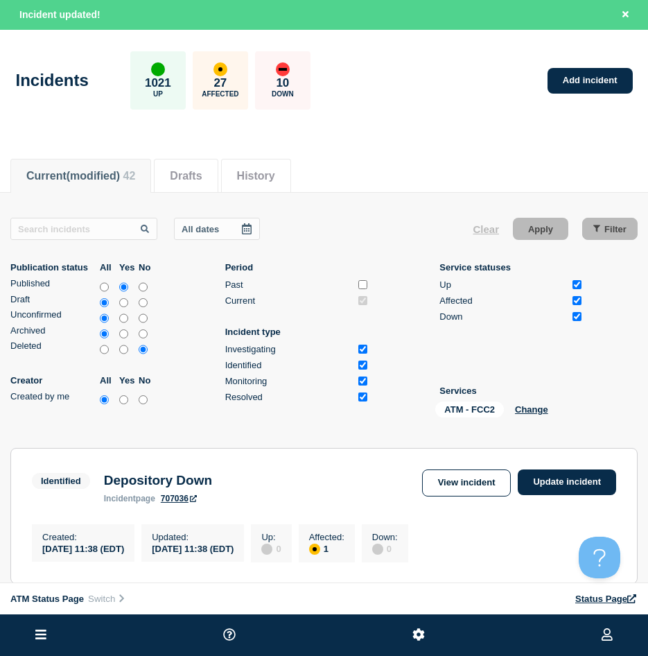
scroll to position [139, 0]
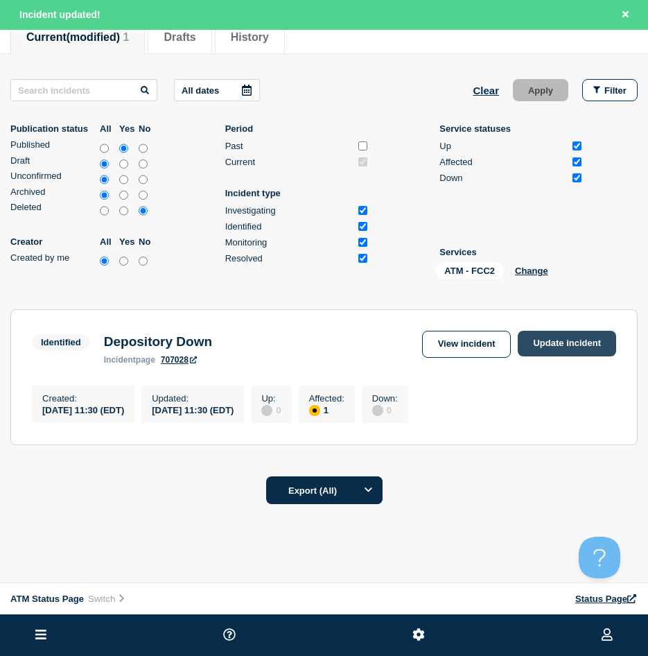
click at [545, 334] on link "Update incident" at bounding box center [567, 344] width 98 height 26
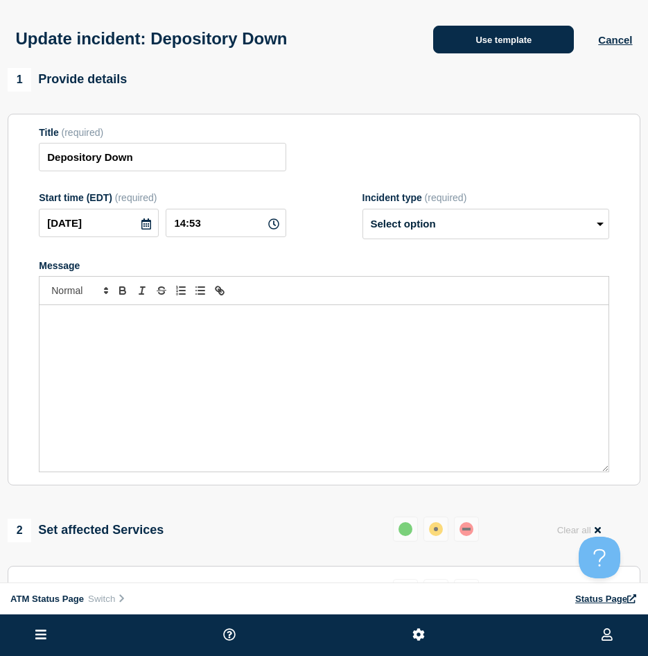
click at [470, 39] on button "Use template" at bounding box center [503, 40] width 141 height 28
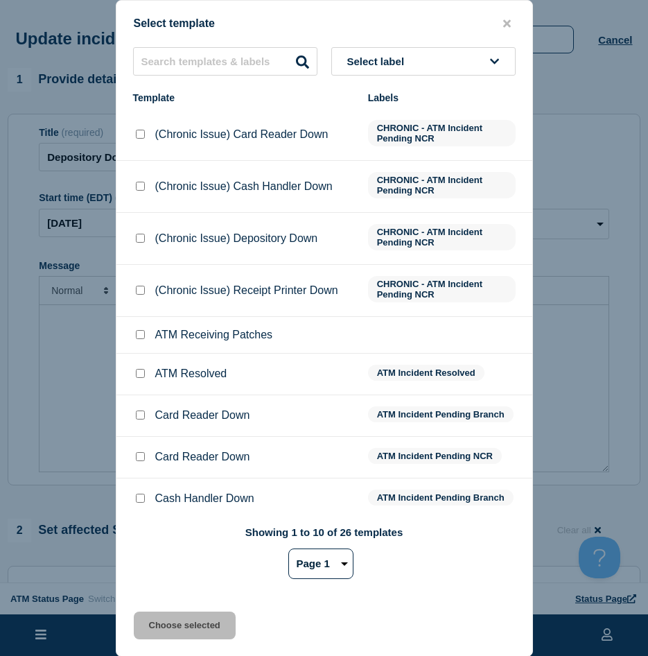
click at [140, 377] on input "ATM Resolved checkbox" at bounding box center [140, 373] width 9 height 9
click at [155, 646] on div "Select template Select label Template Labels (Chronic Issue) Card Reader Down C…" at bounding box center [324, 328] width 417 height 657
click at [159, 618] on button "Choose selected" at bounding box center [185, 626] width 102 height 28
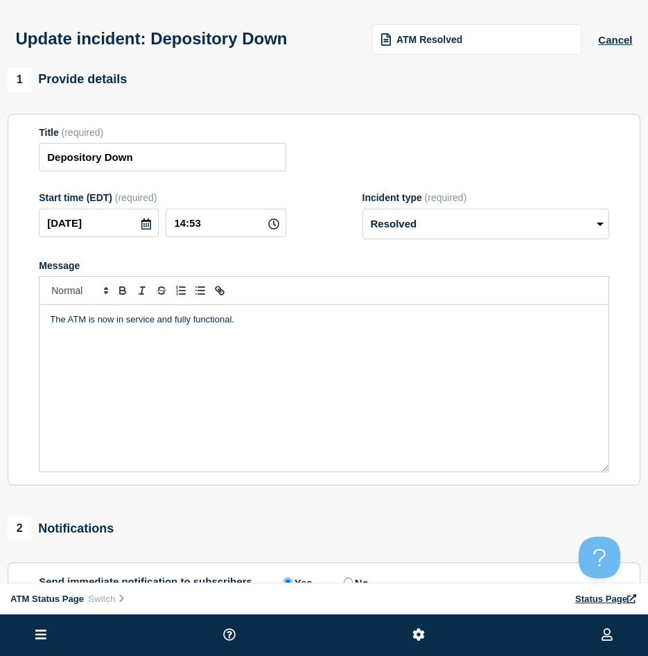
scroll to position [139, 0]
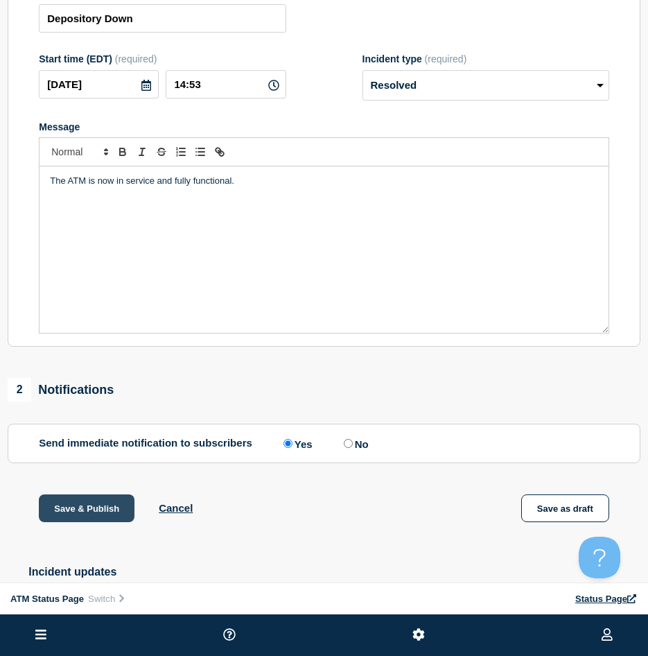
click at [89, 511] on button "Save & Publish" at bounding box center [87, 508] width 96 height 28
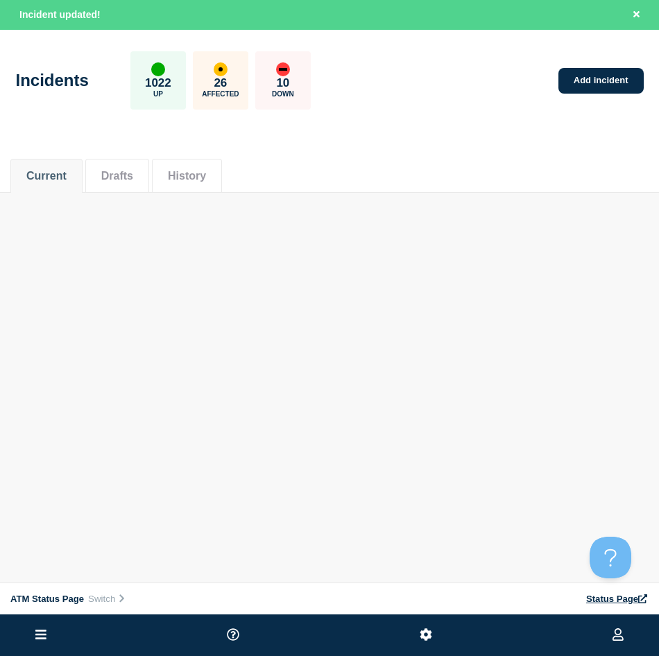
click at [566, 260] on div "ATM Status Page Connected Hub View Status Page NFCU Ryan Daguiso Incident updat…" at bounding box center [329, 138] width 659 height 277
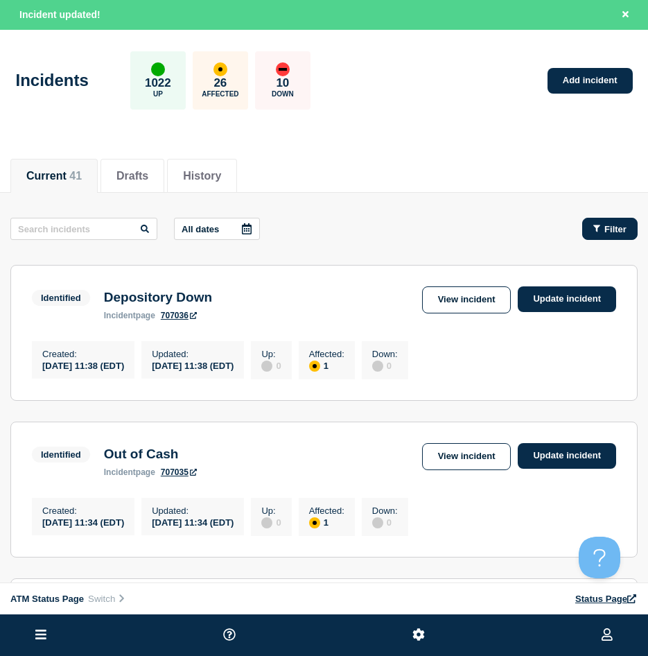
click at [594, 222] on button "Filter" at bounding box center [609, 229] width 55 height 22
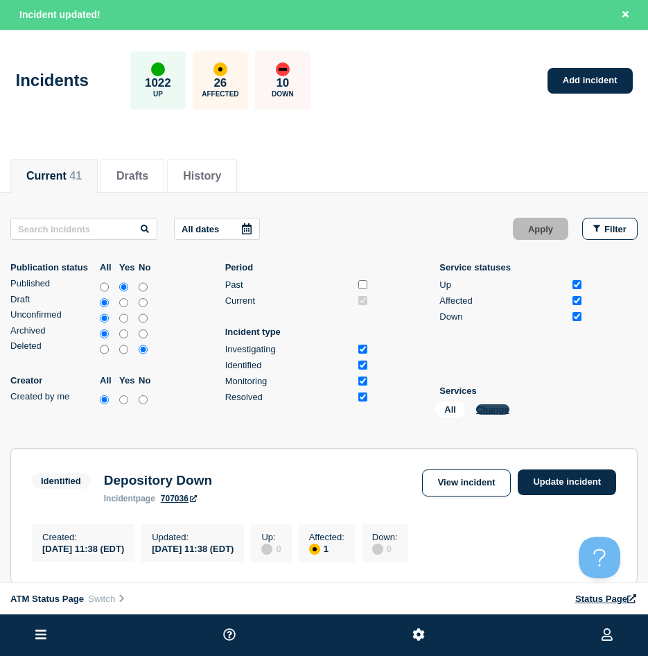
click at [495, 412] on button "Change" at bounding box center [492, 409] width 33 height 10
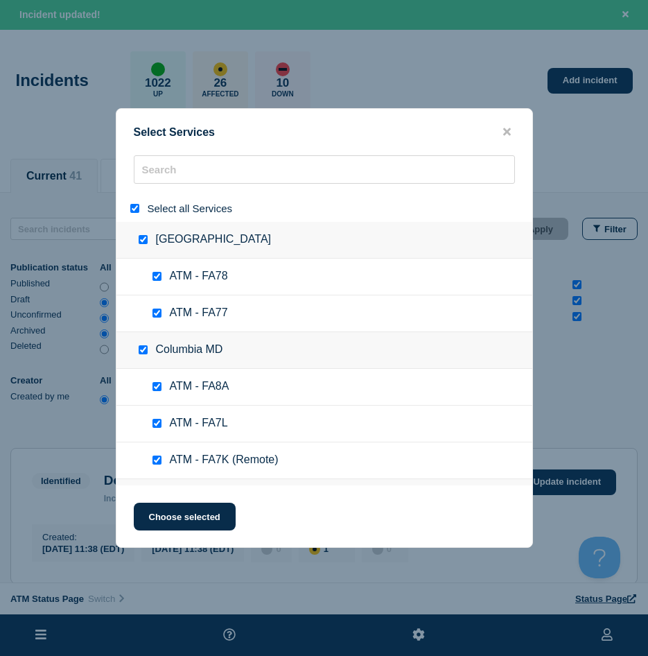
click at [130, 210] on div at bounding box center [138, 208] width 20 height 13
drag, startPoint x: 135, startPoint y: 211, endPoint x: 157, endPoint y: 189, distance: 30.9
click at [135, 210] on input "select all" at bounding box center [134, 208] width 9 height 9
click at [161, 187] on div at bounding box center [324, 175] width 416 height 40
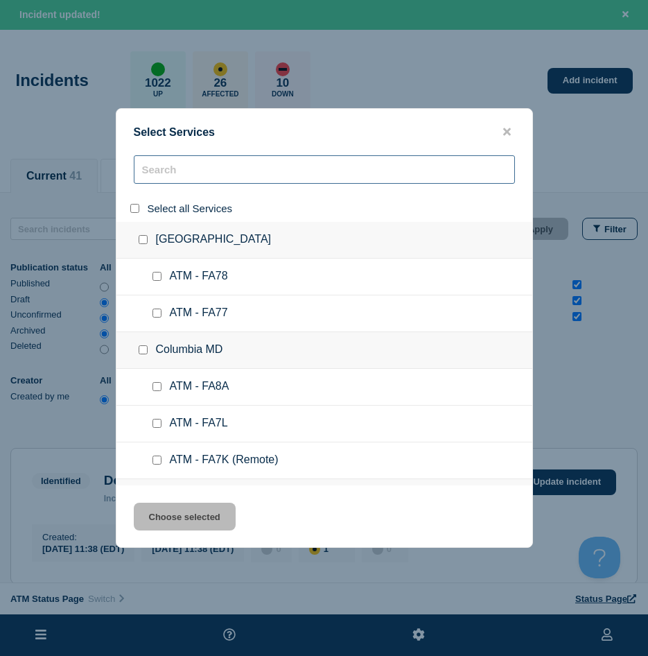
click at [167, 177] on input "search" at bounding box center [324, 169] width 381 height 28
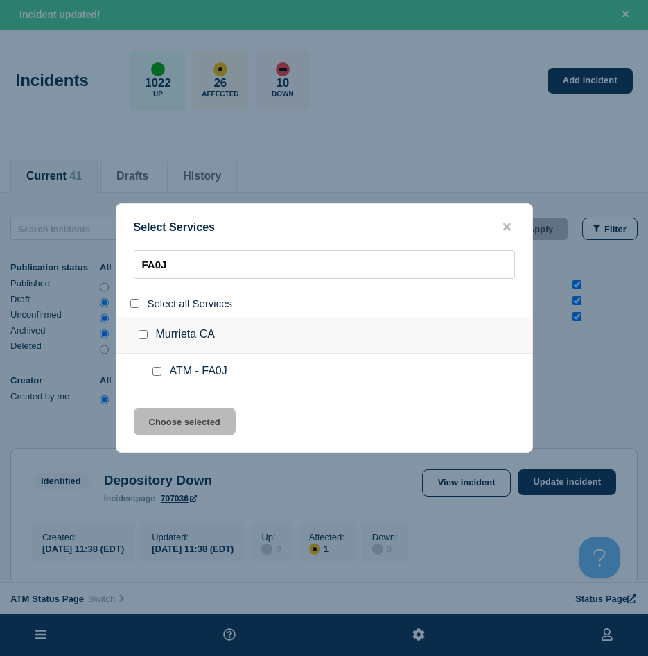
click at [148, 370] on ul "ATM - FA0J" at bounding box center [324, 372] width 416 height 37
click at [156, 370] on input "service: ATM - FA0J" at bounding box center [157, 371] width 9 height 9
click at [175, 410] on button "Choose selected" at bounding box center [185, 422] width 102 height 28
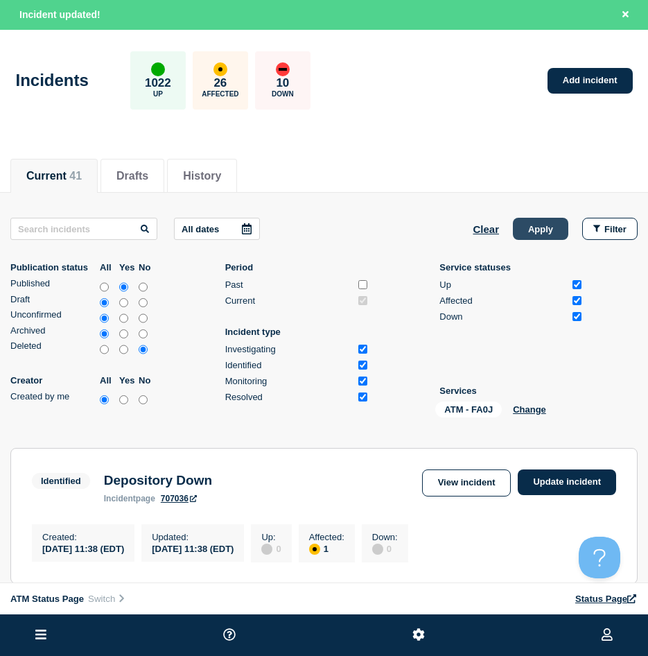
click at [533, 227] on button "Apply" at bounding box center [540, 229] width 55 height 22
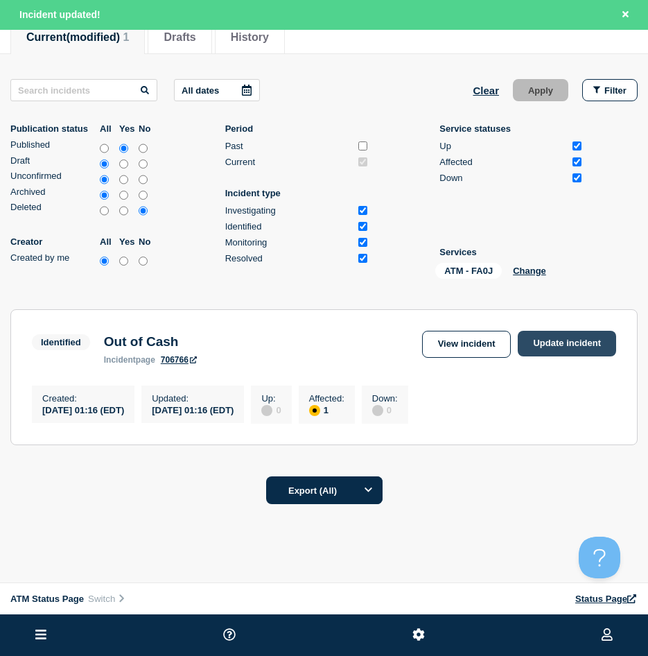
click at [557, 354] on link "Update incident" at bounding box center [567, 344] width 98 height 26
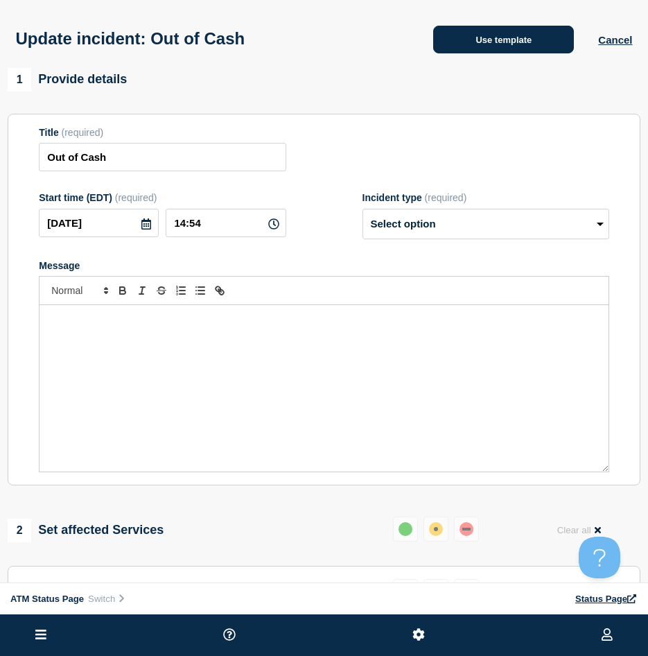
click at [468, 46] on button "Use template" at bounding box center [503, 40] width 141 height 28
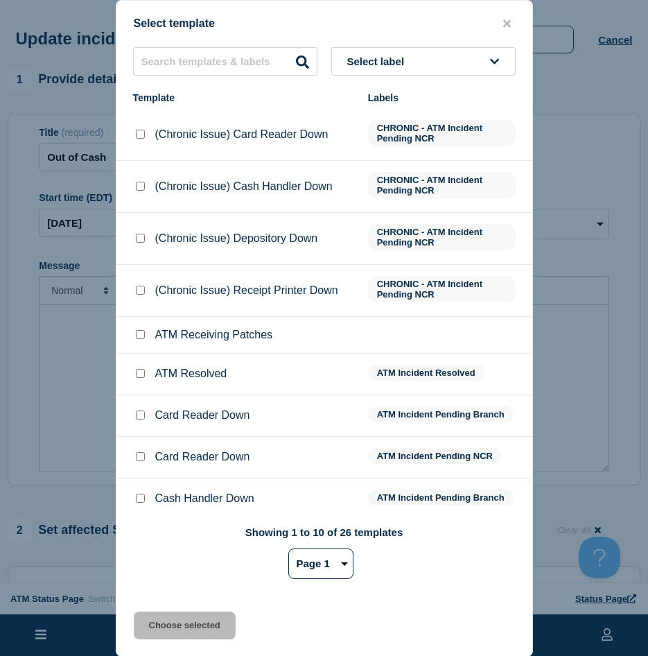
click at [136, 364] on li "ATM Resolved ATM Incident Resolved" at bounding box center [324, 375] width 416 height 42
click at [137, 374] on input "ATM Resolved checkbox" at bounding box center [140, 373] width 9 height 9
click at [162, 639] on button "Choose selected" at bounding box center [185, 626] width 102 height 28
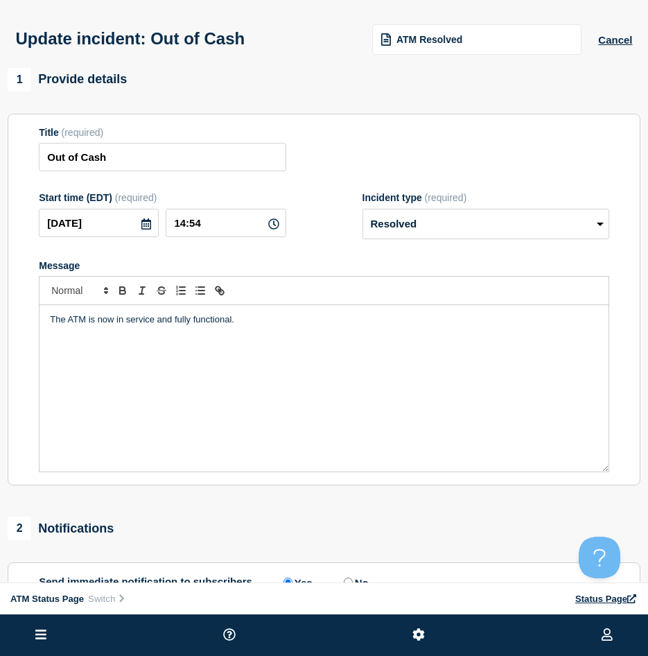
scroll to position [208, 0]
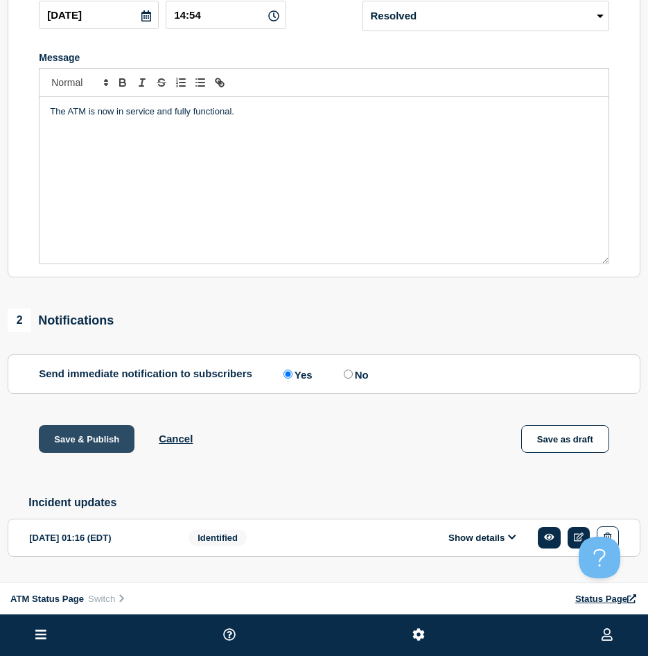
click at [103, 449] on button "Save & Publish" at bounding box center [87, 439] width 96 height 28
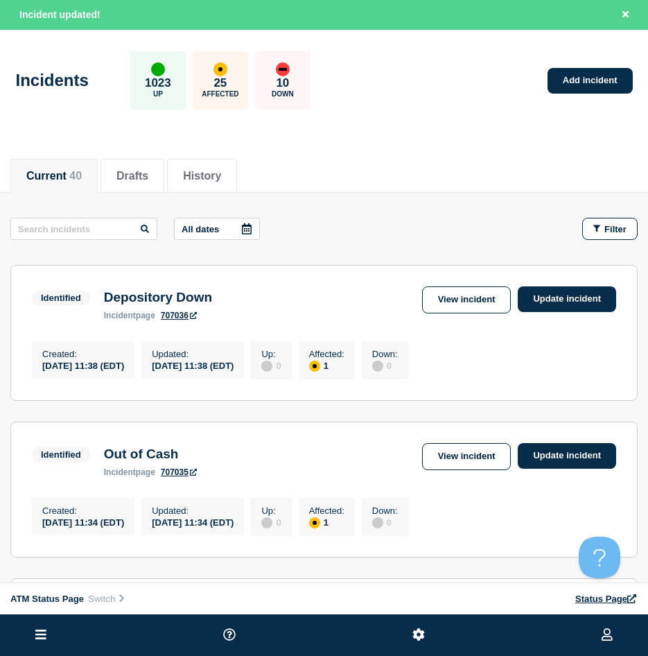
click at [603, 229] on div "Filter" at bounding box center [610, 229] width 33 height 10
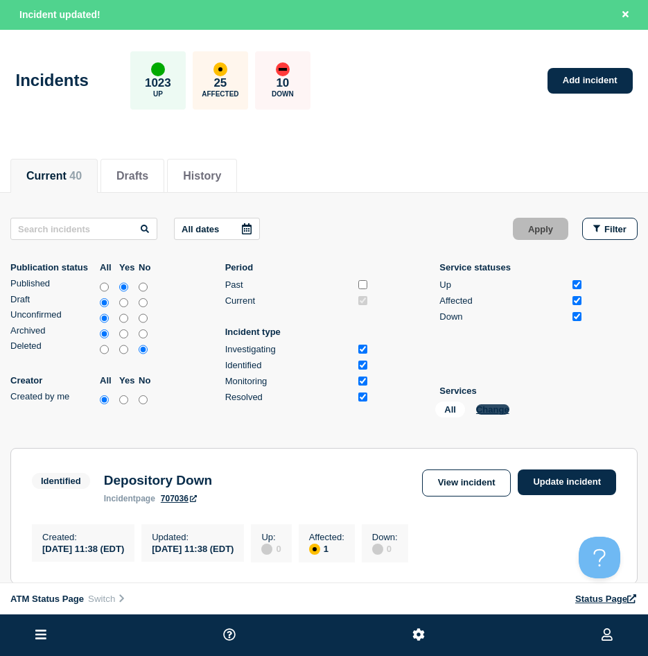
click at [498, 410] on button "Change" at bounding box center [492, 409] width 33 height 10
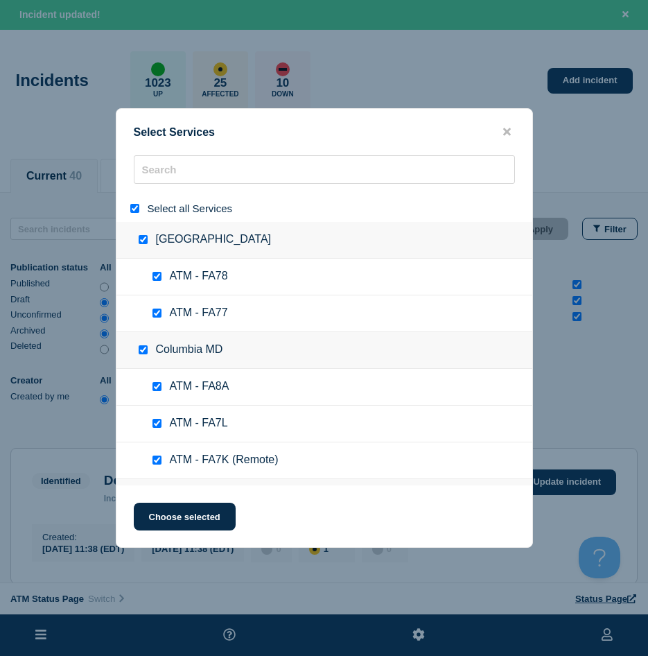
click at [132, 207] on input "select all" at bounding box center [134, 208] width 9 height 9
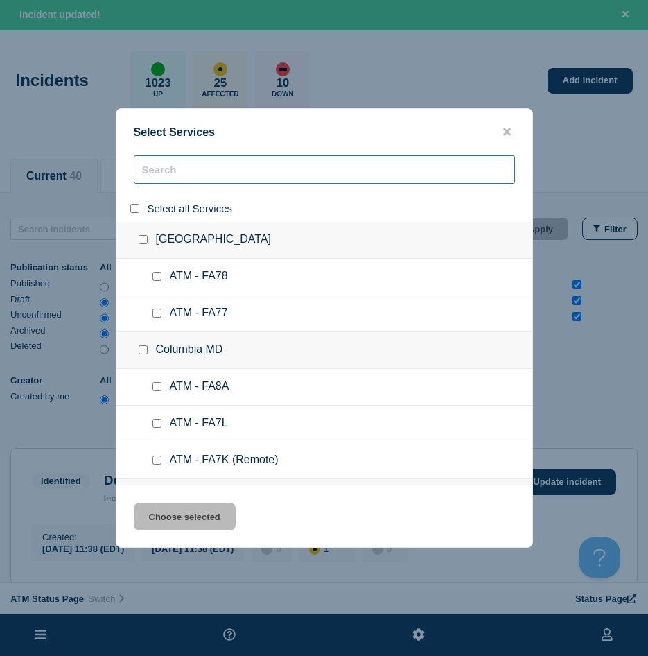
click at [153, 171] on input "search" at bounding box center [324, 169] width 381 height 28
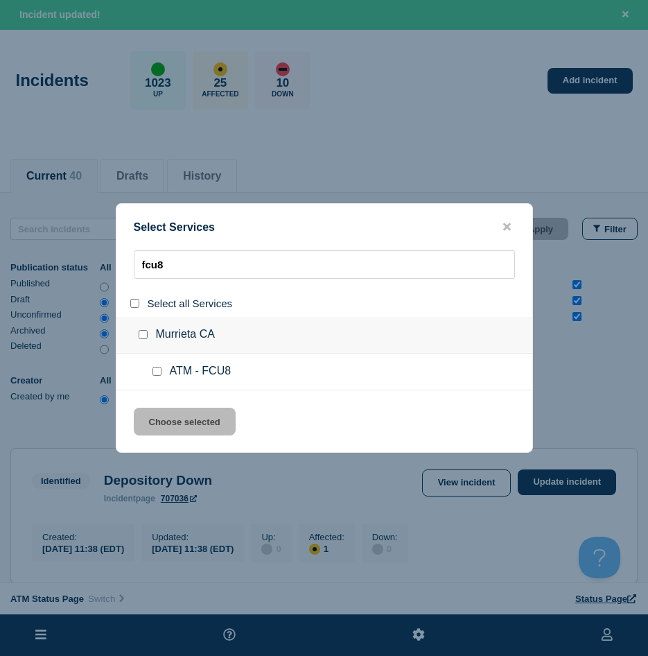
drag, startPoint x: 154, startPoint y: 370, endPoint x: 162, endPoint y: 379, distance: 12.3
click at [159, 376] on input "service: ATM - FCU8" at bounding box center [157, 371] width 9 height 9
click at [170, 412] on button "Choose selected" at bounding box center [185, 422] width 102 height 28
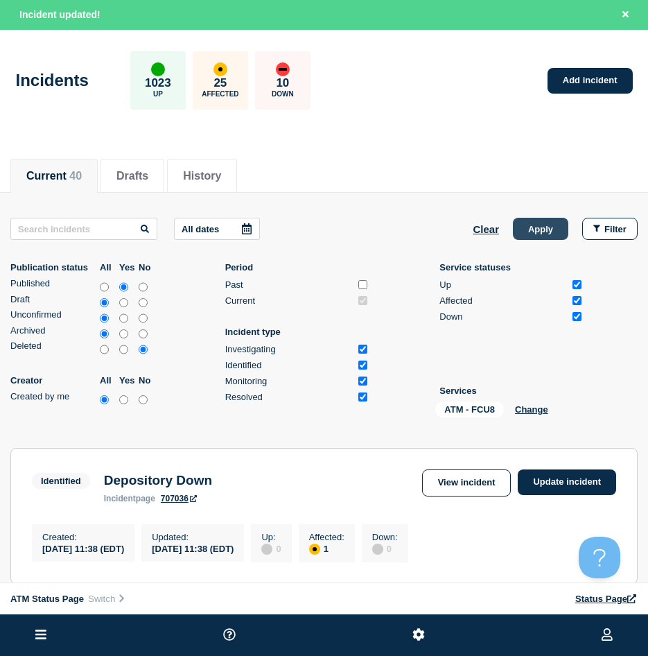
click at [516, 225] on button "Apply" at bounding box center [540, 229] width 55 height 22
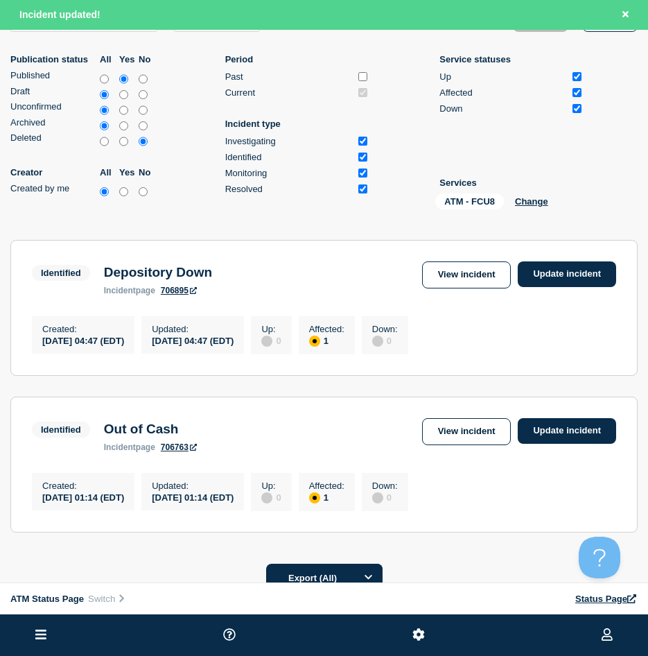
scroll to position [277, 0]
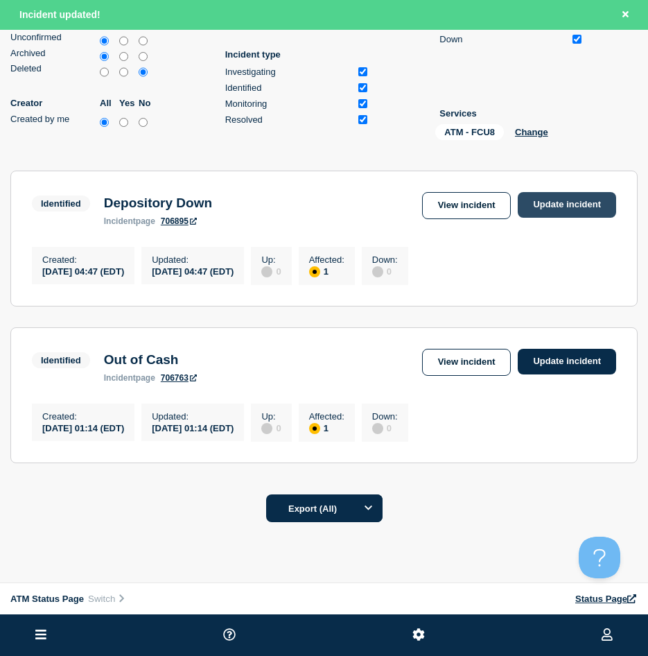
click at [601, 196] on link "Update incident" at bounding box center [567, 205] width 98 height 26
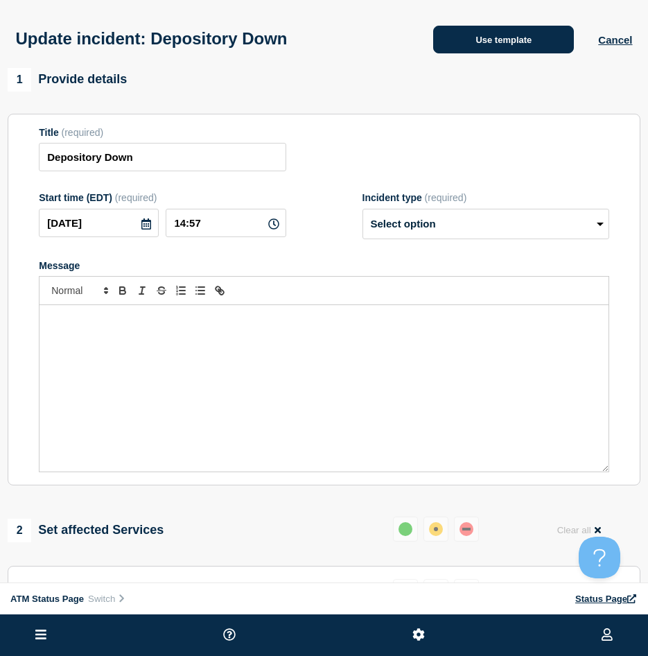
click at [481, 33] on button "Use template" at bounding box center [503, 40] width 141 height 28
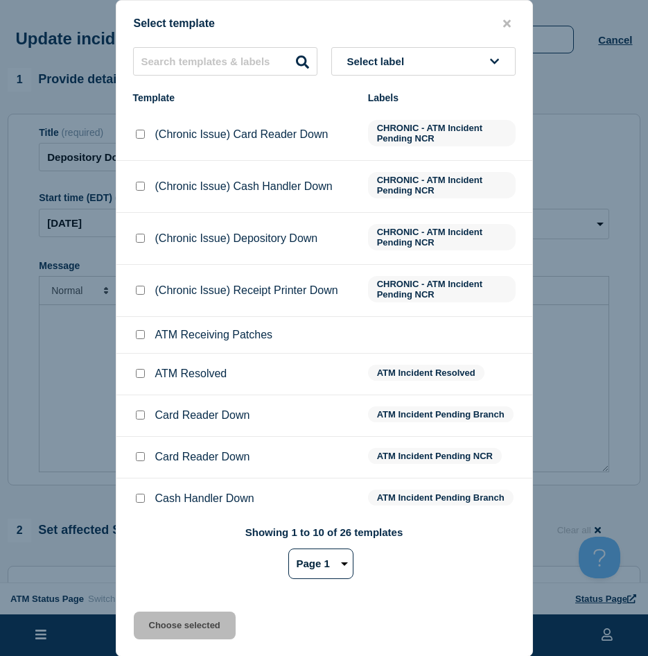
click at [140, 375] on input "ATM Resolved checkbox" at bounding box center [140, 373] width 9 height 9
click at [173, 643] on div "Select template Select label Template Labels (Chronic Issue) Card Reader Down C…" at bounding box center [324, 328] width 417 height 657
click at [173, 630] on button "Choose selected" at bounding box center [185, 626] width 102 height 28
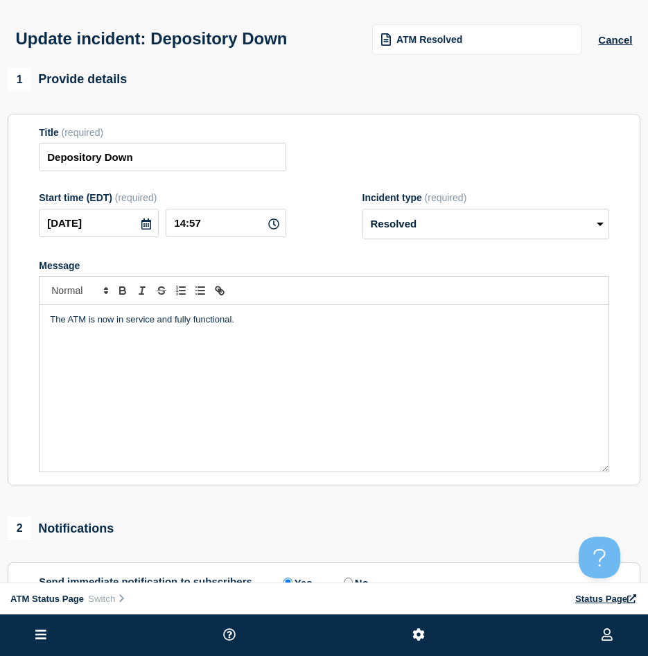
scroll to position [208, 0]
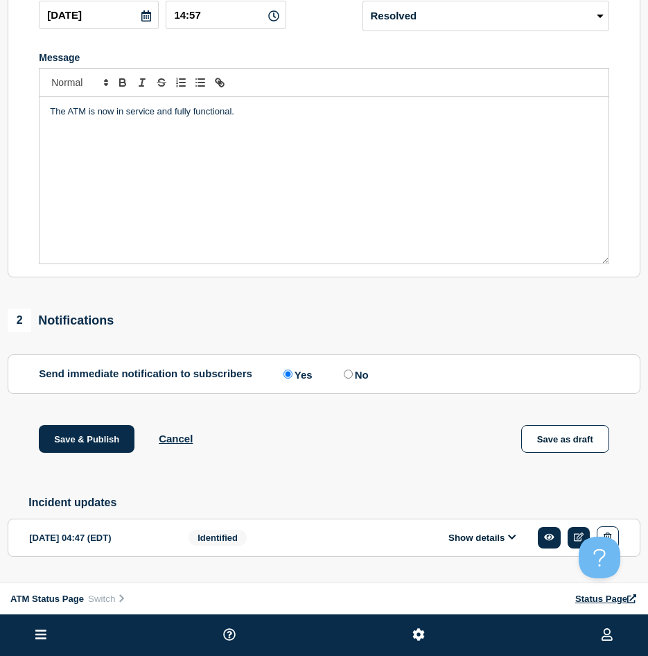
drag, startPoint x: 103, startPoint y: 461, endPoint x: 101, endPoint y: 454, distance: 7.2
click at [103, 460] on div "Save & Publish Cancel Save as draft" at bounding box center [324, 456] width 633 height 62
click at [101, 453] on button "Save & Publish" at bounding box center [87, 439] width 96 height 28
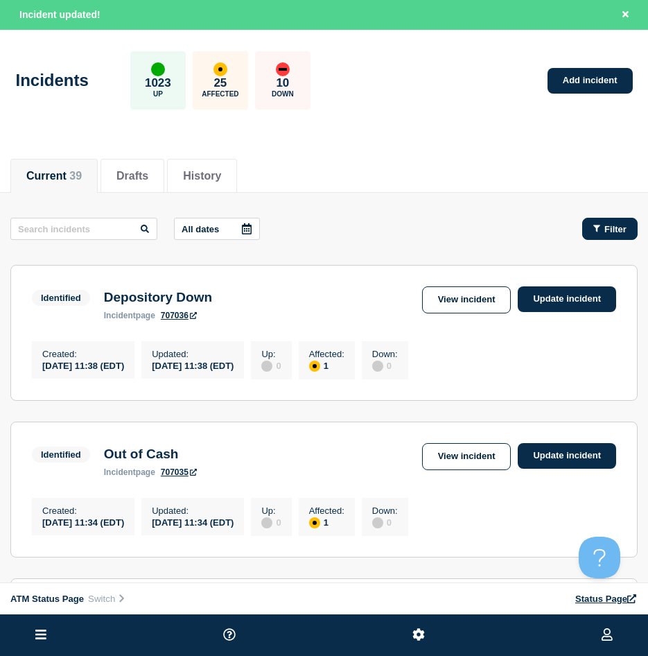
click at [598, 229] on icon "button" at bounding box center [597, 228] width 7 height 7
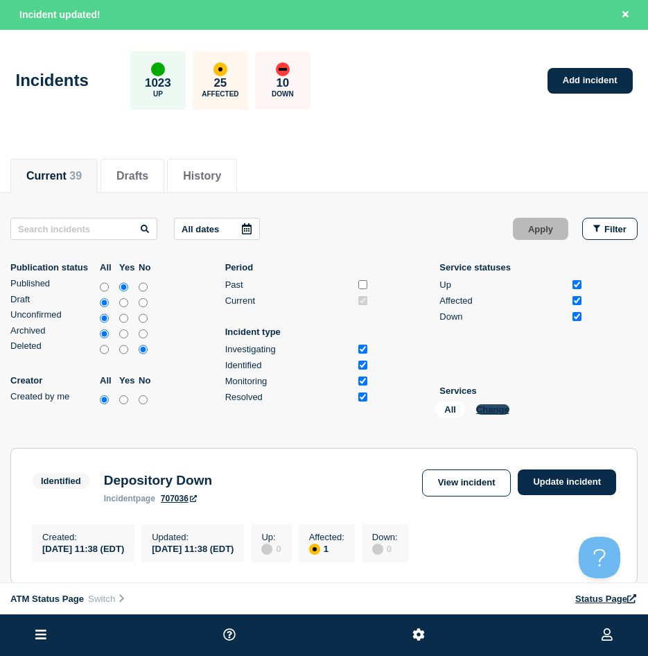
click at [494, 406] on button "Change" at bounding box center [492, 409] width 33 height 10
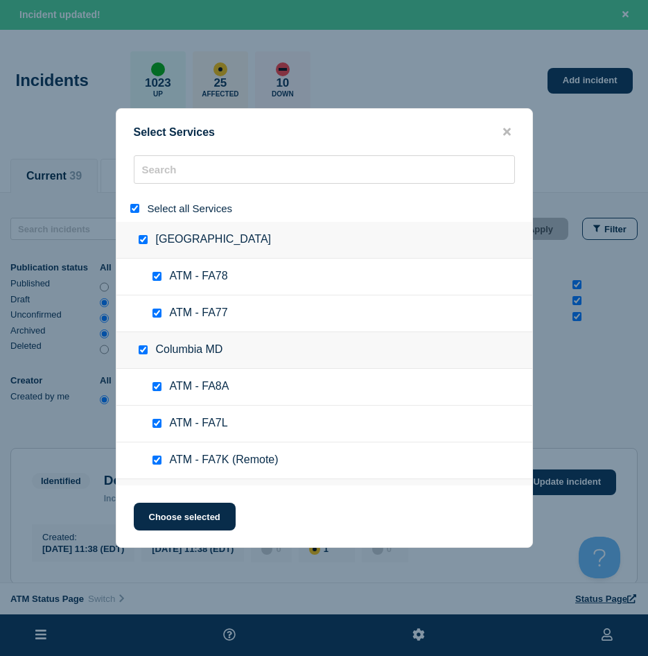
click at [137, 207] on input "select all" at bounding box center [134, 208] width 9 height 9
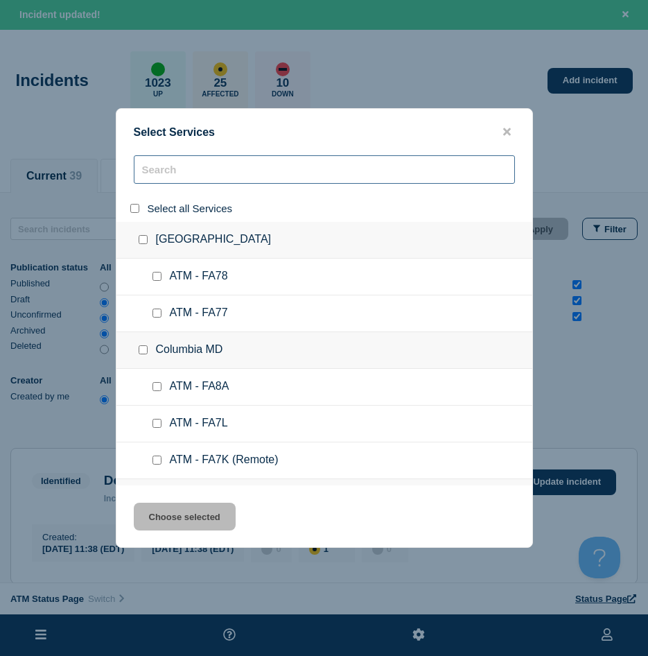
click at [175, 175] on input "search" at bounding box center [324, 169] width 381 height 28
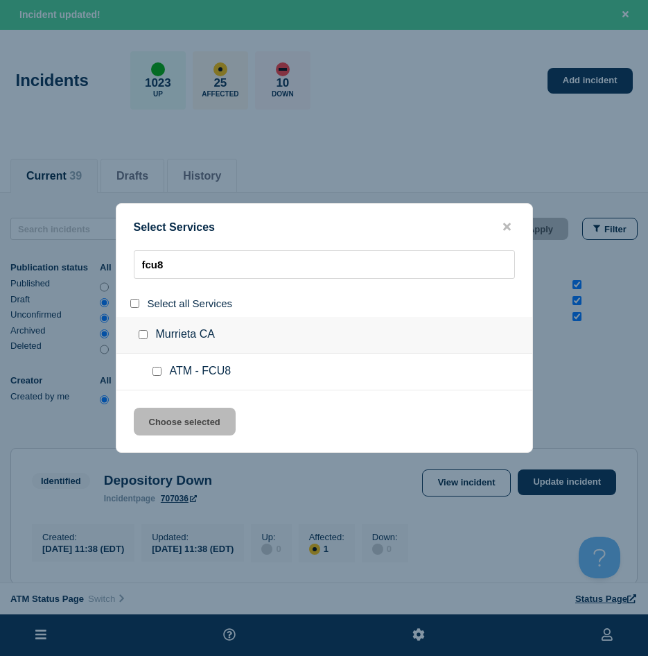
click at [159, 370] on input "service: ATM - FCU8" at bounding box center [157, 371] width 9 height 9
click at [174, 411] on button "Choose selected" at bounding box center [185, 422] width 102 height 28
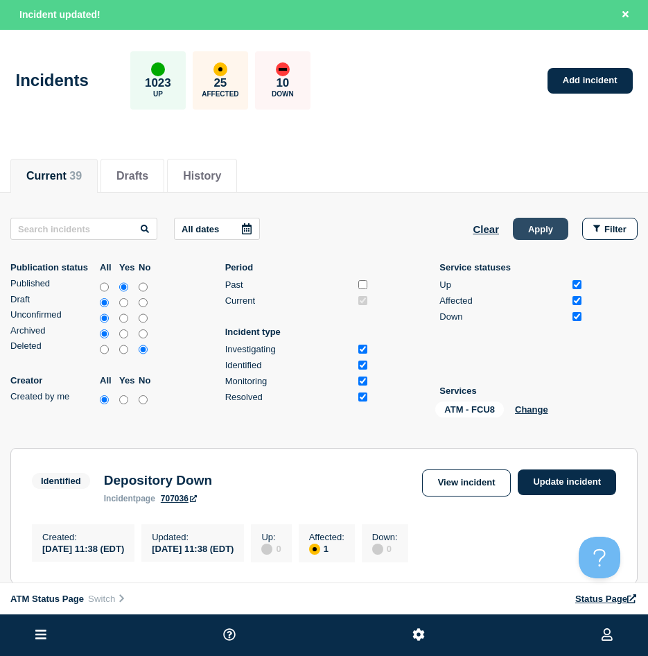
drag, startPoint x: 546, startPoint y: 232, endPoint x: 553, endPoint y: 236, distance: 7.8
click at [548, 236] on button "Apply" at bounding box center [540, 229] width 55 height 22
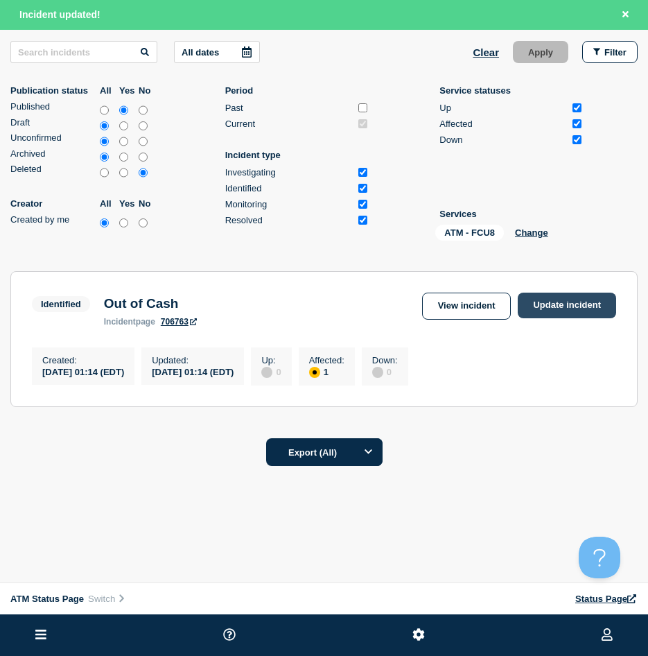
click at [566, 304] on link "Update incident" at bounding box center [567, 306] width 98 height 26
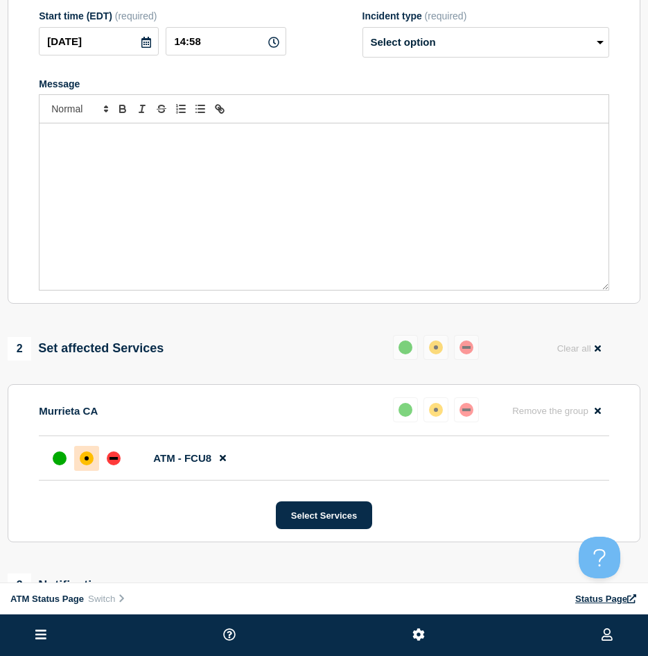
drag, startPoint x: 552, startPoint y: 198, endPoint x: 521, endPoint y: 66, distance: 136.1
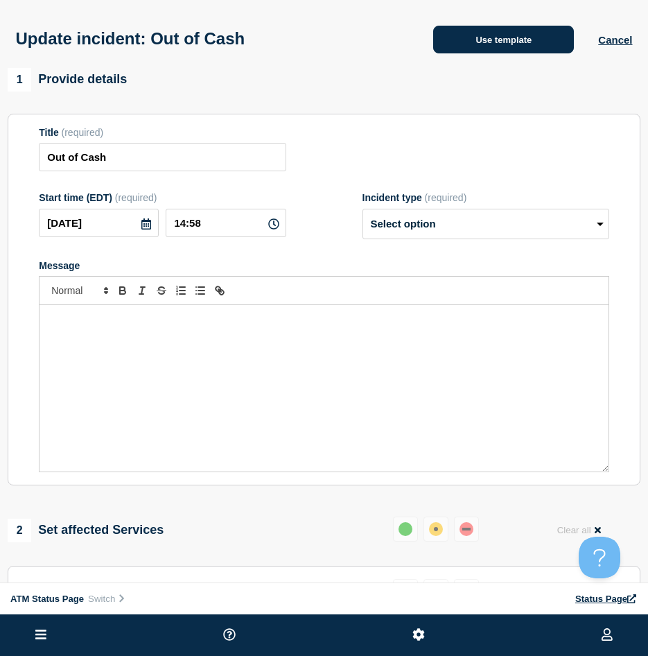
click at [503, 48] on button "Use template" at bounding box center [503, 40] width 141 height 28
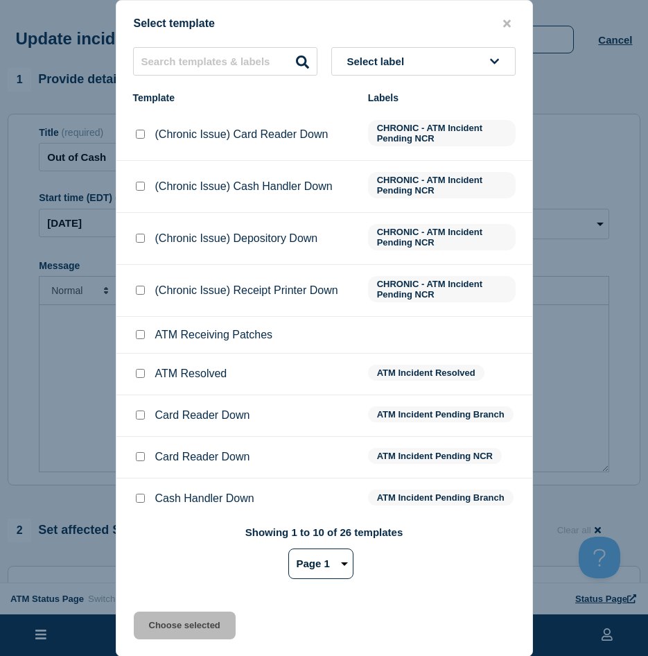
click at [141, 370] on div at bounding box center [140, 374] width 14 height 14
click at [140, 375] on input "ATM Resolved checkbox" at bounding box center [140, 373] width 9 height 9
click at [177, 631] on button "Choose selected" at bounding box center [185, 626] width 102 height 28
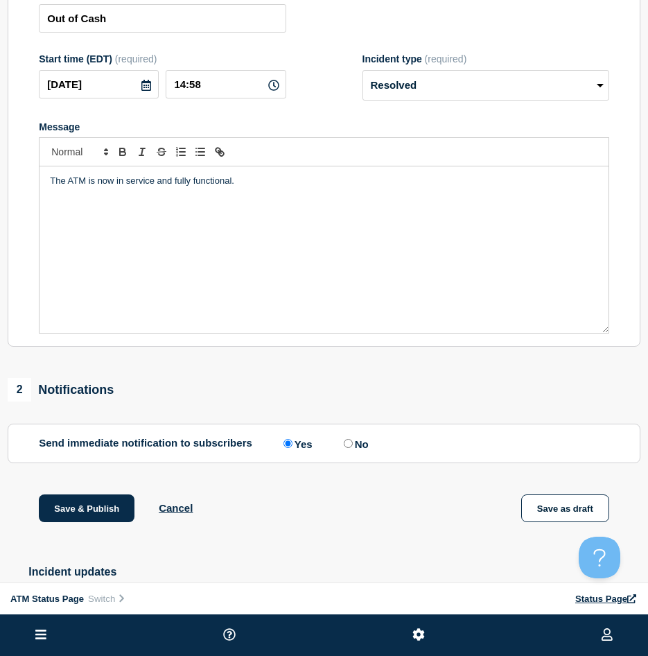
scroll to position [208, 0]
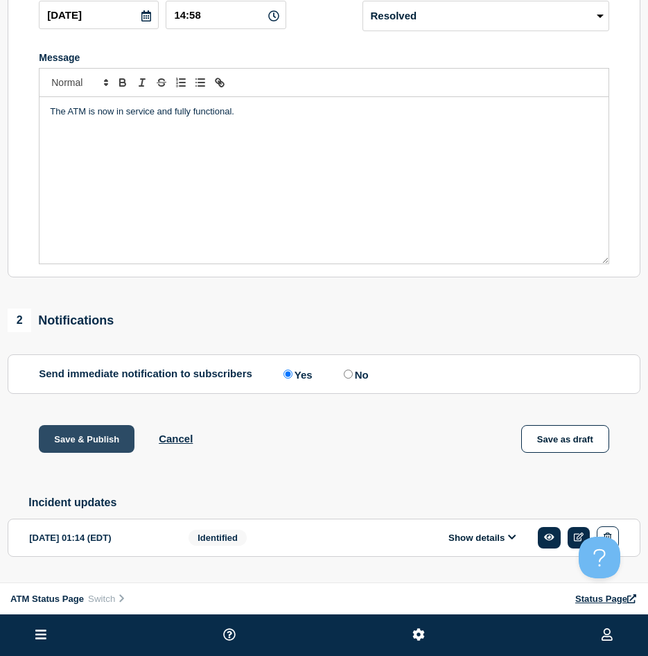
click at [94, 437] on button "Save & Publish" at bounding box center [87, 439] width 96 height 28
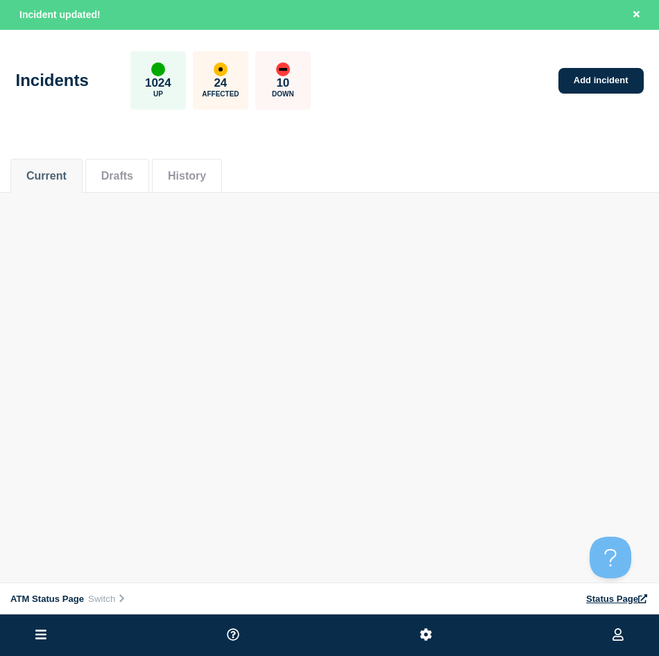
click at [575, 162] on div "Current Drafts History" at bounding box center [329, 168] width 638 height 47
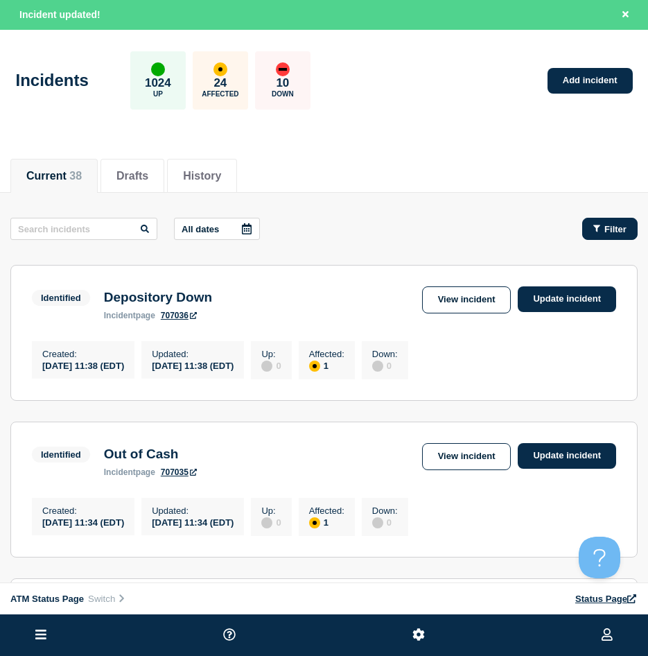
click at [594, 219] on button "Filter" at bounding box center [609, 229] width 55 height 22
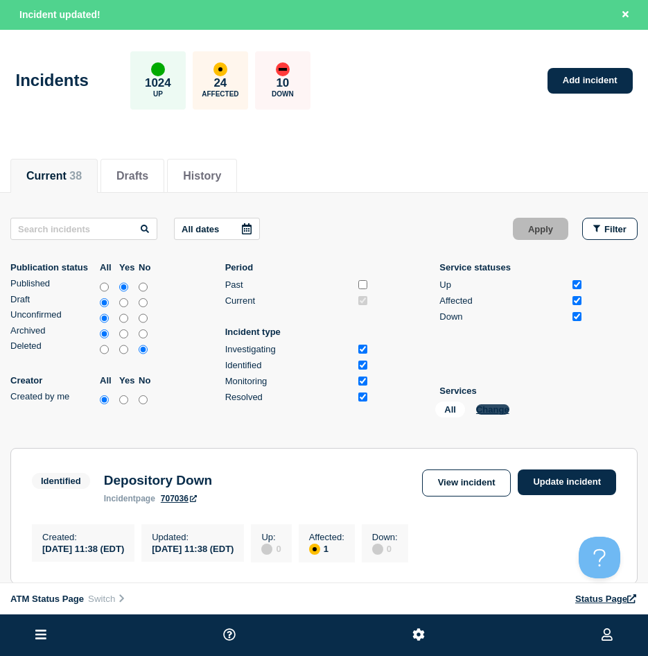
click at [500, 405] on button "Change" at bounding box center [492, 409] width 33 height 10
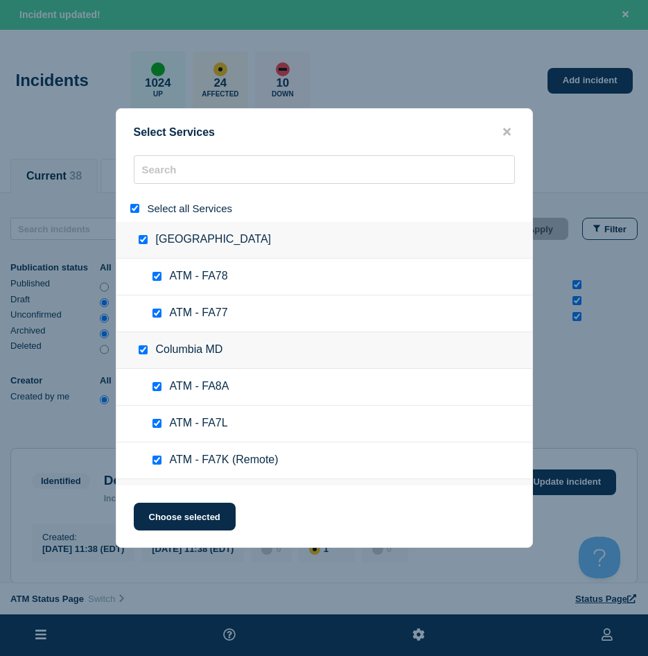
click at [136, 204] on div at bounding box center [138, 208] width 20 height 13
click at [135, 207] on input "select all" at bounding box center [134, 208] width 9 height 9
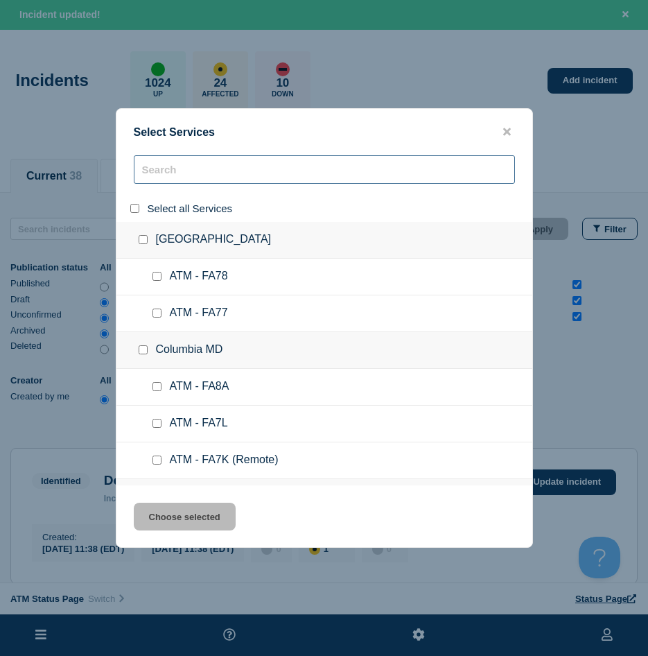
click at [149, 175] on input "search" at bounding box center [324, 169] width 381 height 28
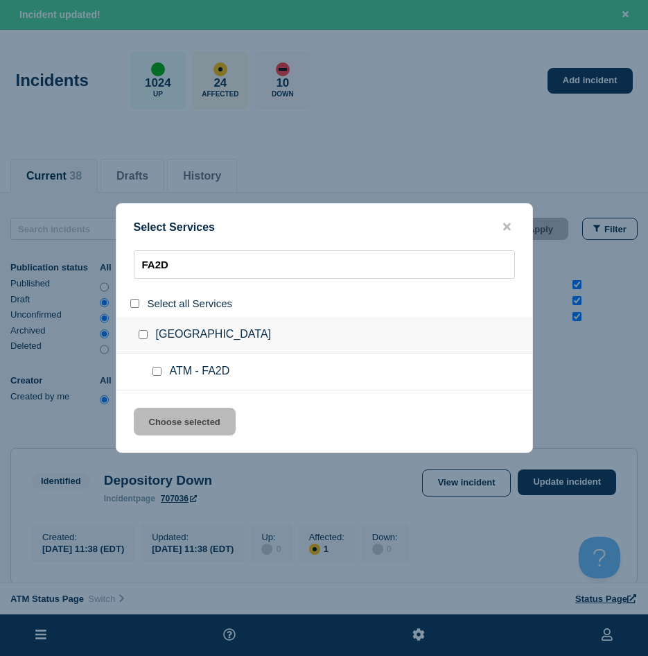
click at [156, 370] on input "service: ATM - FA2D" at bounding box center [157, 371] width 9 height 9
click at [174, 410] on button "Choose selected" at bounding box center [185, 422] width 102 height 28
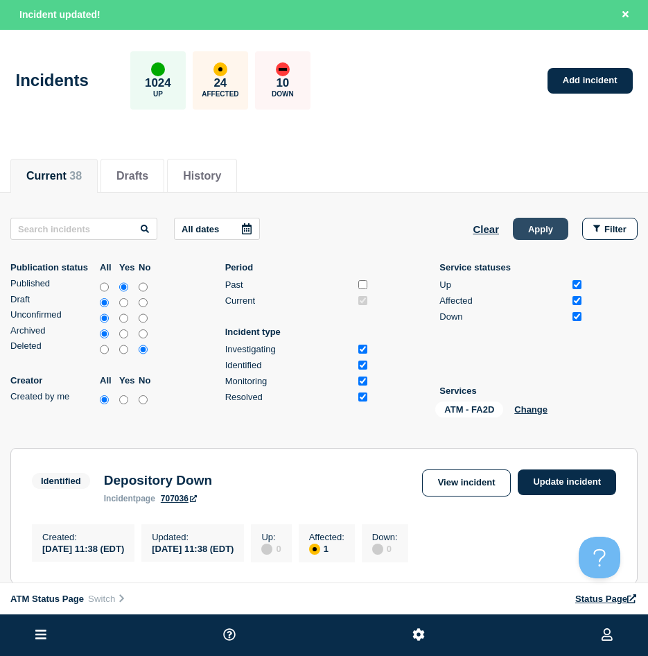
click at [517, 234] on button "Apply" at bounding box center [540, 229] width 55 height 22
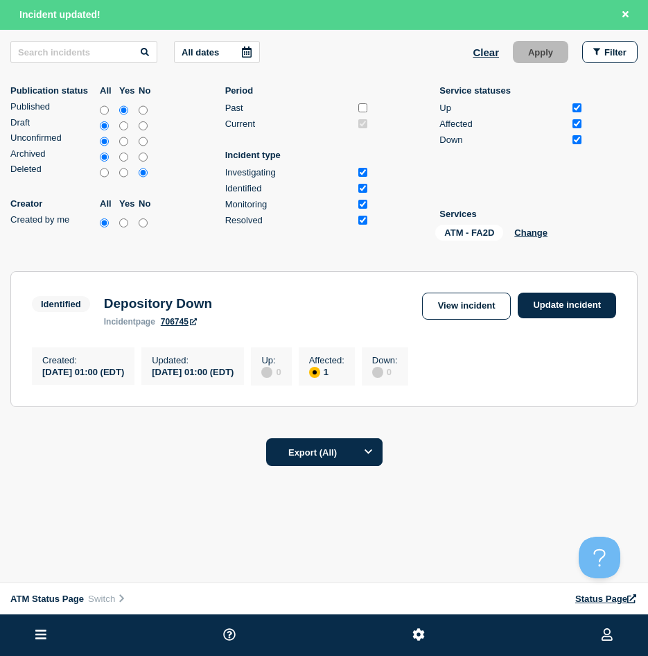
scroll to position [182, 0]
click at [568, 297] on link "Update incident" at bounding box center [567, 306] width 98 height 26
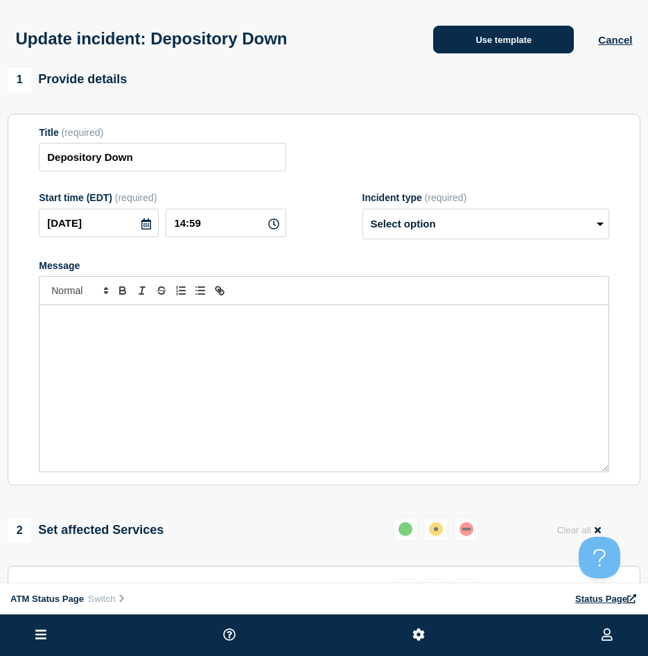
click at [536, 55] on div "Update incident: Depository Down Use template Cancel" at bounding box center [324, 34] width 648 height 68
click at [526, 40] on button "Use template" at bounding box center [503, 40] width 141 height 28
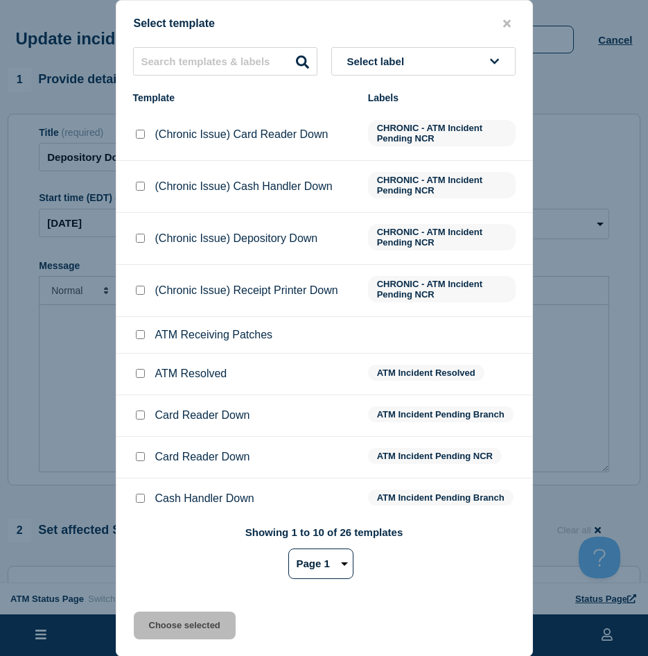
click at [137, 373] on input "ATM Resolved checkbox" at bounding box center [140, 373] width 9 height 9
click at [166, 619] on button "Choose selected" at bounding box center [185, 626] width 102 height 28
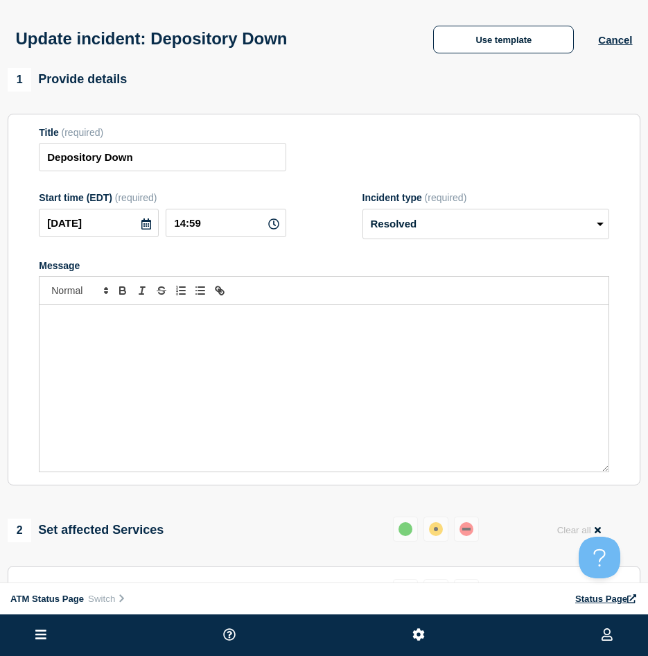
scroll to position [139, 0]
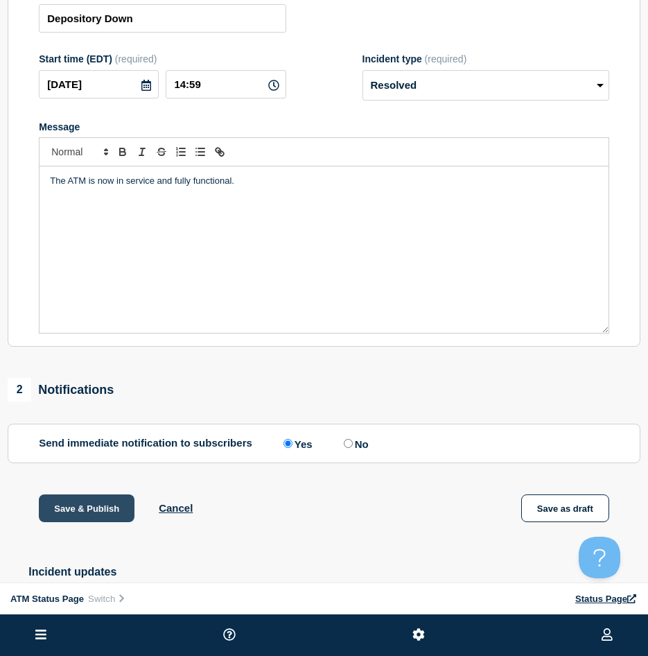
click at [78, 522] on button "Save & Publish" at bounding box center [87, 508] width 96 height 28
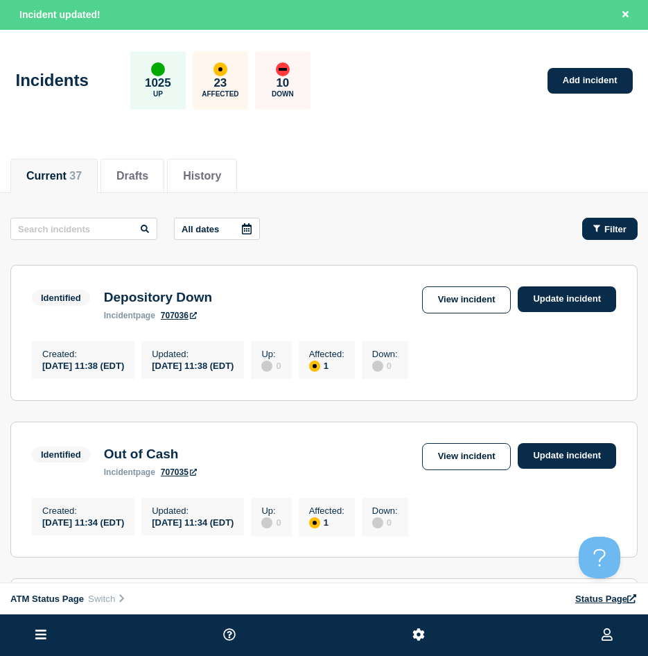
click at [604, 219] on button "Filter" at bounding box center [609, 229] width 55 height 22
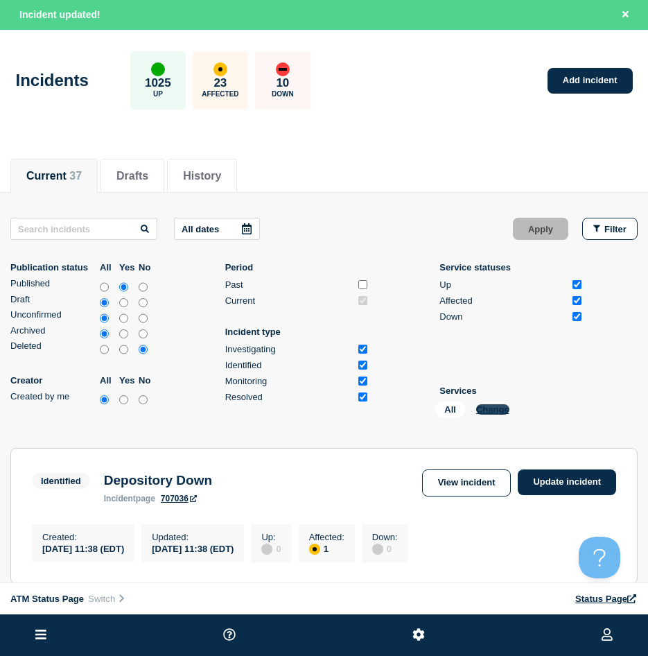
click at [496, 411] on button "Change" at bounding box center [492, 409] width 33 height 10
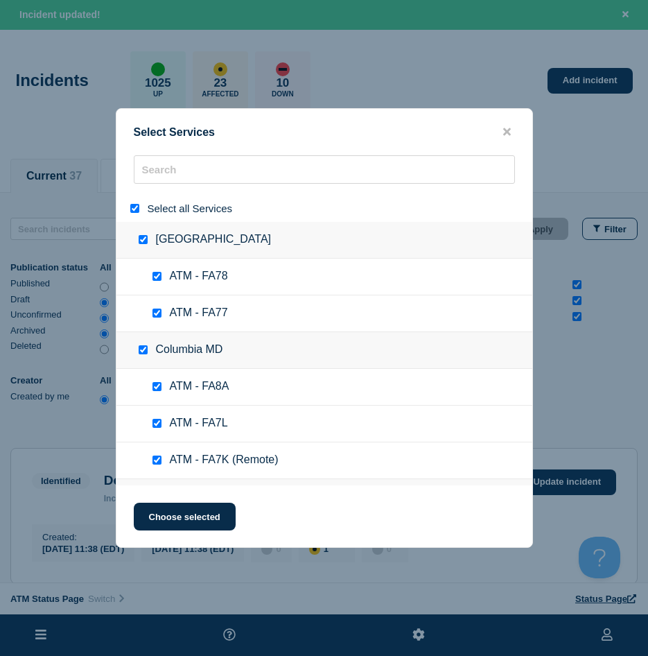
click at [132, 210] on input "select all" at bounding box center [134, 208] width 9 height 9
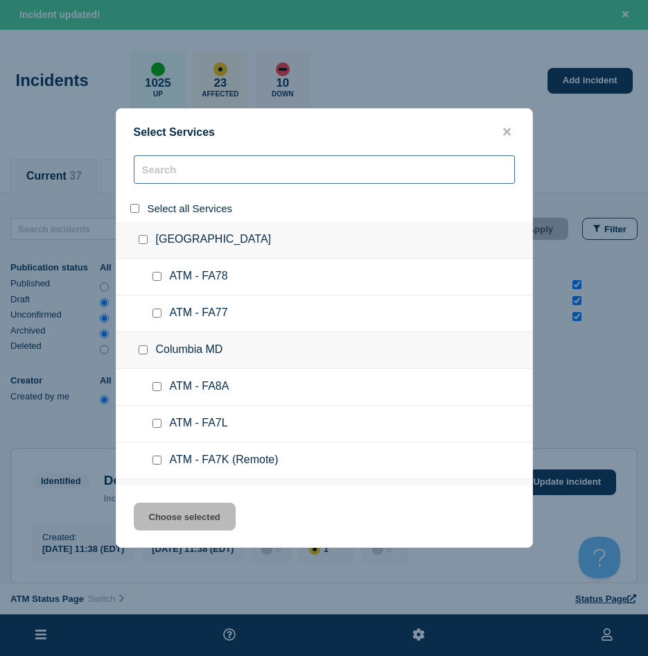
click at [161, 179] on input "search" at bounding box center [324, 169] width 381 height 28
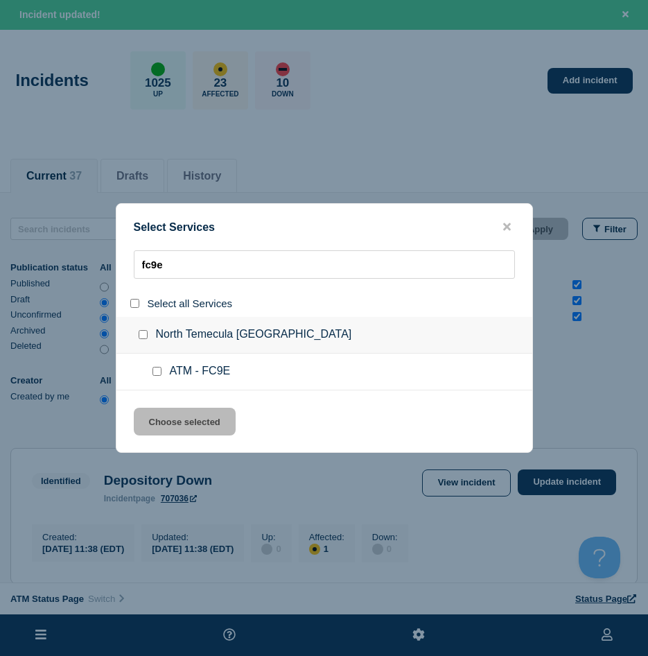
click at [155, 370] on input "service: ATM - FC9E" at bounding box center [157, 371] width 9 height 9
click at [159, 429] on button "Choose selected" at bounding box center [185, 422] width 102 height 28
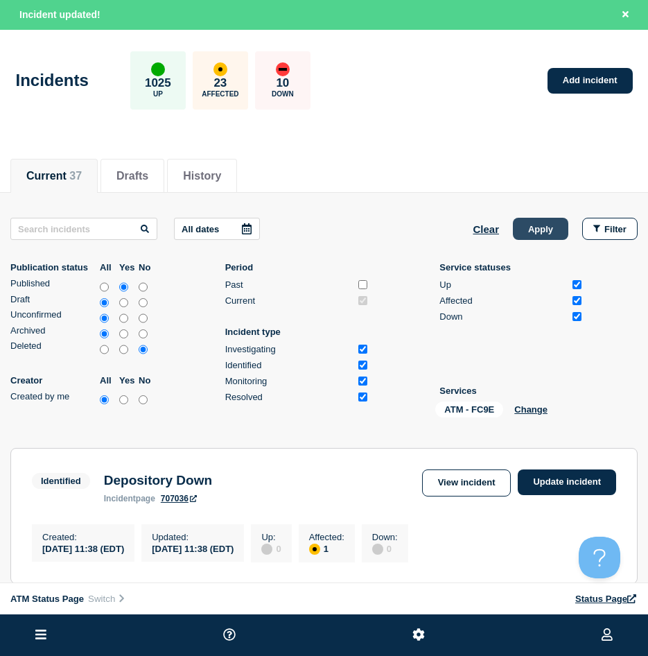
click at [557, 220] on button "Apply" at bounding box center [540, 229] width 55 height 22
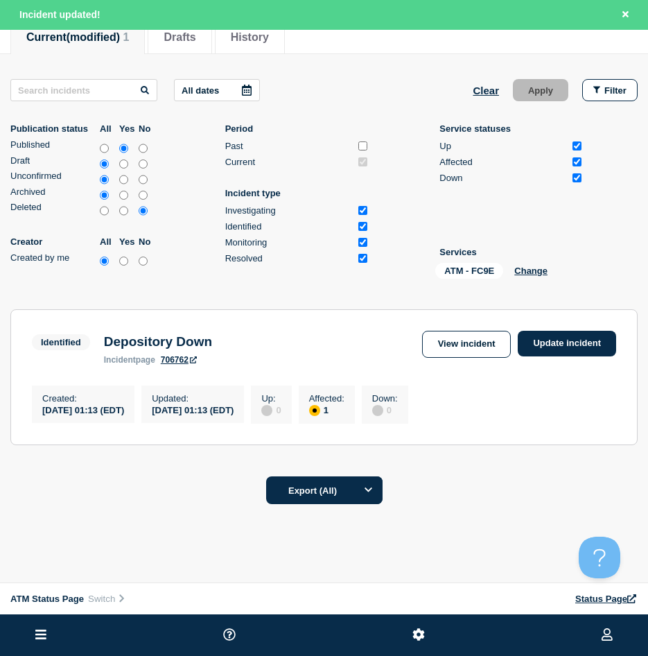
scroll to position [182, 0]
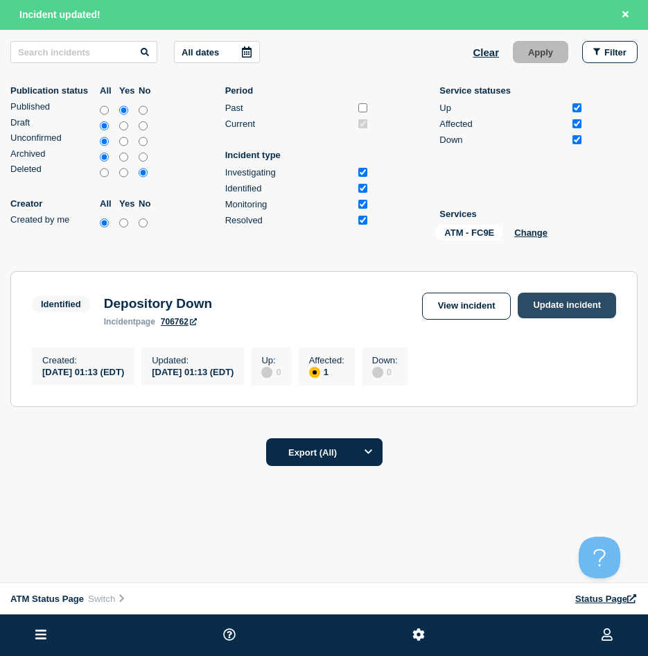
click at [575, 297] on link "Update incident" at bounding box center [567, 306] width 98 height 26
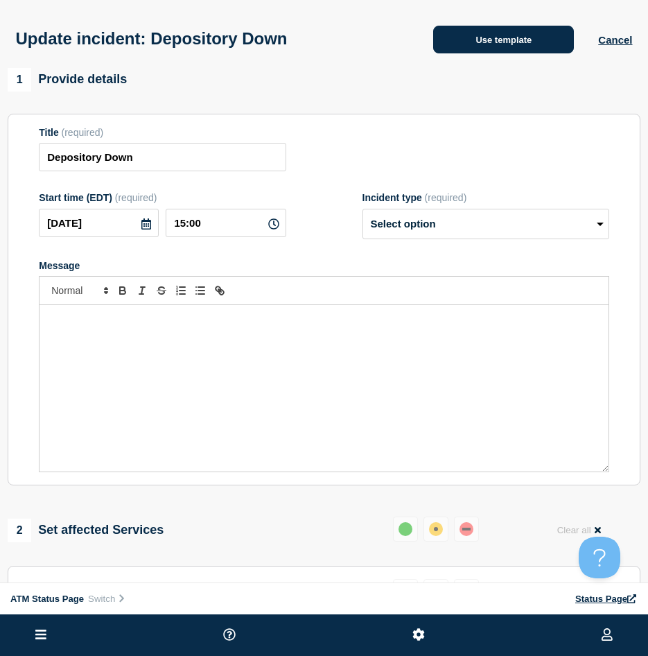
click at [525, 42] on button "Use template" at bounding box center [503, 40] width 141 height 28
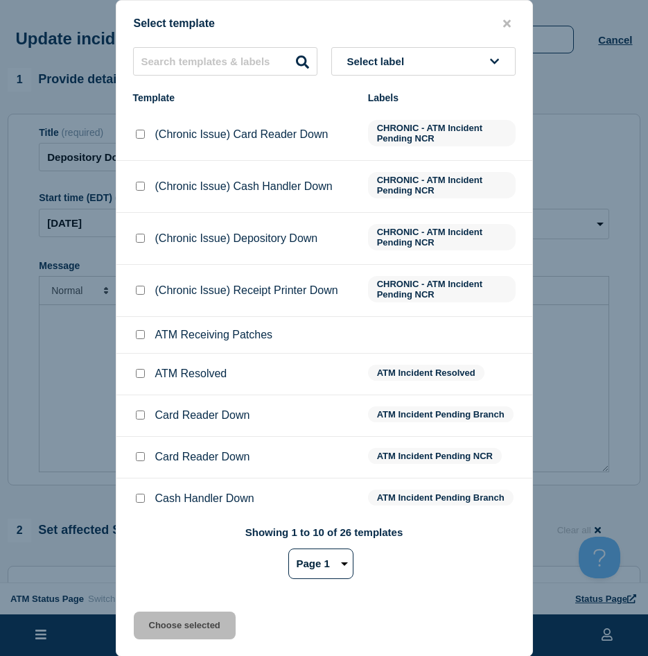
click at [143, 371] on input "ATM Resolved checkbox" at bounding box center [140, 373] width 9 height 9
click at [193, 607] on div "Select template Select label Template Labels (Chronic Issue) Card Reader Down C…" at bounding box center [324, 328] width 417 height 657
click at [191, 611] on div "Select template Select label Template Labels (Chronic Issue) Card Reader Down C…" at bounding box center [324, 328] width 417 height 657
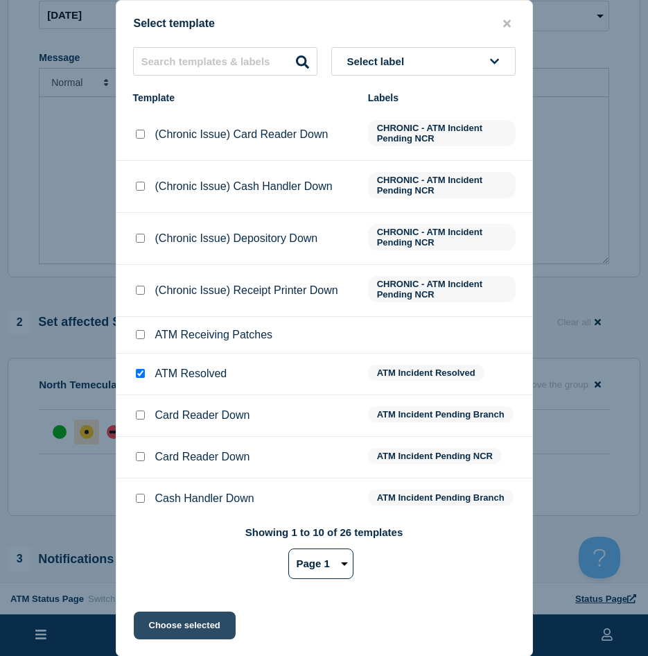
click at [187, 617] on button "Choose selected" at bounding box center [185, 626] width 102 height 28
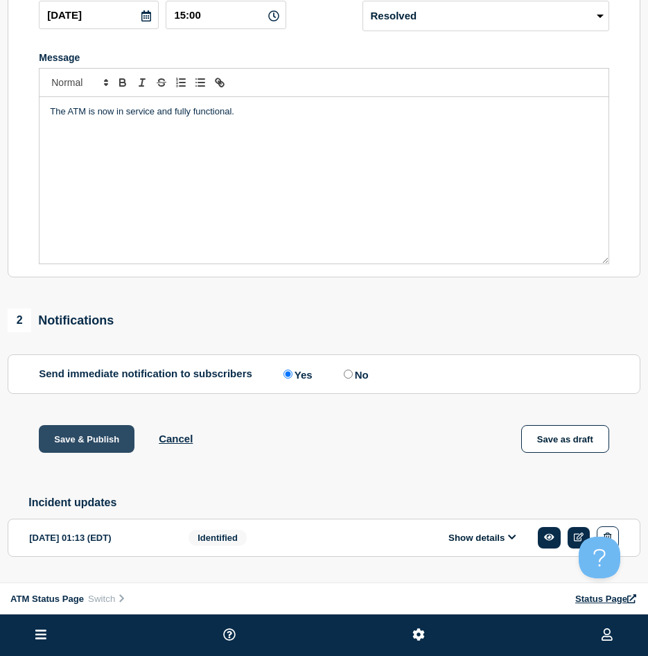
click at [84, 441] on button "Save & Publish" at bounding box center [87, 439] width 96 height 28
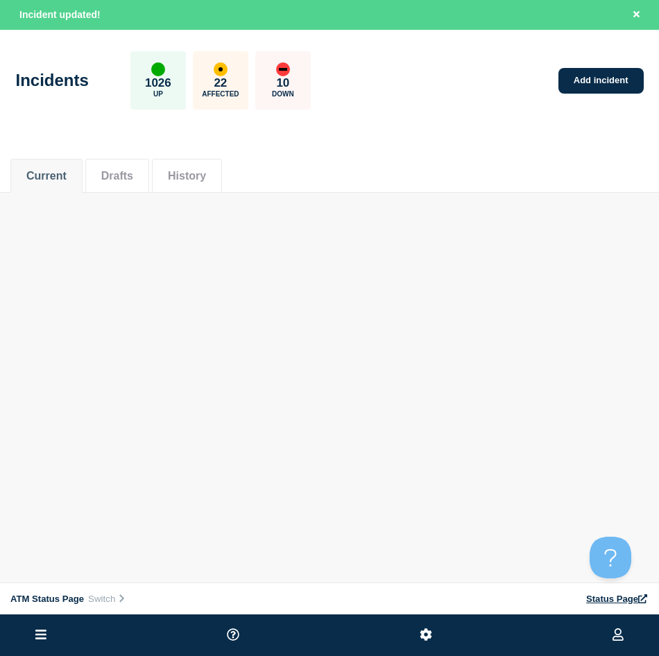
click at [589, 139] on header "Incidents 1026 Up 22 Affected 10 Down Add incident" at bounding box center [329, 88] width 659 height 116
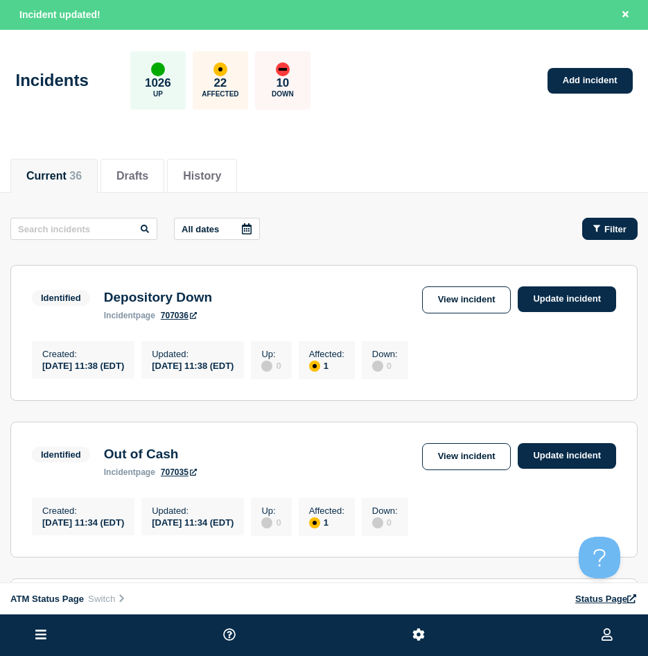
click at [592, 226] on button "Filter" at bounding box center [609, 229] width 55 height 22
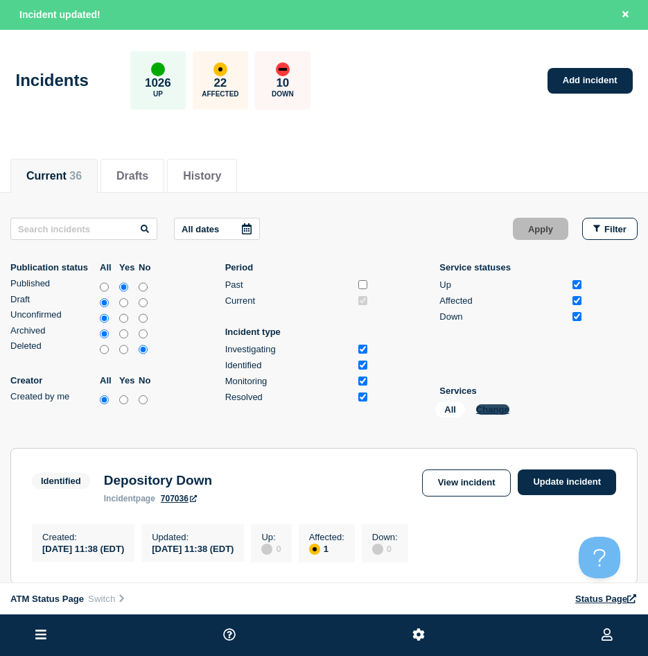
click at [484, 410] on button "Change" at bounding box center [492, 409] width 33 height 10
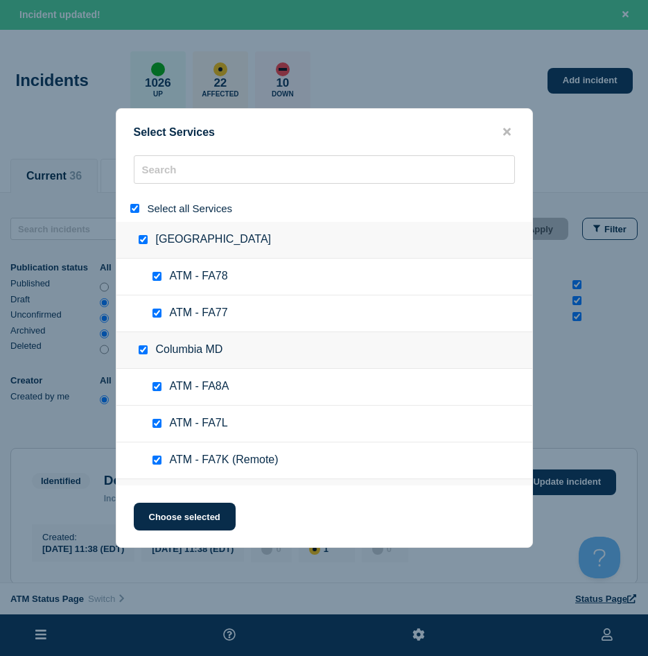
click at [130, 210] on input "select all" at bounding box center [134, 208] width 9 height 9
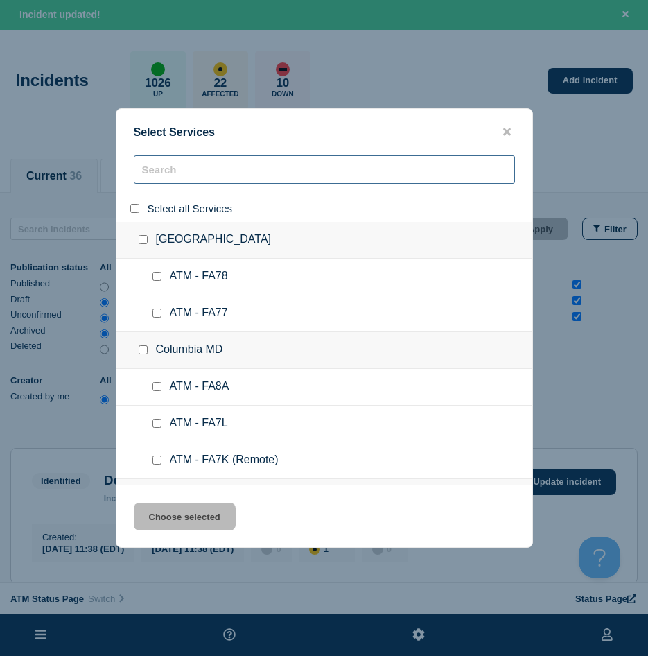
click at [177, 170] on input "search" at bounding box center [324, 169] width 381 height 28
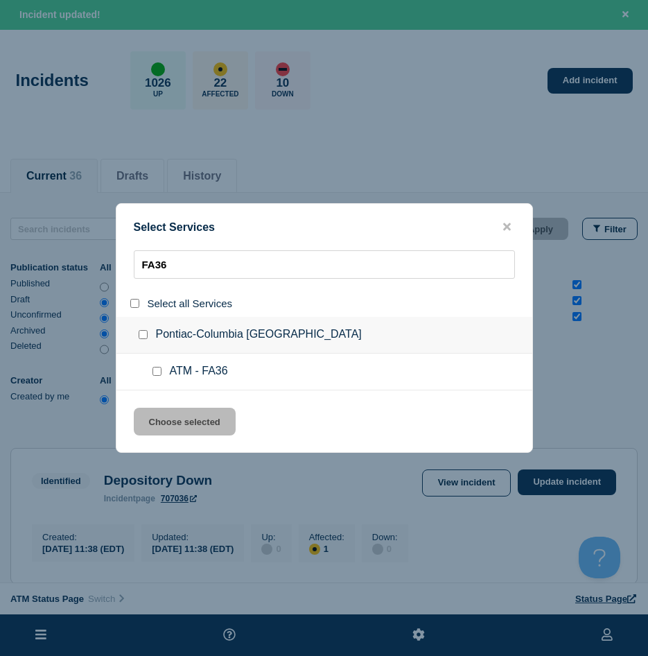
click at [159, 368] on input "service: ATM - FA36" at bounding box center [157, 371] width 9 height 9
click at [163, 401] on div "Select Services FA36 Select all Services Pontiac-Columbia SC ATM - FA36 Choose …" at bounding box center [324, 328] width 417 height 250
click at [180, 423] on button "Choose selected" at bounding box center [185, 422] width 102 height 28
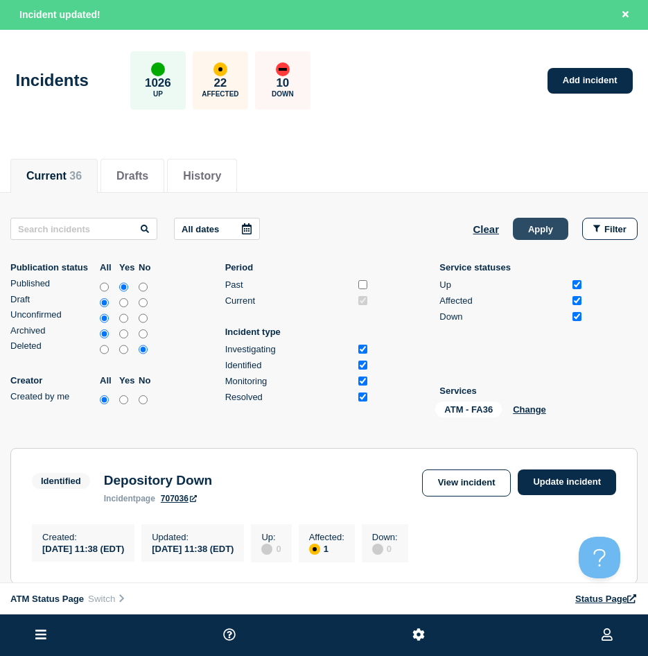
click at [562, 225] on button "Apply" at bounding box center [540, 229] width 55 height 22
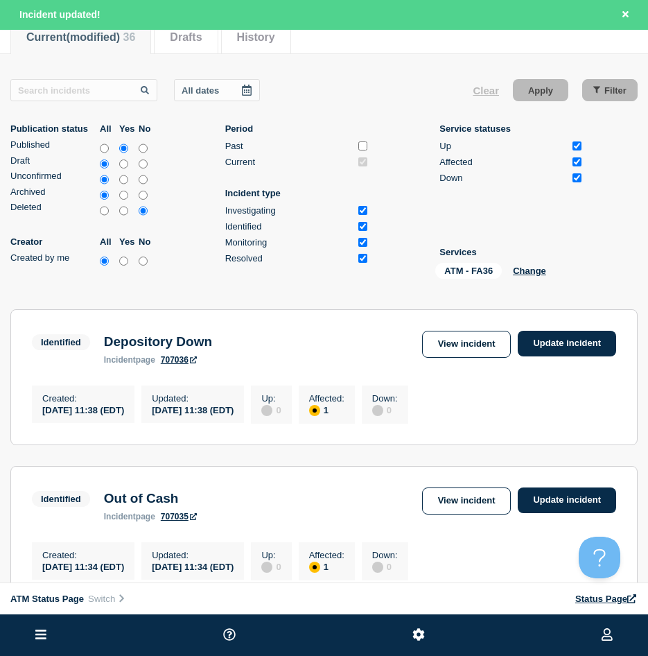
scroll to position [182, 0]
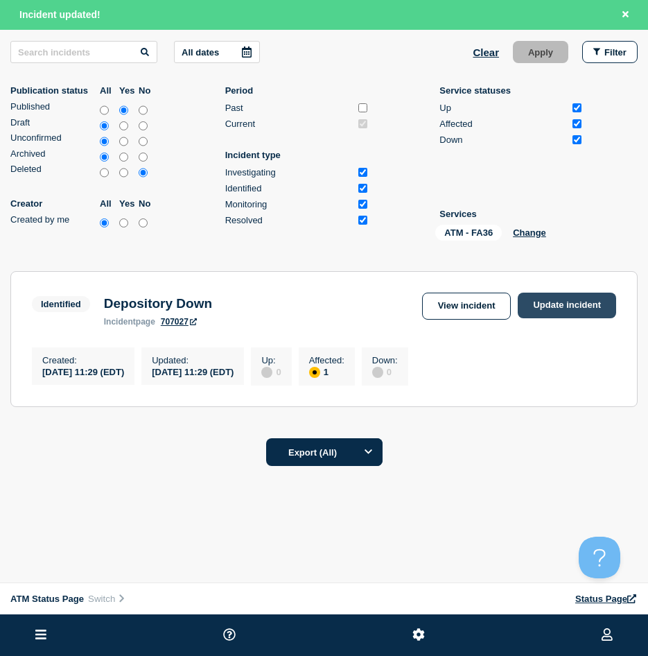
click at [551, 298] on link "Update incident" at bounding box center [567, 306] width 98 height 26
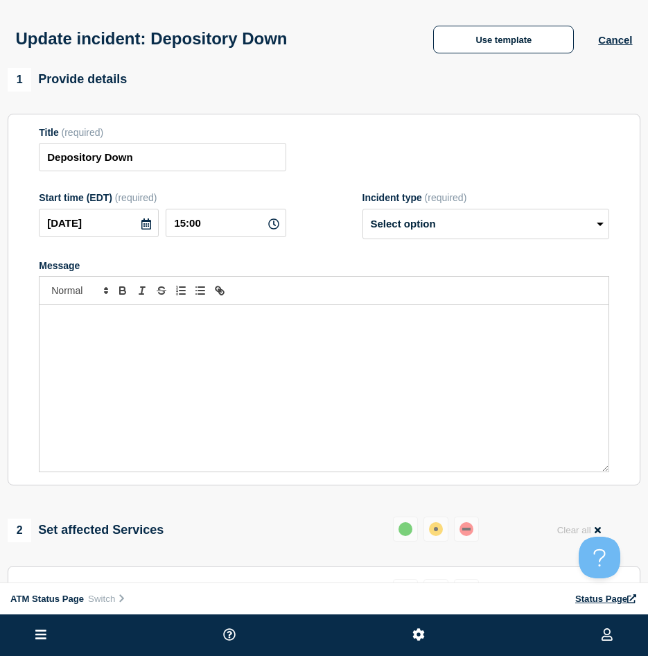
click at [449, 55] on div "Update incident: Depository Down Use template Cancel" at bounding box center [324, 34] width 648 height 68
click at [456, 44] on button "Use template" at bounding box center [503, 40] width 141 height 28
click at [475, 40] on button "Use template" at bounding box center [503, 40] width 141 height 28
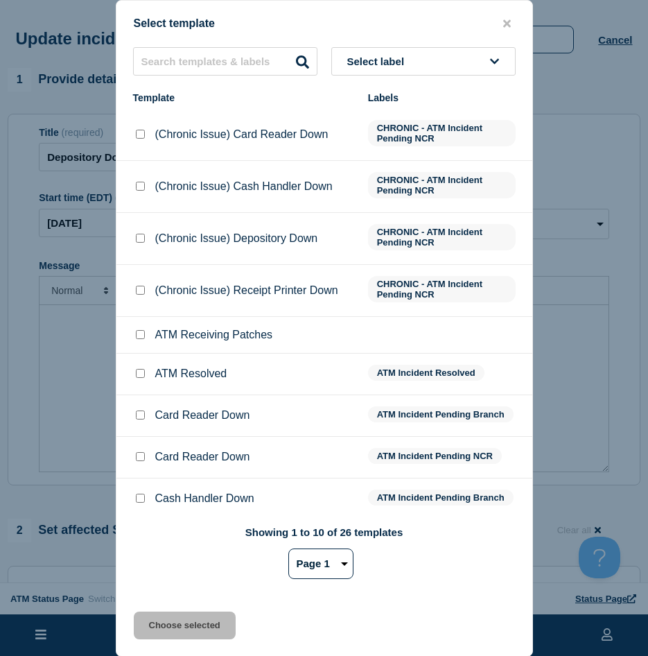
click at [141, 373] on input "ATM Resolved checkbox" at bounding box center [140, 373] width 9 height 9
drag, startPoint x: 139, startPoint y: 629, endPoint x: 141, endPoint y: 621, distance: 7.9
click at [138, 625] on button "Choose selected" at bounding box center [185, 626] width 102 height 28
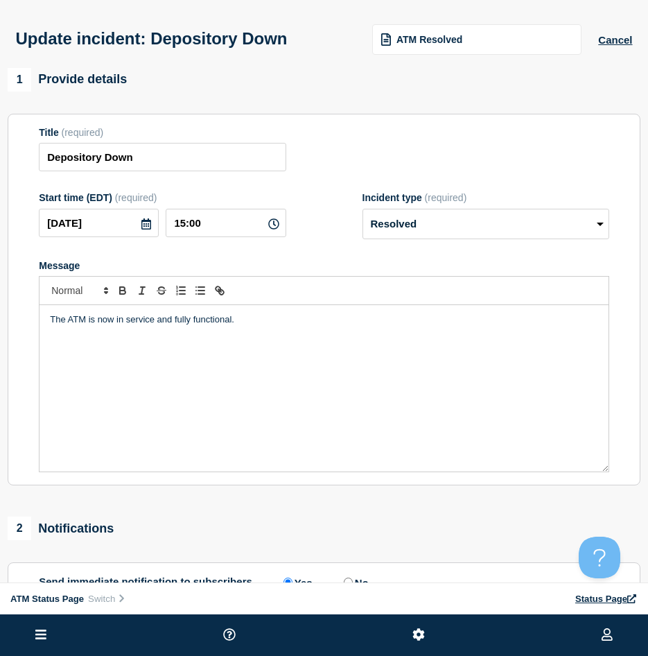
scroll to position [69, 0]
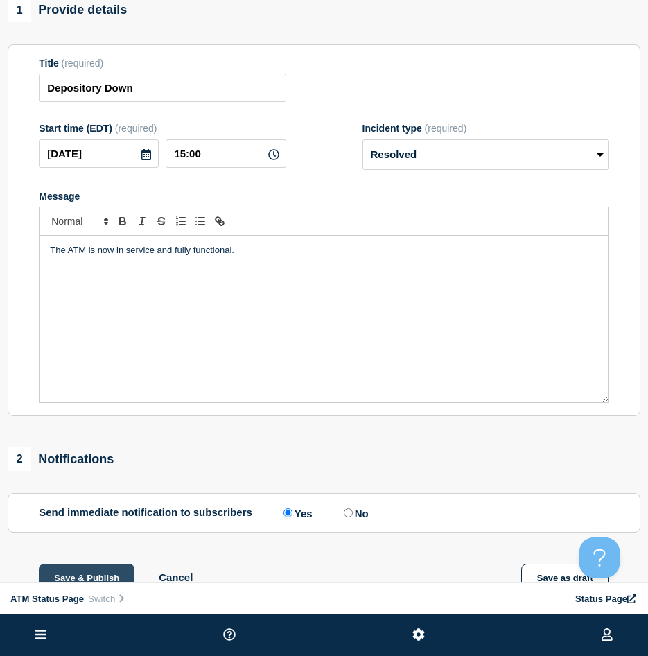
click at [85, 573] on button "Save & Publish" at bounding box center [87, 578] width 96 height 28
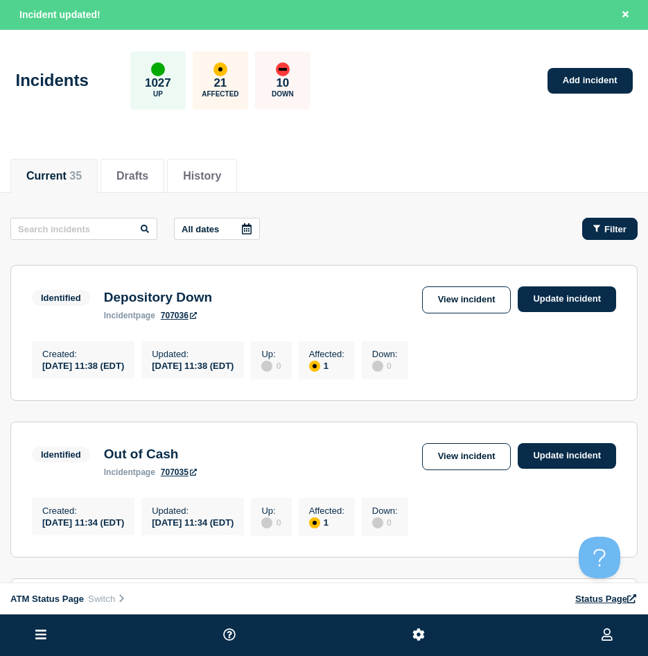
click at [587, 232] on button "Filter" at bounding box center [609, 229] width 55 height 22
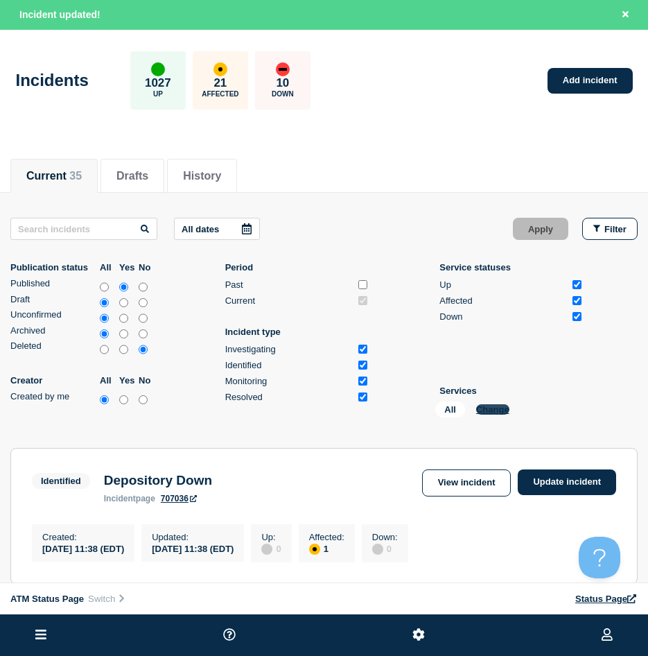
click at [490, 404] on div "All Change" at bounding box center [504, 411] width 139 height 21
click at [496, 408] on button "Change" at bounding box center [492, 409] width 33 height 10
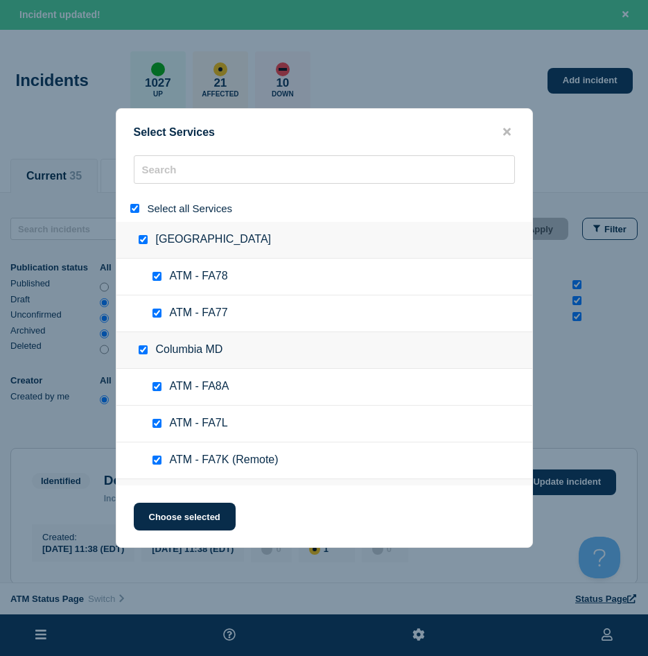
click at [129, 207] on div at bounding box center [138, 208] width 20 height 13
click at [136, 209] on input "select all" at bounding box center [134, 208] width 9 height 9
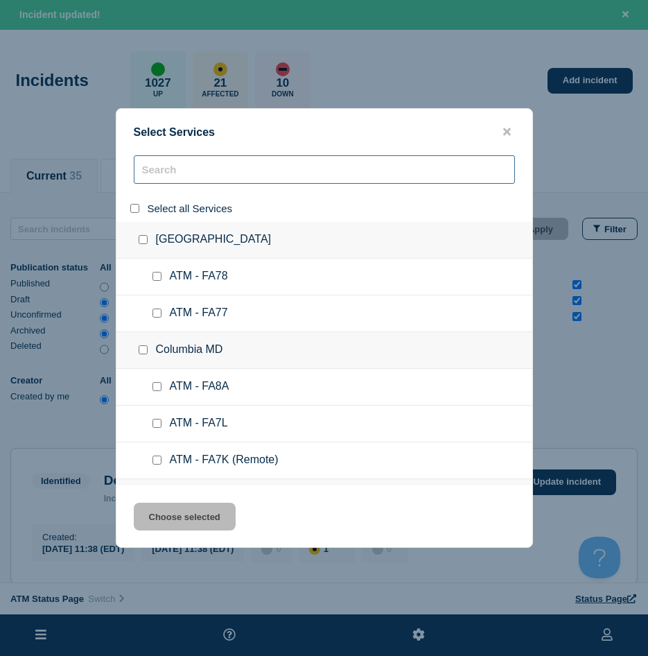
click at [175, 170] on input "search" at bounding box center [324, 169] width 381 height 28
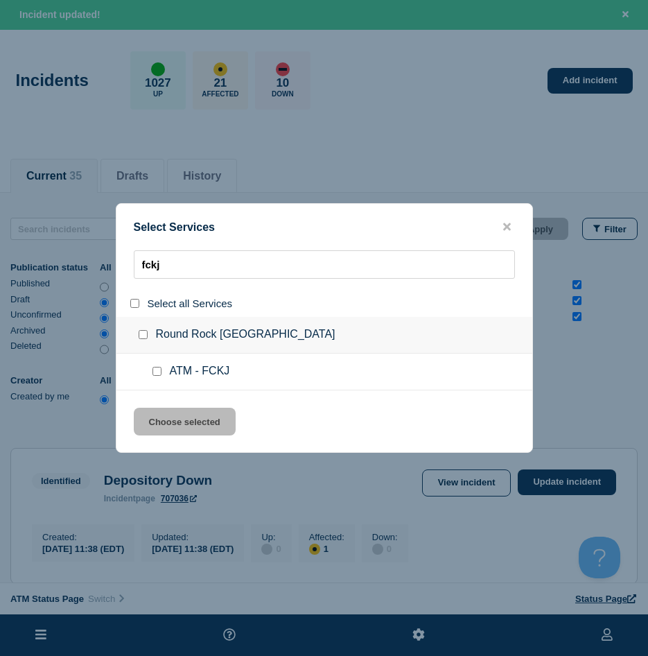
type input "fckj"
drag, startPoint x: 160, startPoint y: 370, endPoint x: 163, endPoint y: 404, distance: 33.4
click at [160, 371] on input "service: ATM - FCKJ" at bounding box center [157, 371] width 9 height 9
checkbox input "true"
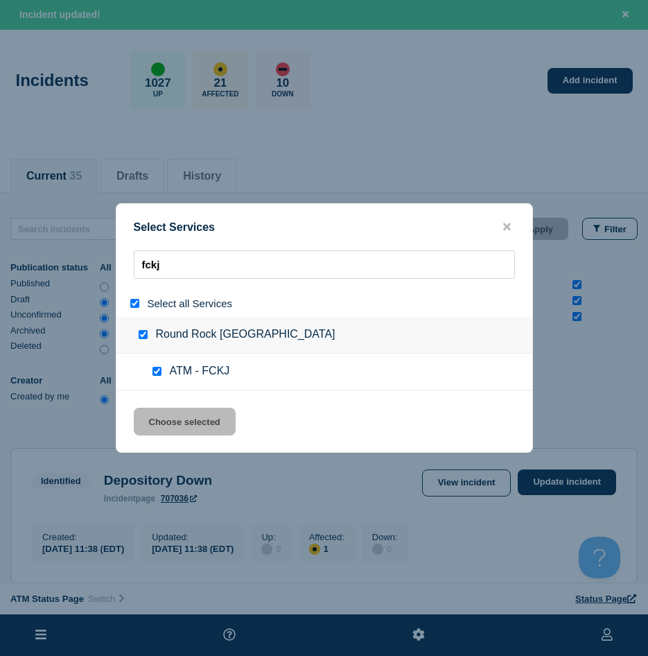
checkbox input "true"
drag, startPoint x: 167, startPoint y: 419, endPoint x: 182, endPoint y: 412, distance: 17.1
click at [168, 419] on button "Choose selected" at bounding box center [185, 422] width 102 height 28
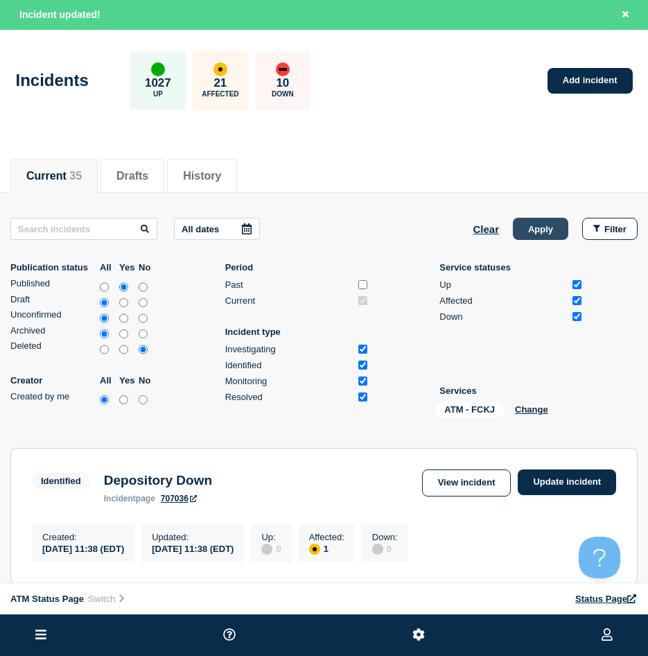
click at [526, 226] on button "Apply" at bounding box center [540, 229] width 55 height 22
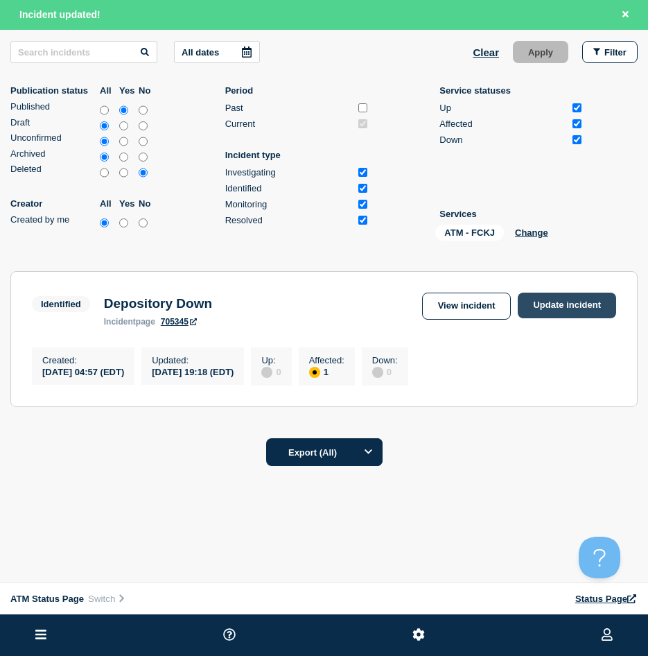
click at [575, 303] on link "Update incident" at bounding box center [567, 306] width 98 height 26
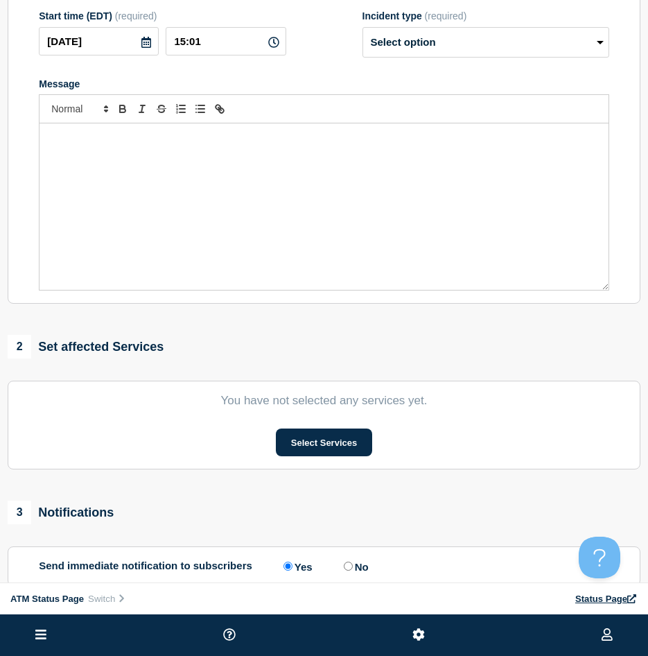
type input "Depository Down"
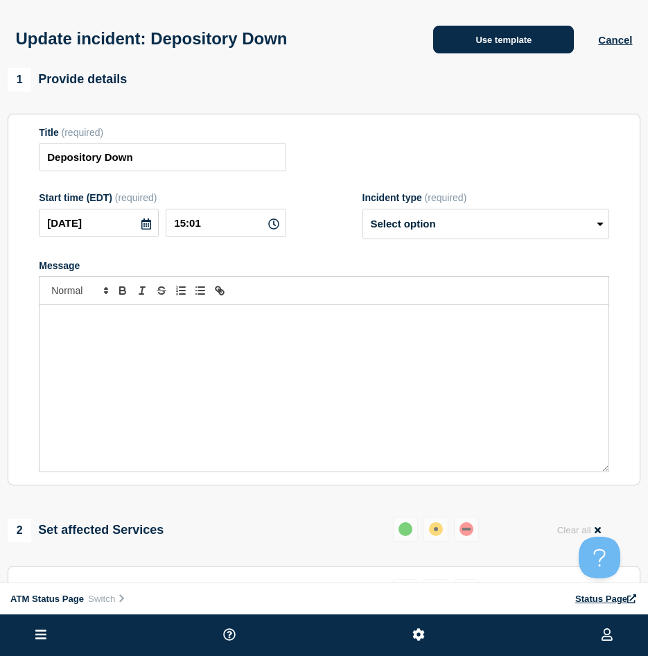
click at [503, 53] on button "Use template" at bounding box center [503, 40] width 141 height 28
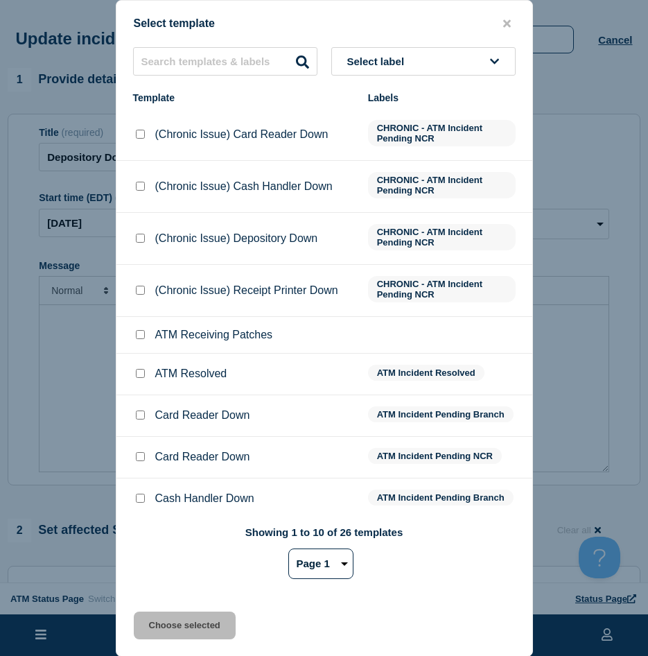
click at [141, 378] on input "ATM Resolved checkbox" at bounding box center [140, 373] width 9 height 9
checkbox input "true"
click at [166, 612] on div "Select template Select label Template Labels (Chronic Issue) Card Reader Down C…" at bounding box center [324, 328] width 417 height 657
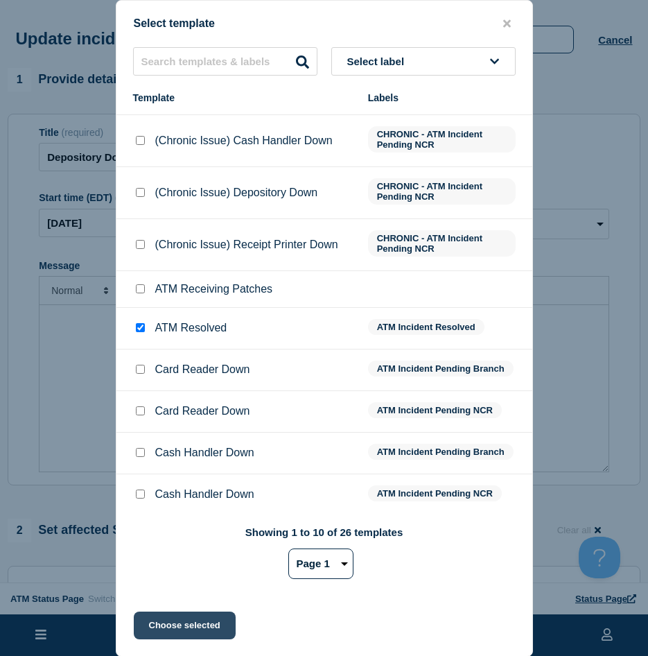
click at [148, 618] on button "Choose selected" at bounding box center [185, 626] width 102 height 28
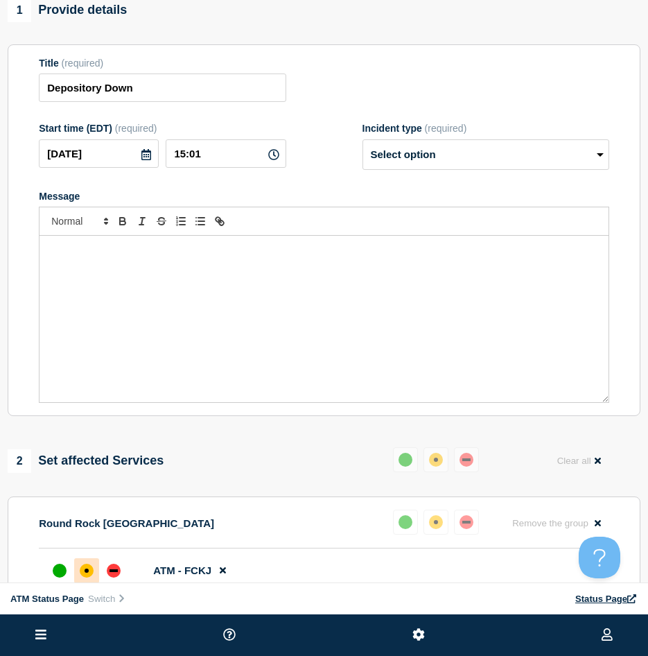
select select "resolved"
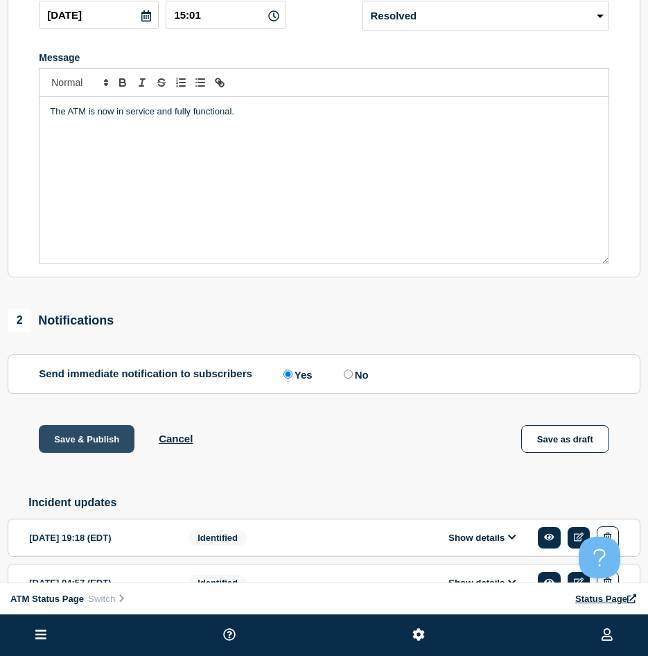
click at [105, 453] on button "Save & Publish" at bounding box center [87, 439] width 96 height 28
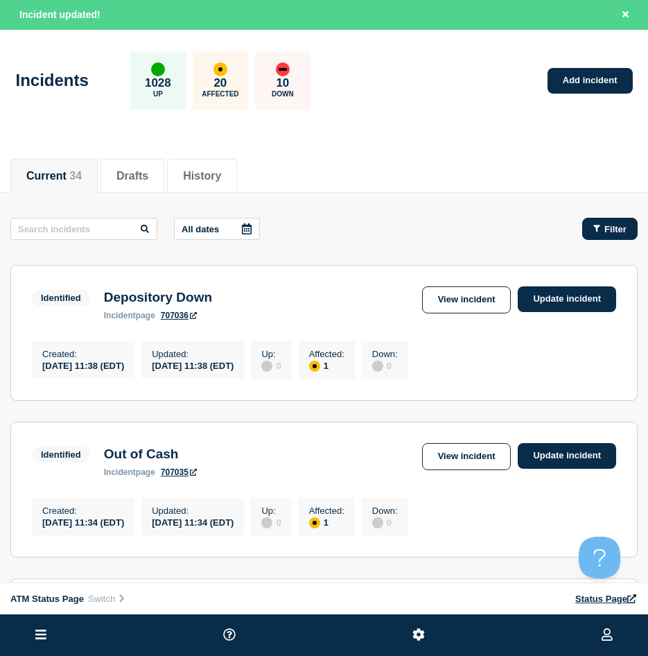
click at [618, 234] on button "Filter" at bounding box center [609, 229] width 55 height 22
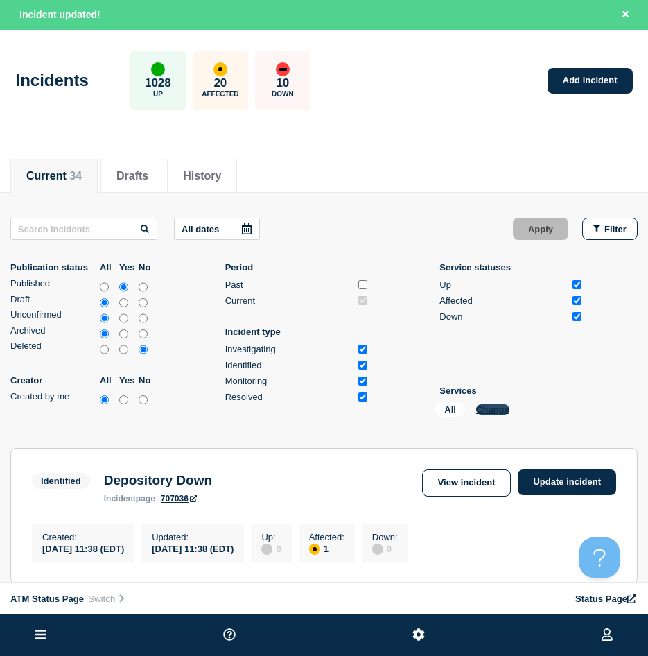
click at [484, 406] on button "Change" at bounding box center [492, 409] width 33 height 10
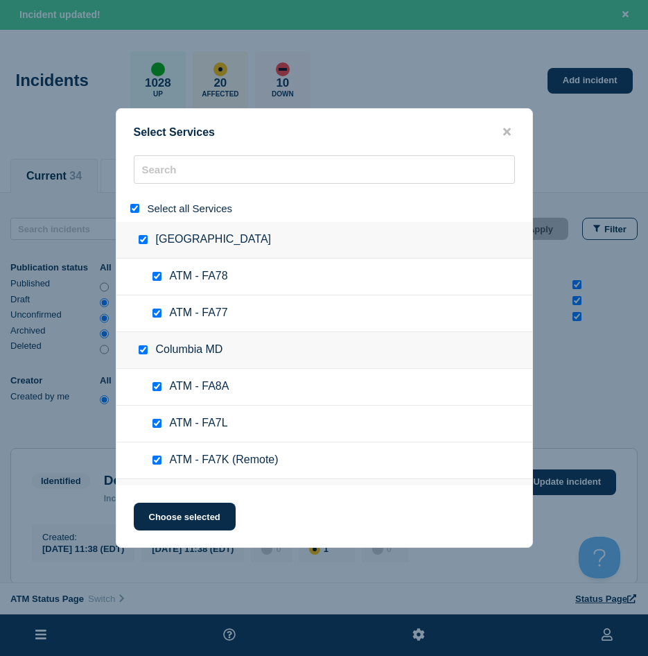
click at [133, 211] on input "select all" at bounding box center [134, 208] width 9 height 9
checkbox input "false"
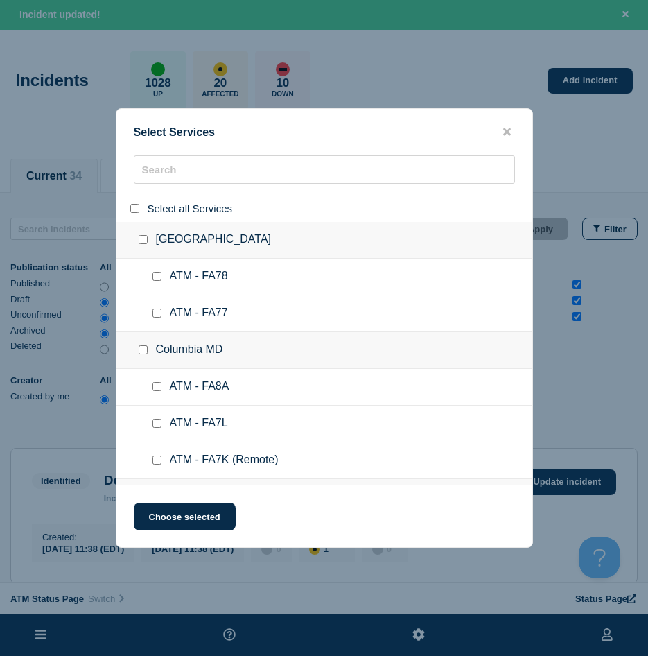
checkbox input "false"
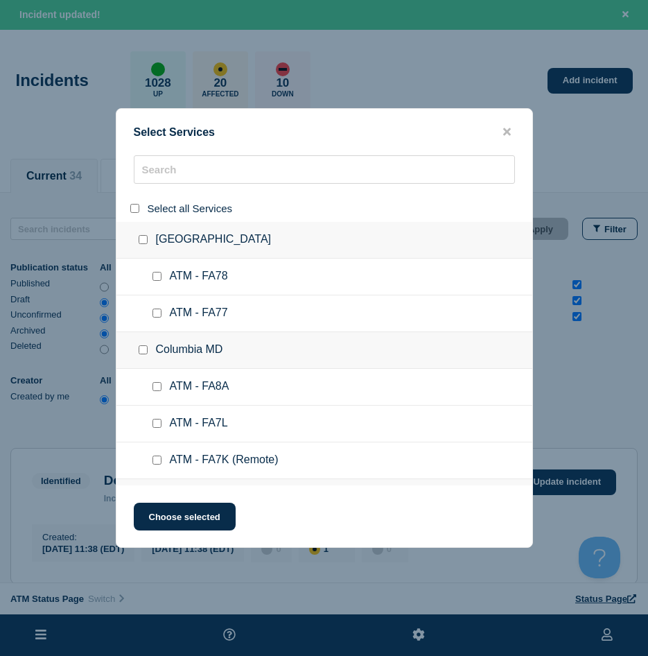
checkbox input "false"
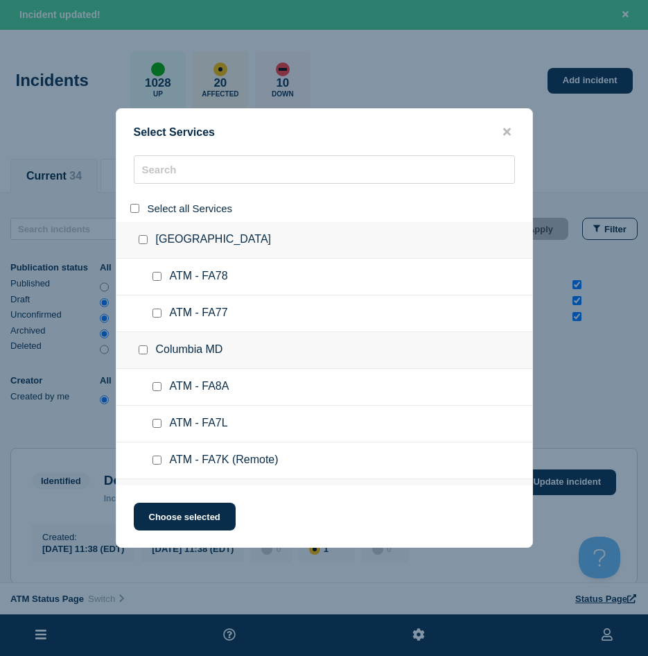
checkbox input "false"
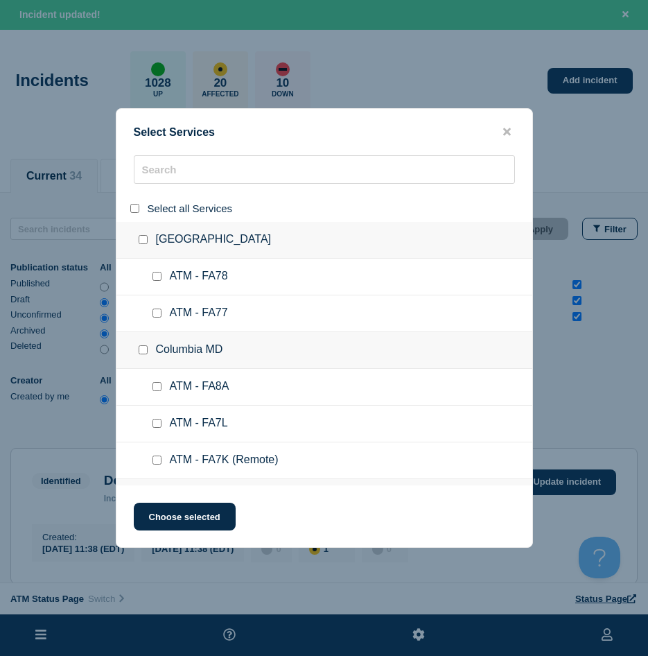
checkbox input "false"
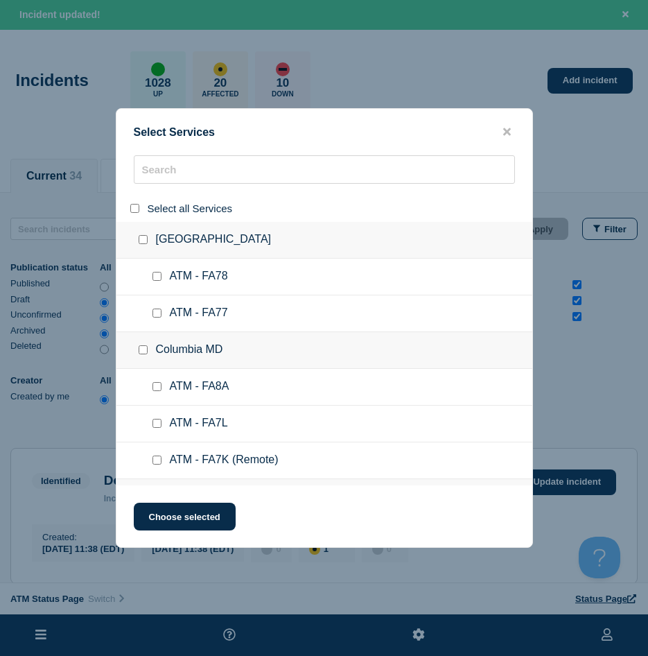
checkbox input "false"
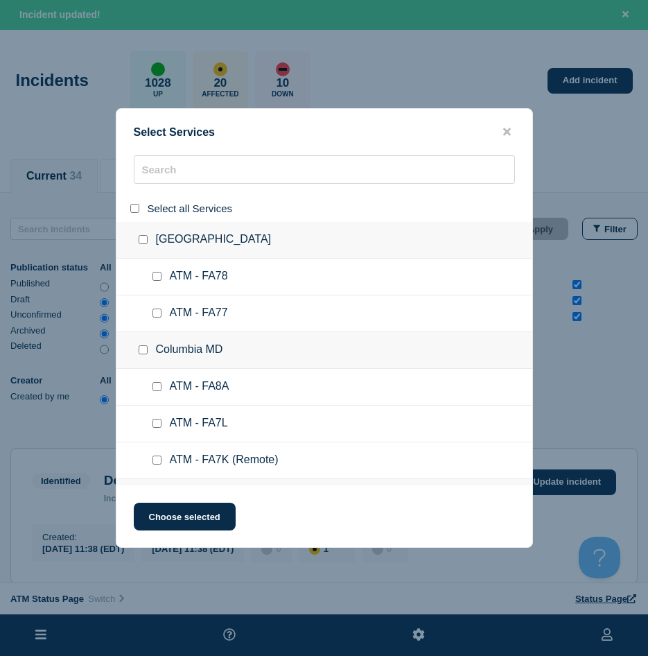
checkbox input "false"
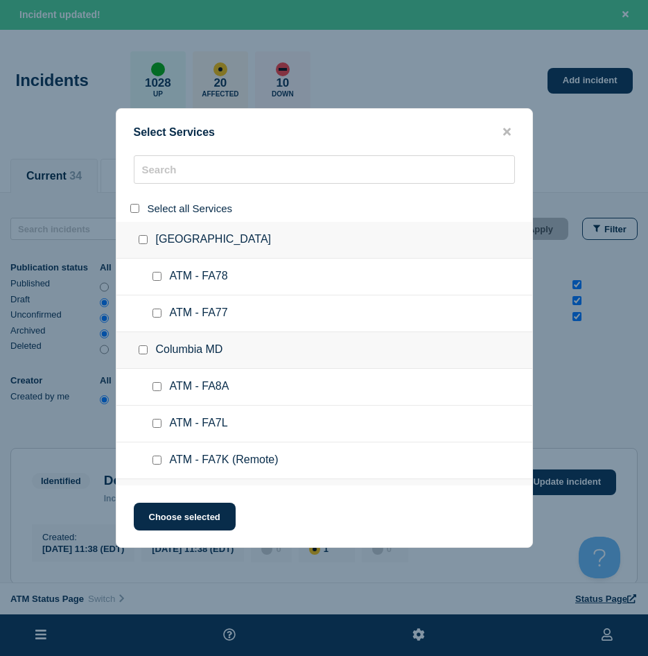
checkbox input "false"
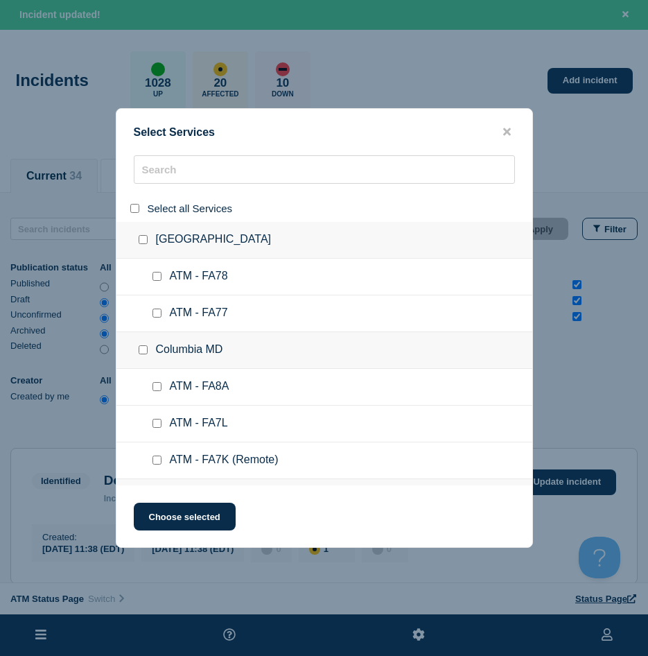
checkbox input "false"
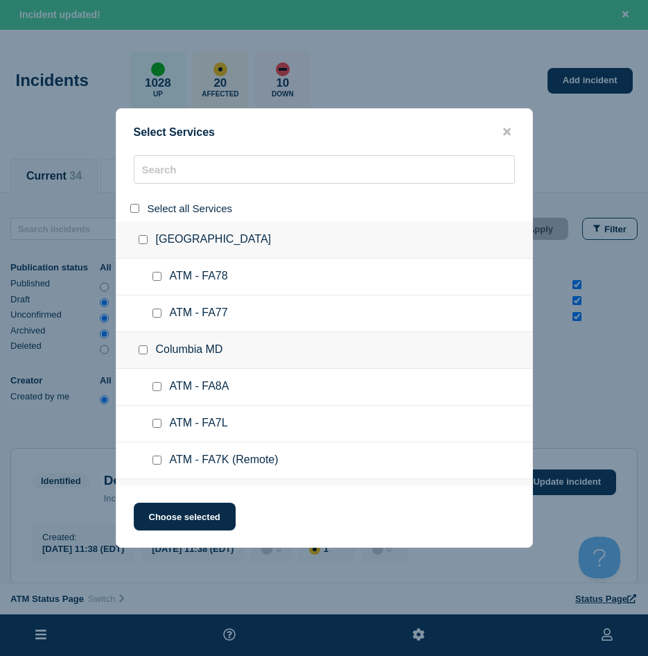
checkbox input "false"
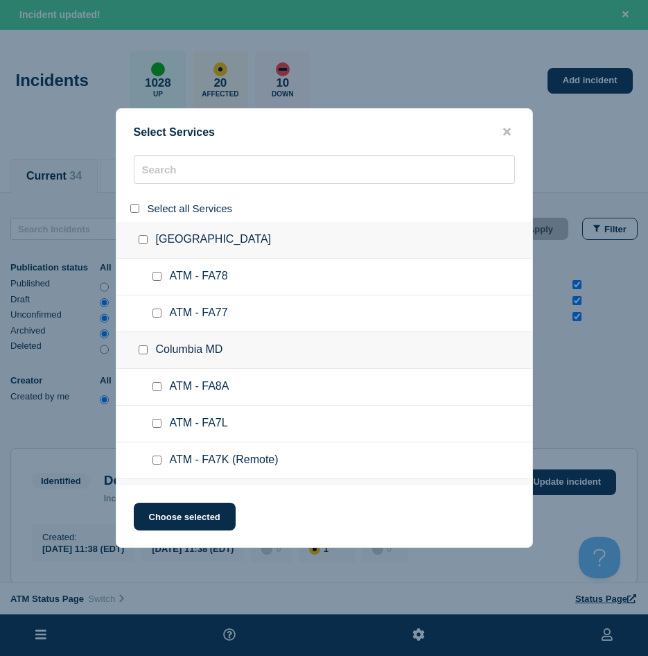
checkbox input "false"
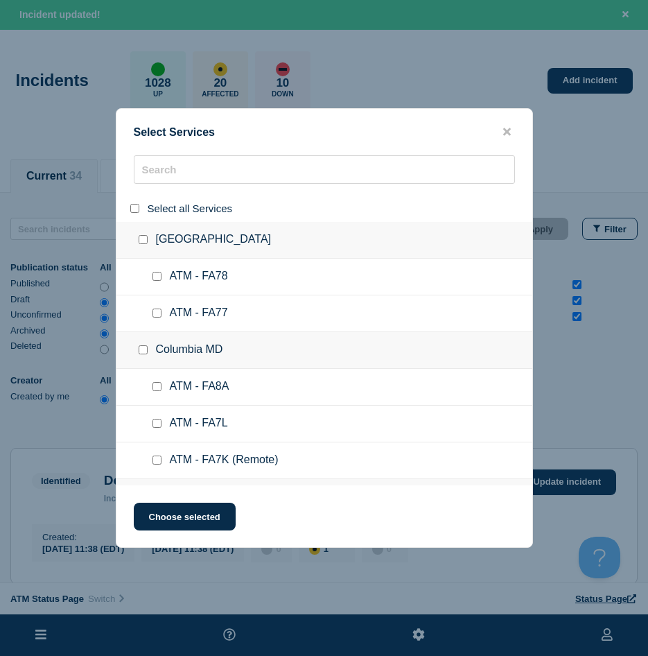
checkbox input "false"
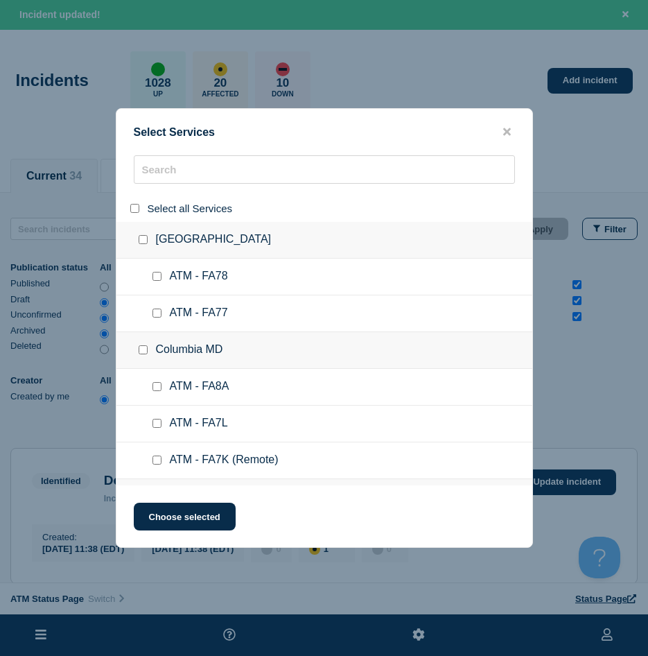
checkbox input "false"
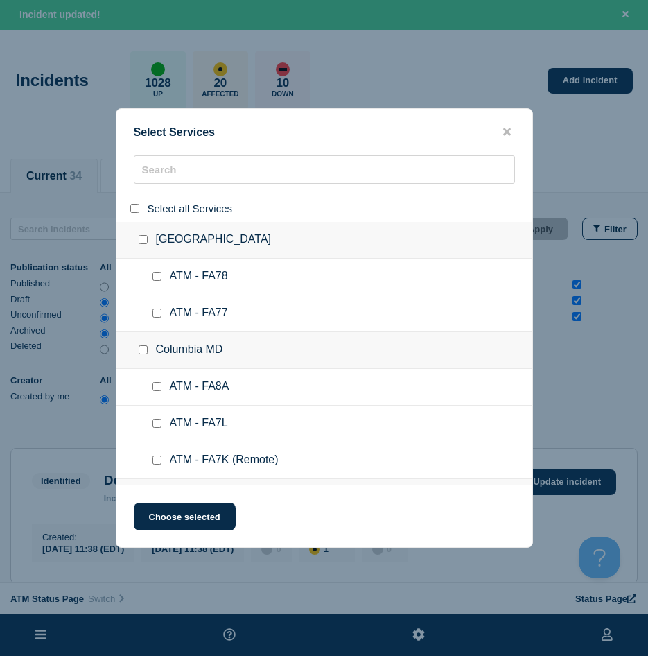
checkbox input "false"
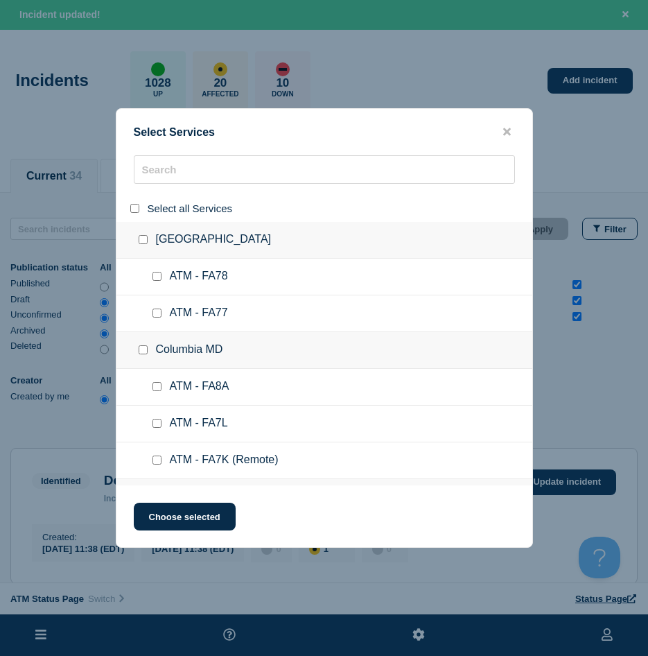
checkbox input "false"
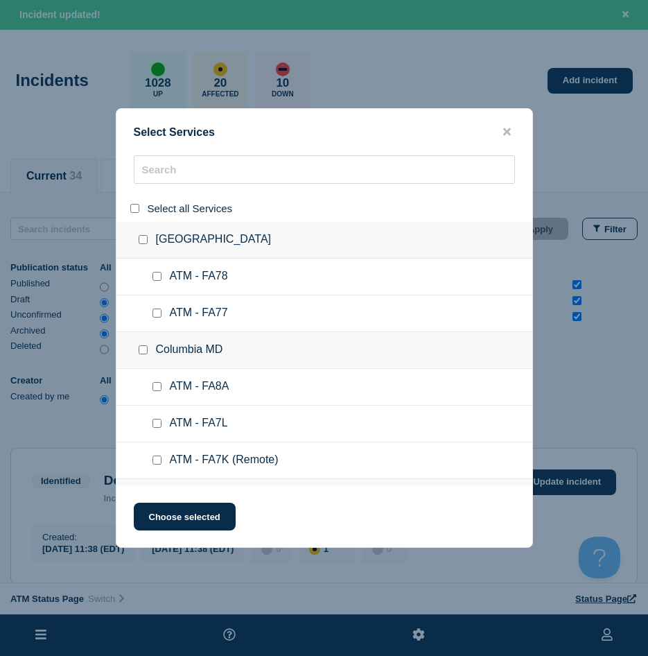
checkbox input "false"
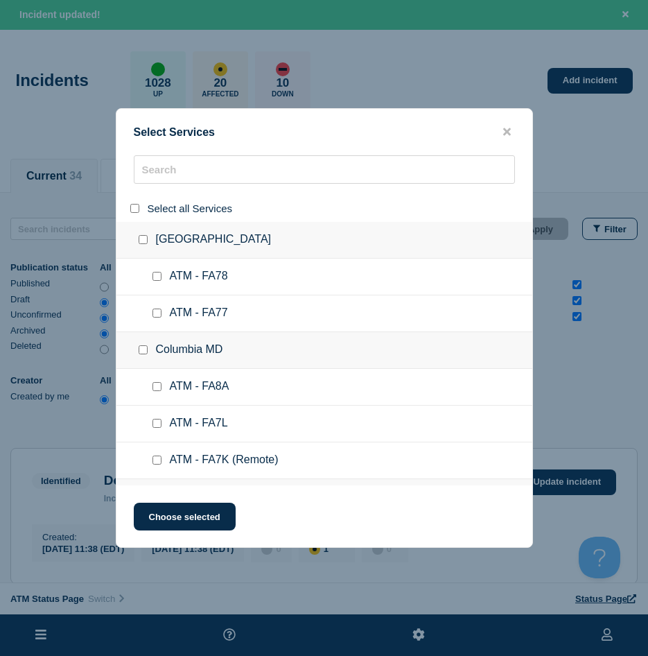
checkbox input "false"
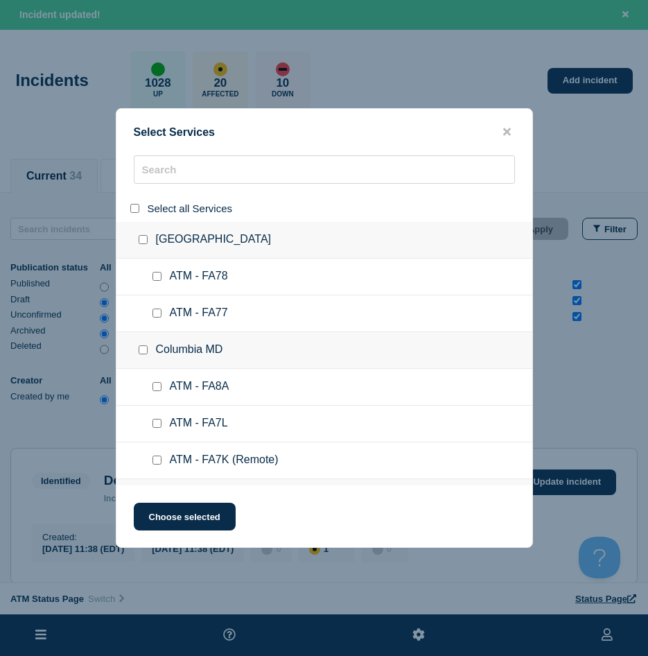
checkbox input "false"
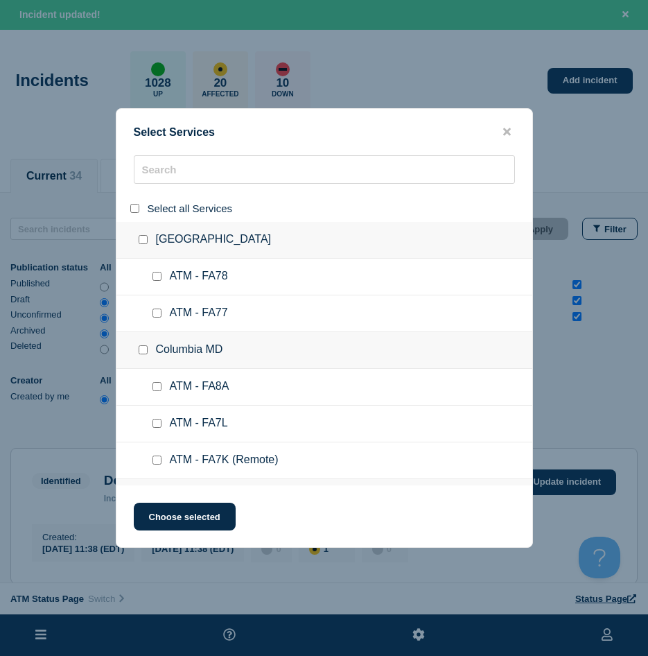
checkbox input "false"
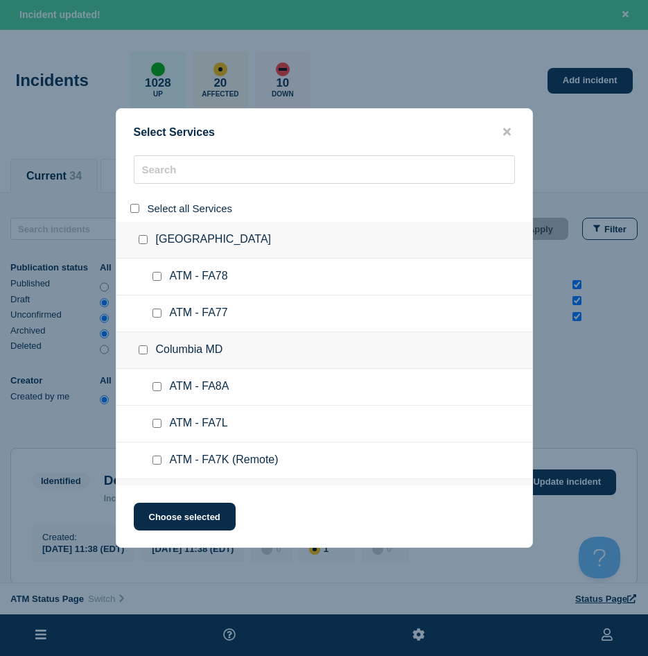
checkbox input "false"
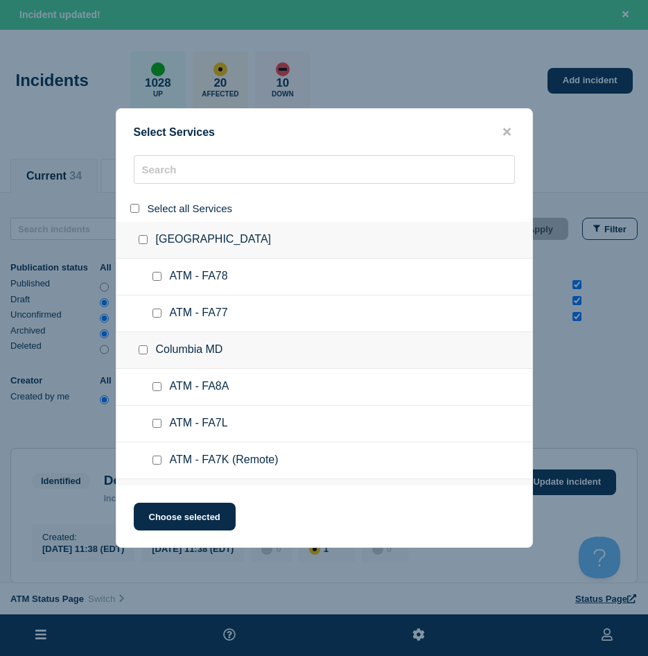
checkbox input "false"
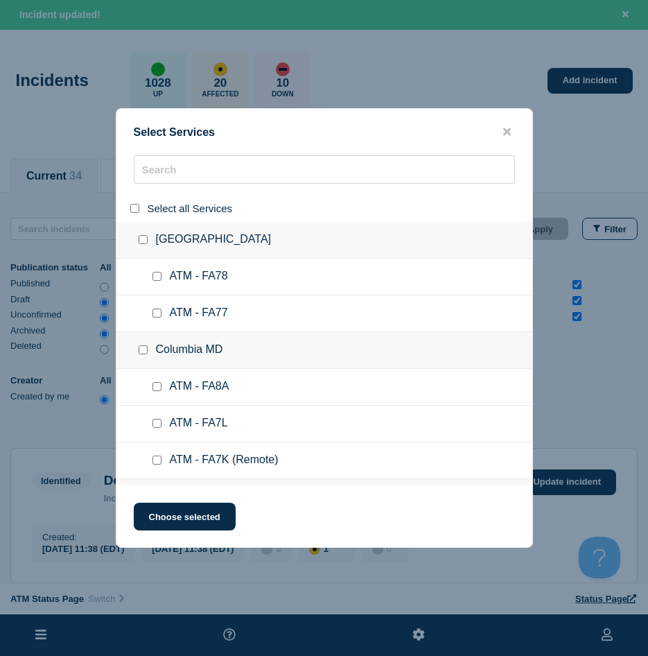
checkbox input "false"
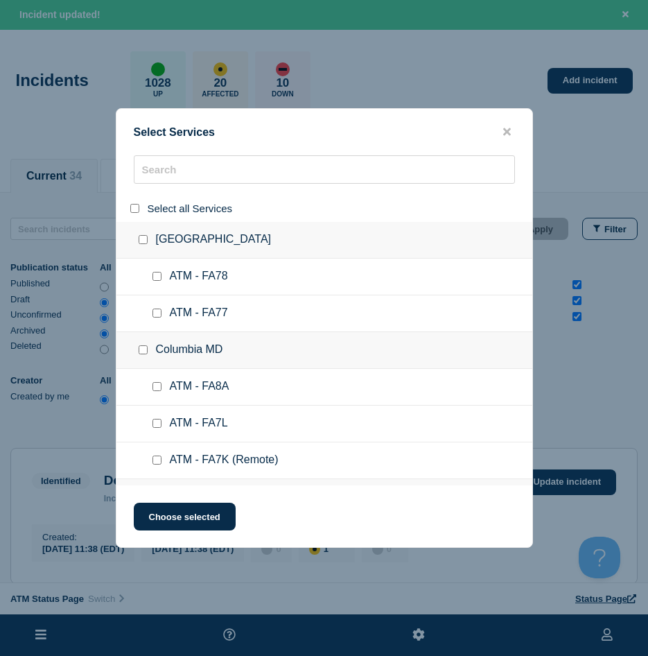
checkbox input "false"
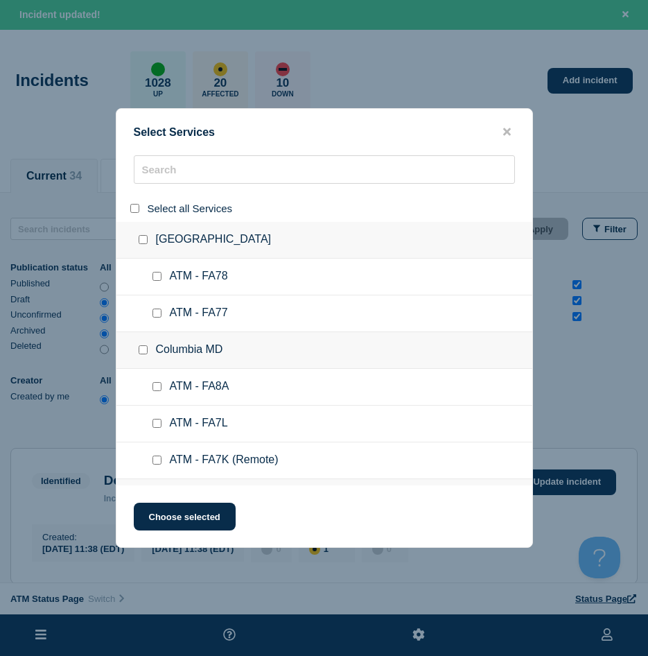
checkbox input "false"
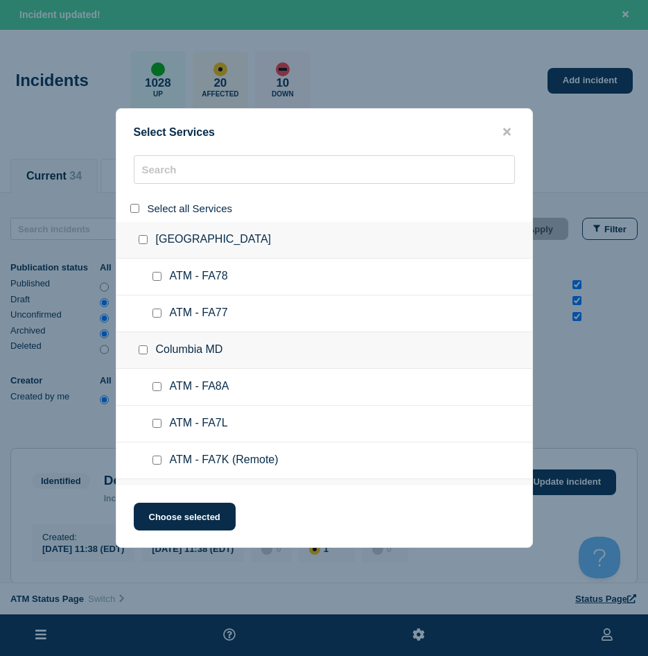
checkbox input "false"
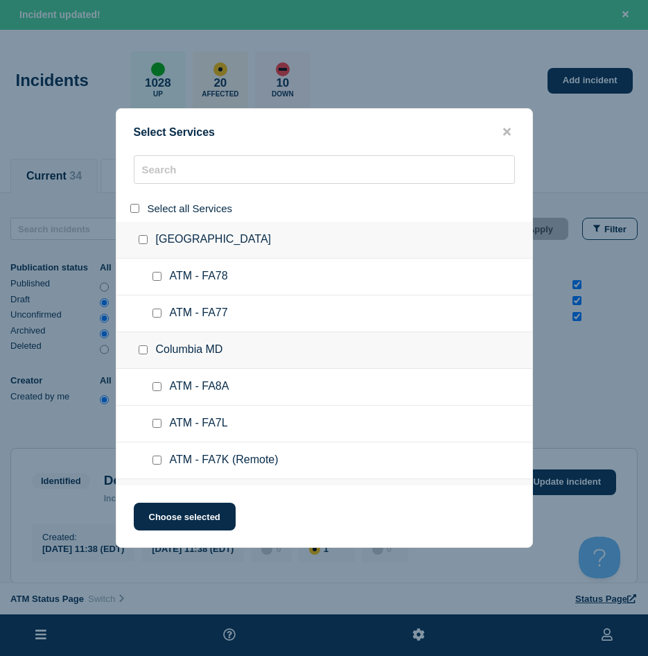
checkbox input "false"
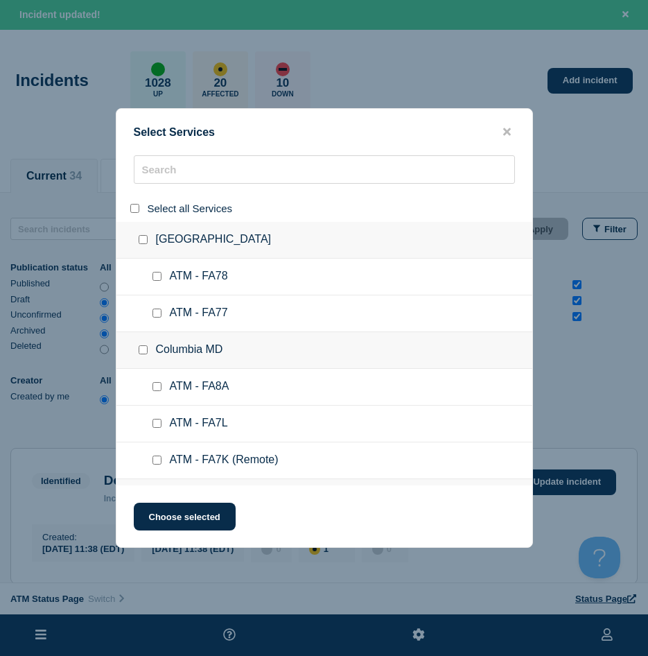
checkbox input "false"
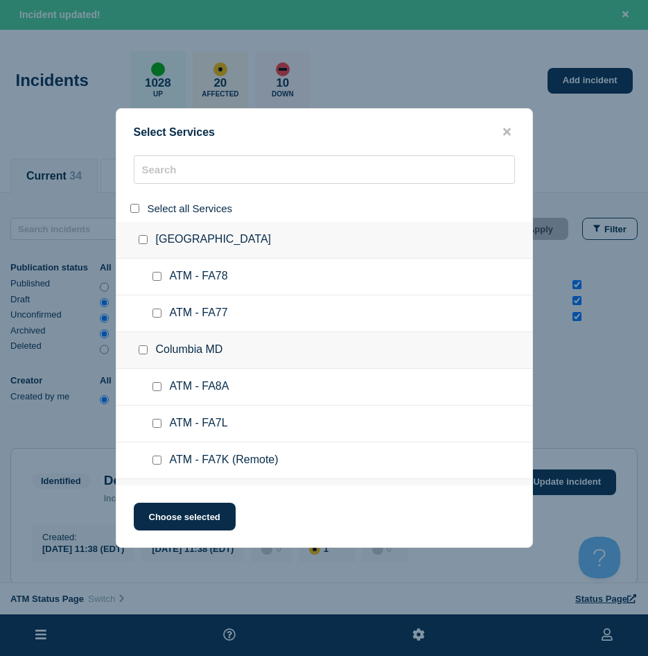
checkbox input "false"
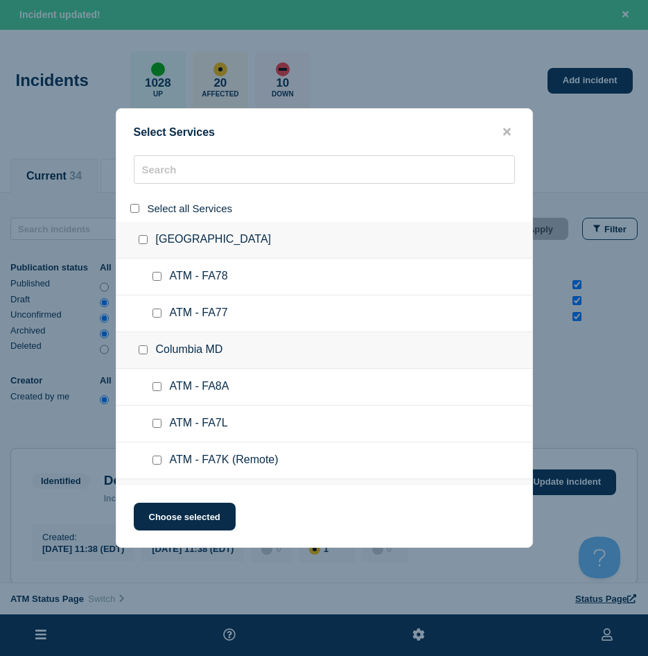
checkbox input "false"
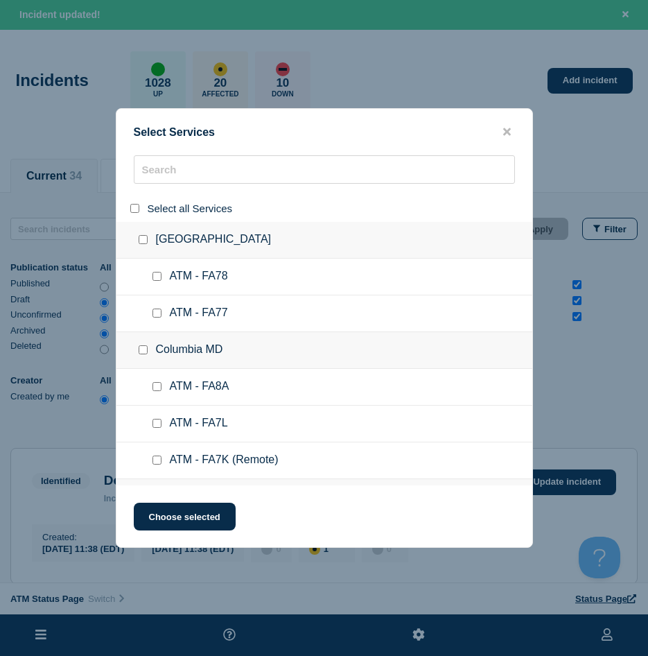
checkbox input "false"
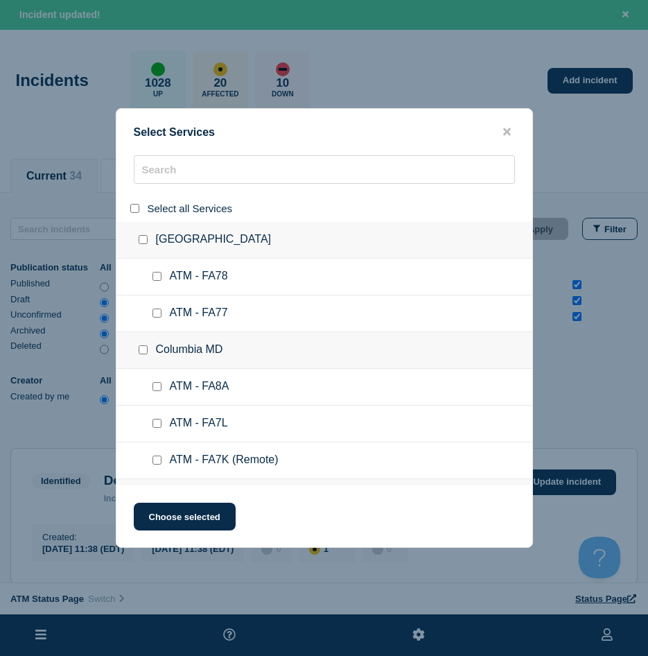
checkbox input "false"
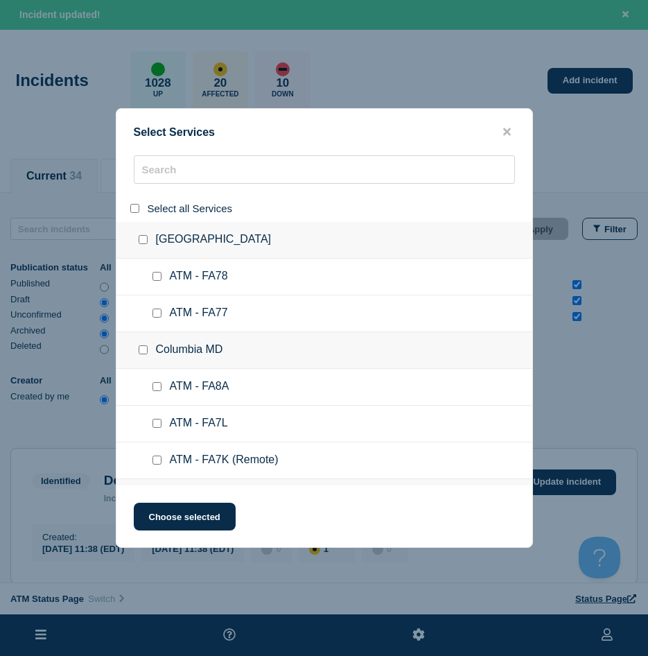
checkbox input "false"
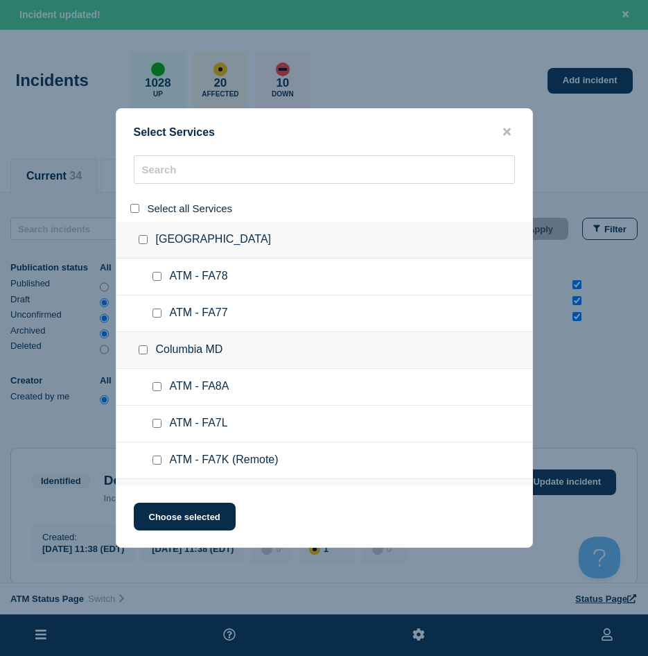
checkbox input "false"
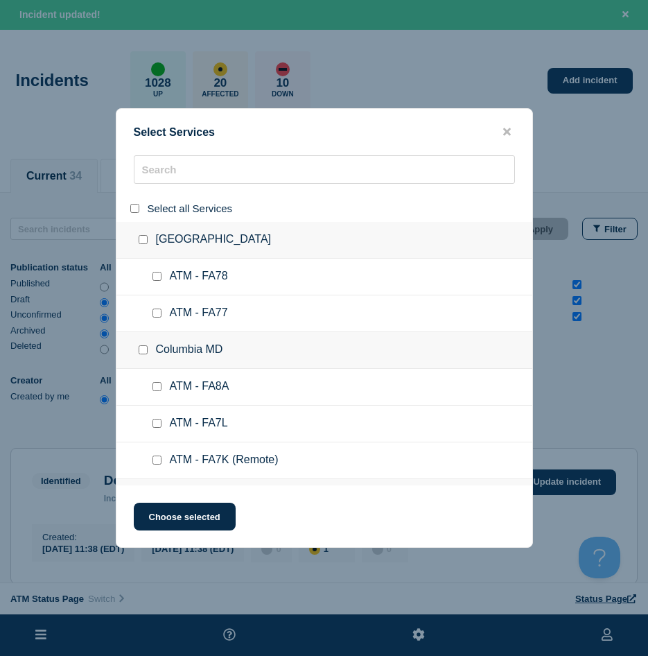
checkbox input "false"
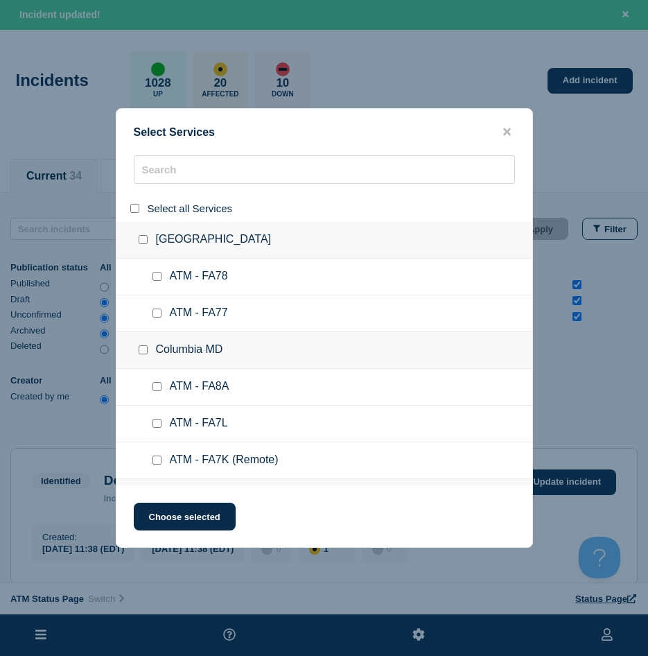
checkbox input "false"
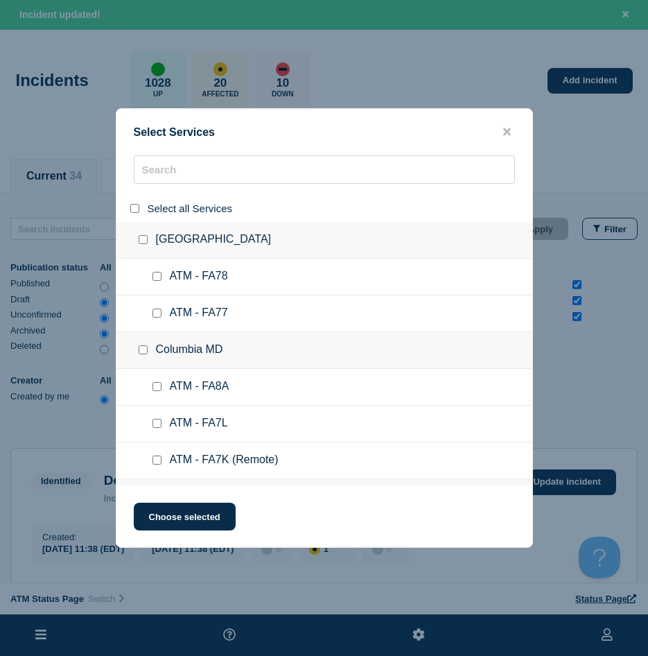
checkbox input "false"
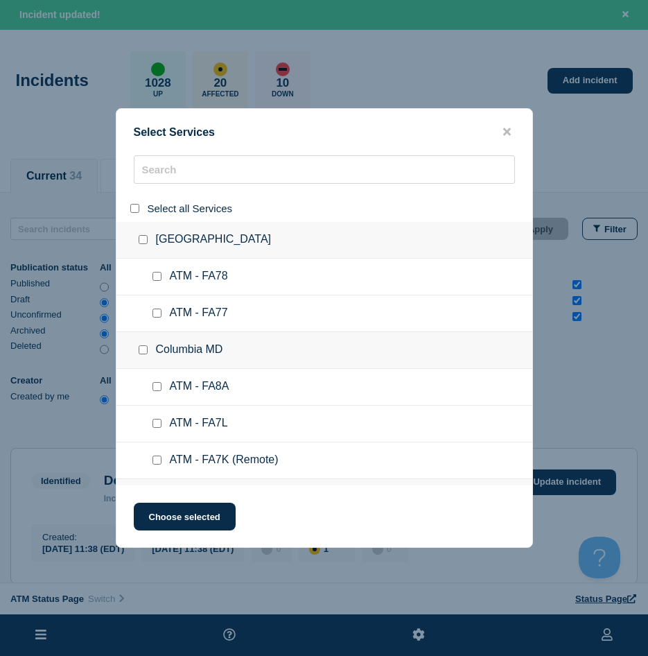
checkbox input "false"
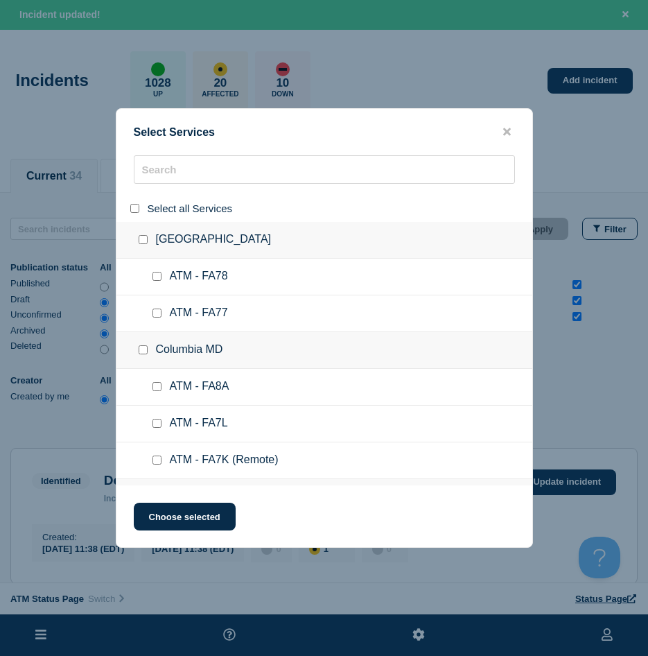
checkbox input "false"
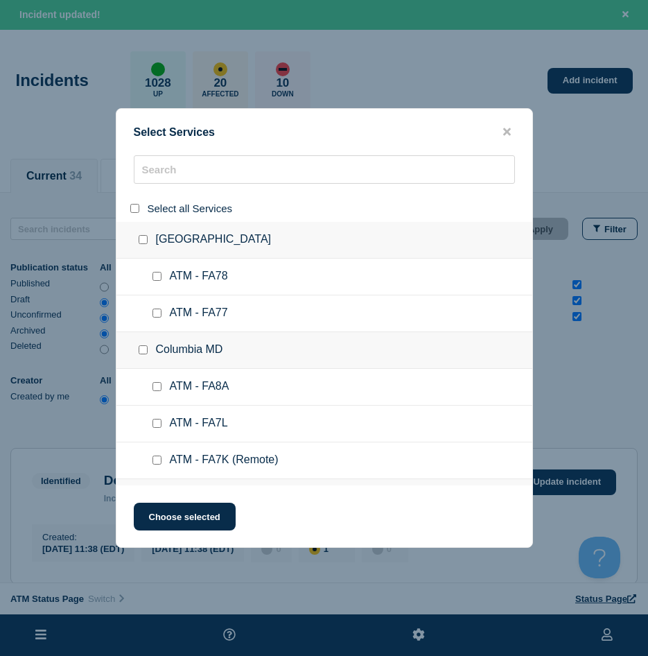
checkbox input "false"
click at [133, 208] on input "select all" at bounding box center [134, 208] width 9 height 9
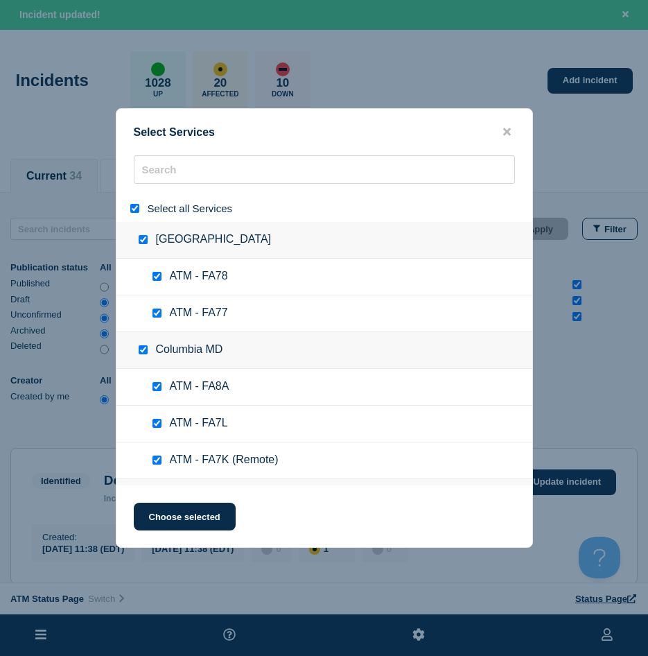
click at [138, 205] on div at bounding box center [138, 208] width 20 height 13
click at [136, 204] on div at bounding box center [138, 208] width 20 height 13
drag, startPoint x: 136, startPoint y: 204, endPoint x: 165, endPoint y: 226, distance: 36.6
click at [131, 206] on input "select all" at bounding box center [134, 208] width 9 height 9
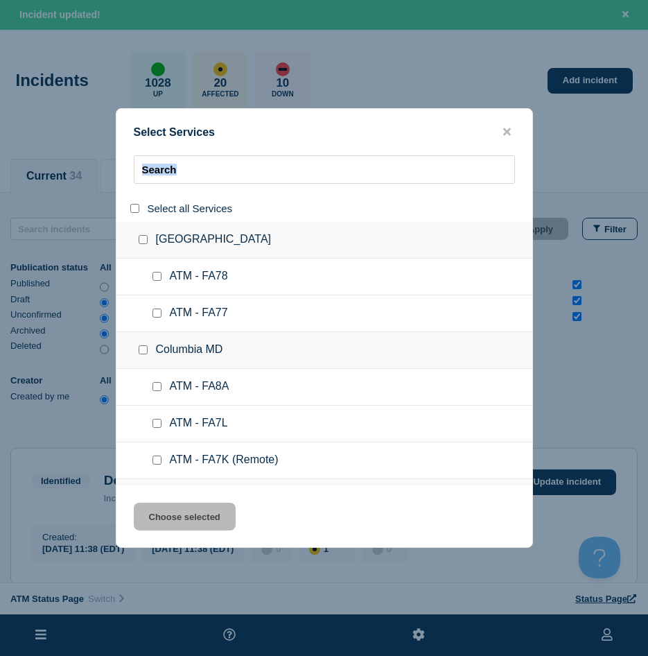
click at [175, 173] on input "search" at bounding box center [324, 169] width 381 height 28
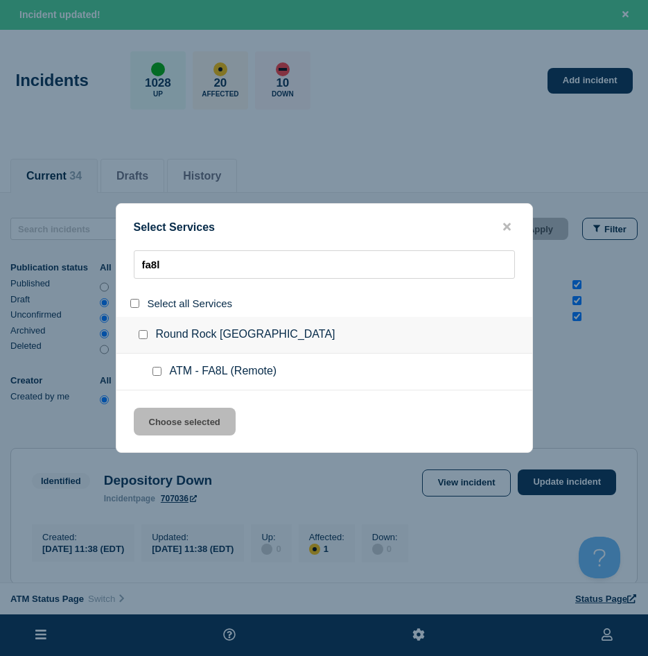
click at [153, 372] on input "service: ATM - FA8L (Remote)" at bounding box center [157, 371] width 9 height 9
click at [170, 401] on div "Select Services fa8l Select all Services [GEOGRAPHIC_DATA] [GEOGRAPHIC_DATA] AT…" at bounding box center [324, 328] width 417 height 250
drag, startPoint x: 167, startPoint y: 408, endPoint x: 176, endPoint y: 406, distance: 9.4
click at [167, 408] on div "Select Services fa8l Select all Services [GEOGRAPHIC_DATA] [GEOGRAPHIC_DATA] AT…" at bounding box center [324, 328] width 417 height 250
drag, startPoint x: 201, startPoint y: 426, endPoint x: 273, endPoint y: 438, distance: 73.1
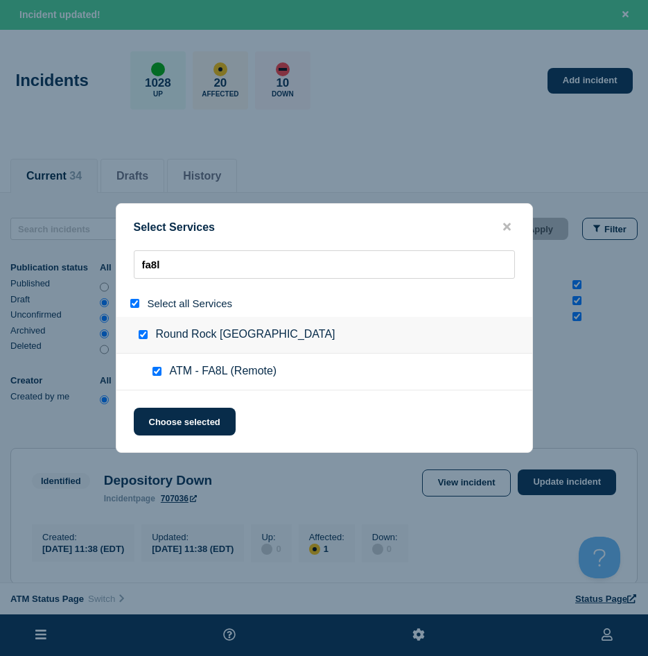
click at [202, 427] on button "Choose selected" at bounding box center [185, 422] width 102 height 28
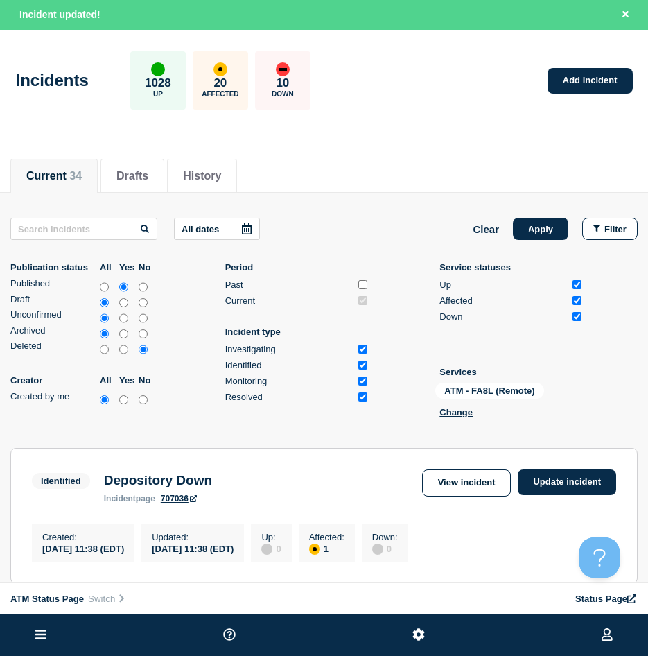
drag, startPoint x: 546, startPoint y: 229, endPoint x: 549, endPoint y: 252, distance: 23.1
click at [548, 233] on button "Apply" at bounding box center [540, 229] width 55 height 22
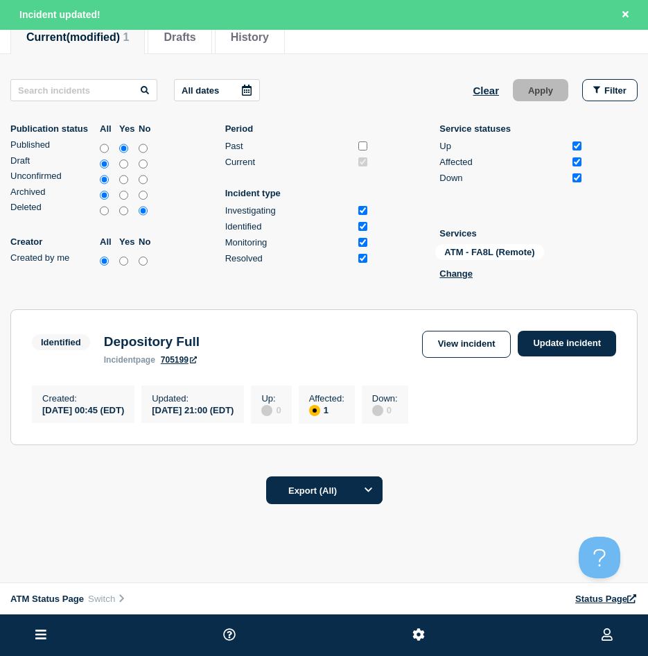
scroll to position [182, 0]
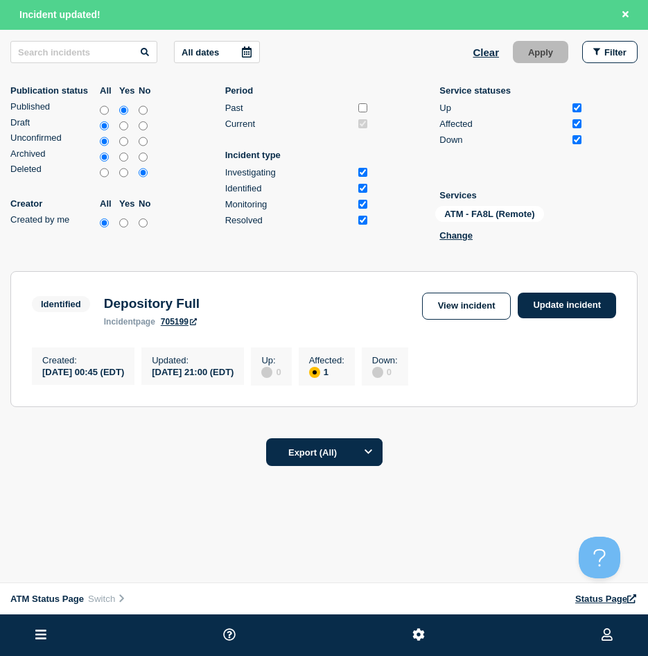
click at [549, 284] on section "Identified Depository Full incident page 705199 View incident Update incident C…" at bounding box center [323, 339] width 627 height 136
click at [547, 293] on link "Update incident" at bounding box center [567, 306] width 98 height 26
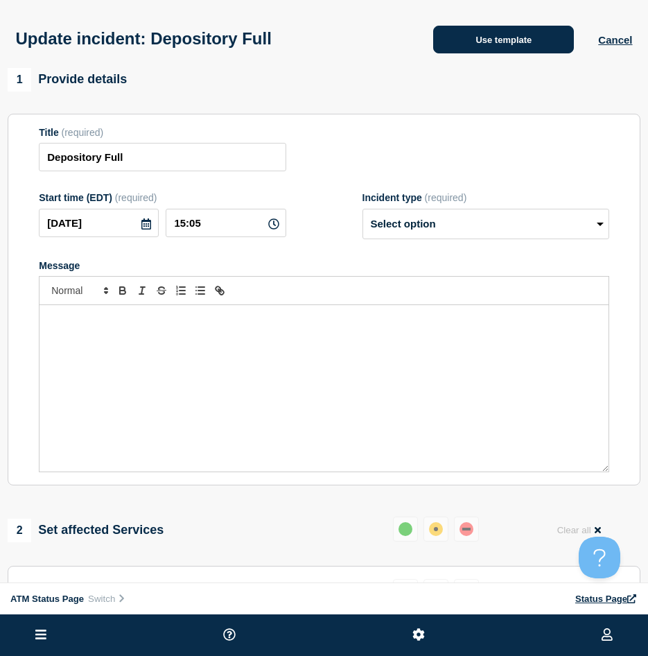
click at [546, 42] on button "Use template" at bounding box center [503, 40] width 141 height 28
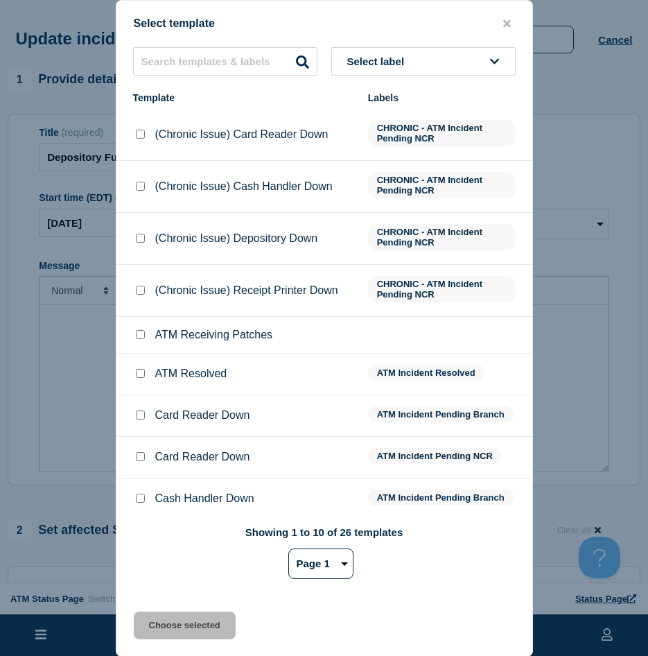
click at [141, 374] on input "ATM Resolved checkbox" at bounding box center [140, 373] width 9 height 9
click at [153, 614] on button "Choose selected" at bounding box center [185, 626] width 102 height 28
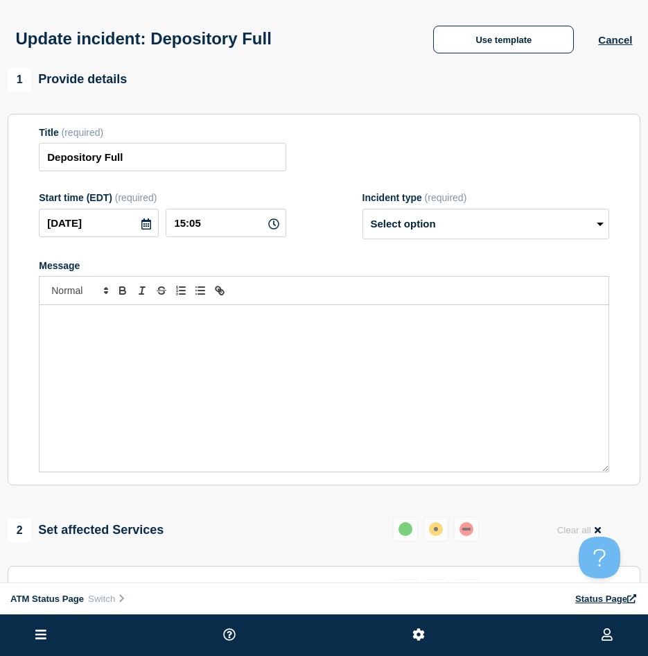
scroll to position [139, 0]
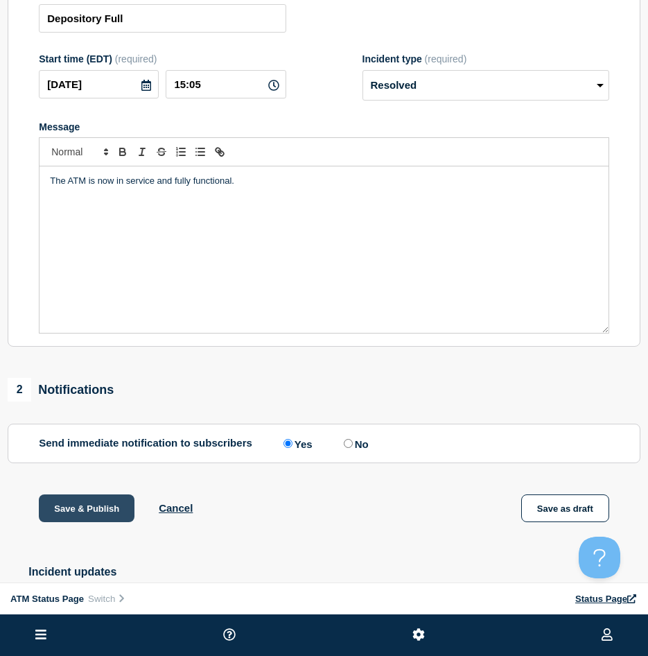
click at [55, 521] on button "Save & Publish" at bounding box center [87, 508] width 96 height 28
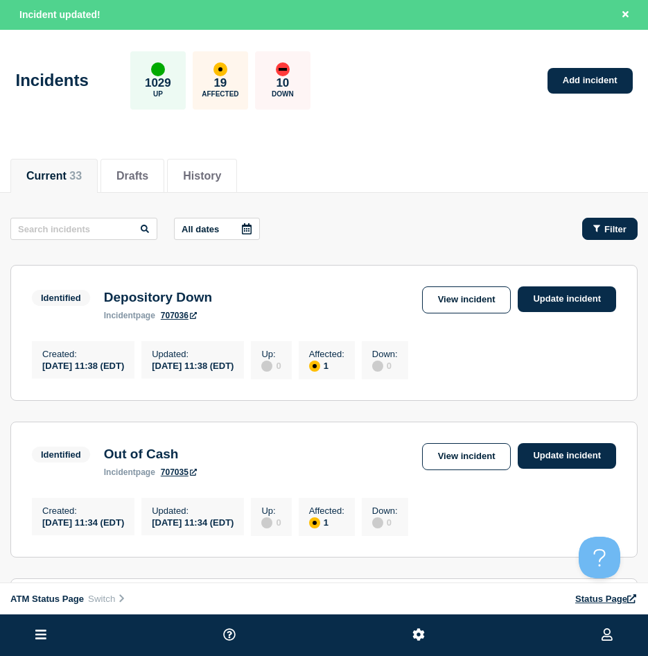
click at [629, 226] on button "Filter" at bounding box center [609, 229] width 55 height 22
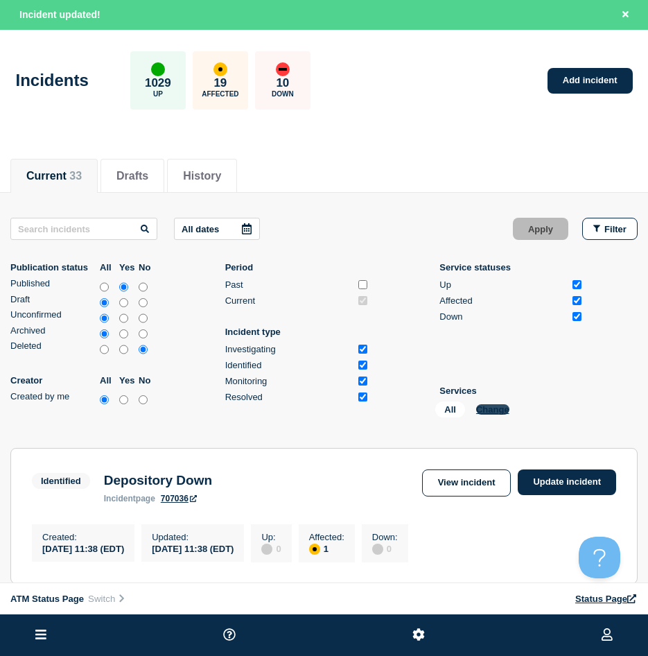
click at [499, 408] on button "Change" at bounding box center [492, 409] width 33 height 10
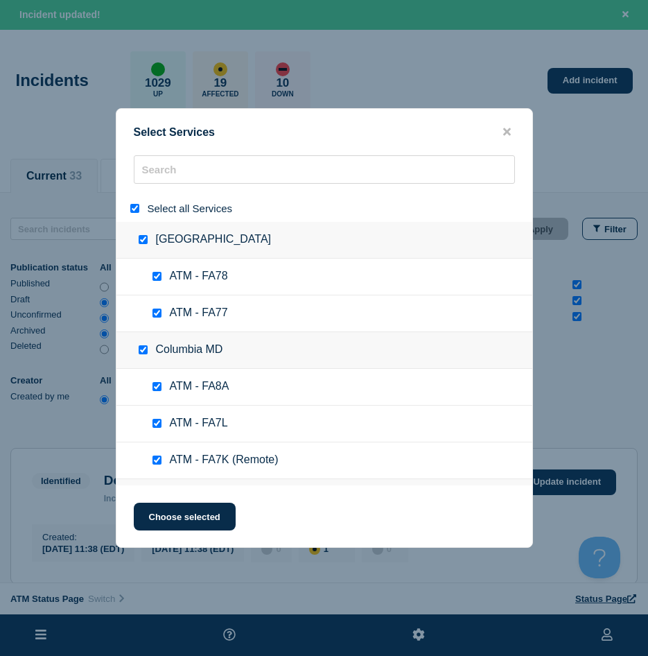
click at [140, 209] on div at bounding box center [138, 208] width 20 height 13
click at [137, 208] on input "select all" at bounding box center [134, 208] width 9 height 9
click at [193, 170] on input "search" at bounding box center [324, 169] width 381 height 28
click at [131, 207] on input "select all" at bounding box center [134, 208] width 9 height 9
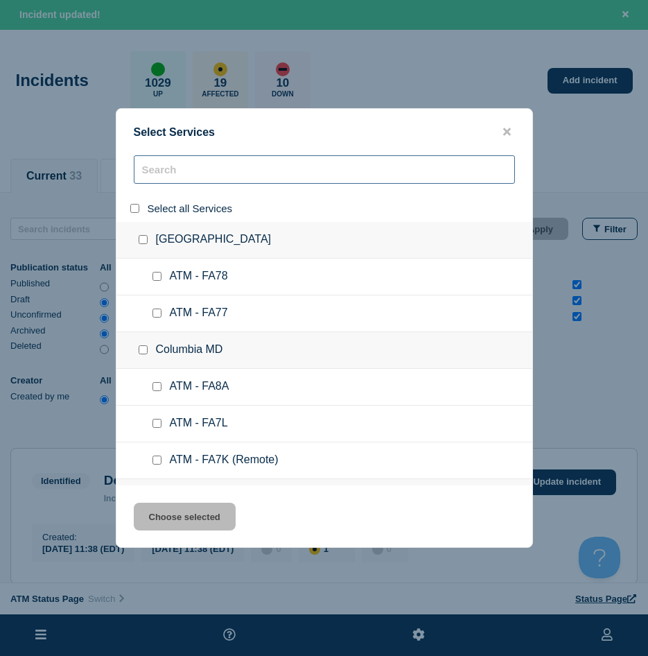
click at [177, 177] on input "search" at bounding box center [324, 169] width 381 height 28
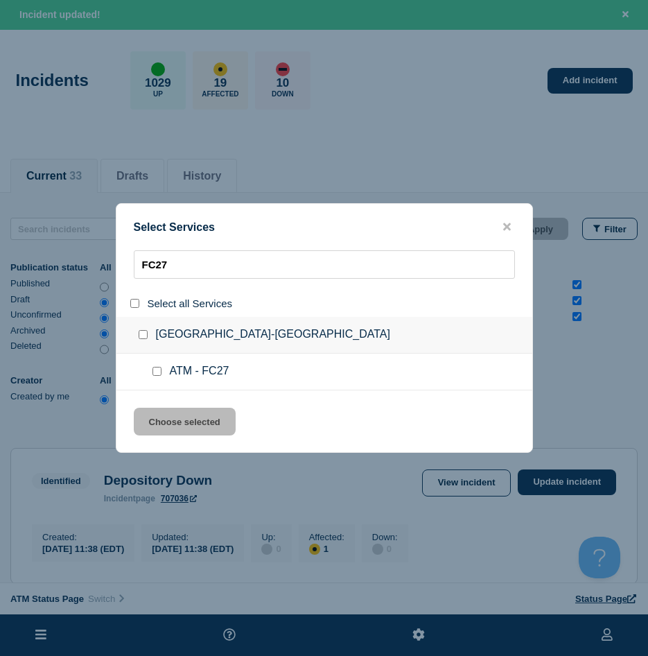
click at [158, 366] on div at bounding box center [160, 372] width 20 height 14
click at [155, 367] on div at bounding box center [160, 372] width 20 height 14
click at [152, 365] on ul "ATM - FC27" at bounding box center [324, 372] width 416 height 37
click at [155, 370] on input "service: ATM - FC27" at bounding box center [157, 371] width 9 height 9
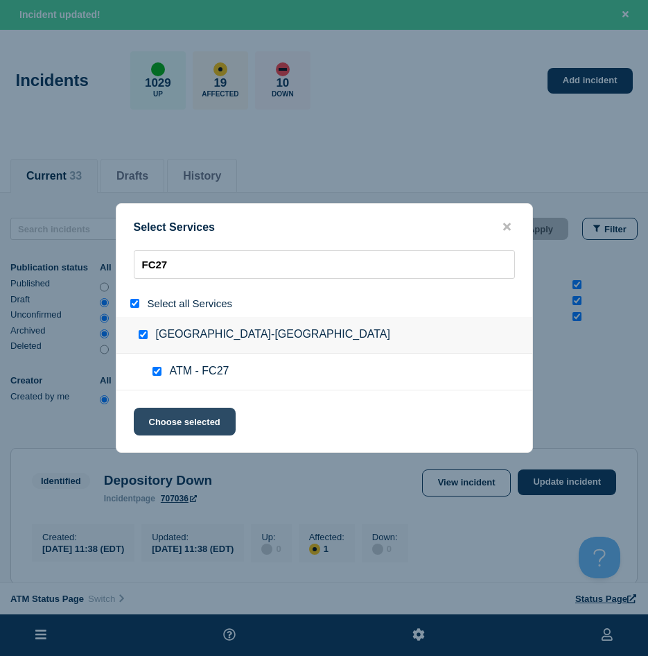
click at [167, 433] on button "Choose selected" at bounding box center [185, 422] width 102 height 28
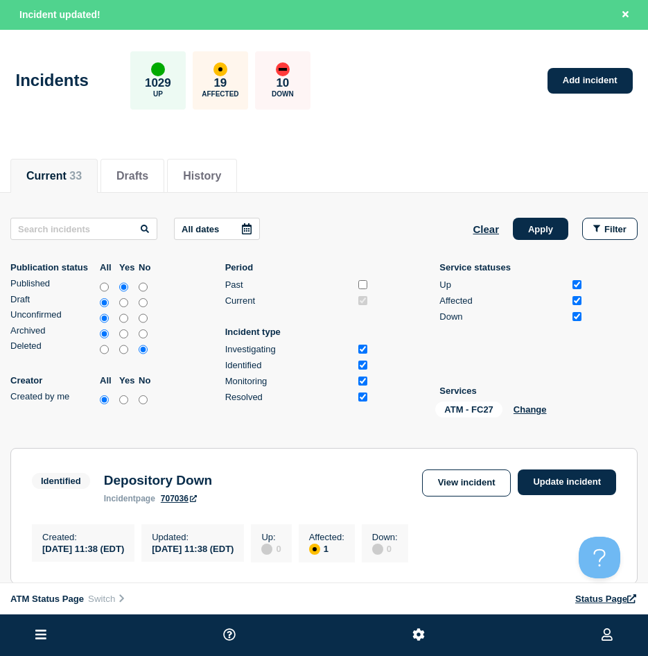
click at [172, 417] on button "Choose selected" at bounding box center [185, 415] width 102 height 28
click at [559, 236] on button "Apply" at bounding box center [540, 229] width 55 height 22
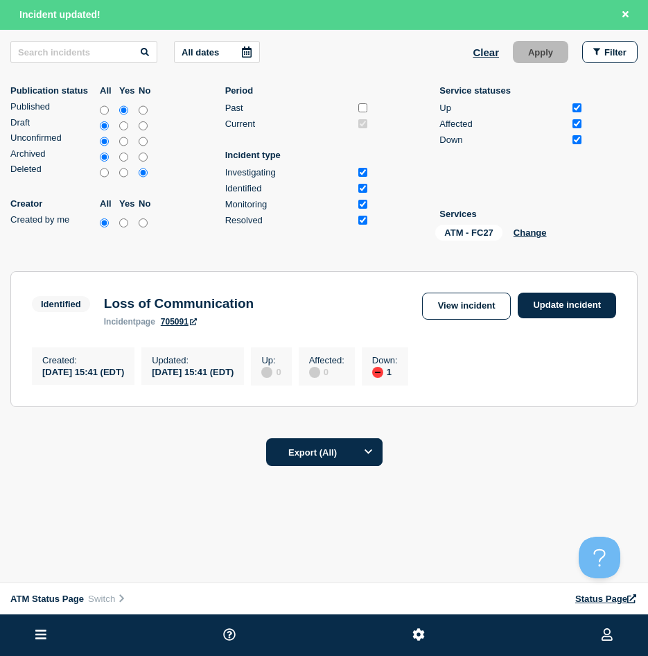
scroll to position [182, 0]
click at [588, 297] on link "Update incident" at bounding box center [567, 306] width 98 height 26
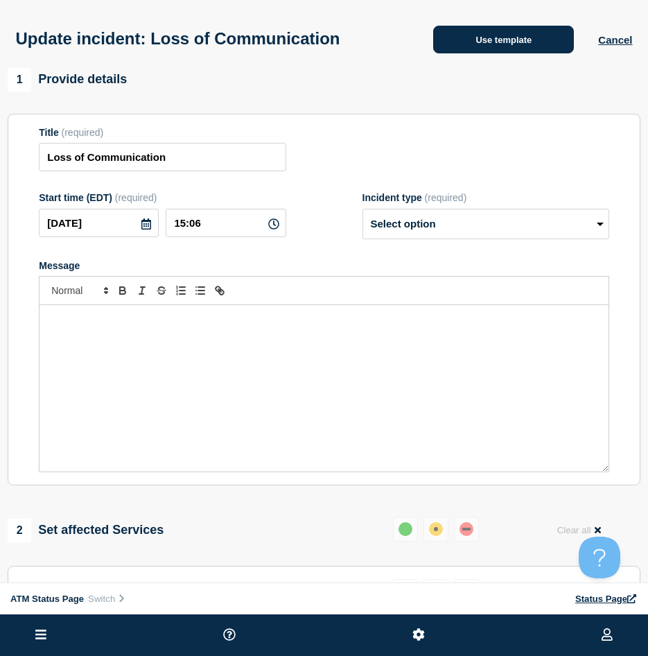
click at [470, 46] on button "Use template" at bounding box center [503, 40] width 141 height 28
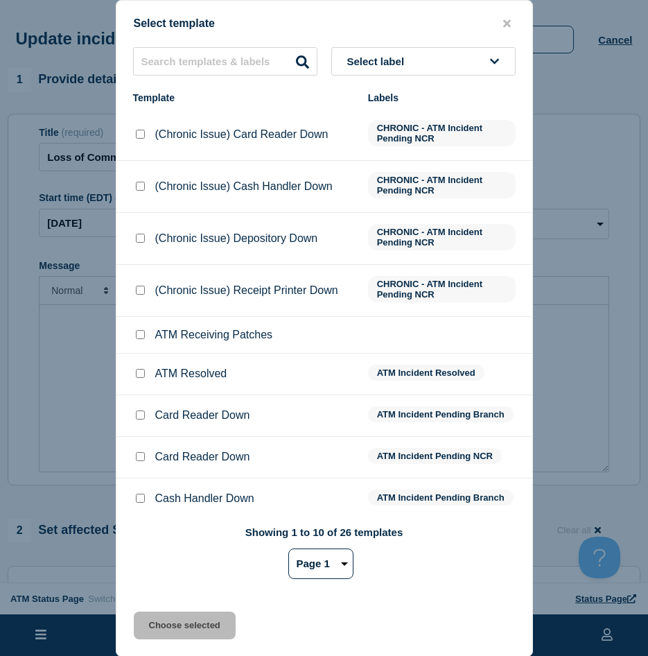
click at [142, 372] on input "ATM Resolved checkbox" at bounding box center [140, 373] width 9 height 9
click at [189, 630] on button "Choose selected" at bounding box center [185, 626] width 102 height 28
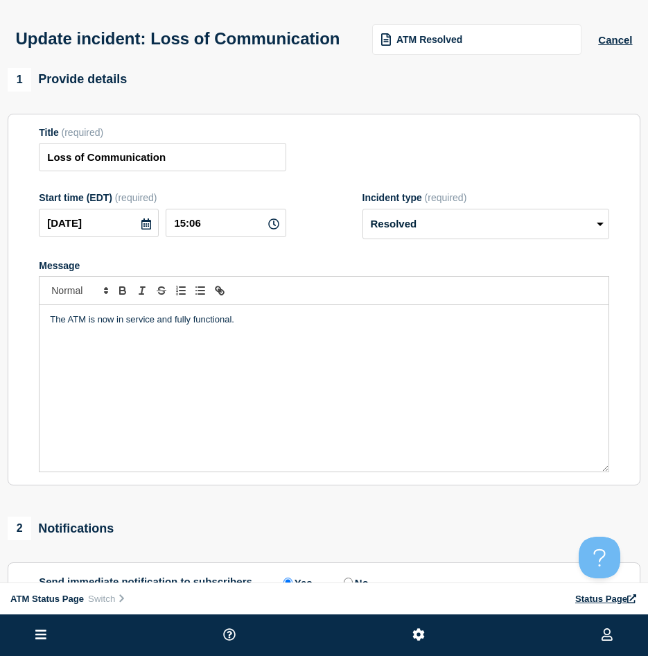
scroll to position [267, 0]
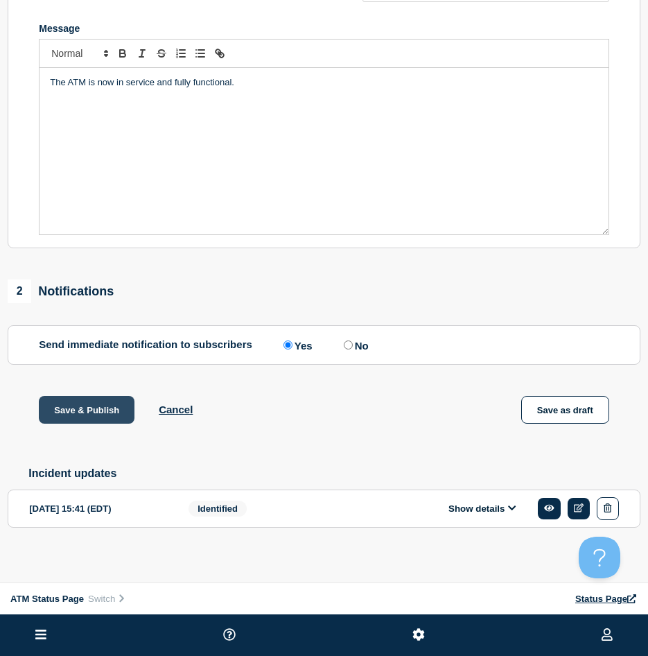
click at [93, 399] on button "Save & Publish" at bounding box center [87, 410] width 96 height 28
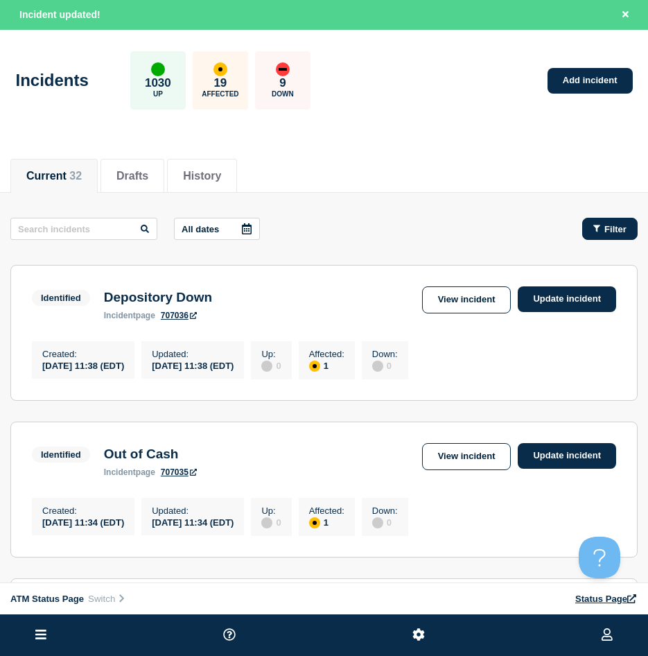
click at [602, 220] on button "Filter" at bounding box center [609, 229] width 55 height 22
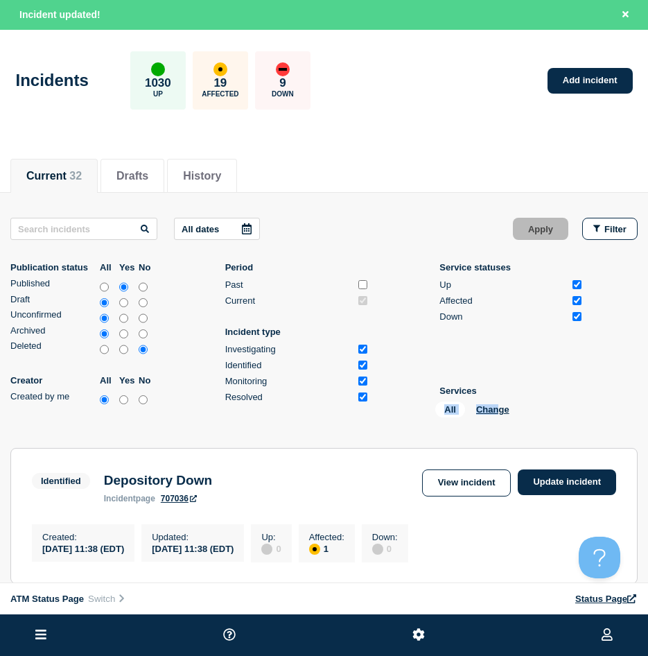
click at [499, 400] on li "Services All Change" at bounding box center [512, 403] width 144 height 37
click at [494, 404] on button "Change" at bounding box center [492, 409] width 33 height 10
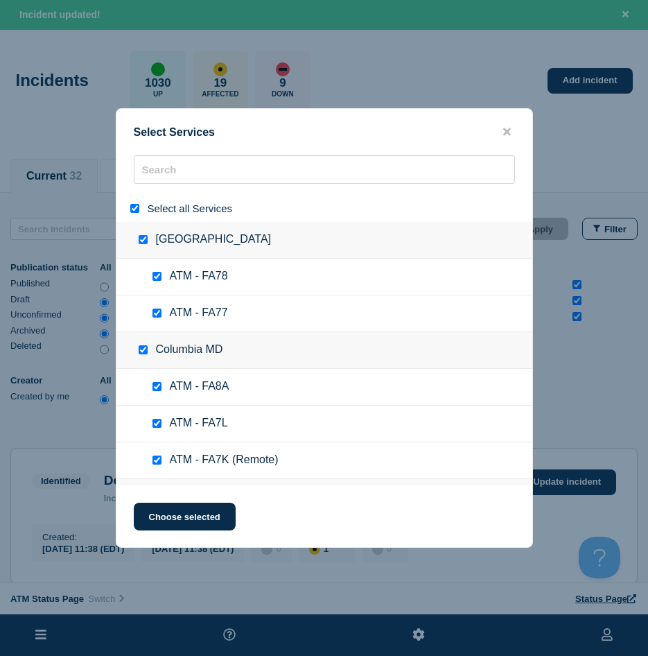
click at [137, 209] on input "select all" at bounding box center [134, 208] width 9 height 9
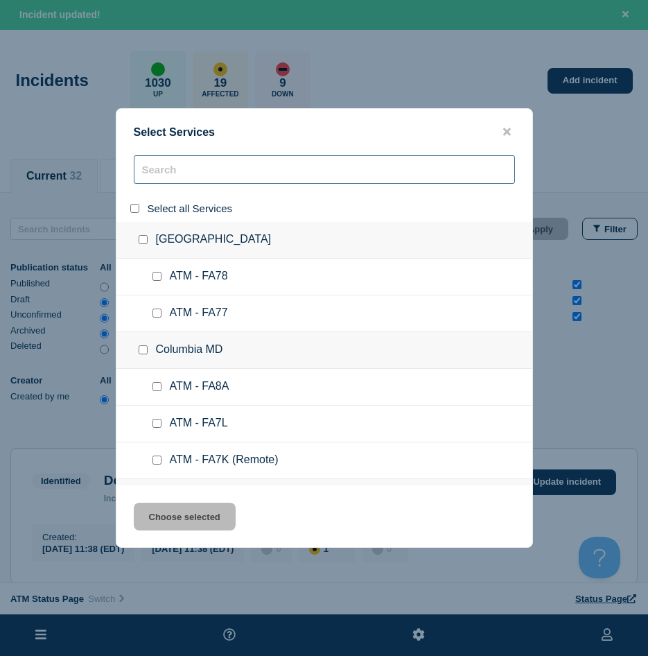
click at [180, 176] on input "search" at bounding box center [324, 169] width 381 height 28
click at [166, 192] on div at bounding box center [324, 175] width 416 height 40
click at [168, 180] on input "search" at bounding box center [324, 169] width 381 height 28
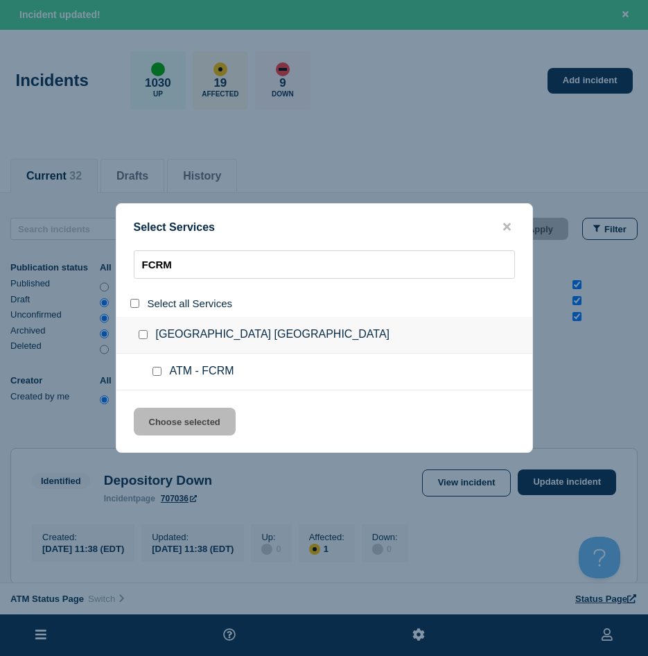
click at [155, 371] on input "service: ATM - FCRM" at bounding box center [157, 371] width 9 height 9
click at [159, 415] on button "Choose selected" at bounding box center [185, 422] width 102 height 28
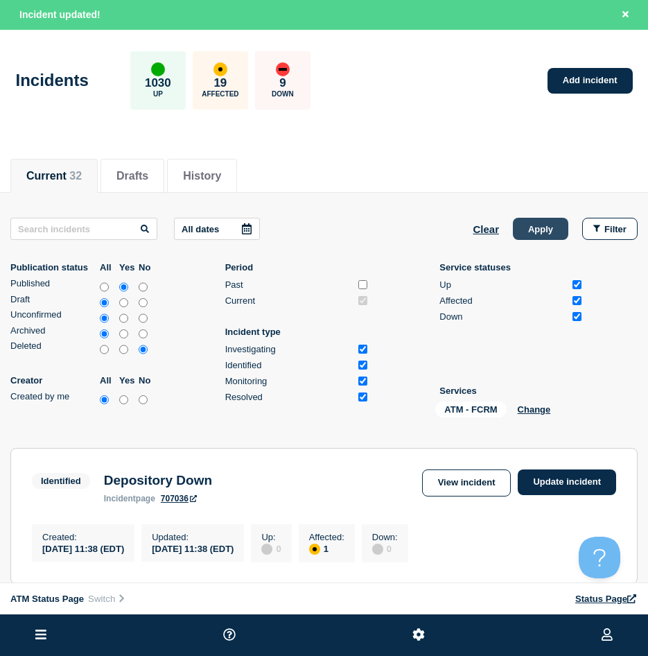
click at [534, 230] on button "Apply" at bounding box center [540, 229] width 55 height 22
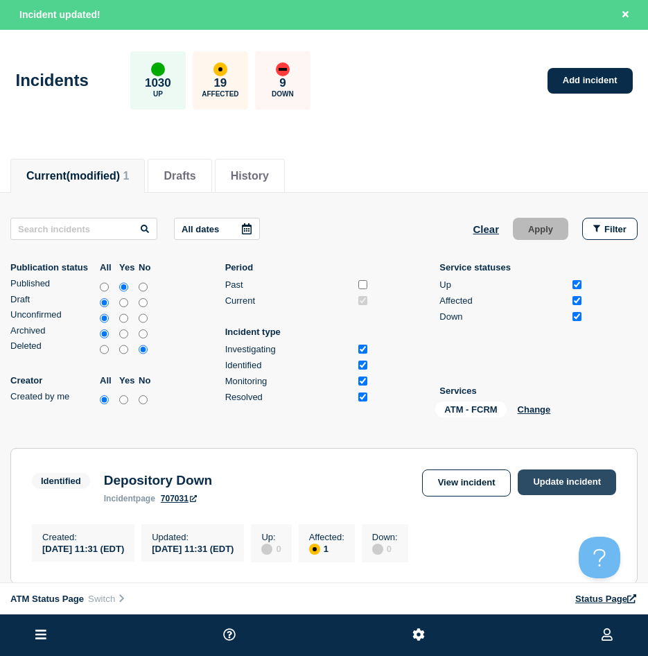
scroll to position [182, 0]
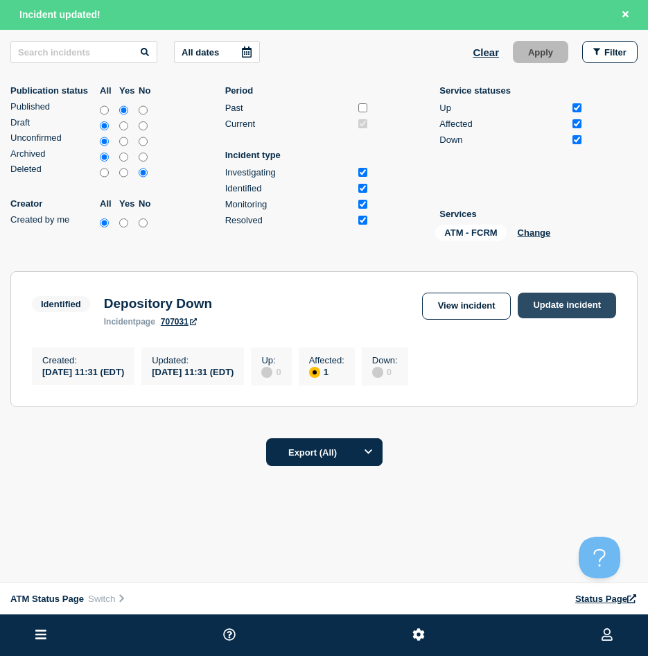
click at [569, 297] on link "Update incident" at bounding box center [567, 306] width 98 height 26
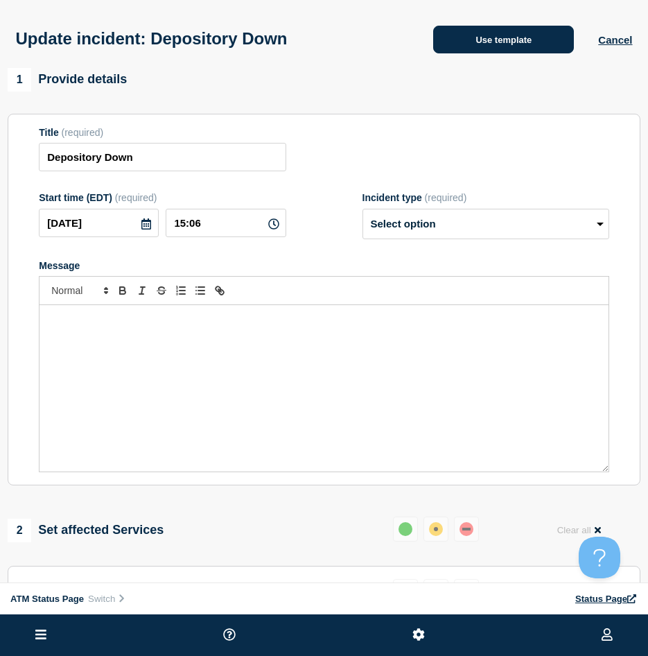
click at [485, 53] on button "Use template" at bounding box center [503, 40] width 141 height 28
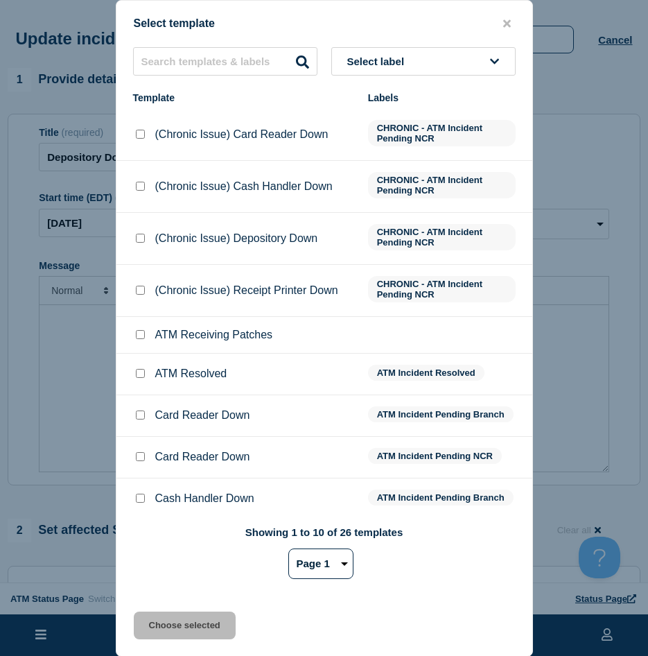
click at [138, 375] on input "ATM Resolved checkbox" at bounding box center [140, 373] width 9 height 9
click at [170, 630] on button "Choose selected" at bounding box center [185, 626] width 102 height 28
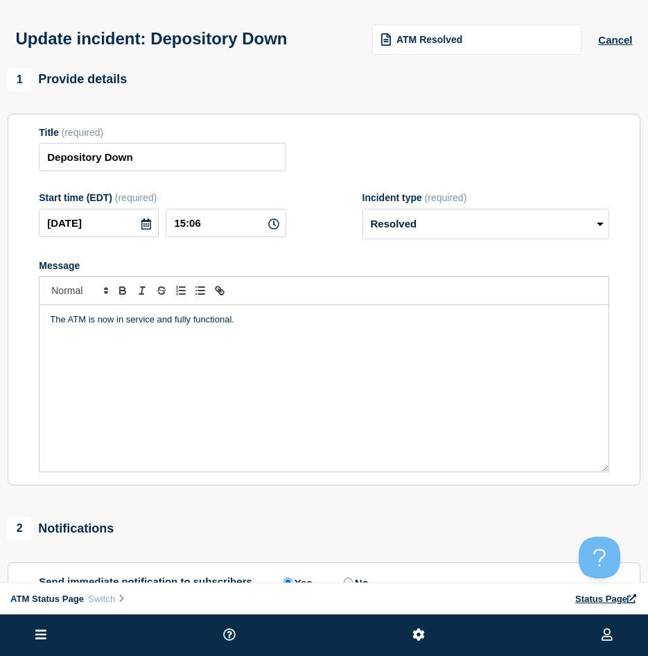
scroll to position [244, 0]
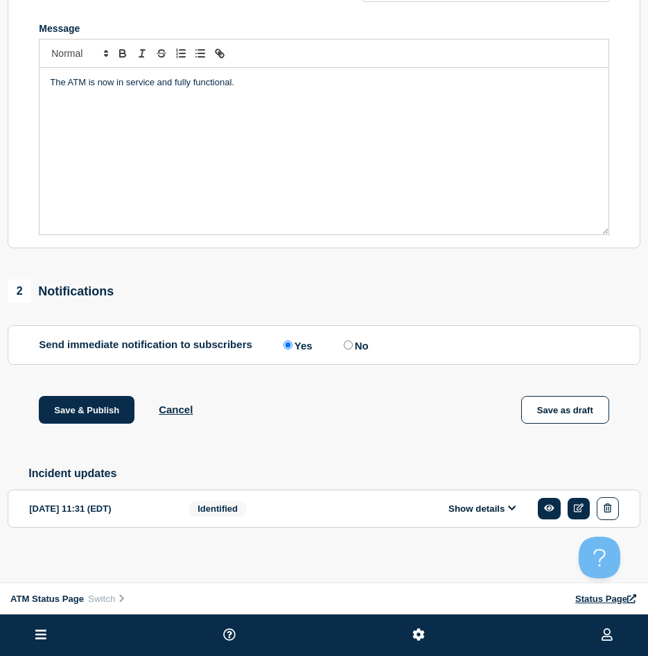
click at [71, 390] on div "1 Provide details Title (required) Depository Down Start time (EDT) (required) …" at bounding box center [324, 201] width 648 height 740
click at [69, 396] on button "Save & Publish" at bounding box center [87, 410] width 96 height 28
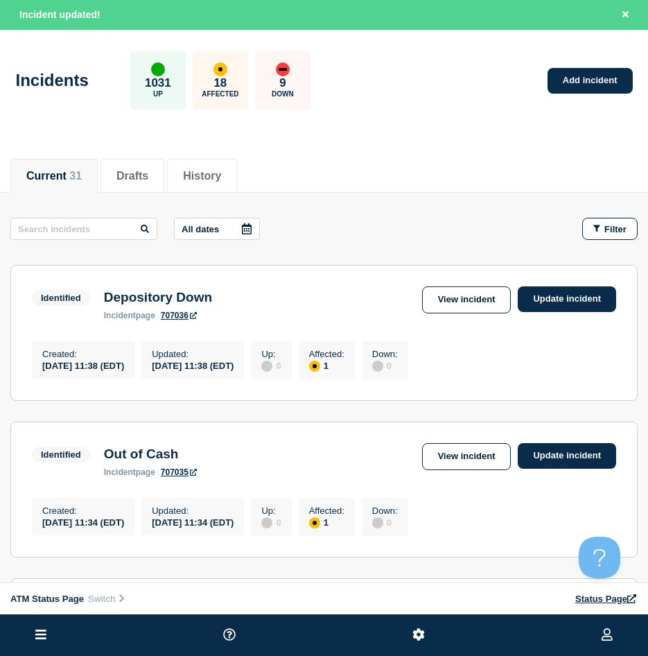
click at [544, 92] on div "Incidents 1031 Up 18 Affected 9 Down Add incident" at bounding box center [324, 75] width 648 height 85
click at [544, 90] on div "Incidents 1031 Up 18 Affected 9 Down Add incident" at bounding box center [324, 75] width 648 height 85
click at [549, 87] on link "Add incident" at bounding box center [590, 81] width 85 height 26
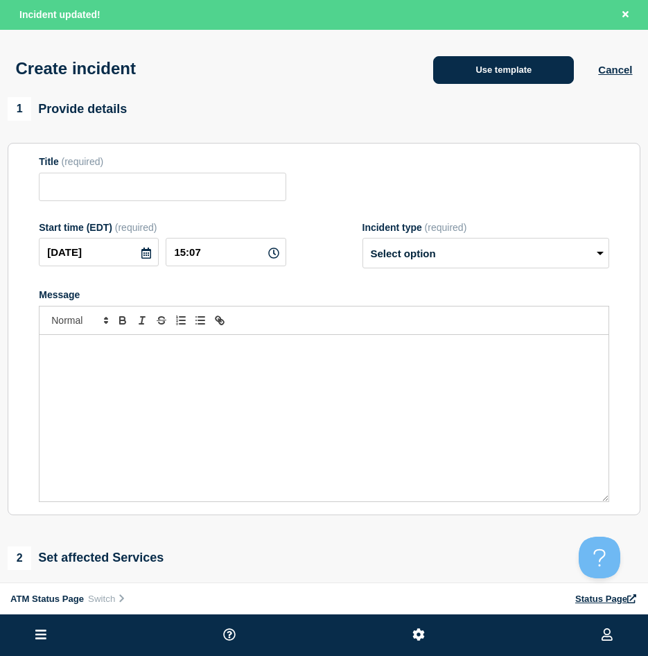
click at [510, 74] on button "Use template" at bounding box center [503, 70] width 141 height 28
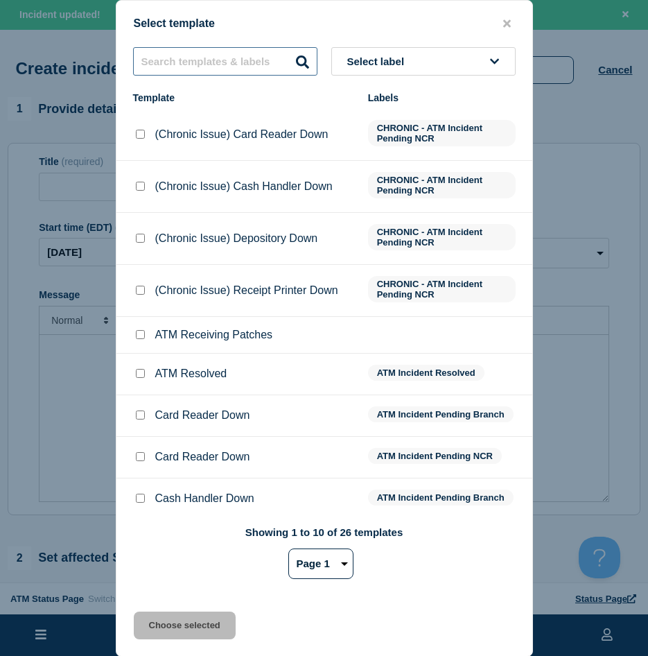
click at [157, 58] on input "text" at bounding box center [225, 61] width 184 height 28
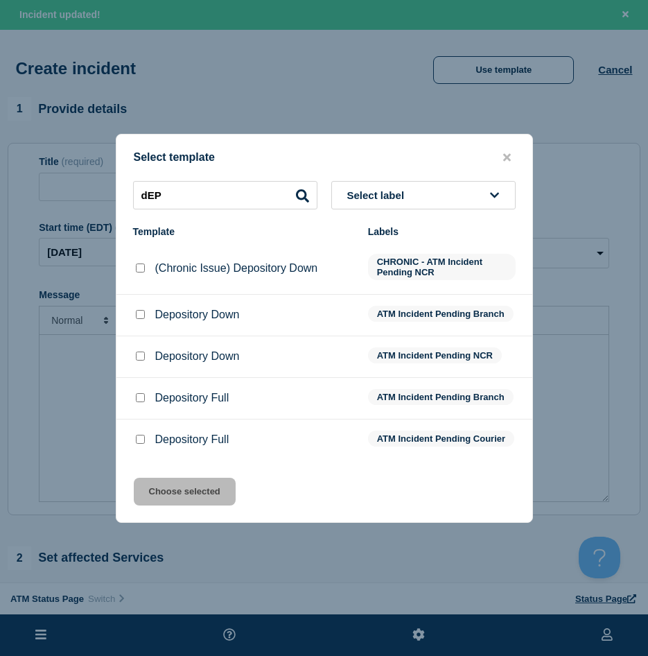
click at [141, 311] on input "Depository Down checkbox" at bounding box center [140, 314] width 9 height 9
click at [183, 495] on button "Choose selected" at bounding box center [185, 492] width 102 height 28
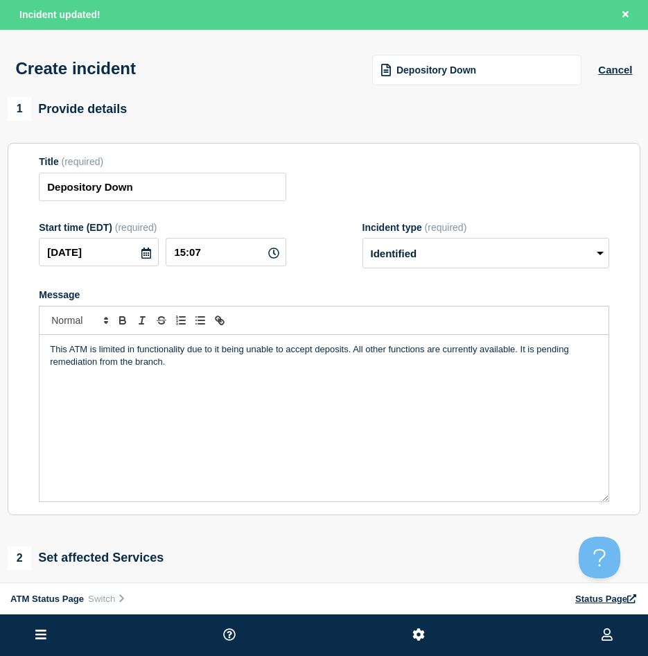
scroll to position [208, 0]
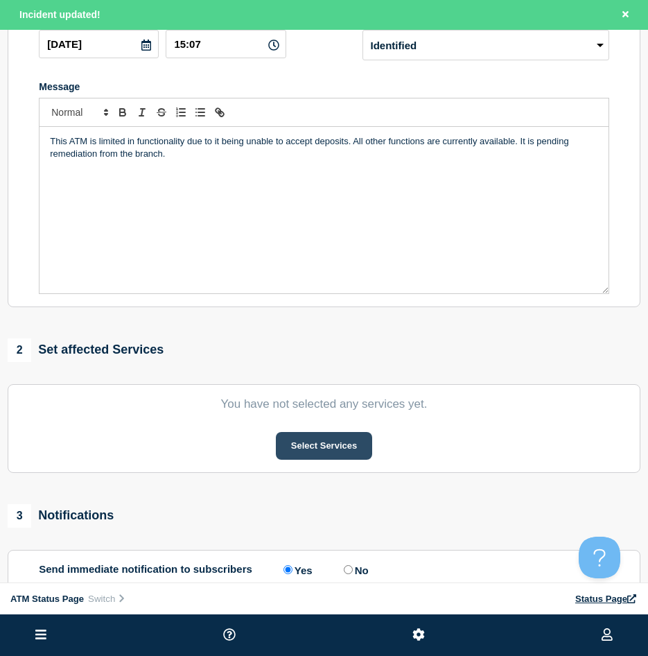
click at [276, 446] on button "Select Services" at bounding box center [324, 446] width 96 height 28
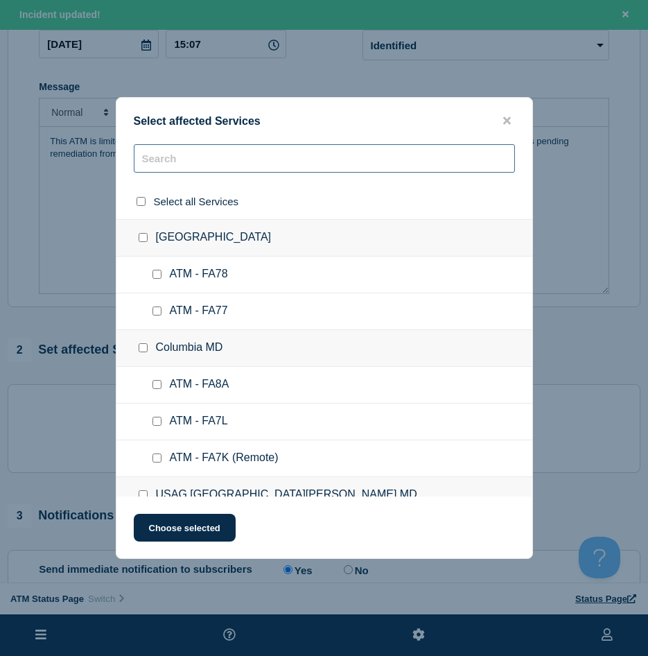
click at [179, 153] on input "text" at bounding box center [324, 158] width 381 height 28
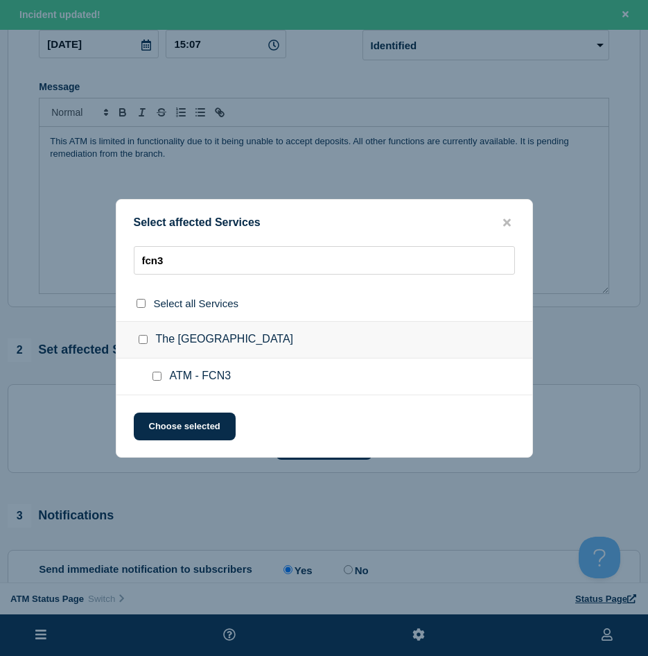
drag, startPoint x: 156, startPoint y: 372, endPoint x: 168, endPoint y: 406, distance: 36.6
click at [157, 372] on div at bounding box center [160, 377] width 20 height 14
click at [155, 379] on input "ATM - FCN3 checkbox" at bounding box center [157, 376] width 9 height 9
click at [160, 428] on button "Choose selected" at bounding box center [185, 427] width 102 height 28
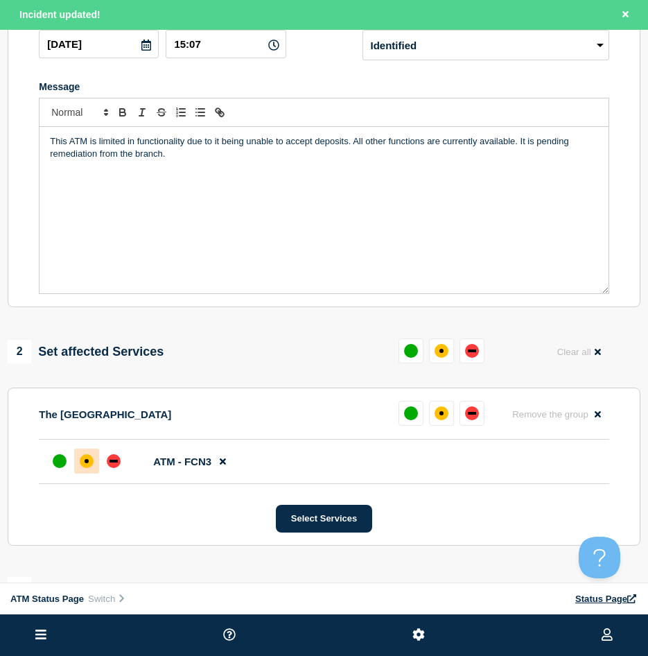
click at [88, 468] on div "affected" at bounding box center [87, 461] width 14 height 14
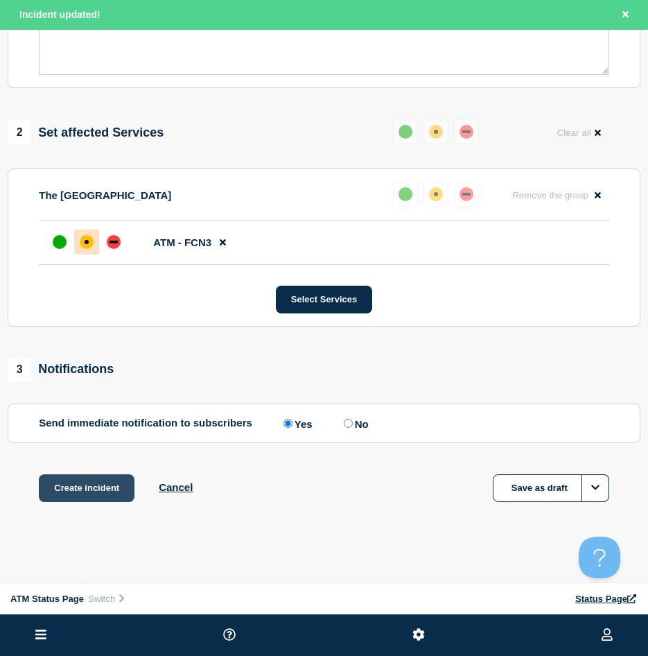
click at [107, 496] on button "Create incident" at bounding box center [87, 488] width 96 height 28
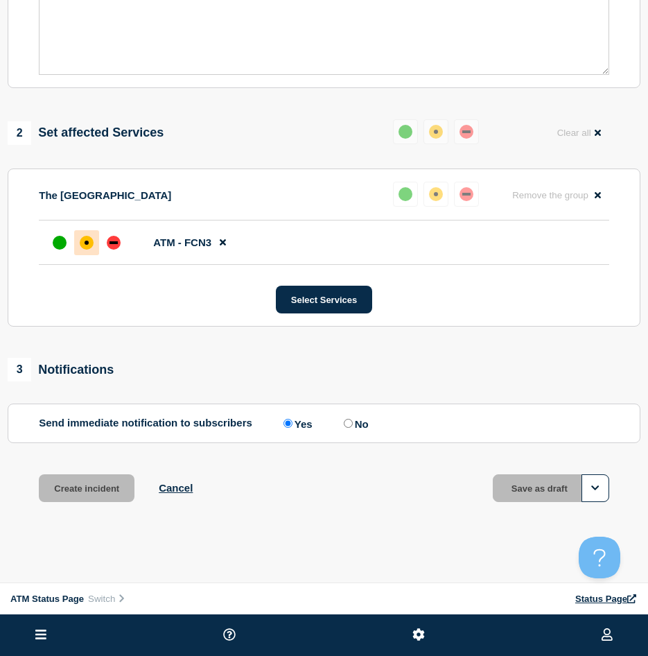
scroll to position [401, 0]
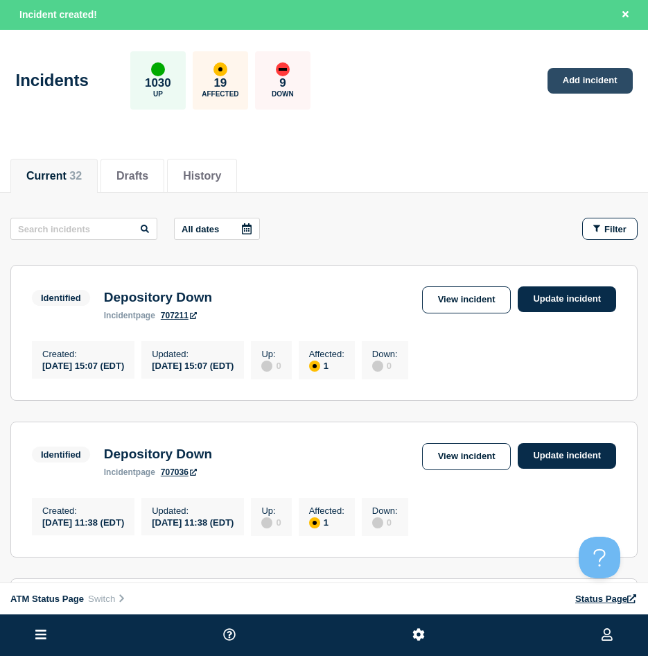
click at [607, 78] on link "Add incident" at bounding box center [590, 81] width 85 height 26
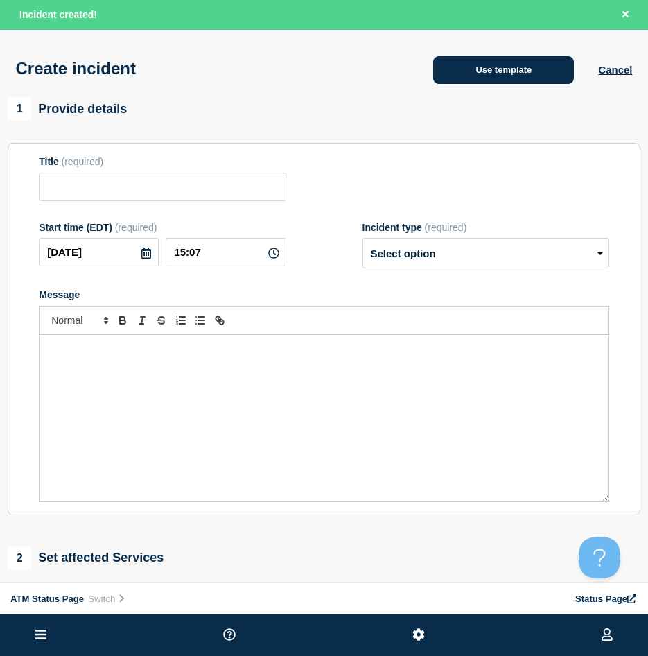
click at [437, 67] on button "Use template" at bounding box center [503, 70] width 141 height 28
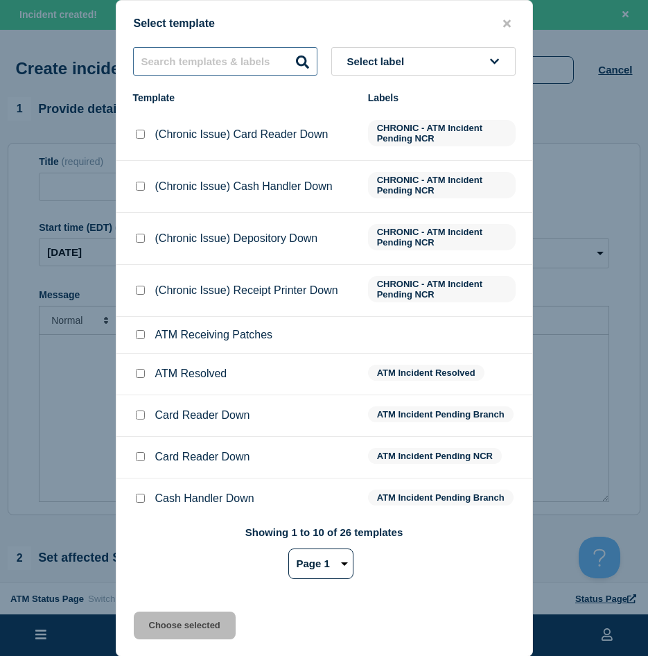
click at [211, 68] on input "text" at bounding box center [225, 61] width 184 height 28
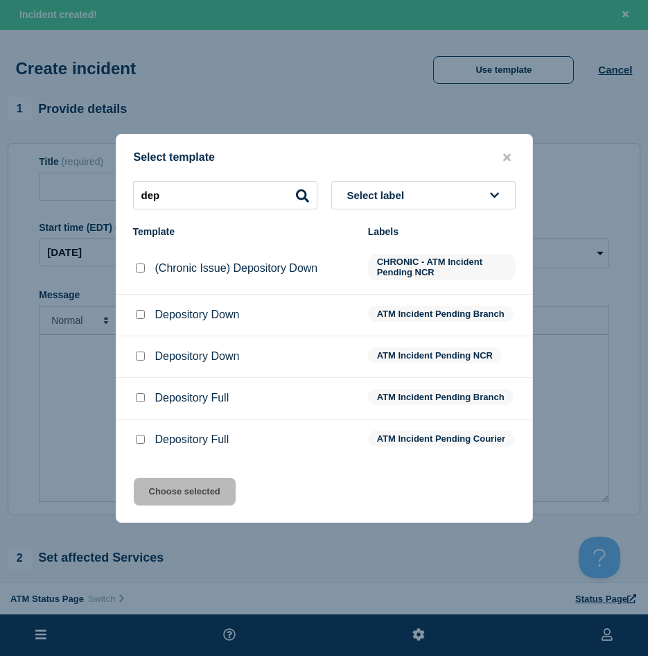
click at [536, 148] on div at bounding box center [324, 328] width 648 height 656
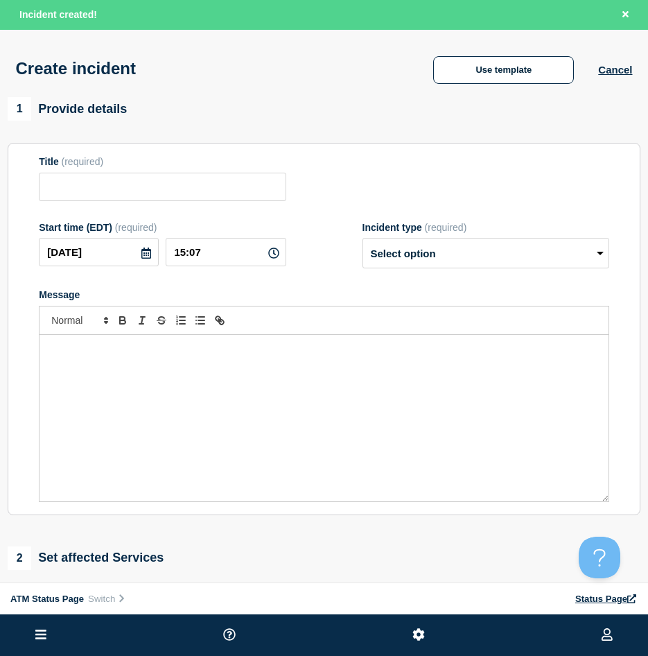
click at [519, 149] on div "Select template" at bounding box center [324, 150] width 416 height 13
click at [602, 67] on button "Cancel" at bounding box center [615, 70] width 34 height 12
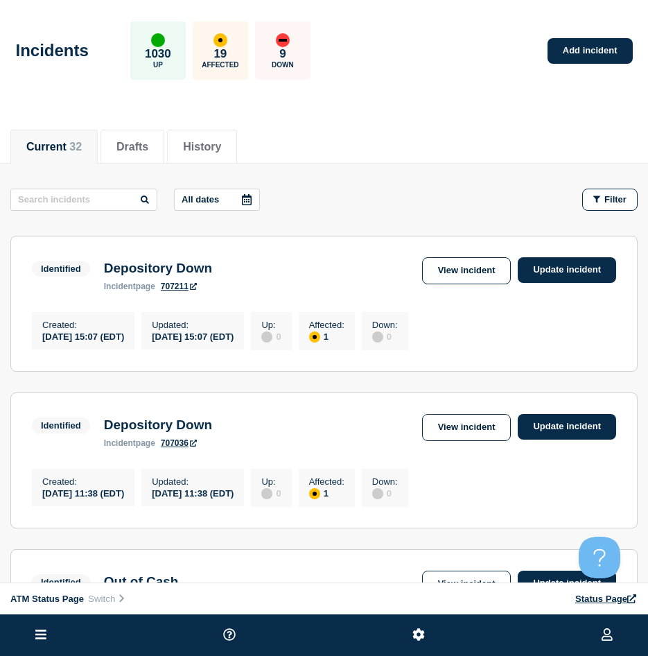
click at [620, 203] on span "Filter" at bounding box center [616, 199] width 22 height 10
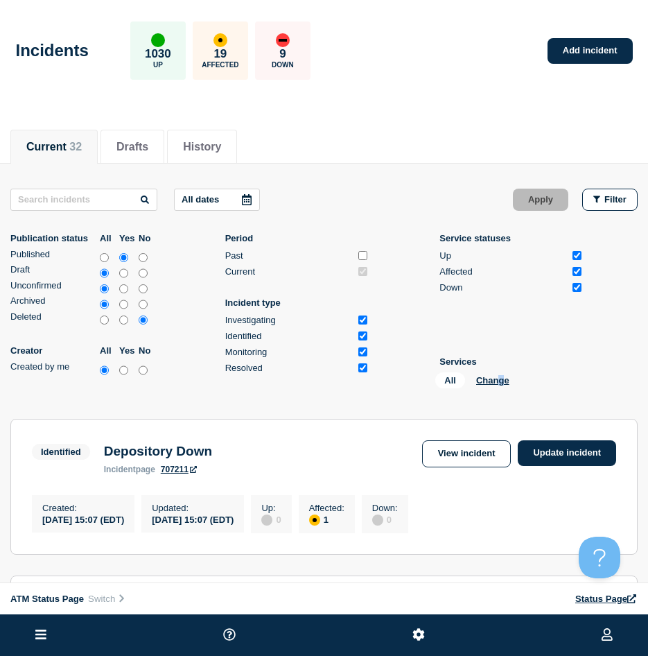
click at [500, 386] on div "All Change" at bounding box center [504, 382] width 139 height 21
click at [501, 382] on button "Change" at bounding box center [492, 380] width 33 height 10
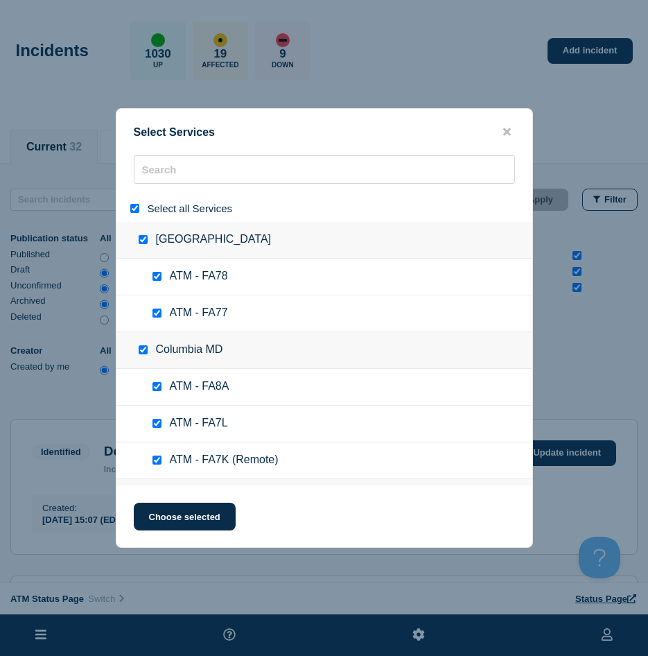
click at [135, 209] on input "select all" at bounding box center [134, 208] width 9 height 9
click at [167, 173] on input "search" at bounding box center [324, 169] width 381 height 28
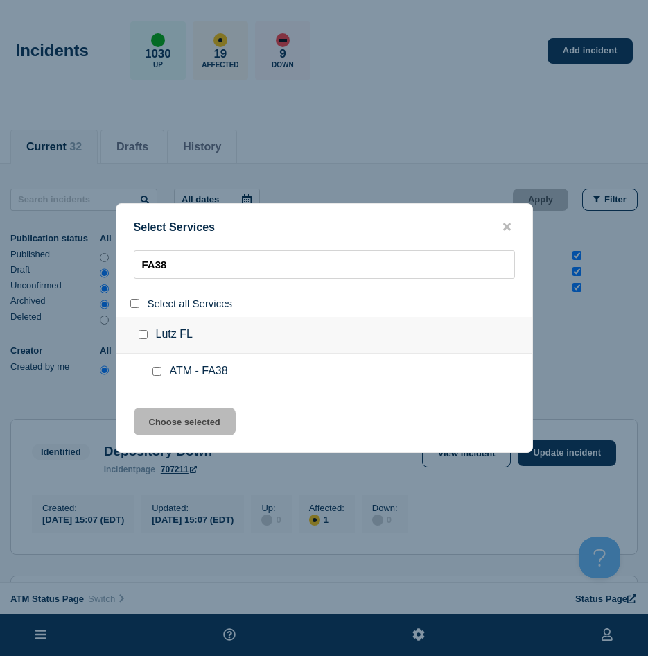
click at [157, 370] on input "service: ATM - FA38" at bounding box center [157, 371] width 9 height 9
click at [172, 408] on div "Select Services FA38 Select all Services Lutz [GEOGRAPHIC_DATA] ATM - FA38 Choo…" at bounding box center [324, 328] width 417 height 250
click at [211, 419] on button "Choose selected" at bounding box center [185, 422] width 102 height 28
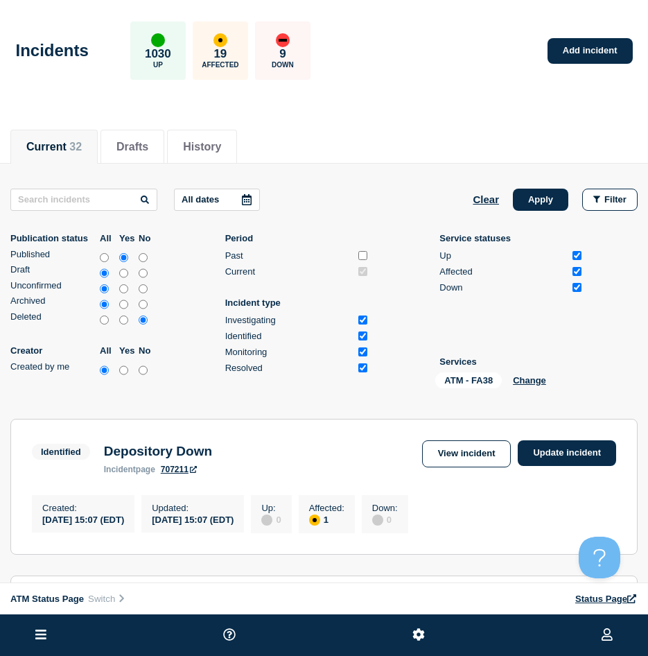
click at [553, 190] on button "Apply" at bounding box center [540, 200] width 55 height 22
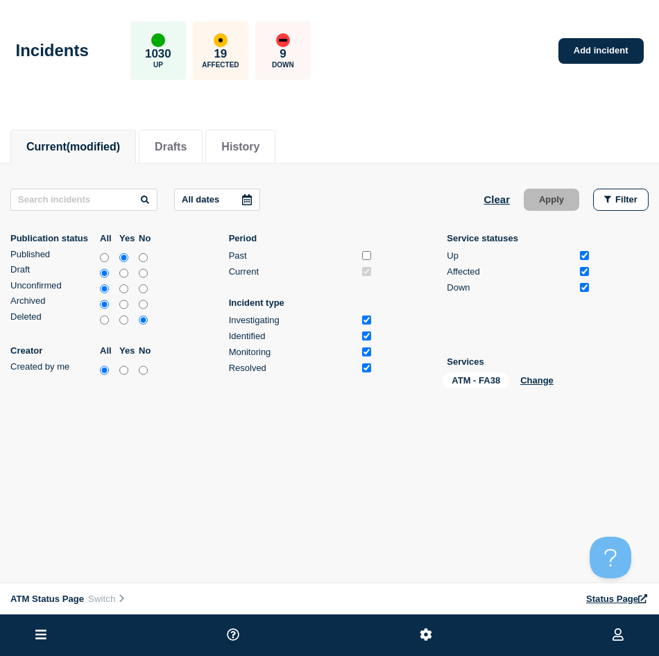
drag, startPoint x: 589, startPoint y: 53, endPoint x: 650, endPoint y: 93, distance: 72.7
click at [589, 53] on link "Add incident" at bounding box center [600, 51] width 85 height 26
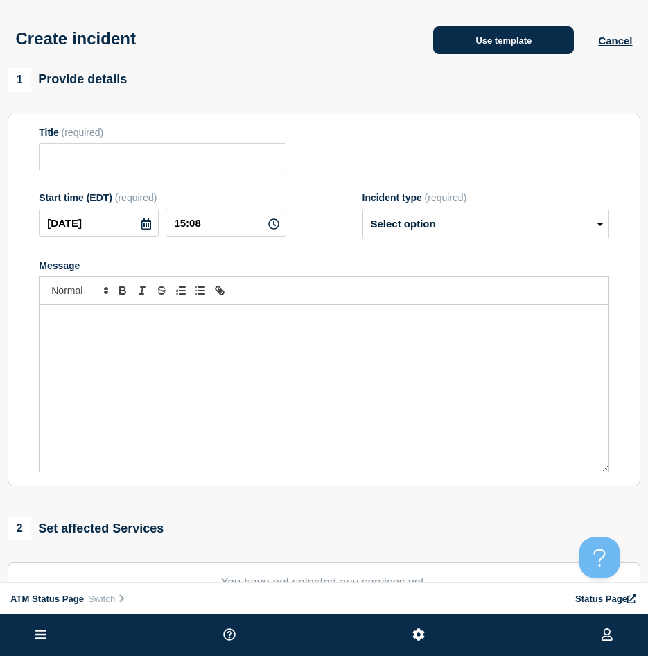
click at [525, 29] on button "Use template" at bounding box center [503, 40] width 141 height 28
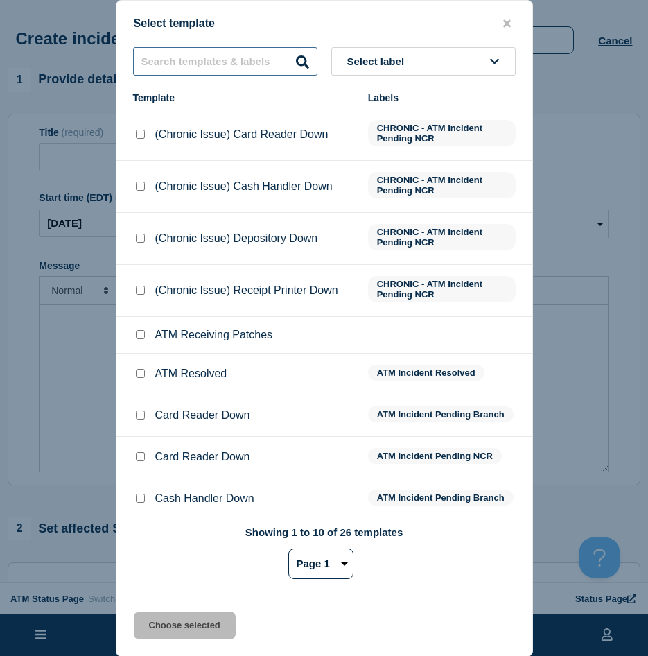
click at [214, 71] on input "text" at bounding box center [225, 61] width 184 height 28
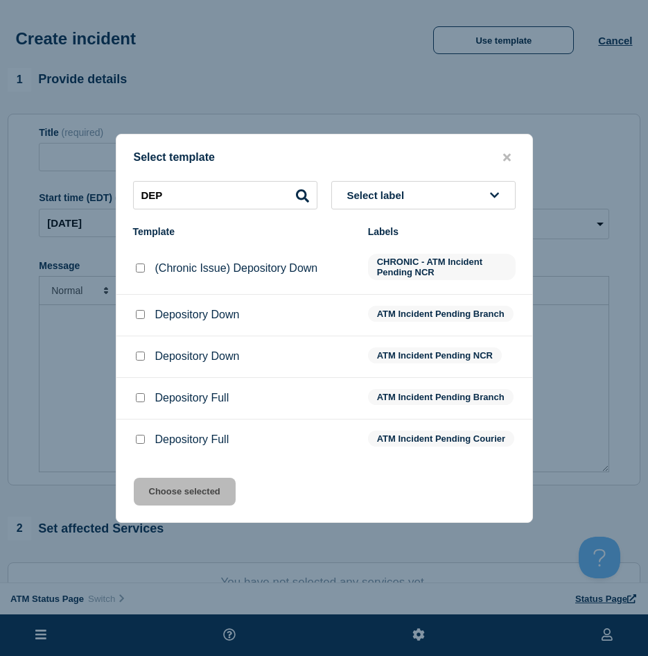
click at [145, 308] on div at bounding box center [140, 315] width 14 height 14
click at [138, 308] on div at bounding box center [140, 315] width 14 height 14
click at [144, 352] on input "Depository Down checkbox" at bounding box center [140, 356] width 9 height 9
click at [186, 487] on button "Choose selected" at bounding box center [185, 492] width 102 height 28
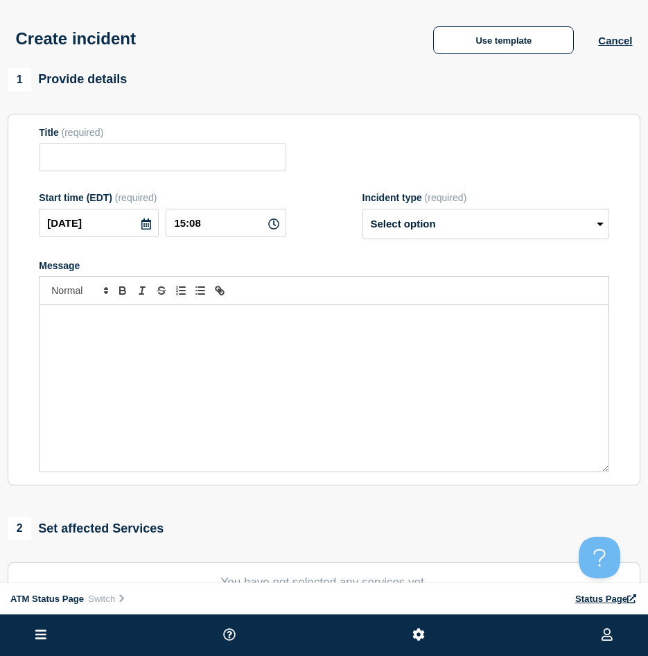
scroll to position [277, 0]
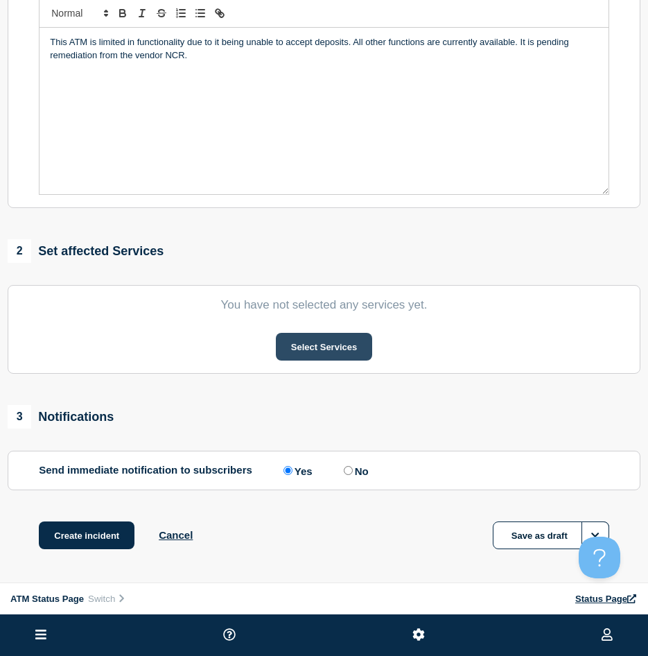
click at [316, 354] on button "Select Services" at bounding box center [324, 347] width 96 height 28
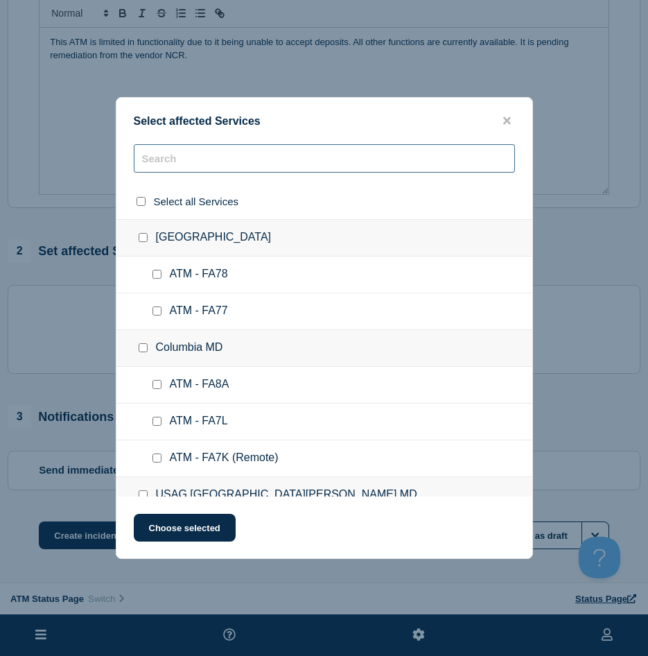
click at [204, 173] on input "text" at bounding box center [324, 158] width 381 height 28
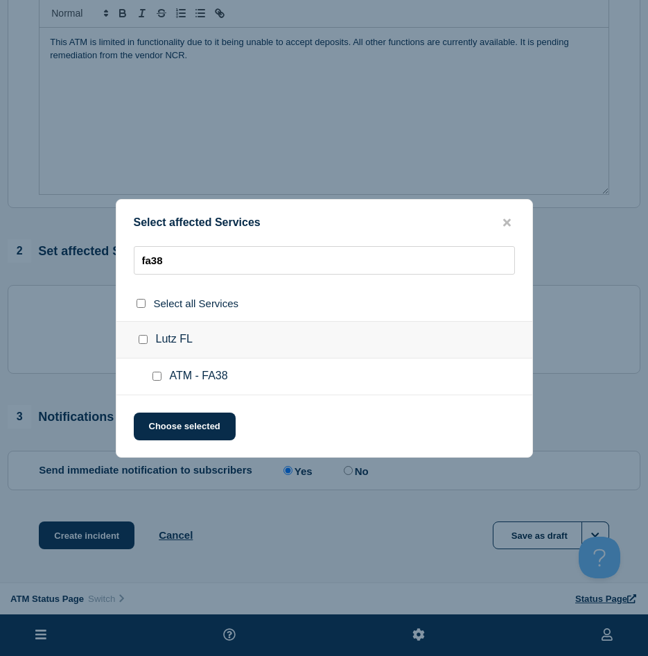
click at [162, 377] on div at bounding box center [160, 377] width 20 height 14
click at [155, 378] on input "ATM - FA38 checkbox" at bounding box center [157, 376] width 9 height 9
click at [164, 408] on div "Select affected Services fa38 Select all Services Lutz [GEOGRAPHIC_DATA] ATM - …" at bounding box center [324, 328] width 417 height 259
click at [166, 420] on button "Choose selected" at bounding box center [185, 427] width 102 height 28
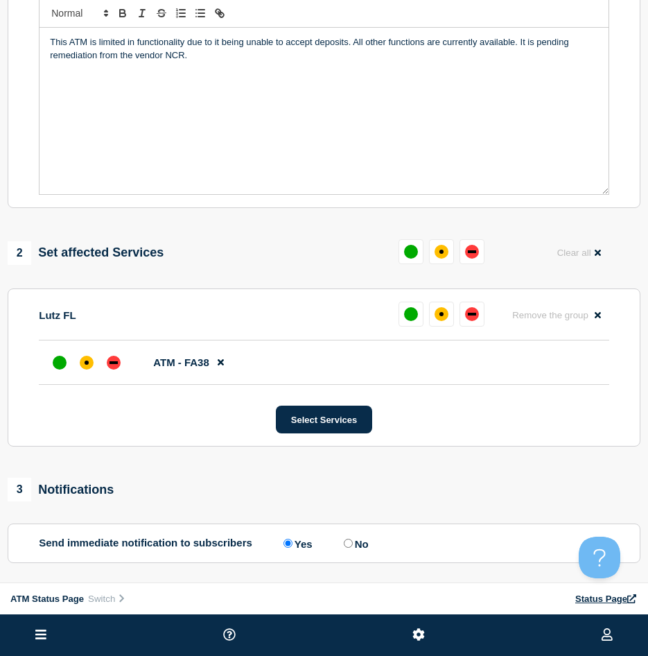
click at [156, 437] on div "Select affected Services fa38 Select all Services Lutz [GEOGRAPHIC_DATA] ATM - …" at bounding box center [324, 321] width 417 height 259
click at [86, 370] on div "affected" at bounding box center [87, 363] width 14 height 14
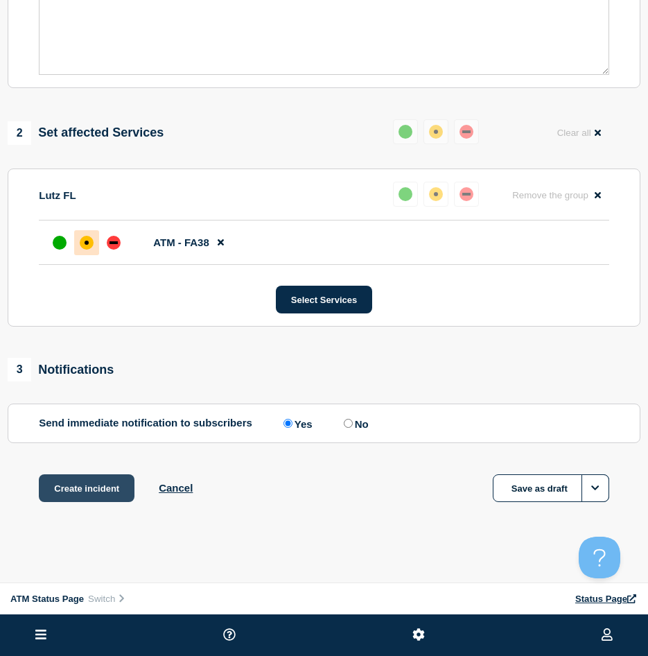
click at [109, 496] on button "Create incident" at bounding box center [87, 488] width 96 height 28
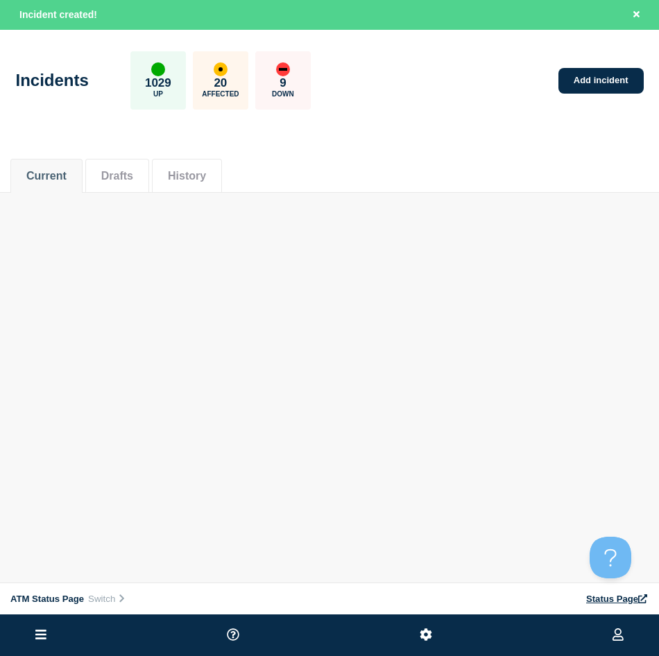
click at [632, 100] on div "Incidents 1029 Up 20 Affected 9 Down Add incident" at bounding box center [329, 75] width 659 height 85
click at [618, 87] on link "Add incident" at bounding box center [600, 81] width 85 height 26
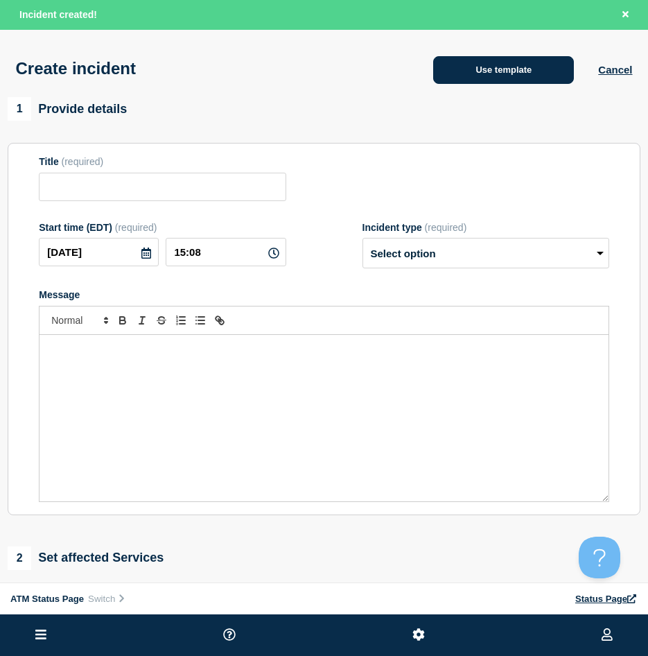
click at [453, 80] on button "Use template" at bounding box center [503, 70] width 141 height 28
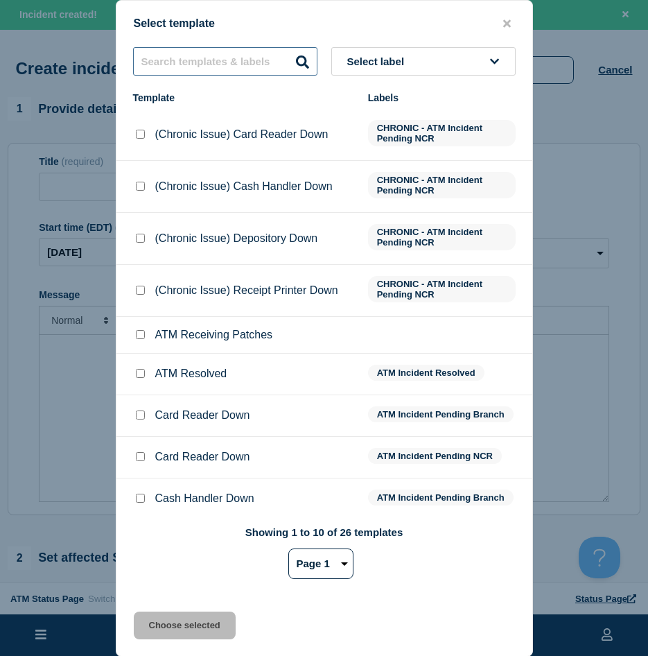
click at [263, 69] on input "text" at bounding box center [225, 61] width 184 height 28
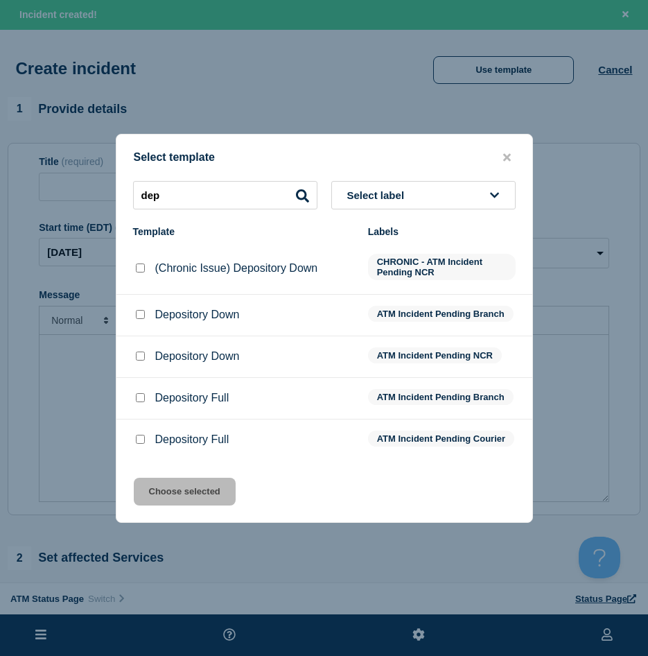
click at [139, 353] on input "Depository Down checkbox" at bounding box center [140, 356] width 9 height 9
click at [137, 310] on input "Depository Down checkbox" at bounding box center [140, 314] width 9 height 9
click at [137, 345] on li "Depository Down ATM Incident Pending NCR" at bounding box center [324, 357] width 416 height 42
click at [138, 358] on div at bounding box center [140, 356] width 14 height 14
click at [138, 356] on input "Depository Down checkbox" at bounding box center [140, 356] width 9 height 9
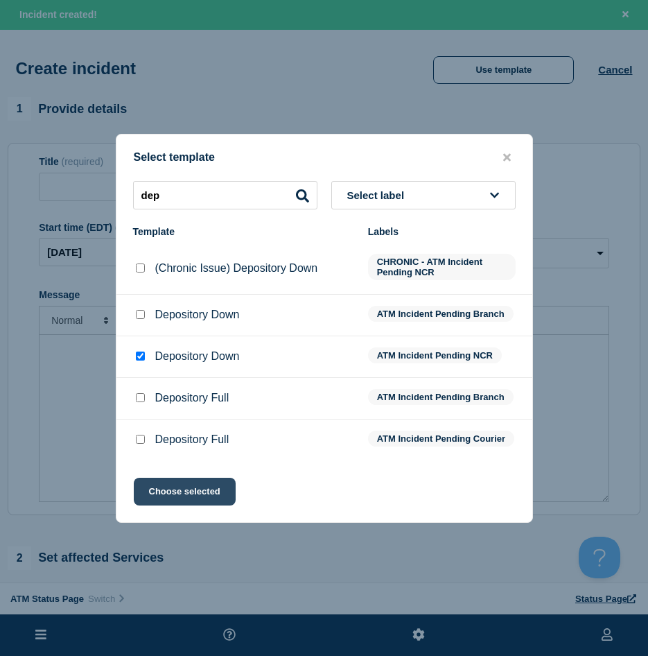
click at [167, 492] on button "Choose selected" at bounding box center [185, 492] width 102 height 28
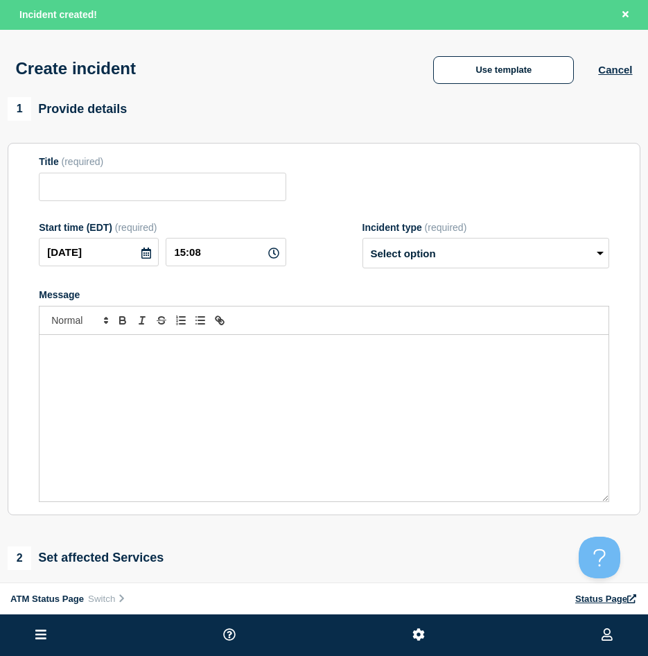
scroll to position [277, 0]
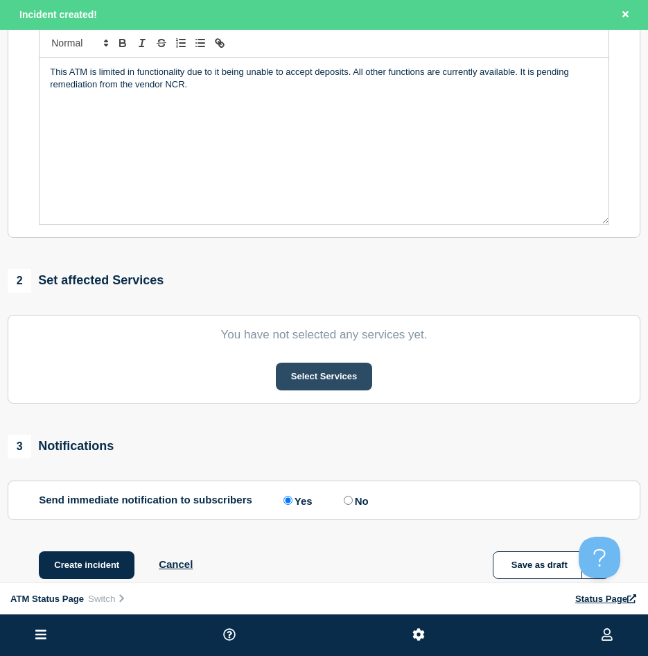
click at [331, 381] on button "Select Services" at bounding box center [324, 377] width 96 height 28
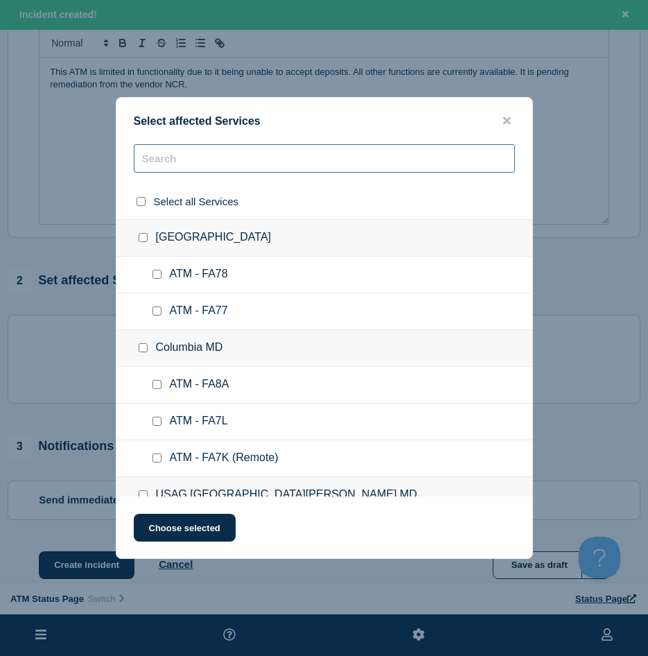
click at [289, 161] on input "text" at bounding box center [324, 158] width 381 height 28
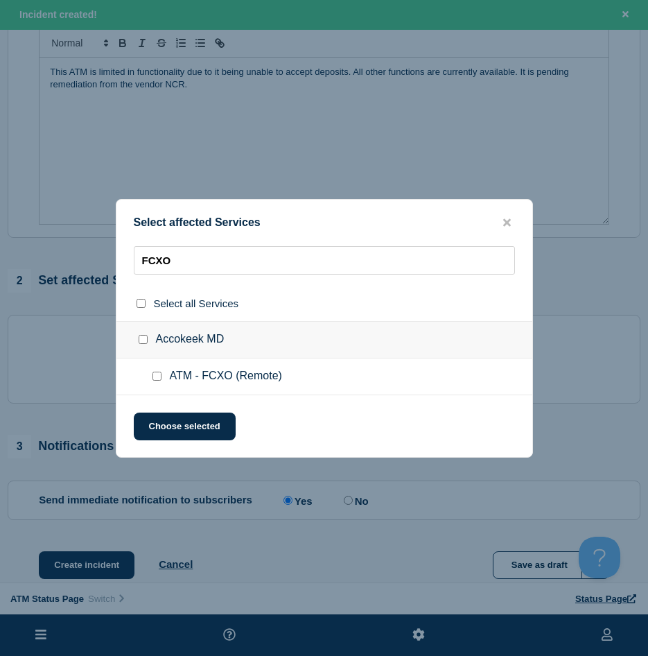
drag, startPoint x: 151, startPoint y: 376, endPoint x: 162, endPoint y: 383, distance: 12.5
click at [154, 378] on div at bounding box center [160, 377] width 20 height 14
click at [155, 371] on div at bounding box center [160, 377] width 20 height 14
click at [157, 376] on input "ATM - FCXO (Remote) checkbox" at bounding box center [157, 376] width 9 height 9
click at [162, 438] on button "Choose selected" at bounding box center [185, 427] width 102 height 28
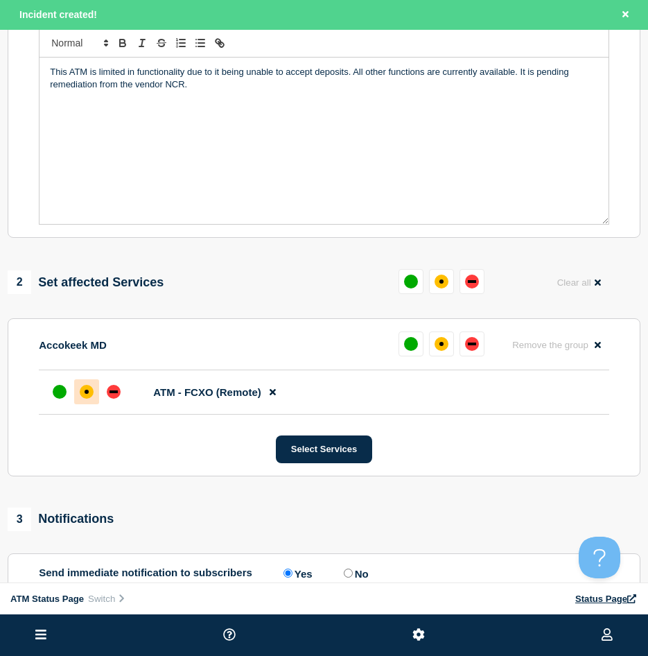
drag, startPoint x: 89, startPoint y: 397, endPoint x: 102, endPoint y: 410, distance: 18.1
click at [90, 398] on div "affected" at bounding box center [87, 392] width 14 height 14
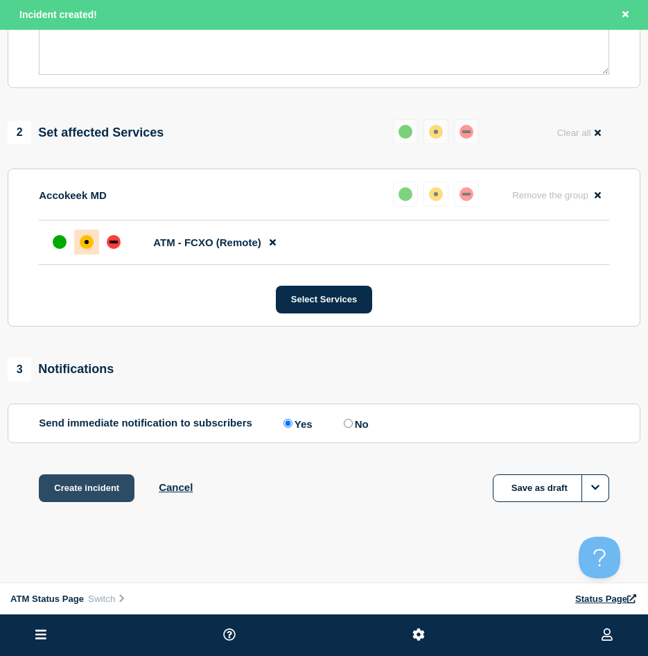
click at [89, 474] on button "Create incident" at bounding box center [87, 488] width 96 height 28
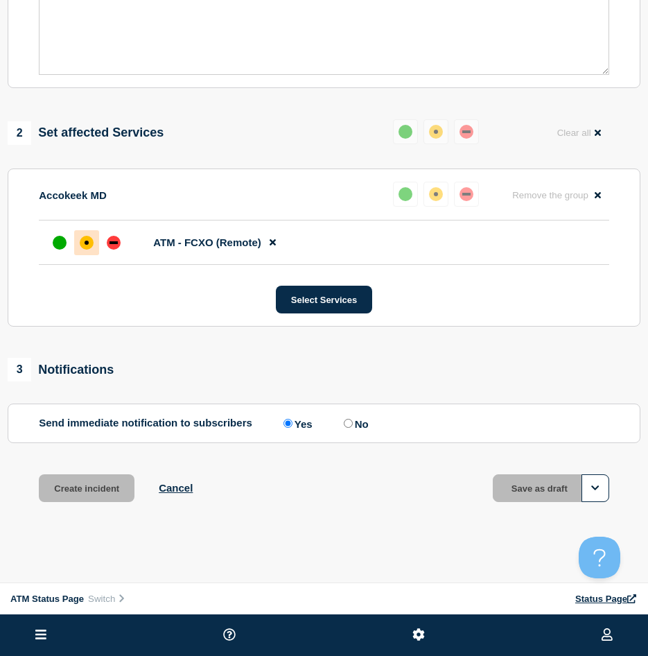
scroll to position [401, 0]
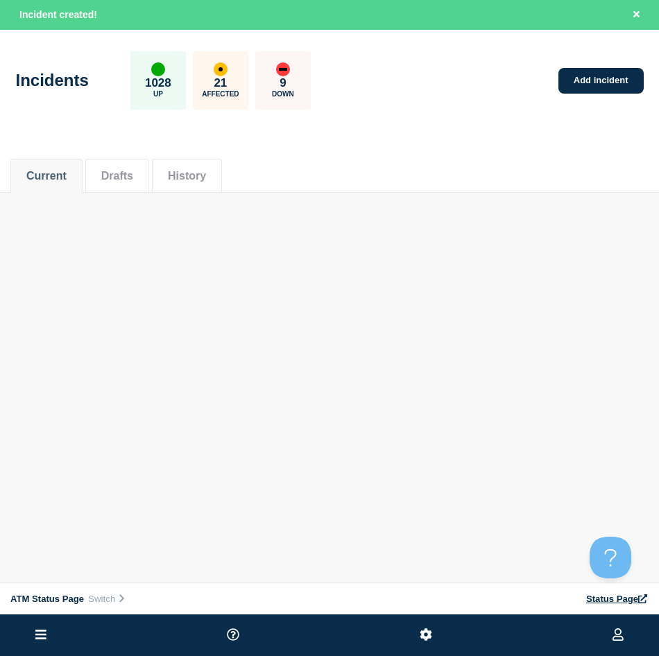
click at [644, 76] on div "Incidents 1028 Up 21 Affected 9 Down Add incident" at bounding box center [329, 75] width 659 height 85
click at [621, 81] on link "Add incident" at bounding box center [600, 81] width 85 height 26
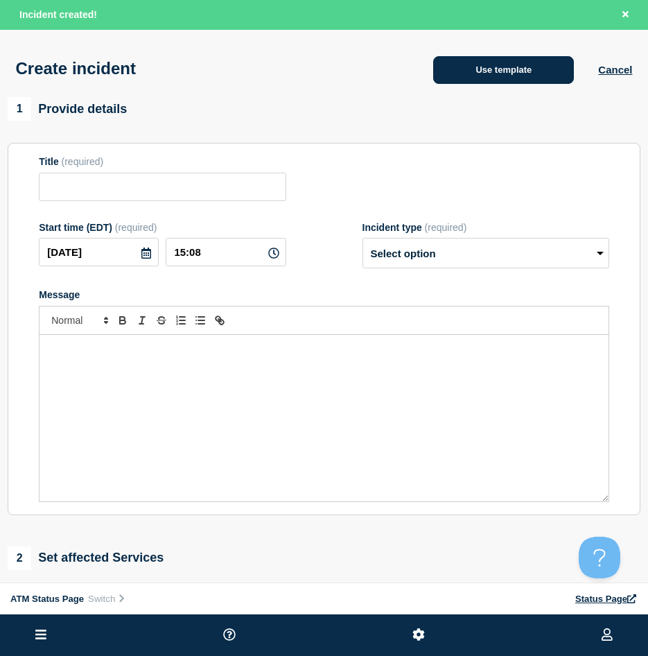
click at [437, 73] on button "Use template" at bounding box center [503, 70] width 141 height 28
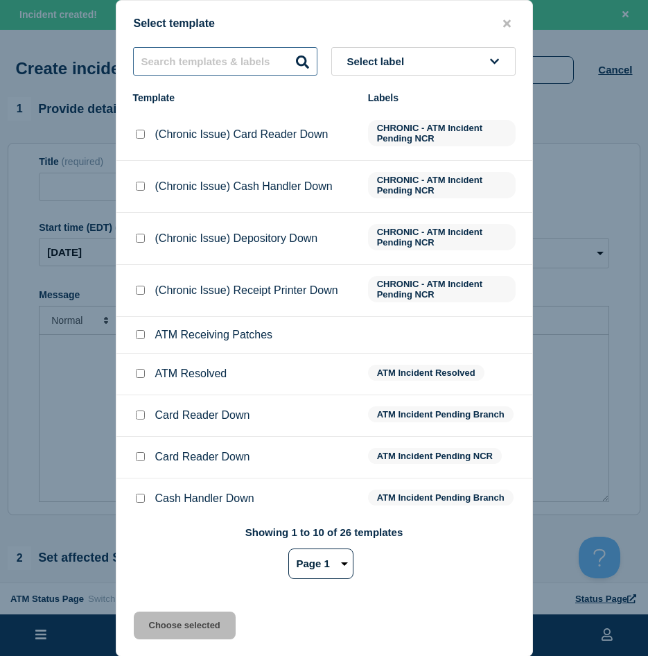
click at [205, 71] on input "text" at bounding box center [225, 61] width 184 height 28
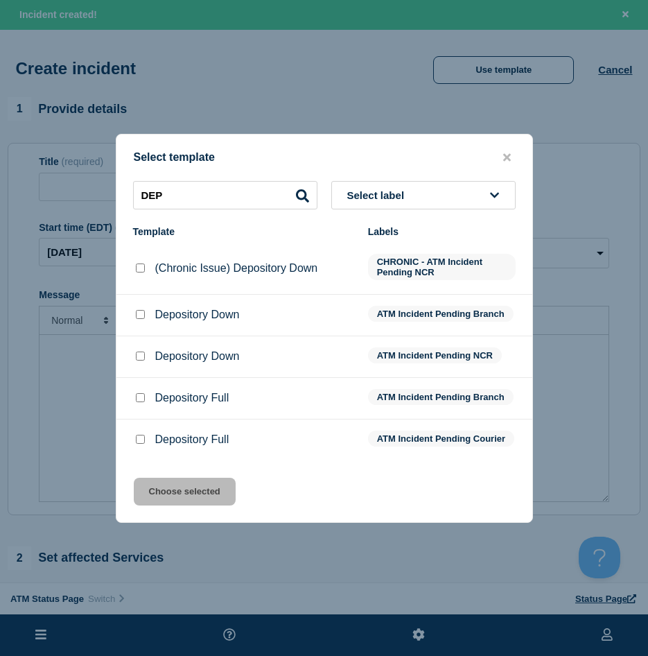
click at [135, 310] on div at bounding box center [140, 315] width 14 height 14
click at [138, 352] on input "Depository Down checkbox" at bounding box center [140, 356] width 9 height 9
click at [212, 505] on button "Choose selected" at bounding box center [185, 492] width 102 height 28
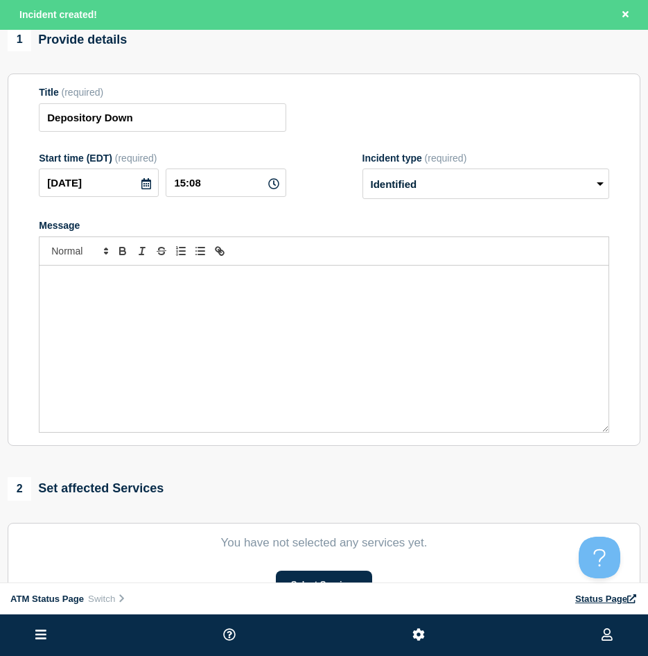
scroll to position [139, 0]
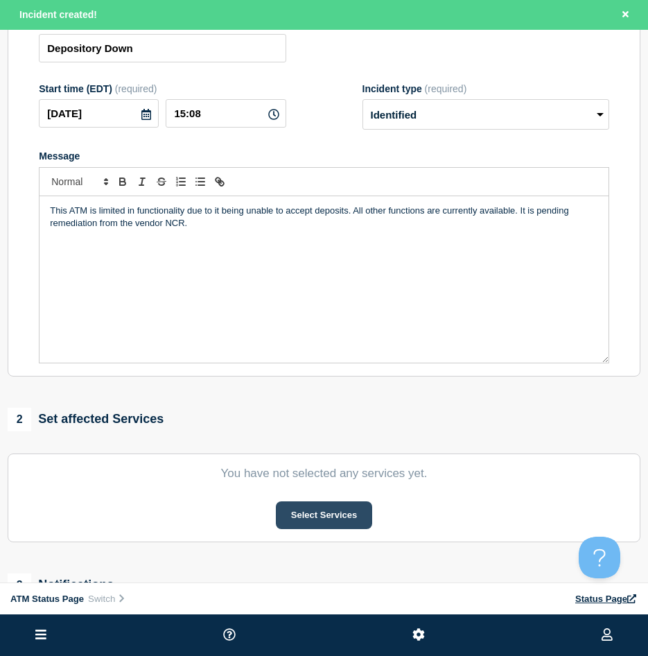
drag, startPoint x: 312, startPoint y: 492, endPoint x: 312, endPoint y: 505, distance: 13.2
click at [312, 500] on section "You have not selected any services yet. Select Services" at bounding box center [324, 497] width 633 height 89
click at [312, 506] on button "Select Services" at bounding box center [324, 515] width 96 height 28
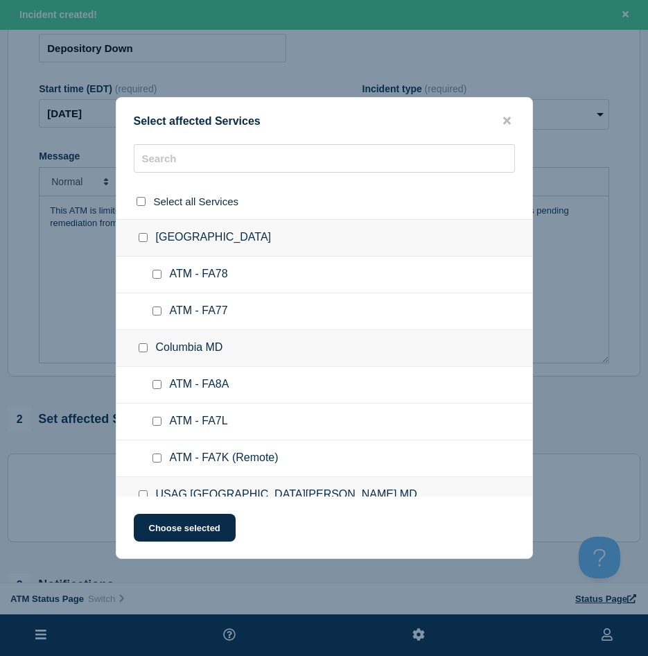
click at [178, 185] on div "Select all Services" at bounding box center [324, 201] width 416 height 35
click at [183, 176] on div at bounding box center [324, 164] width 416 height 40
click at [156, 165] on input "text" at bounding box center [324, 158] width 381 height 28
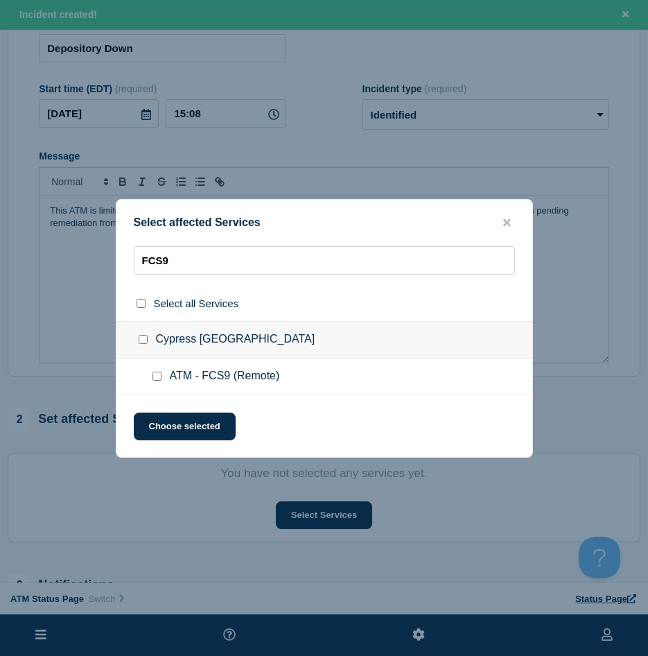
click at [150, 374] on div at bounding box center [160, 377] width 20 height 14
drag, startPoint x: 153, startPoint y: 375, endPoint x: 165, endPoint y: 392, distance: 21.0
click at [154, 375] on input "ATM - FCS9 (Remote) checkbox" at bounding box center [157, 376] width 9 height 9
click at [165, 408] on div "Select affected Services FCS9 Select all Services Cypress [GEOGRAPHIC_DATA] ATM…" at bounding box center [324, 328] width 417 height 259
click at [164, 431] on button "Choose selected" at bounding box center [185, 427] width 102 height 28
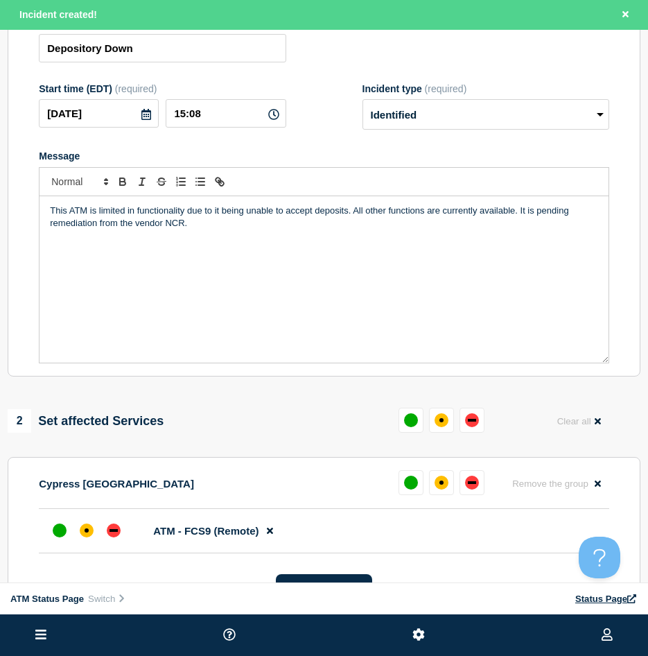
scroll to position [208, 0]
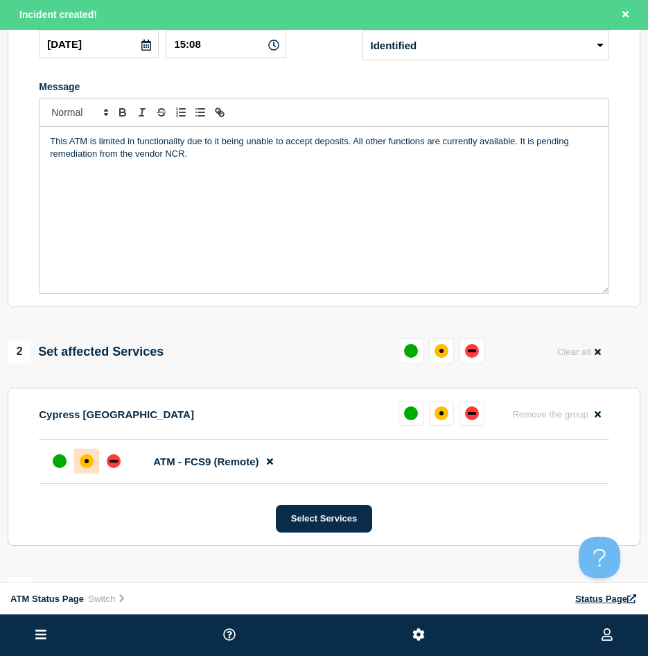
click at [74, 478] on li "ATM - FCS9 (Remote)" at bounding box center [324, 462] width 571 height 44
click at [89, 472] on div at bounding box center [86, 461] width 25 height 25
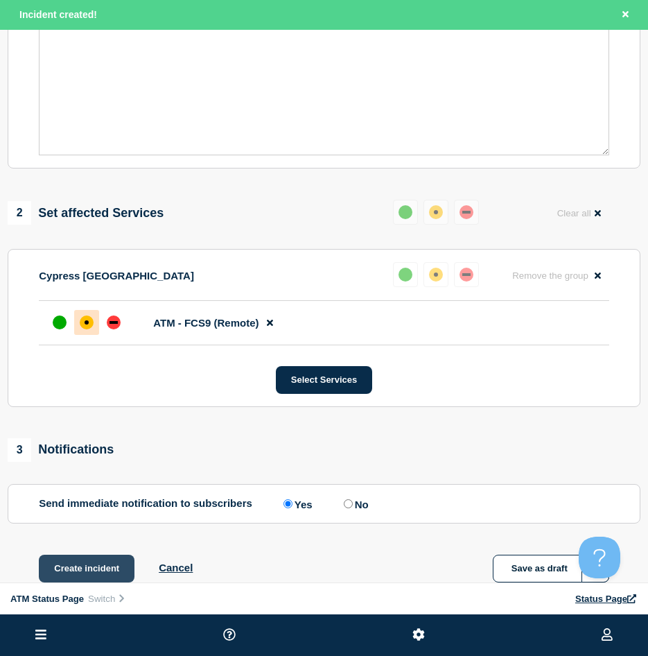
click at [83, 575] on button "Create incident" at bounding box center [87, 569] width 96 height 28
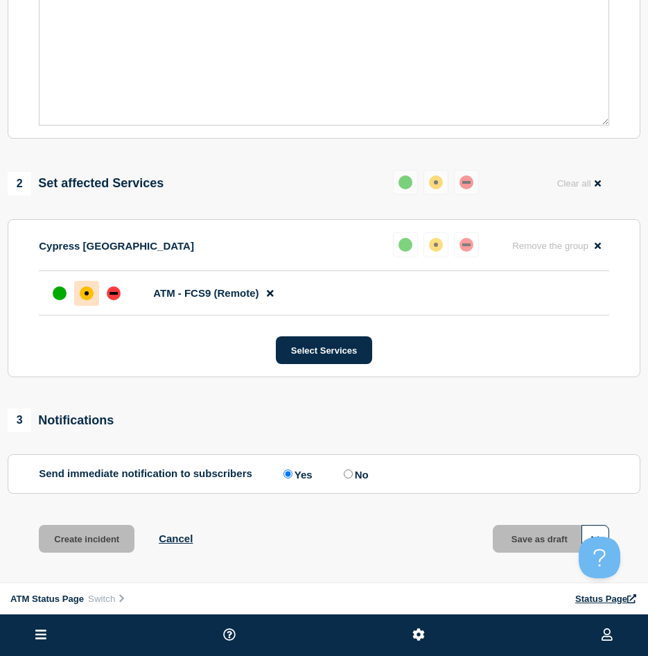
scroll to position [317, 0]
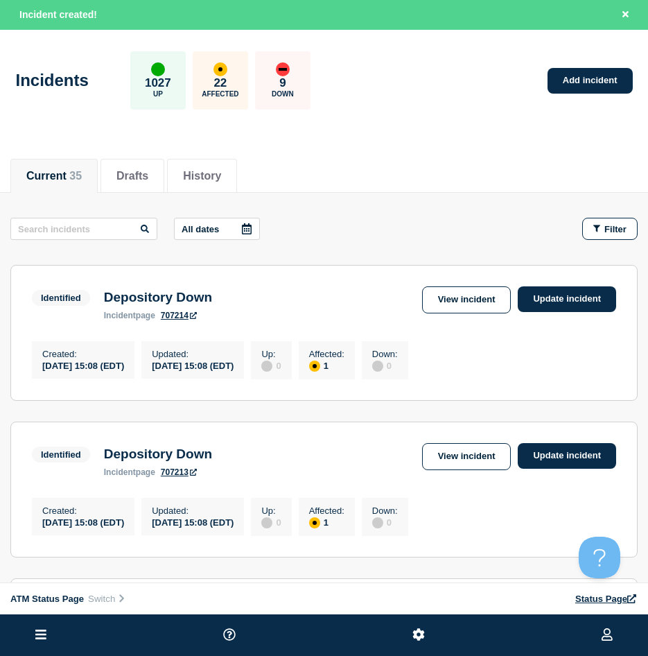
click at [616, 95] on div "Incidents 1027 Up 22 Affected 9 Down Add incident" at bounding box center [324, 75] width 648 height 85
click at [614, 89] on link "Add incident" at bounding box center [590, 81] width 85 height 26
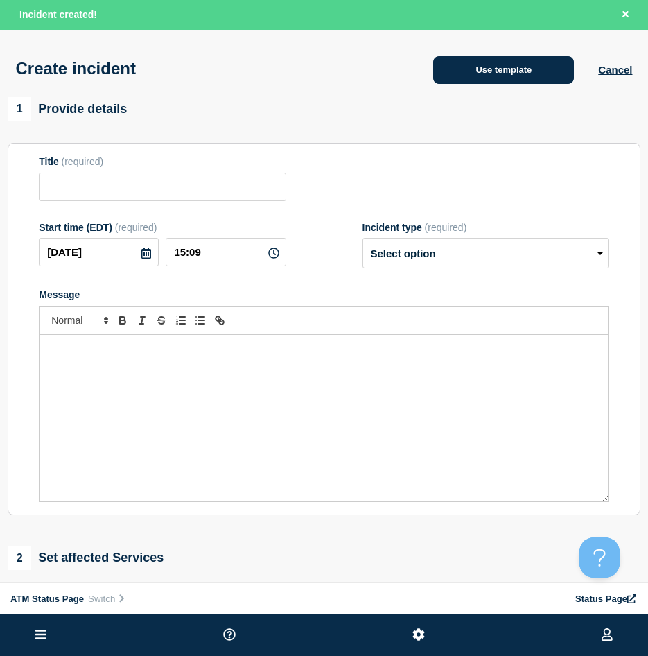
click at [480, 67] on button "Use template" at bounding box center [503, 70] width 141 height 28
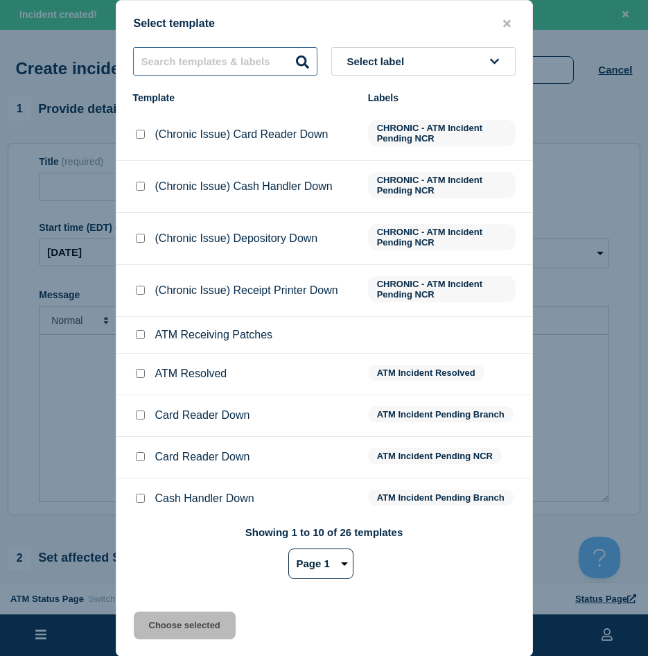
click at [272, 57] on input "text" at bounding box center [225, 61] width 184 height 28
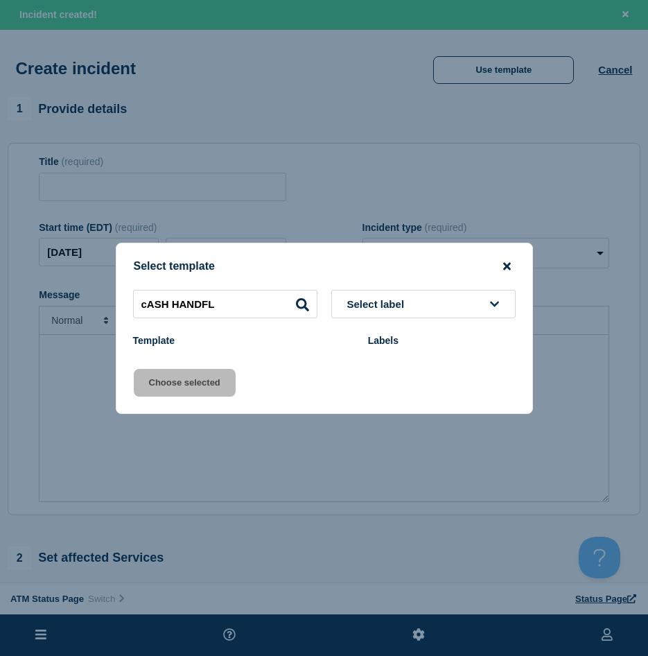
click at [506, 272] on div "Select template" at bounding box center [324, 266] width 416 height 13
click at [504, 267] on icon "close button" at bounding box center [507, 266] width 8 height 8
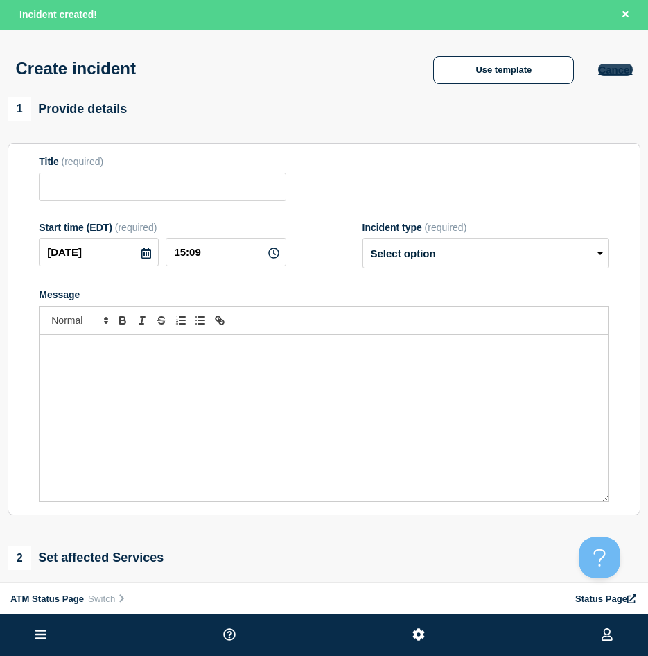
click at [601, 76] on button "Cancel" at bounding box center [615, 70] width 34 height 12
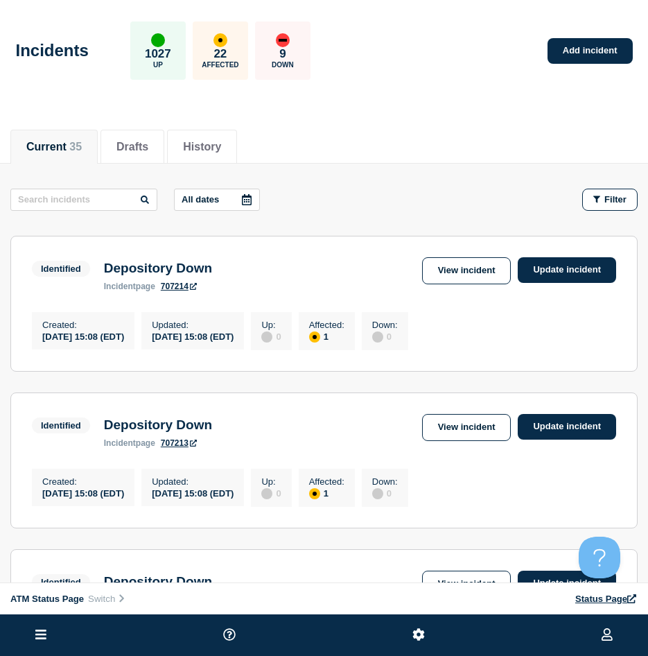
click at [606, 203] on span "Filter" at bounding box center [616, 199] width 22 height 10
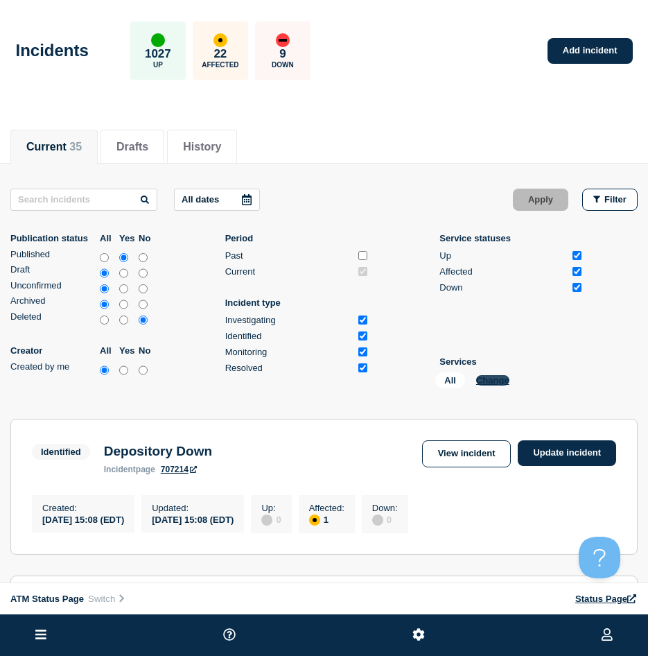
click at [497, 380] on button "Change" at bounding box center [492, 380] width 33 height 10
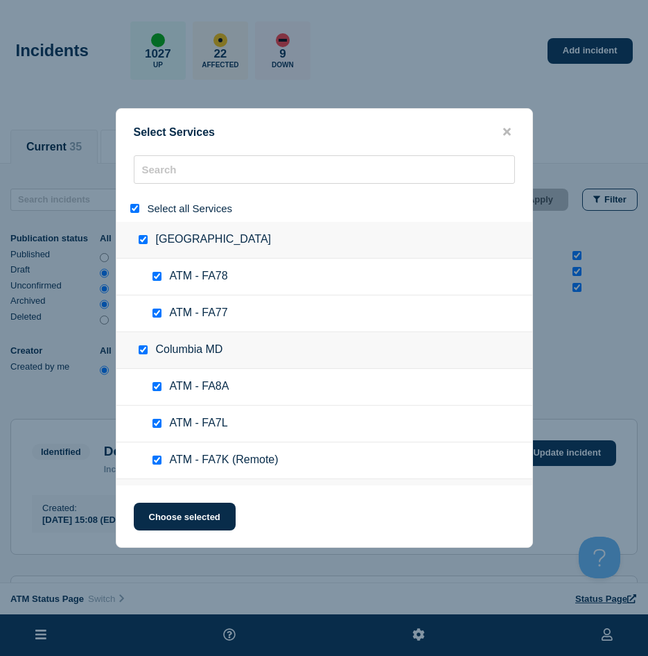
click at [136, 207] on input "select all" at bounding box center [134, 208] width 9 height 9
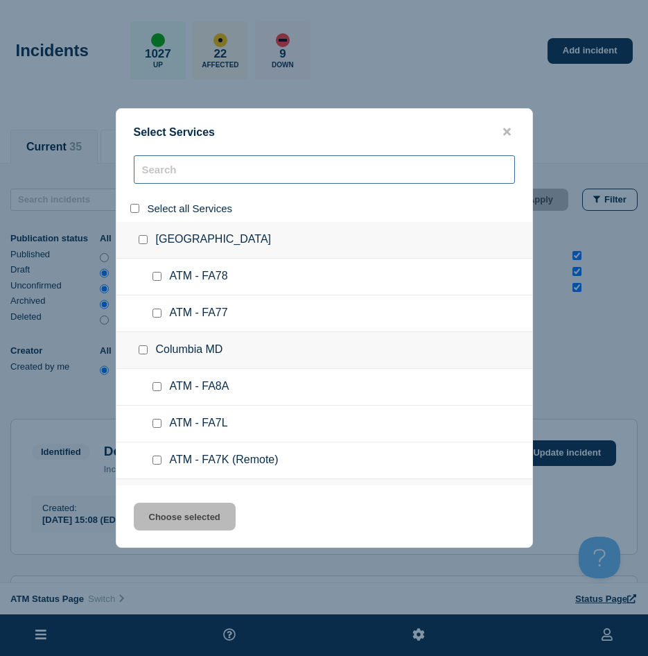
click at [176, 165] on input "search" at bounding box center [324, 169] width 381 height 28
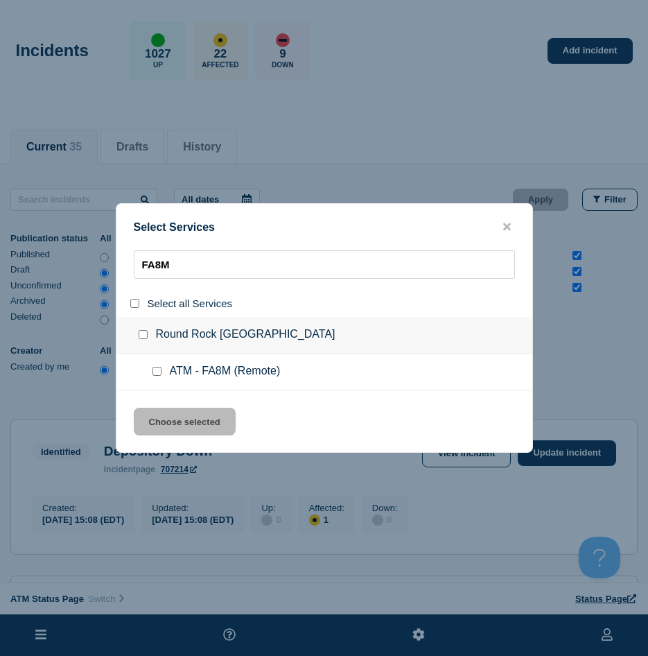
click at [155, 371] on input "service: ATM - FA8M (Remote)" at bounding box center [157, 371] width 9 height 9
click at [153, 417] on button "Choose selected" at bounding box center [185, 422] width 102 height 28
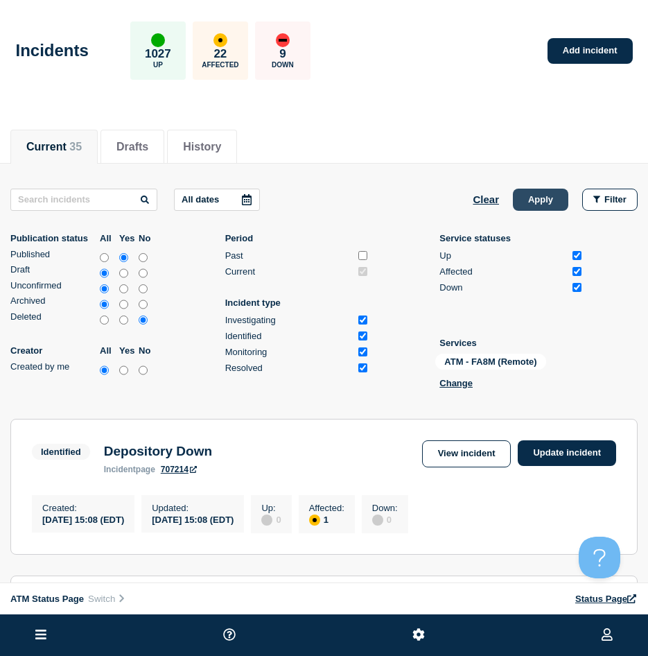
click at [553, 207] on button "Apply" at bounding box center [540, 200] width 55 height 22
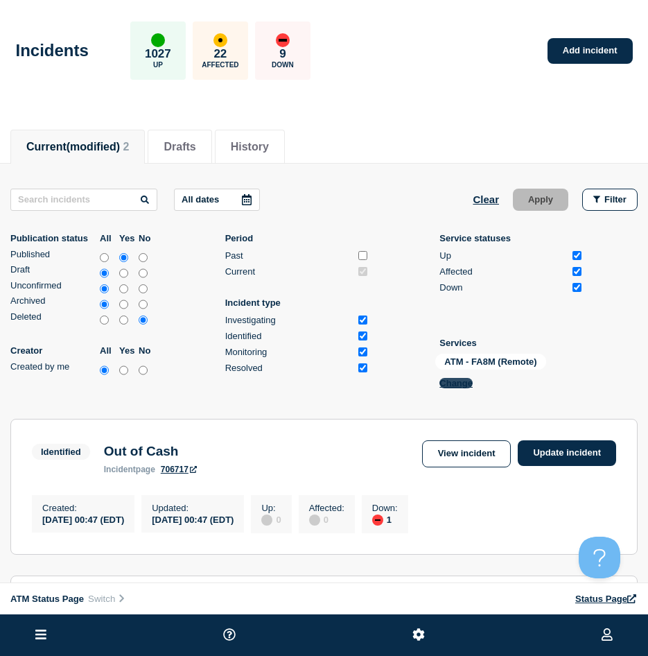
scroll to position [208, 0]
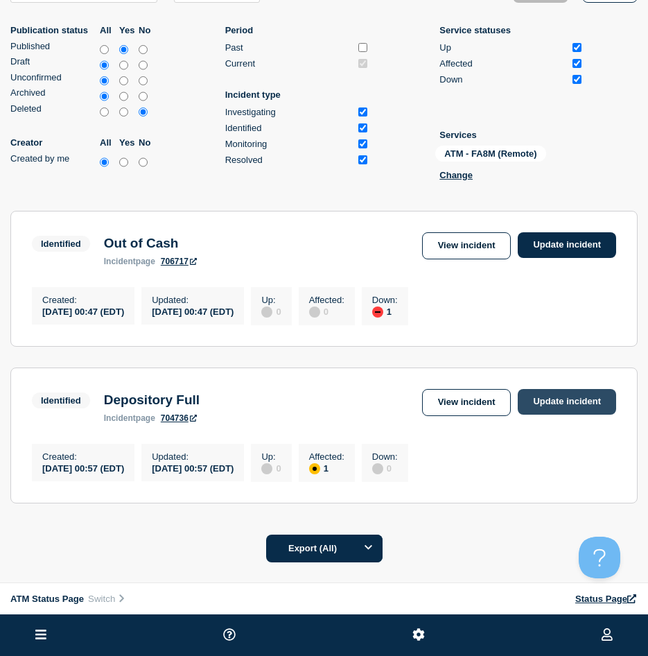
click at [539, 410] on link "Update incident" at bounding box center [567, 402] width 98 height 26
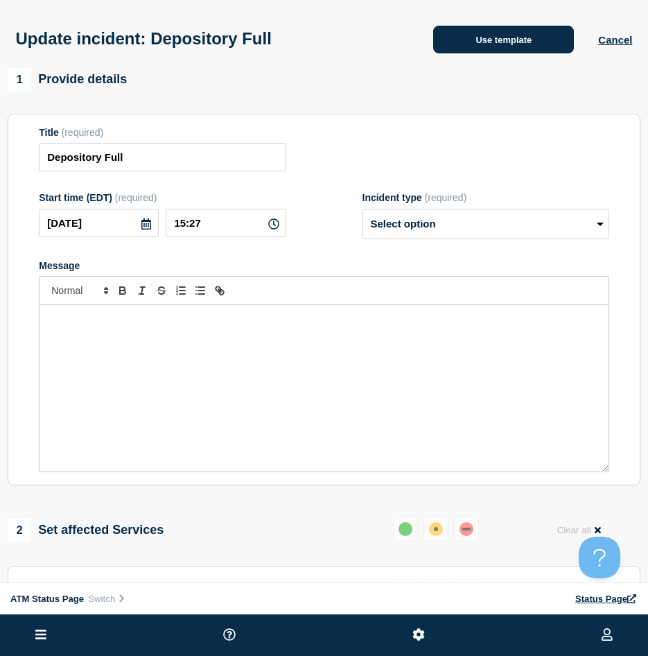
click at [503, 44] on button "Use template" at bounding box center [503, 40] width 141 height 28
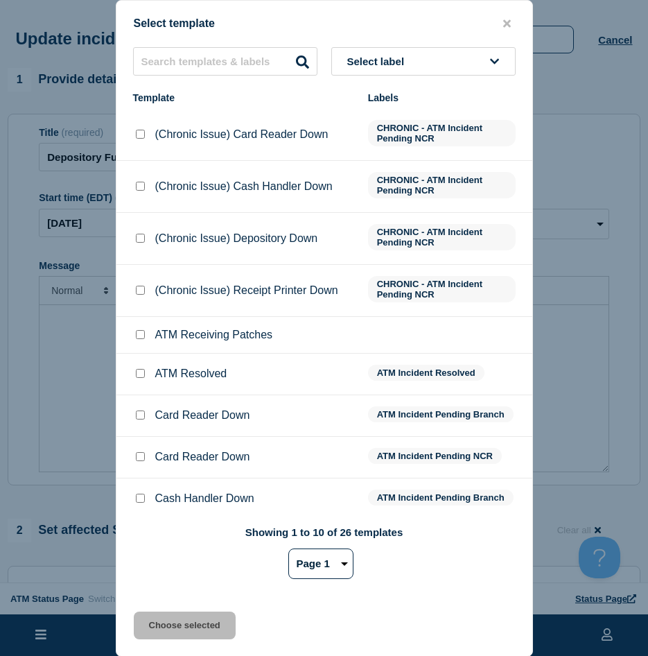
click at [141, 375] on input "ATM Resolved checkbox" at bounding box center [140, 373] width 9 height 9
click at [143, 624] on button "Choose selected" at bounding box center [185, 626] width 102 height 28
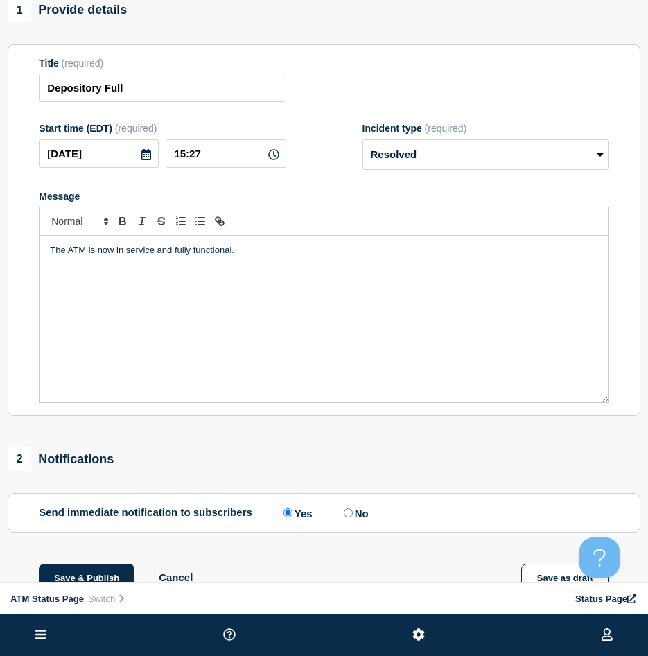
scroll to position [208, 0]
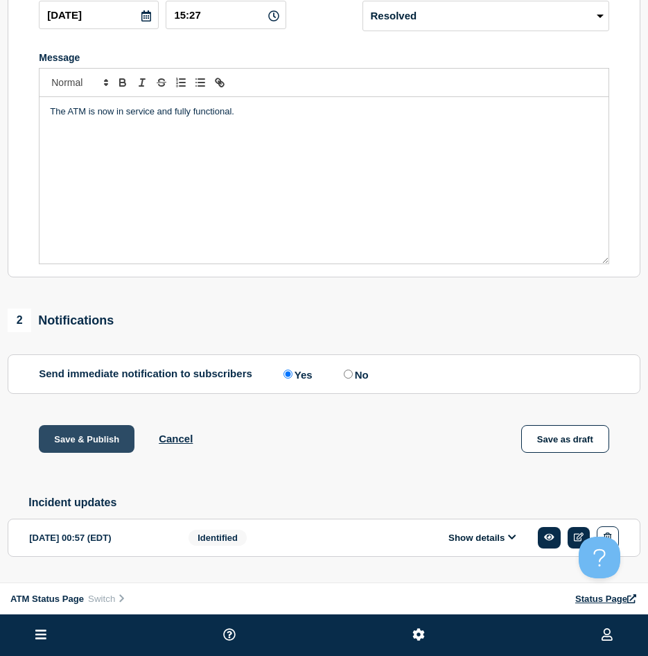
click at [87, 449] on button "Save & Publish" at bounding box center [87, 439] width 96 height 28
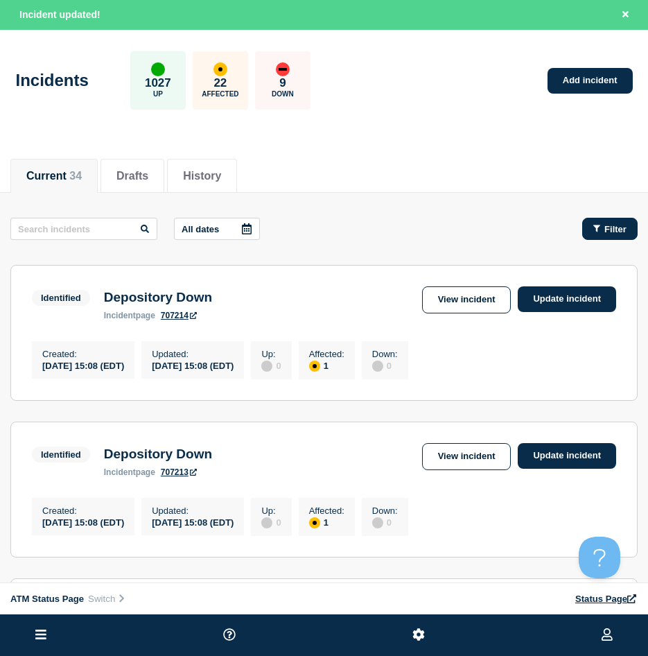
click at [596, 218] on button "Filter" at bounding box center [609, 229] width 55 height 22
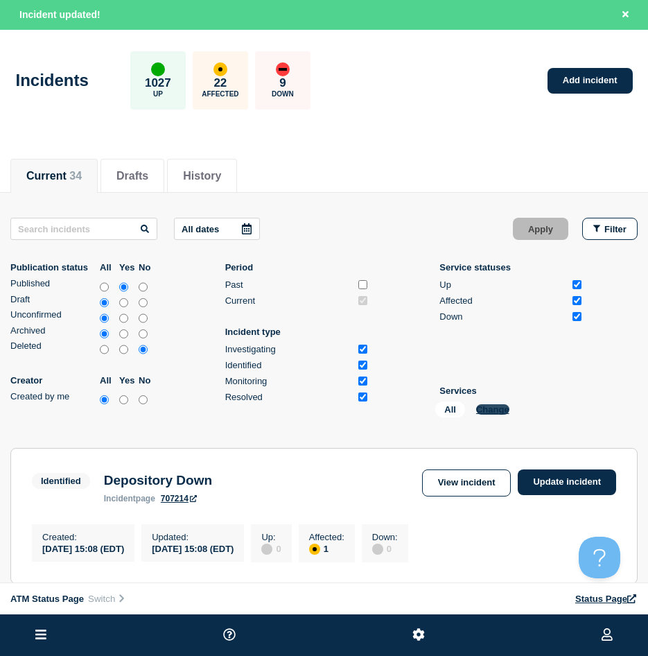
click at [492, 410] on button "Change" at bounding box center [492, 409] width 33 height 10
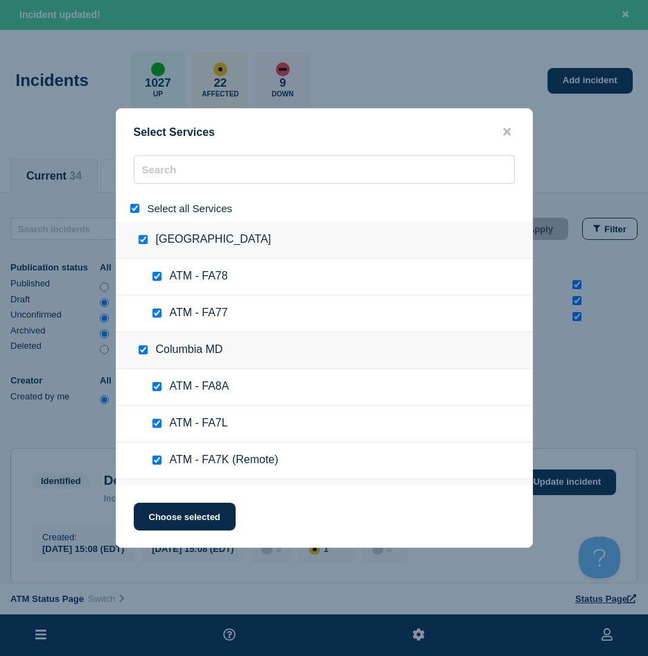
click at [135, 209] on input "select all" at bounding box center [134, 208] width 9 height 9
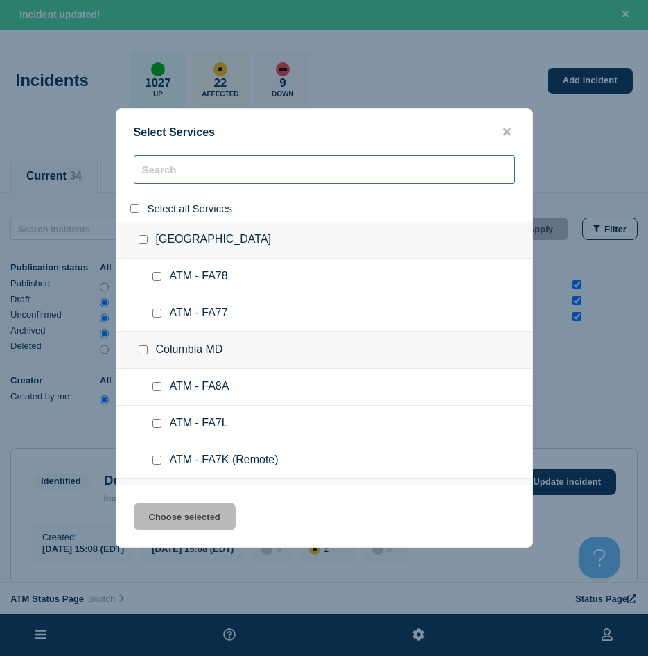
click at [175, 173] on input "search" at bounding box center [324, 169] width 381 height 28
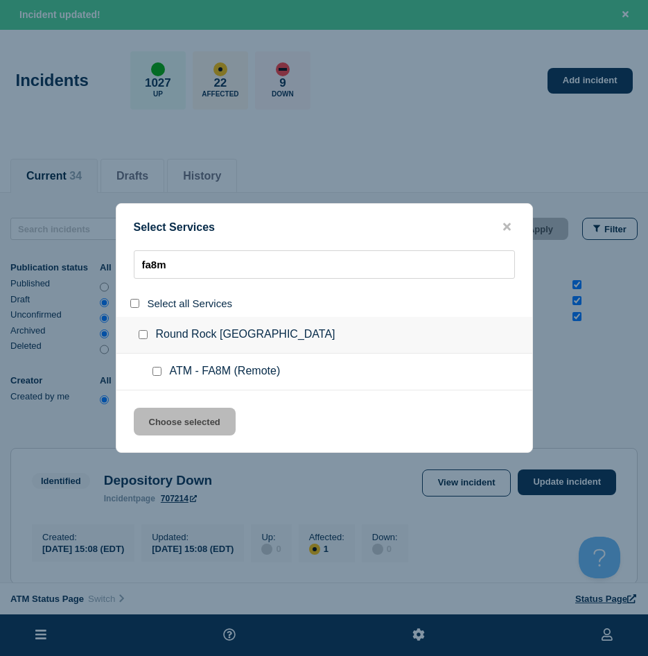
click at [160, 372] on input "service: ATM - FA8M (Remote)" at bounding box center [157, 371] width 9 height 9
click at [158, 410] on button "Choose selected" at bounding box center [185, 422] width 102 height 28
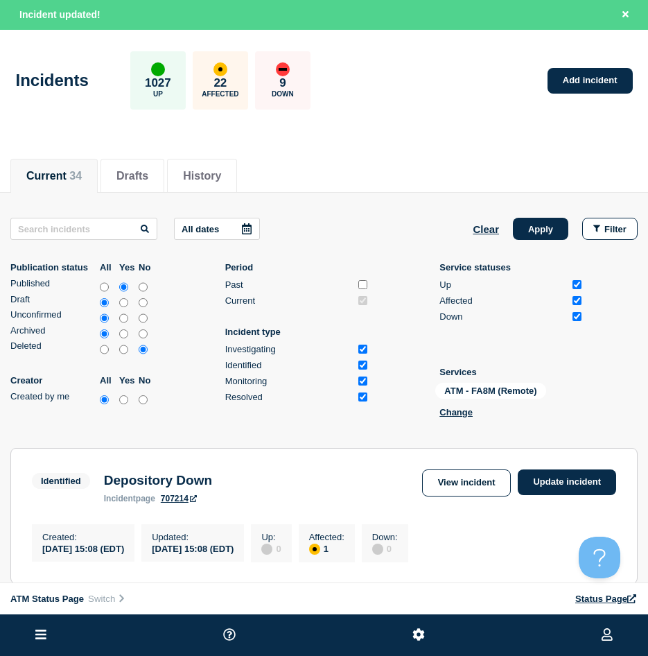
click at [514, 239] on div "Clear Apply Filter" at bounding box center [555, 229] width 165 height 22
click at [530, 234] on button "Apply" at bounding box center [540, 229] width 55 height 22
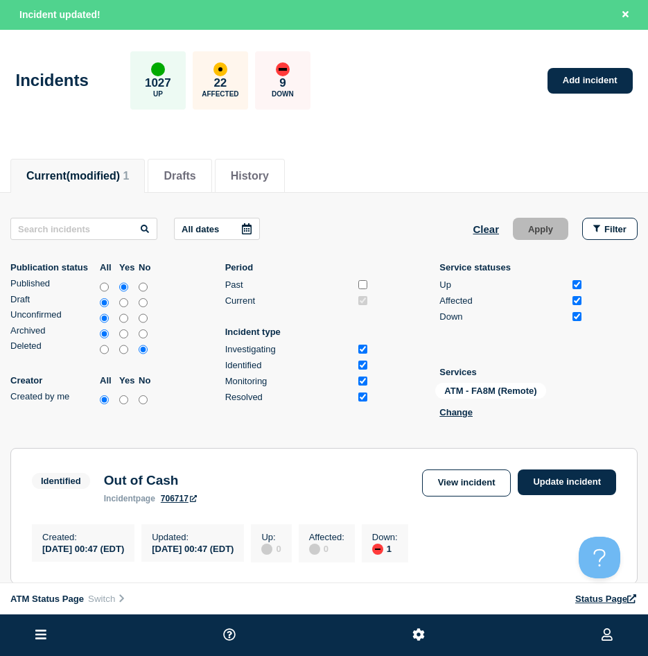
scroll to position [139, 0]
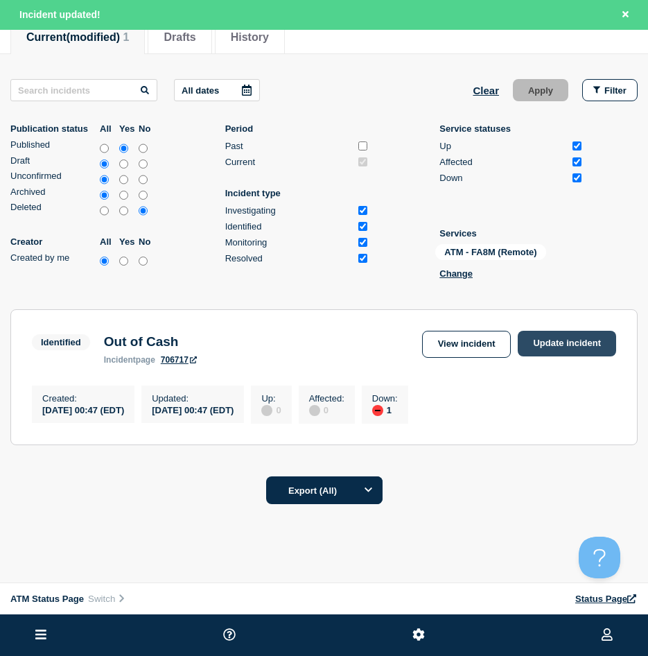
click at [563, 332] on link "Update incident" at bounding box center [567, 344] width 98 height 26
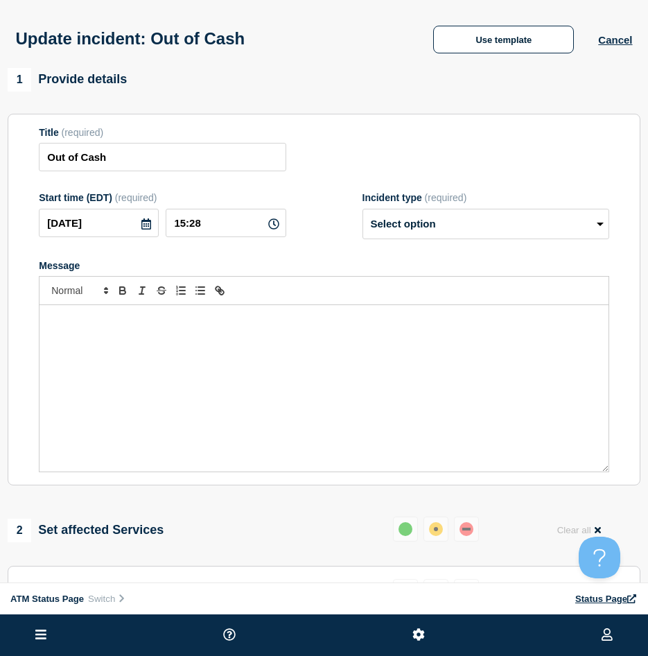
scroll to position [208, 0]
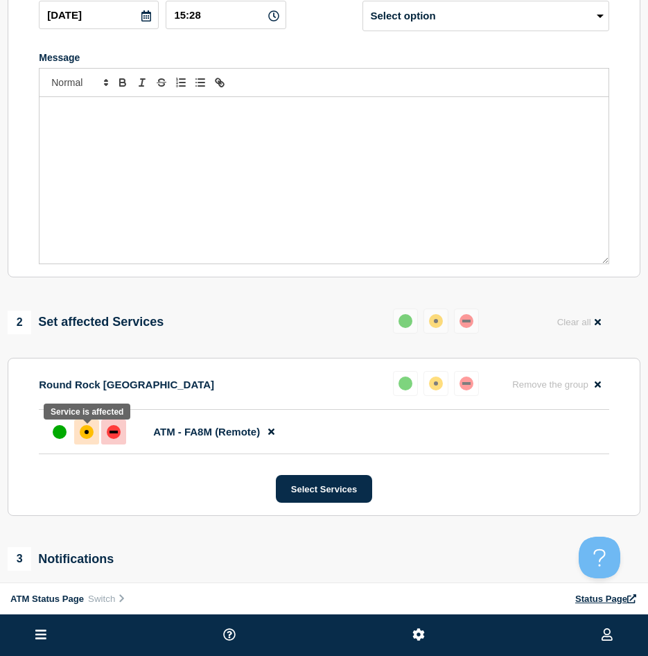
click at [75, 433] on div at bounding box center [86, 431] width 25 height 25
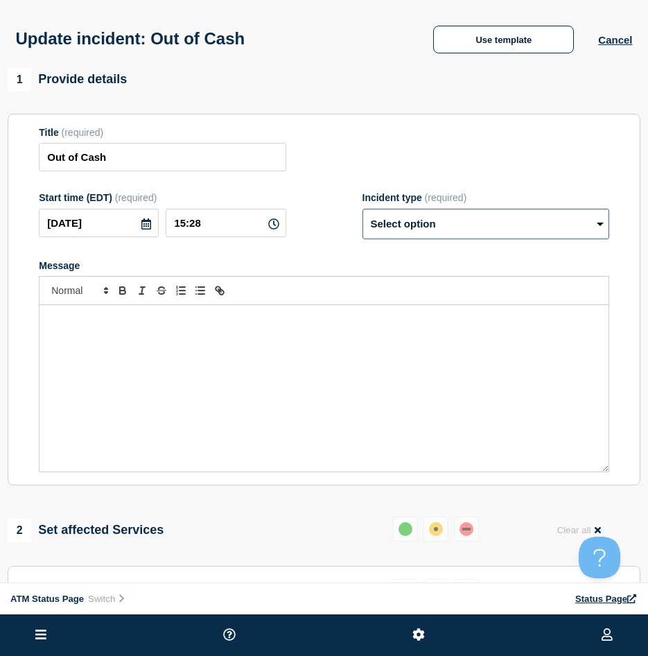
click at [466, 235] on select "Select option Investigating Identified Monitoring Resolved" at bounding box center [486, 224] width 247 height 31
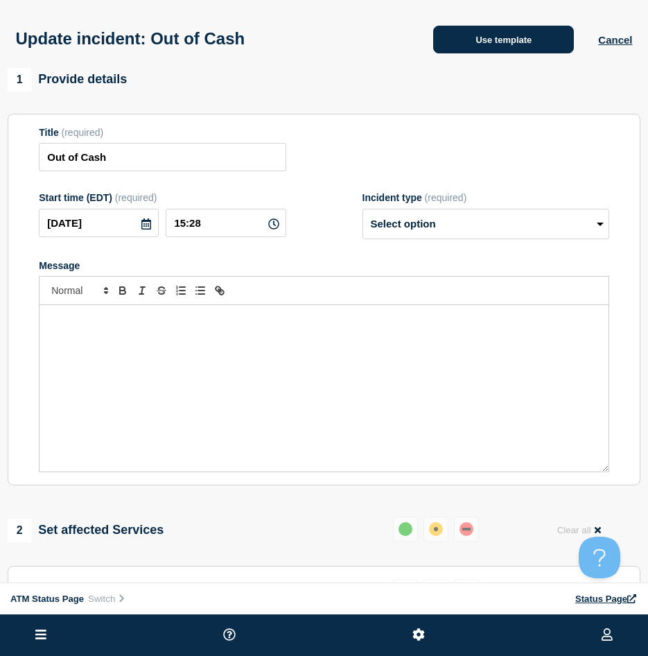
click at [505, 53] on button "Use template" at bounding box center [503, 40] width 141 height 28
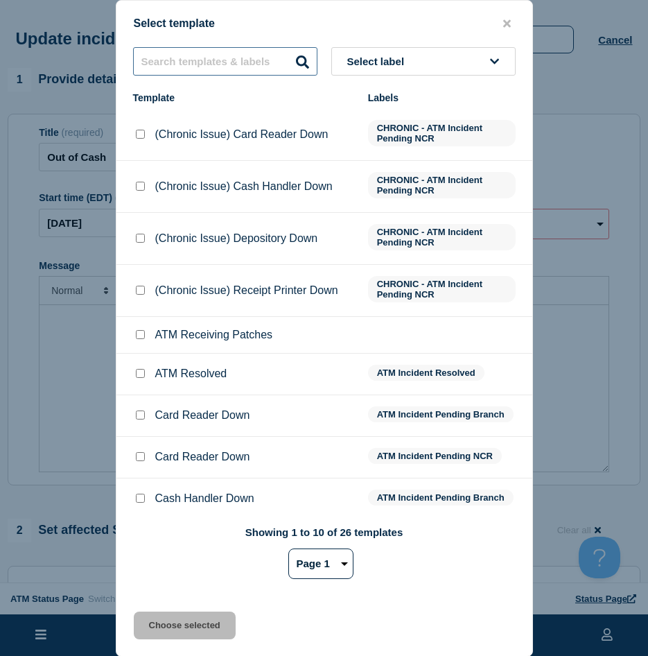
click at [230, 67] on input "text" at bounding box center [225, 61] width 184 height 28
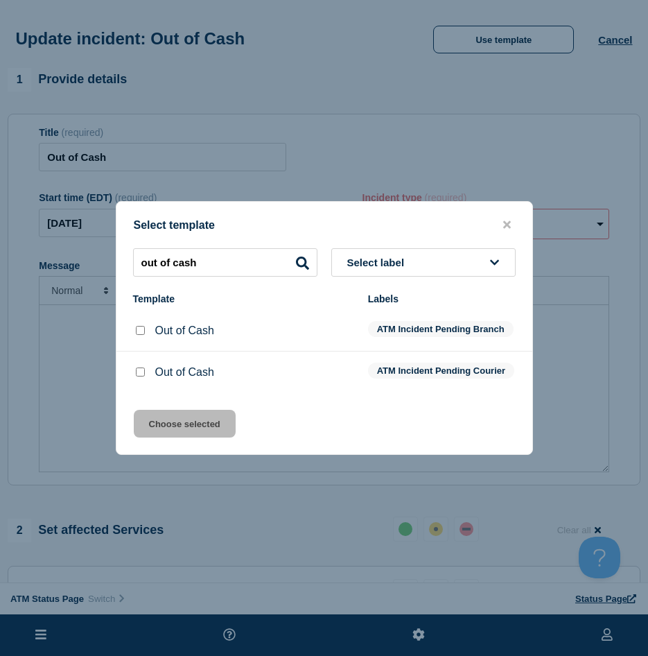
click at [139, 371] on input "Out of Cash checkbox" at bounding box center [140, 371] width 9 height 9
click at [172, 424] on button "Choose selected" at bounding box center [185, 424] width 102 height 28
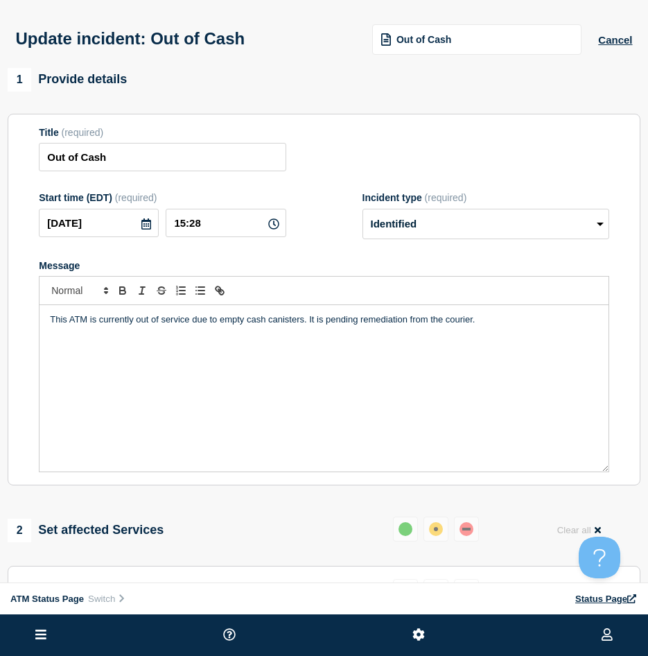
scroll to position [208, 0]
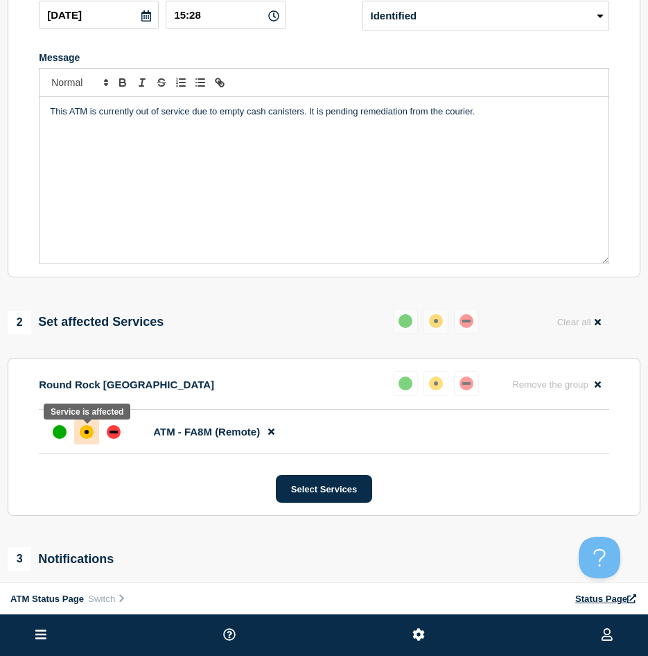
click at [91, 433] on div "affected" at bounding box center [87, 432] width 14 height 14
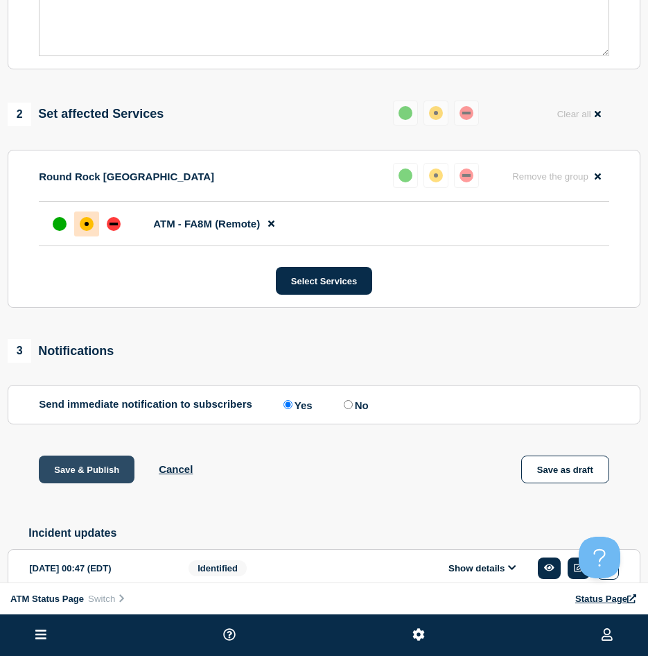
click at [94, 477] on button "Save & Publish" at bounding box center [87, 470] width 96 height 28
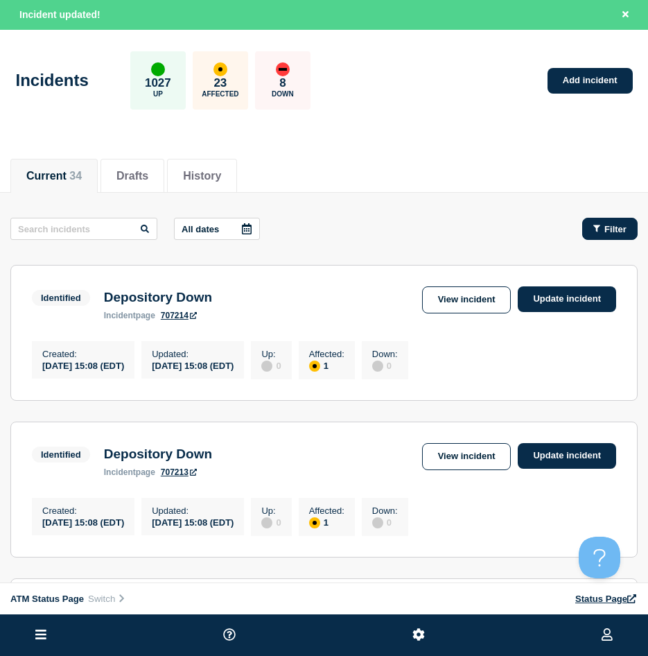
click at [627, 220] on button "Filter" at bounding box center [609, 229] width 55 height 22
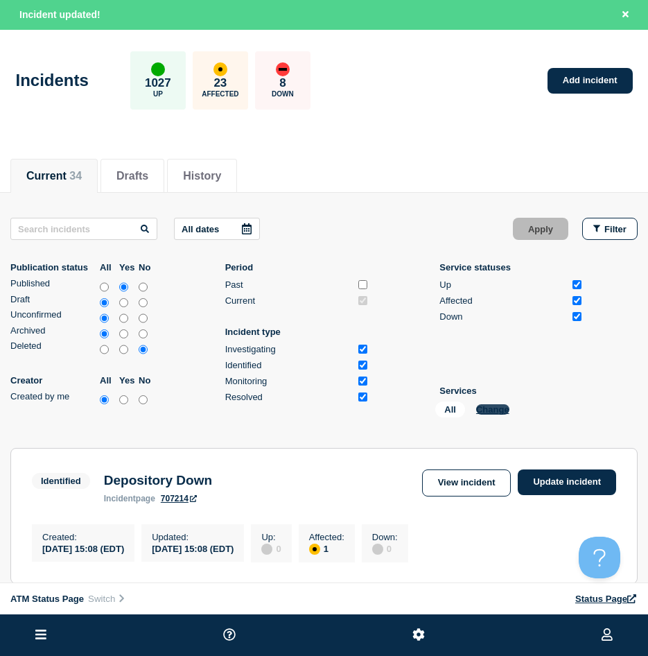
click at [485, 409] on button "Change" at bounding box center [492, 409] width 33 height 10
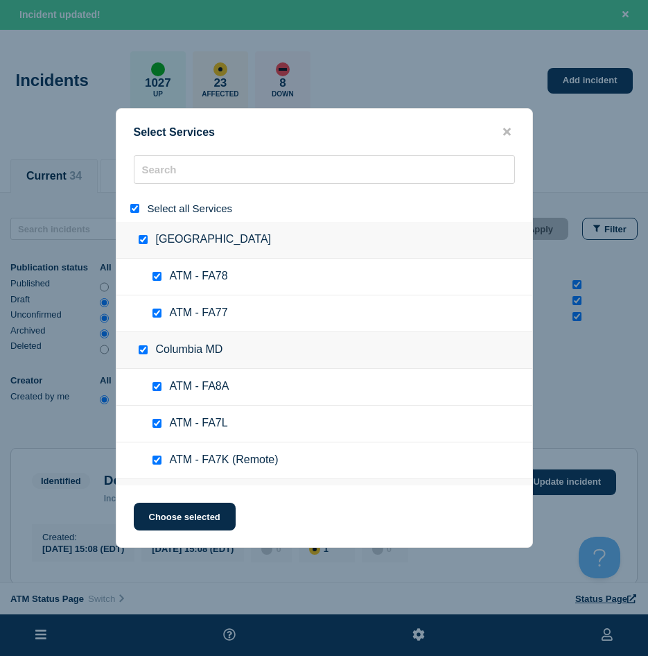
click at [133, 208] on input "select all" at bounding box center [134, 208] width 9 height 9
click at [500, 121] on div "Select Services Select all Services [GEOGRAPHIC_DATA] [GEOGRAPHIC_DATA] ATM - F…" at bounding box center [324, 328] width 417 height 440
click at [503, 128] on icon "close button" at bounding box center [507, 131] width 8 height 11
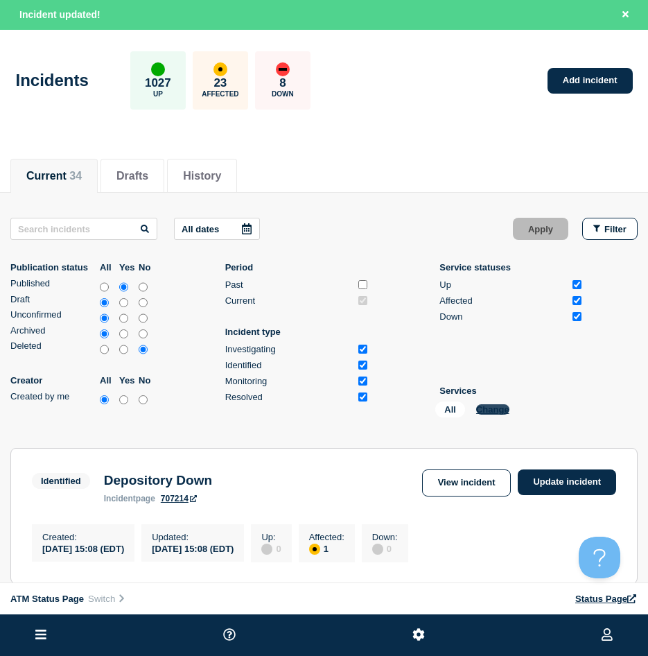
click at [493, 404] on button "Change" at bounding box center [492, 409] width 33 height 10
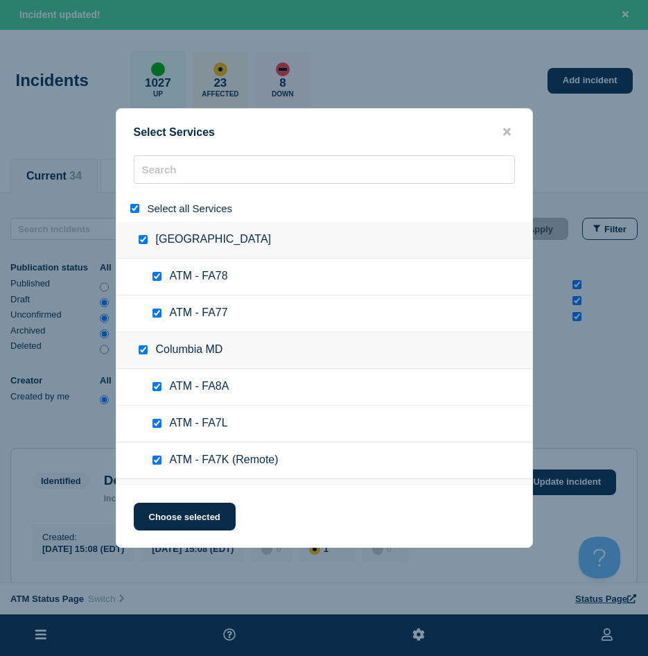
drag, startPoint x: 131, startPoint y: 211, endPoint x: 161, endPoint y: 181, distance: 42.2
click at [131, 209] on input "select all" at bounding box center [134, 208] width 9 height 9
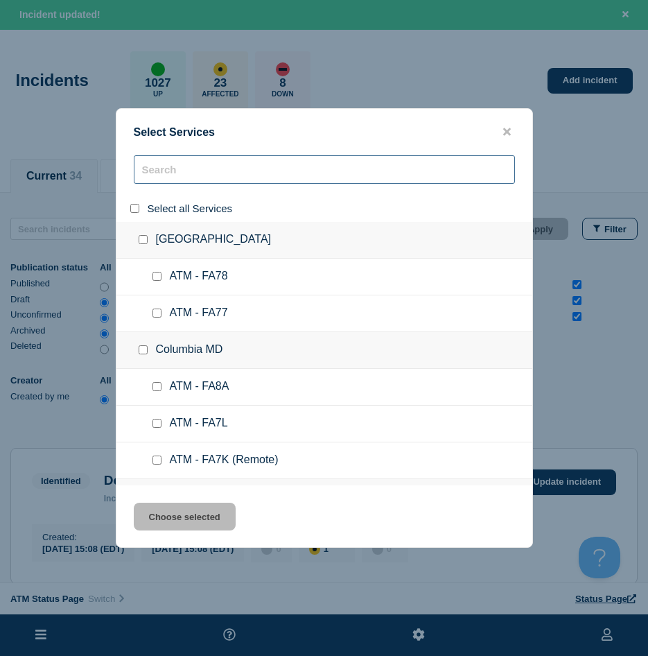
click at [161, 181] on input "search" at bounding box center [324, 169] width 381 height 28
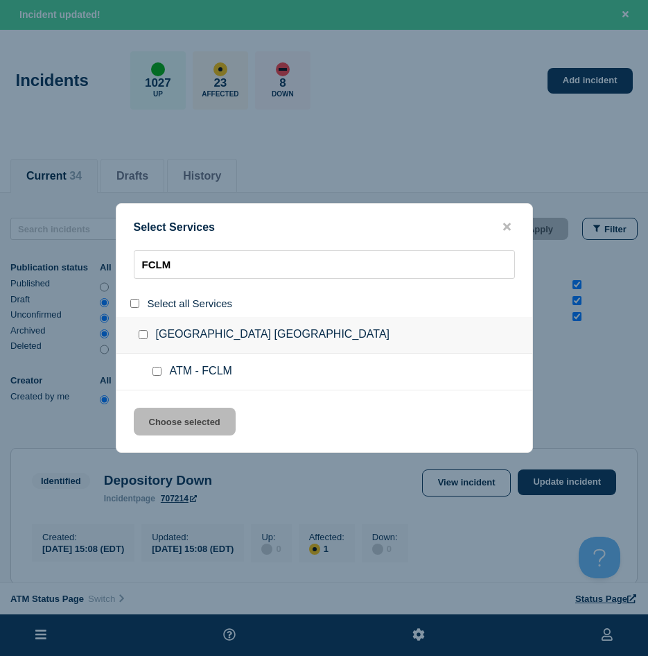
click at [155, 365] on ul "ATM - FCLM" at bounding box center [324, 372] width 416 height 37
click at [152, 378] on div at bounding box center [160, 372] width 20 height 14
click at [153, 372] on input "service: ATM - FCLM" at bounding box center [157, 371] width 9 height 9
click at [153, 406] on div "Select Services FCLM Select all Services [GEOGRAPHIC_DATA] [GEOGRAPHIC_DATA] AT…" at bounding box center [324, 328] width 417 height 250
click at [184, 411] on button "Choose selected" at bounding box center [185, 422] width 102 height 28
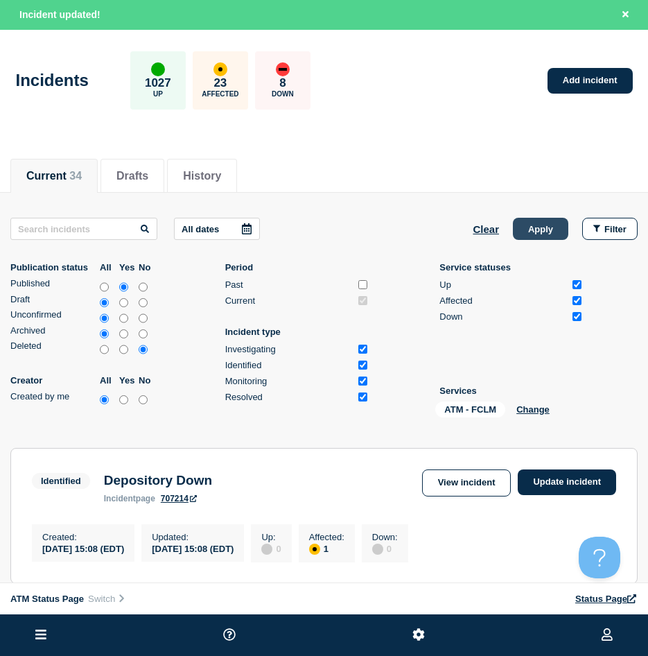
click at [553, 225] on button "Apply" at bounding box center [540, 229] width 55 height 22
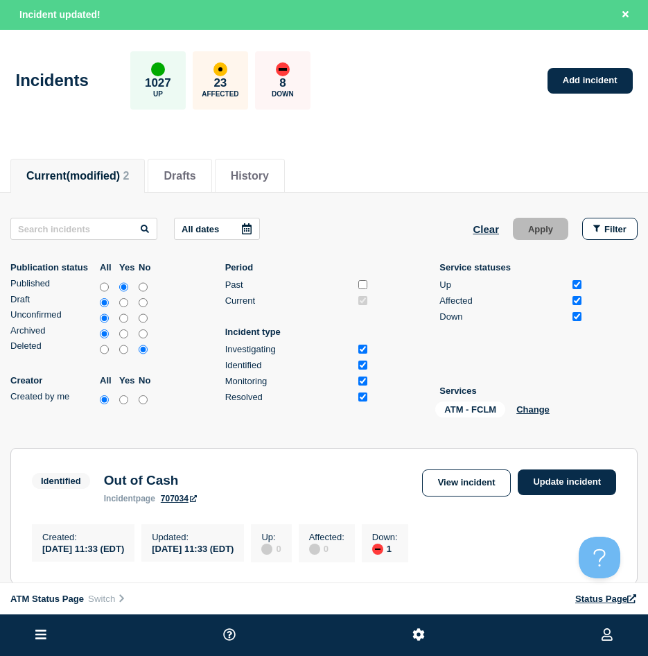
scroll to position [208, 0]
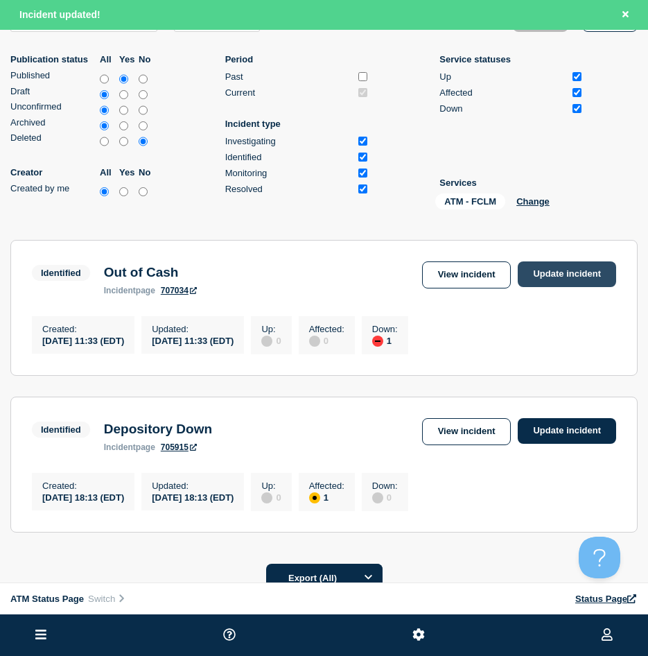
click at [543, 271] on link "Update incident" at bounding box center [567, 274] width 98 height 26
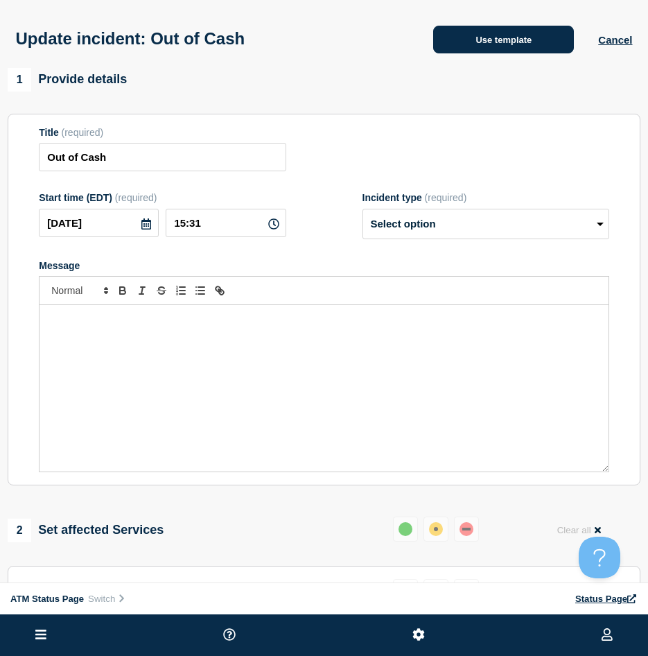
click at [476, 40] on button "Use template" at bounding box center [503, 40] width 141 height 28
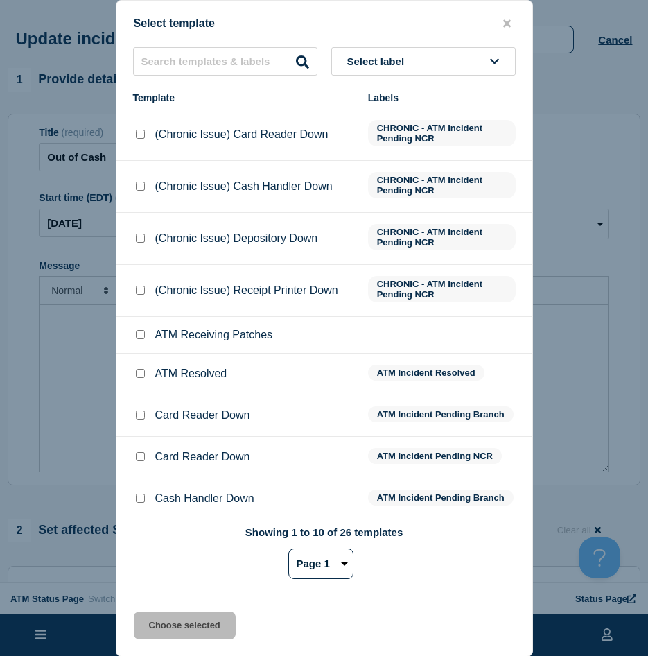
click at [139, 374] on input "ATM Resolved checkbox" at bounding box center [140, 373] width 9 height 9
click at [164, 612] on div "Select template Select label Template Labels (Chronic Issue) Card Reader Down C…" at bounding box center [324, 328] width 417 height 657
click at [148, 618] on button "Choose selected" at bounding box center [185, 626] width 102 height 28
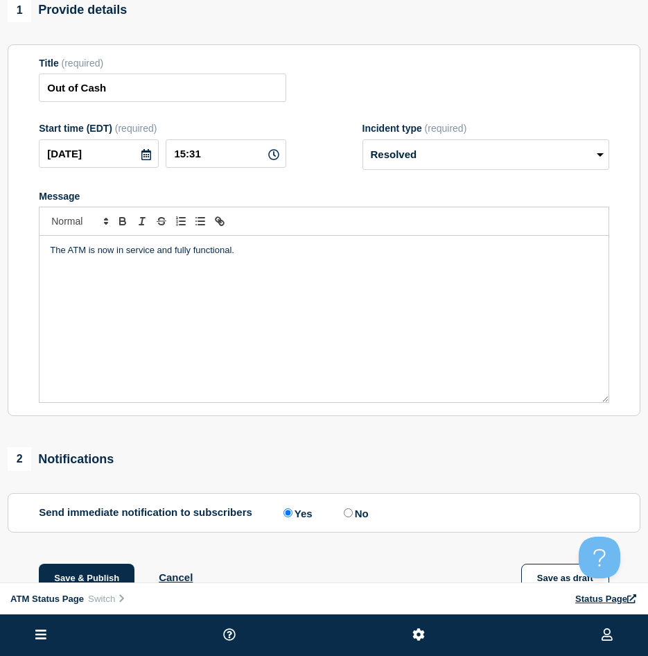
scroll to position [208, 0]
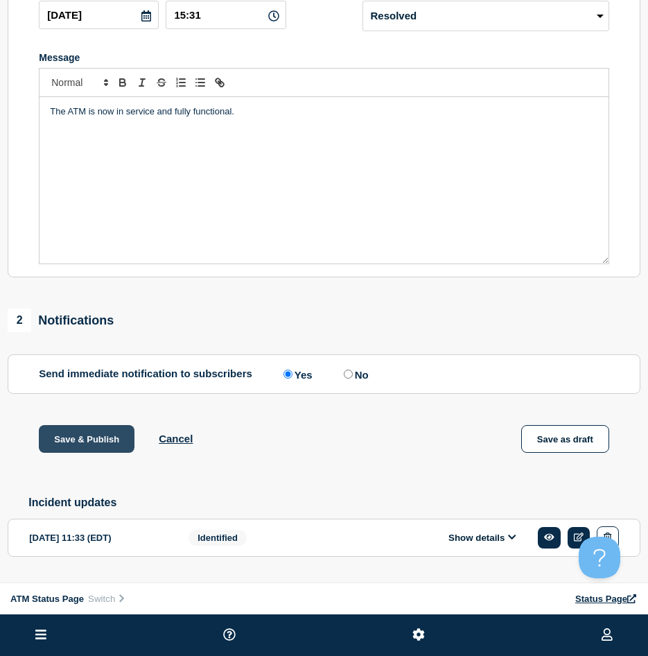
click at [70, 438] on button "Save & Publish" at bounding box center [87, 439] width 96 height 28
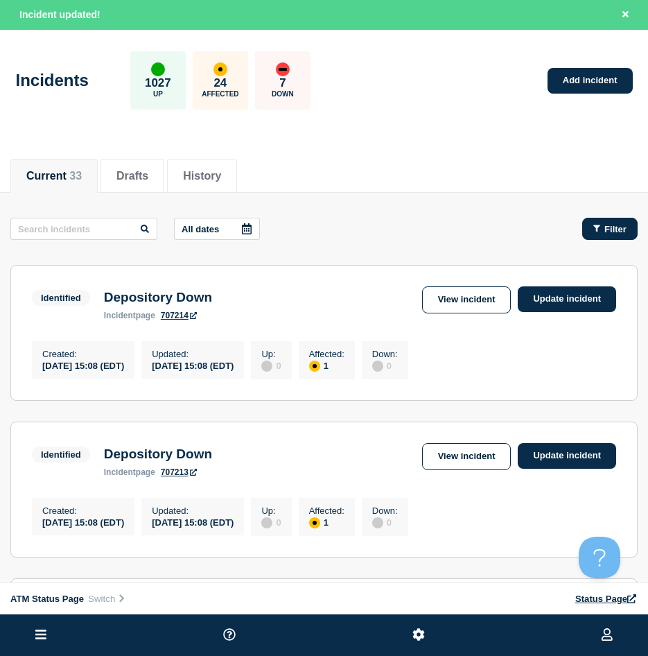
click at [614, 224] on span "Filter" at bounding box center [616, 229] width 22 height 10
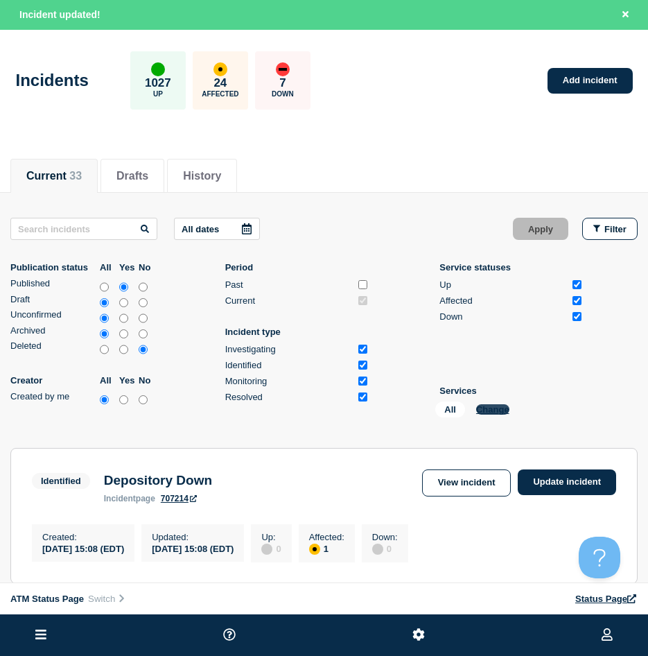
click at [497, 404] on button "Change" at bounding box center [492, 409] width 33 height 10
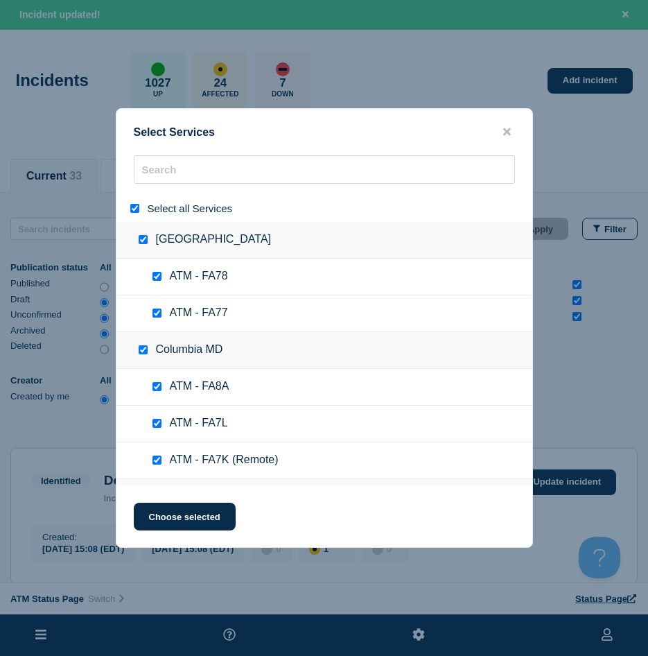
click at [130, 207] on input "select all" at bounding box center [134, 208] width 9 height 9
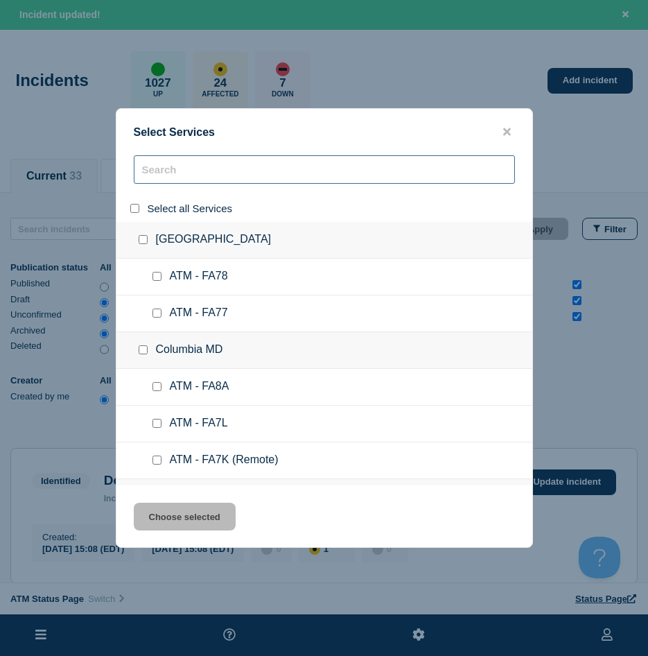
click at [165, 174] on input "search" at bounding box center [324, 169] width 381 height 28
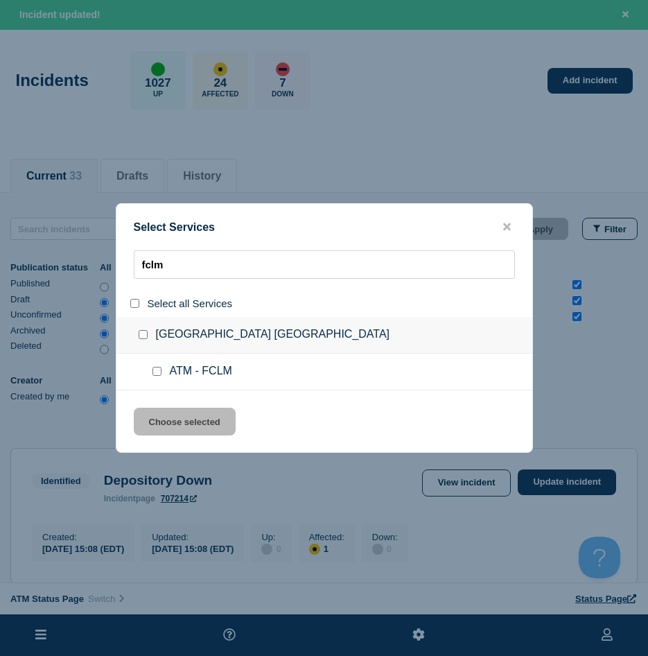
click at [157, 374] on input "service: ATM - FCLM" at bounding box center [157, 371] width 9 height 9
click at [158, 415] on button "Choose selected" at bounding box center [185, 422] width 102 height 28
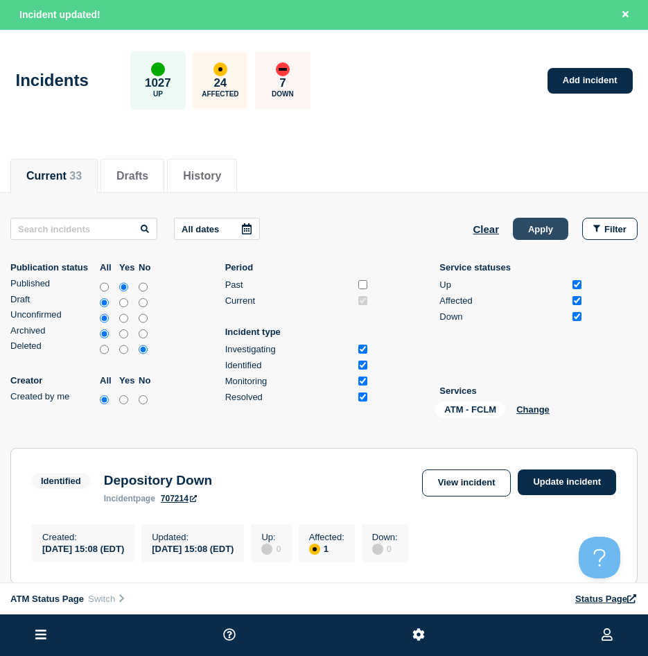
click at [523, 233] on button "Apply" at bounding box center [540, 229] width 55 height 22
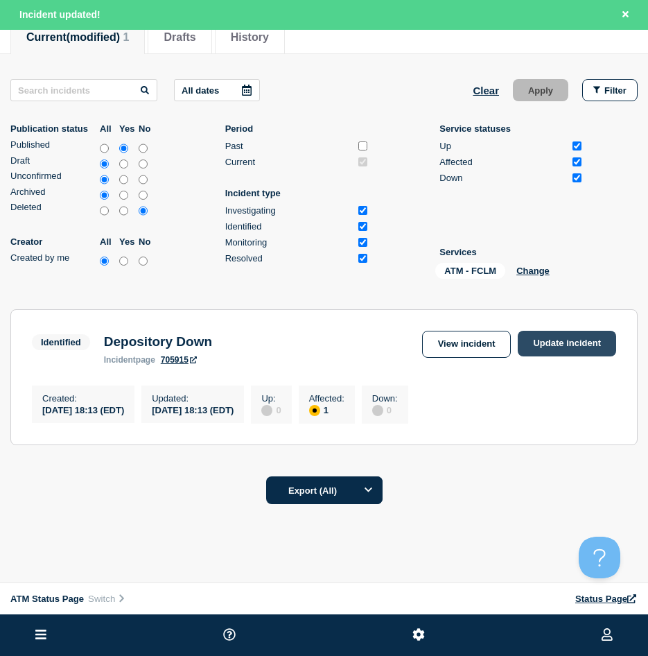
click at [574, 341] on link "Update incident" at bounding box center [567, 344] width 98 height 26
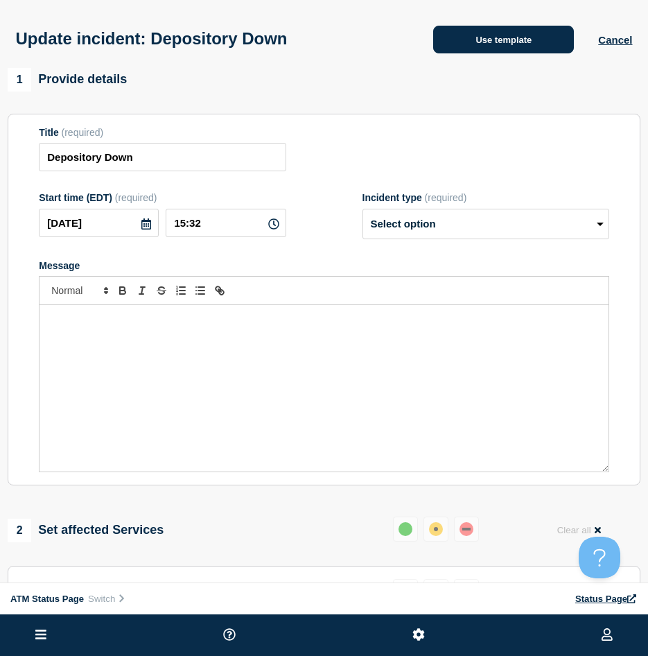
click at [514, 53] on button "Use template" at bounding box center [503, 40] width 141 height 28
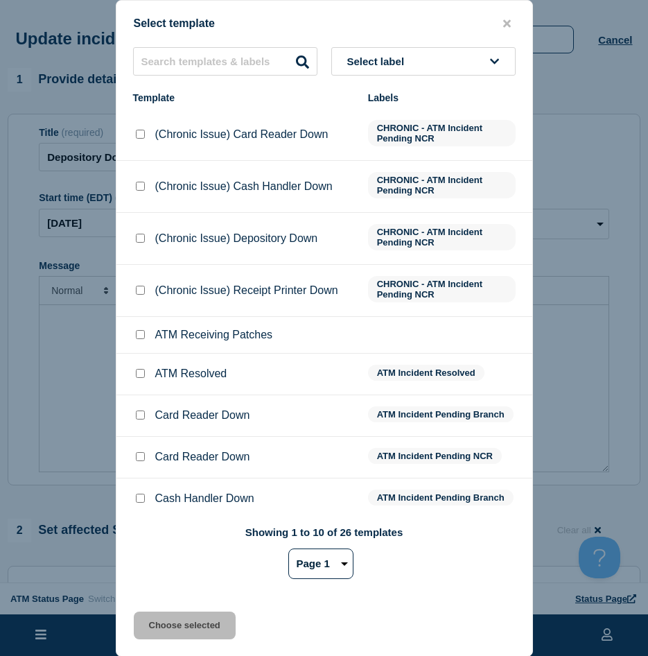
click at [137, 378] on input "ATM Resolved checkbox" at bounding box center [140, 373] width 9 height 9
click at [153, 624] on button "Choose selected" at bounding box center [185, 626] width 102 height 28
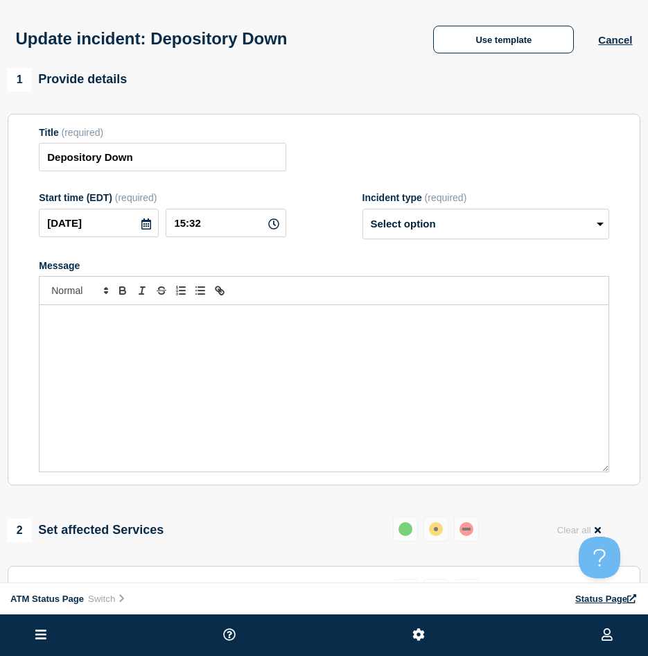
scroll to position [208, 0]
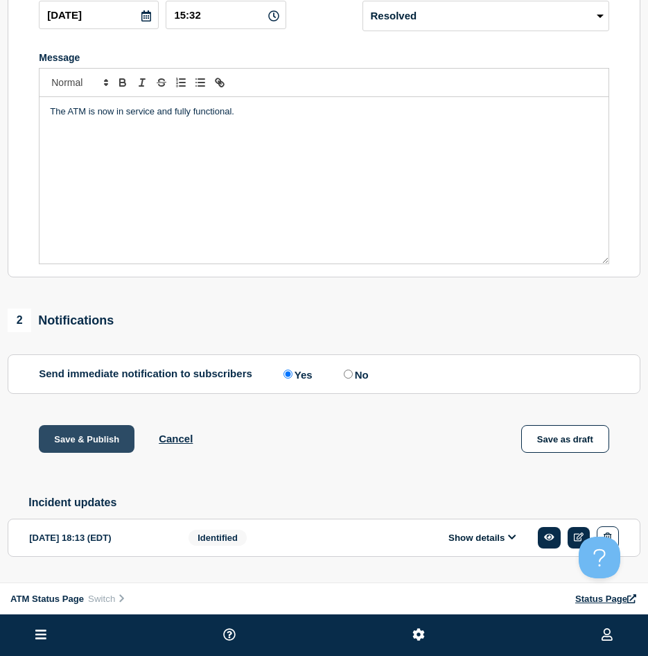
click at [87, 453] on button "Save & Publish" at bounding box center [87, 439] width 96 height 28
